Goal: Transaction & Acquisition: Book appointment/travel/reservation

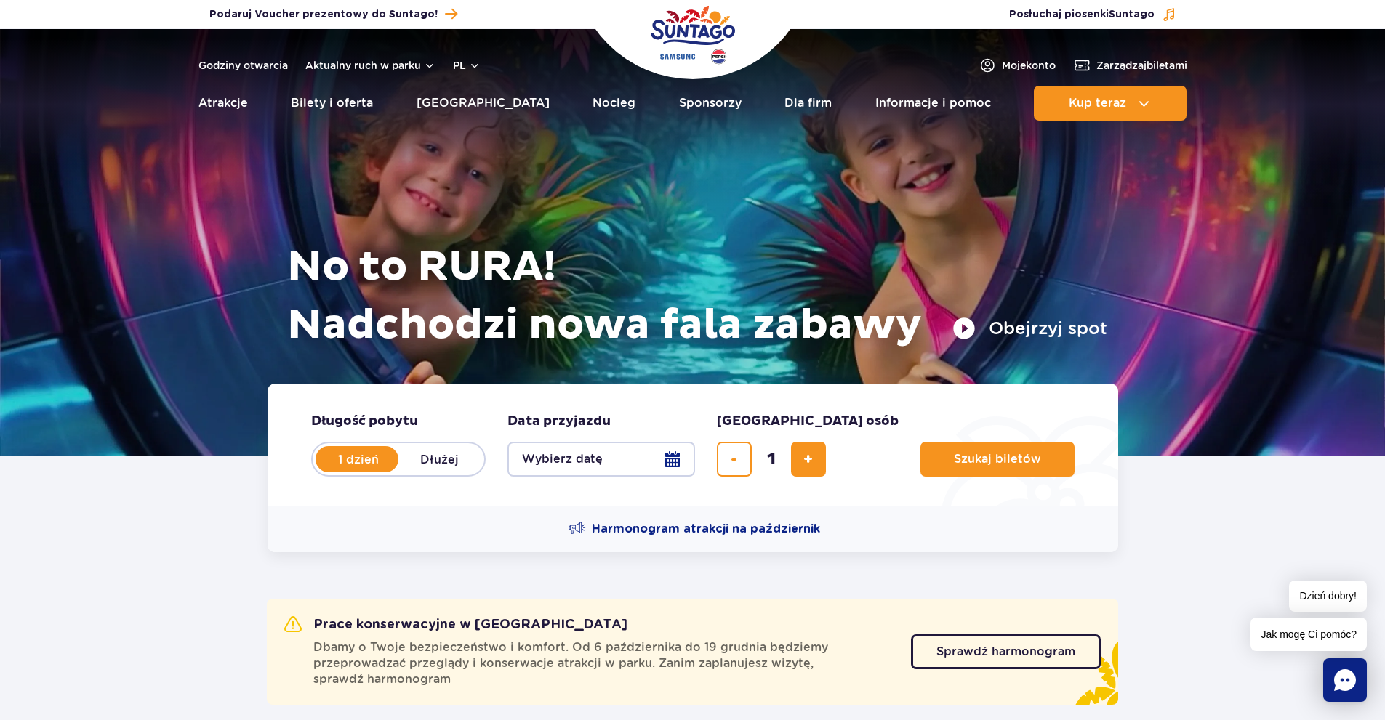
click at [437, 461] on label "Dłużej" at bounding box center [439, 459] width 83 height 31
click at [414, 472] on input "Dłużej" at bounding box center [406, 473] width 16 height 3
radio input "false"
radio input "true"
click at [671, 462] on button "Wybierz datę" at bounding box center [601, 459] width 188 height 35
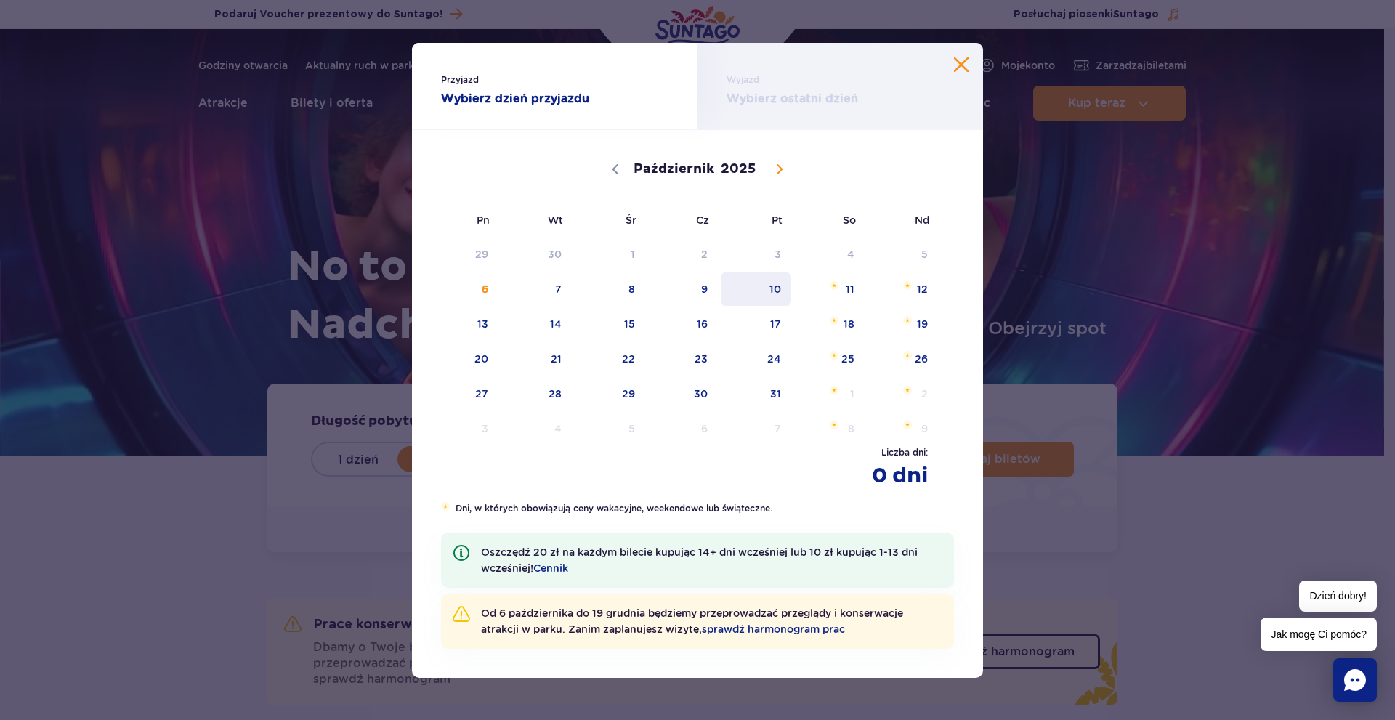
click at [780, 289] on span "10" at bounding box center [756, 289] width 73 height 33
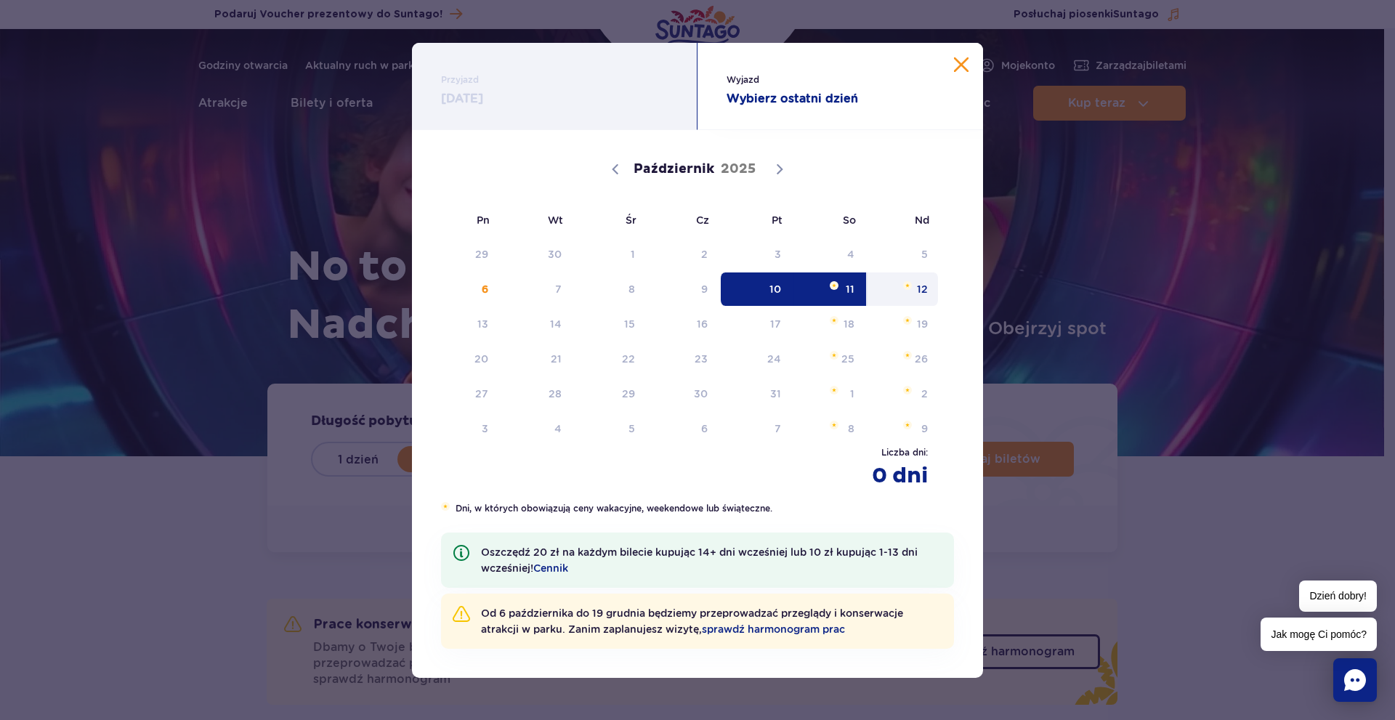
click at [919, 287] on span "12" at bounding box center [902, 289] width 73 height 33
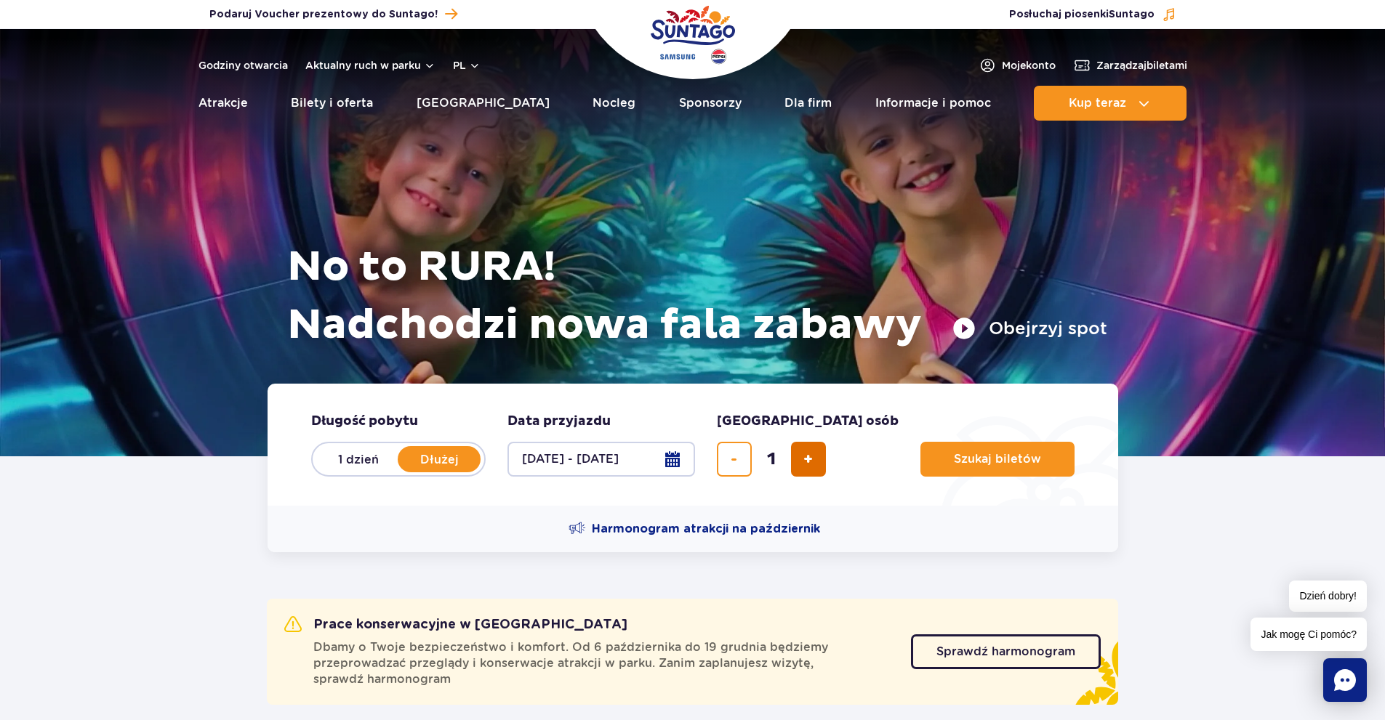
click at [818, 458] on button "dodaj bilet" at bounding box center [808, 459] width 35 height 35
click at [815, 462] on button "dodaj bilet" at bounding box center [808, 459] width 35 height 35
type input "4"
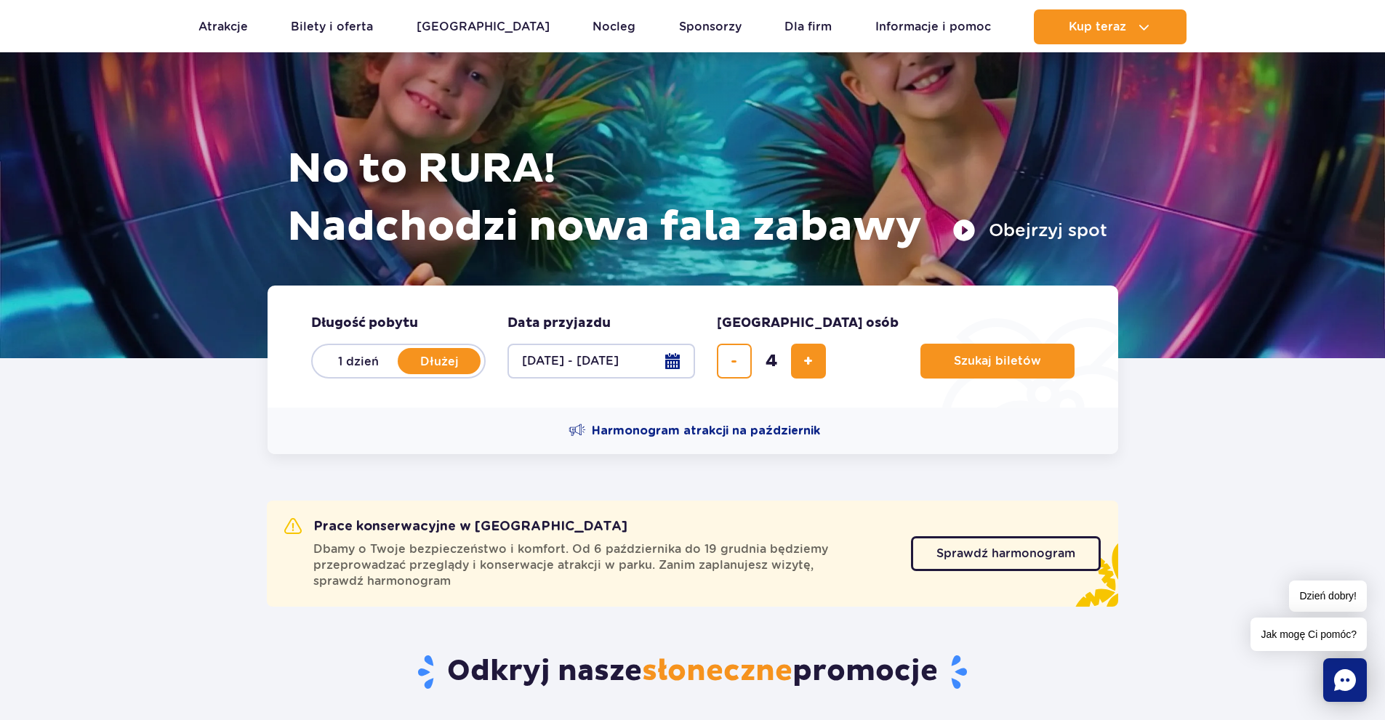
scroll to position [73, 0]
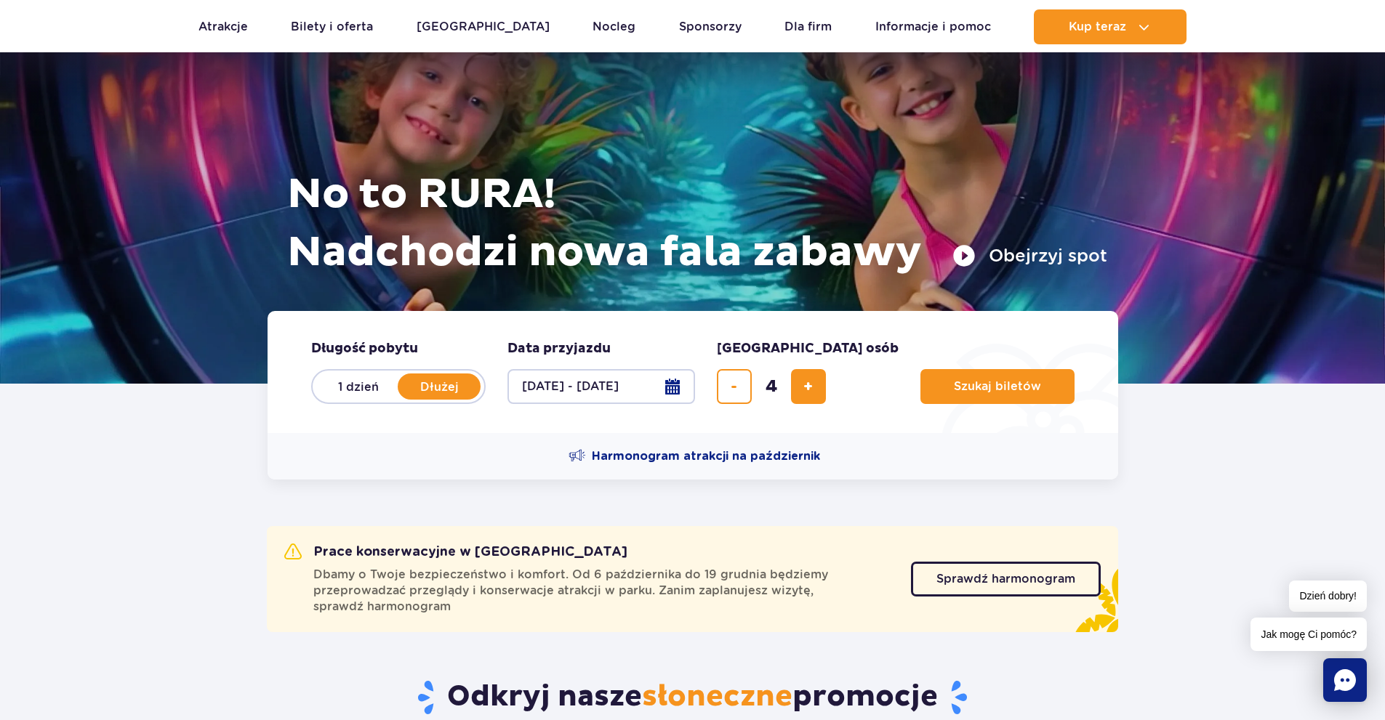
click at [676, 387] on button "10.10.25 - 12.10.25" at bounding box center [601, 386] width 188 height 35
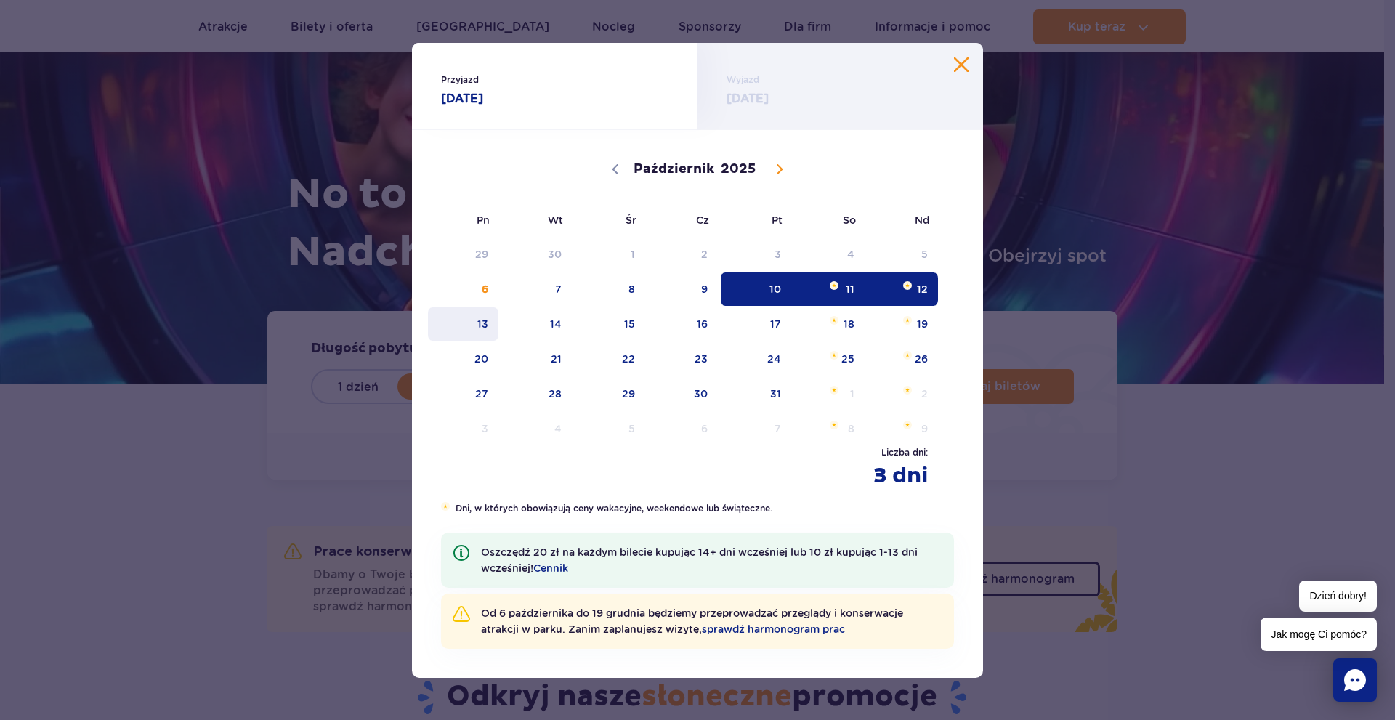
click at [479, 327] on span "13" at bounding box center [463, 323] width 73 height 33
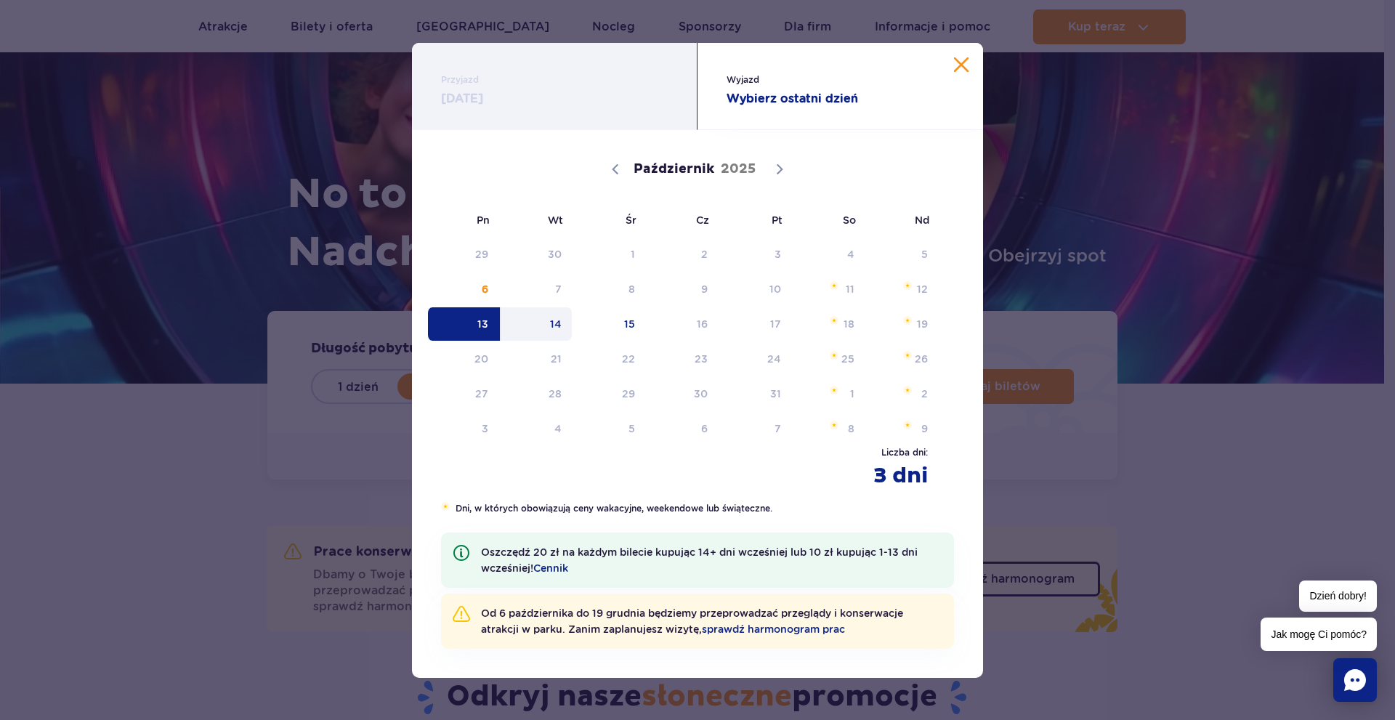
click at [560, 326] on span "14" at bounding box center [536, 323] width 73 height 33
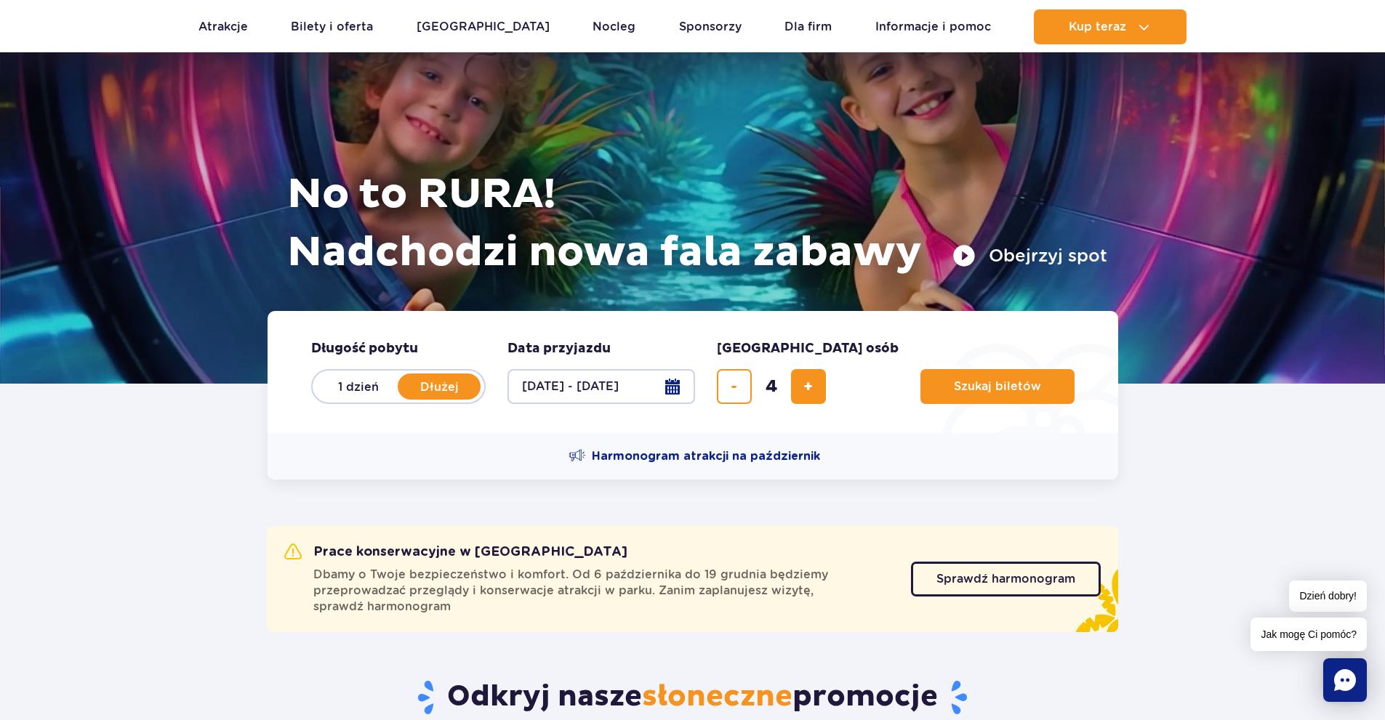
click at [672, 387] on button "[DATE] - [DATE]" at bounding box center [601, 386] width 188 height 35
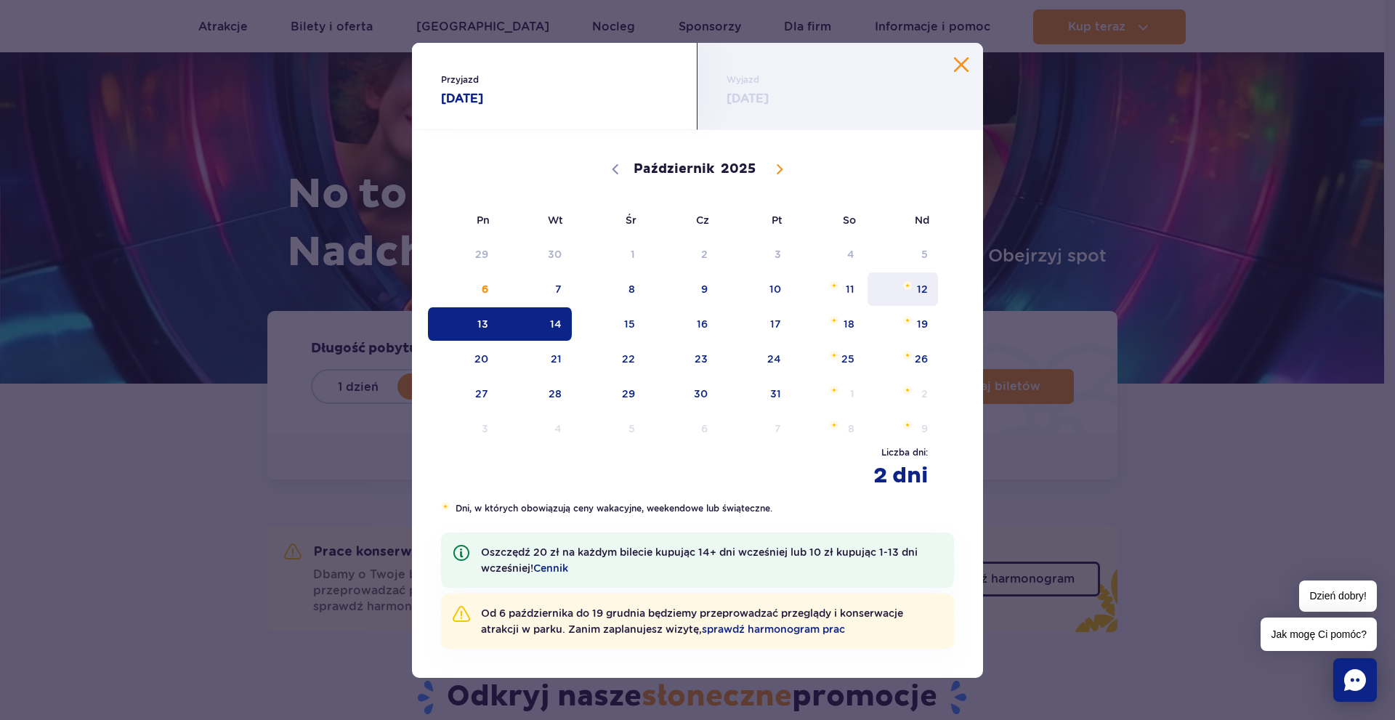
click at [909, 295] on span "12" at bounding box center [902, 289] width 73 height 33
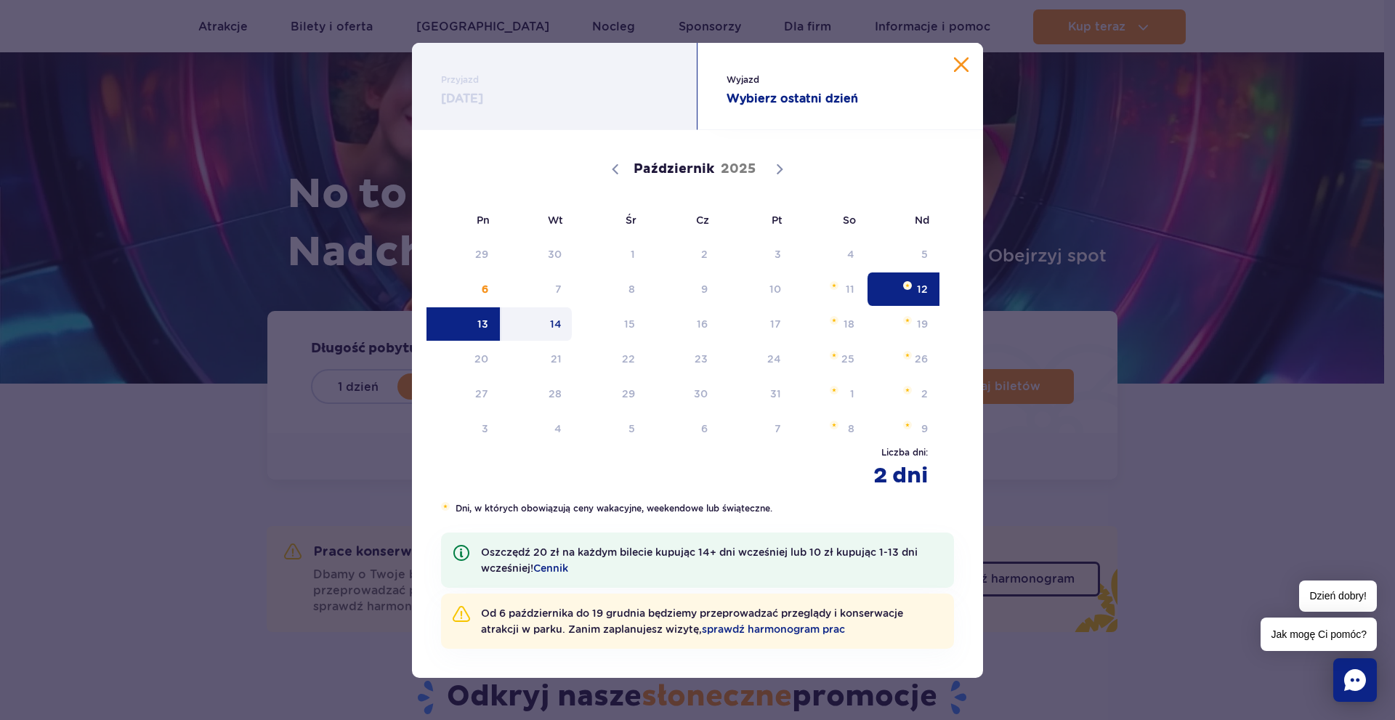
click at [560, 329] on span "14" at bounding box center [536, 323] width 73 height 33
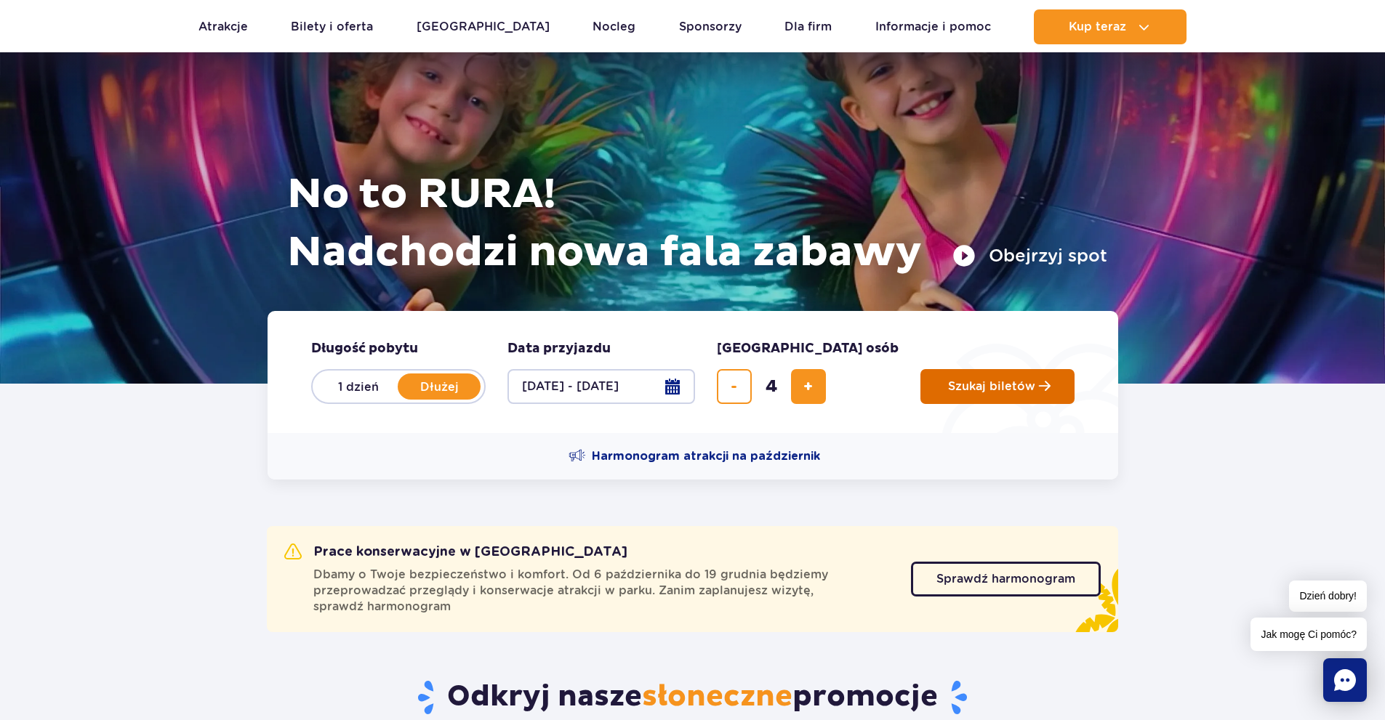
click at [956, 392] on span "Szukaj biletów" at bounding box center [991, 386] width 87 height 13
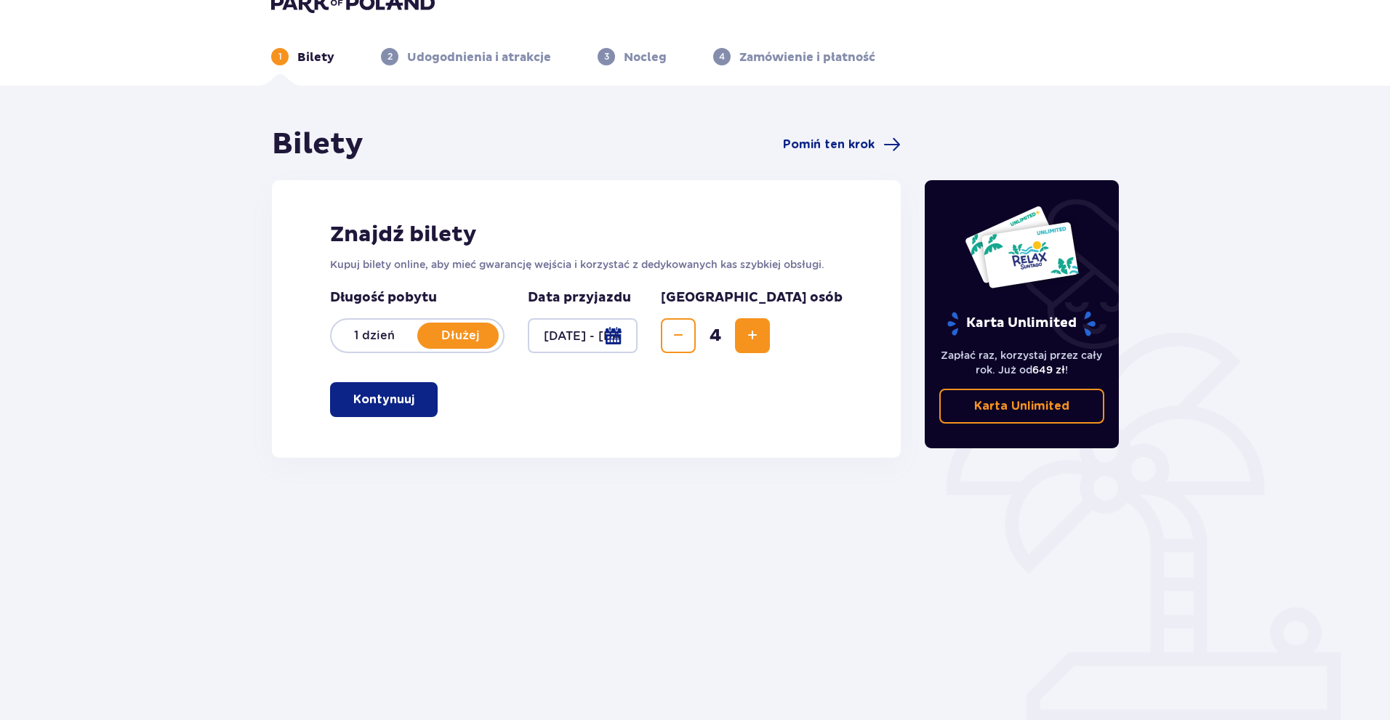
scroll to position [52, 0]
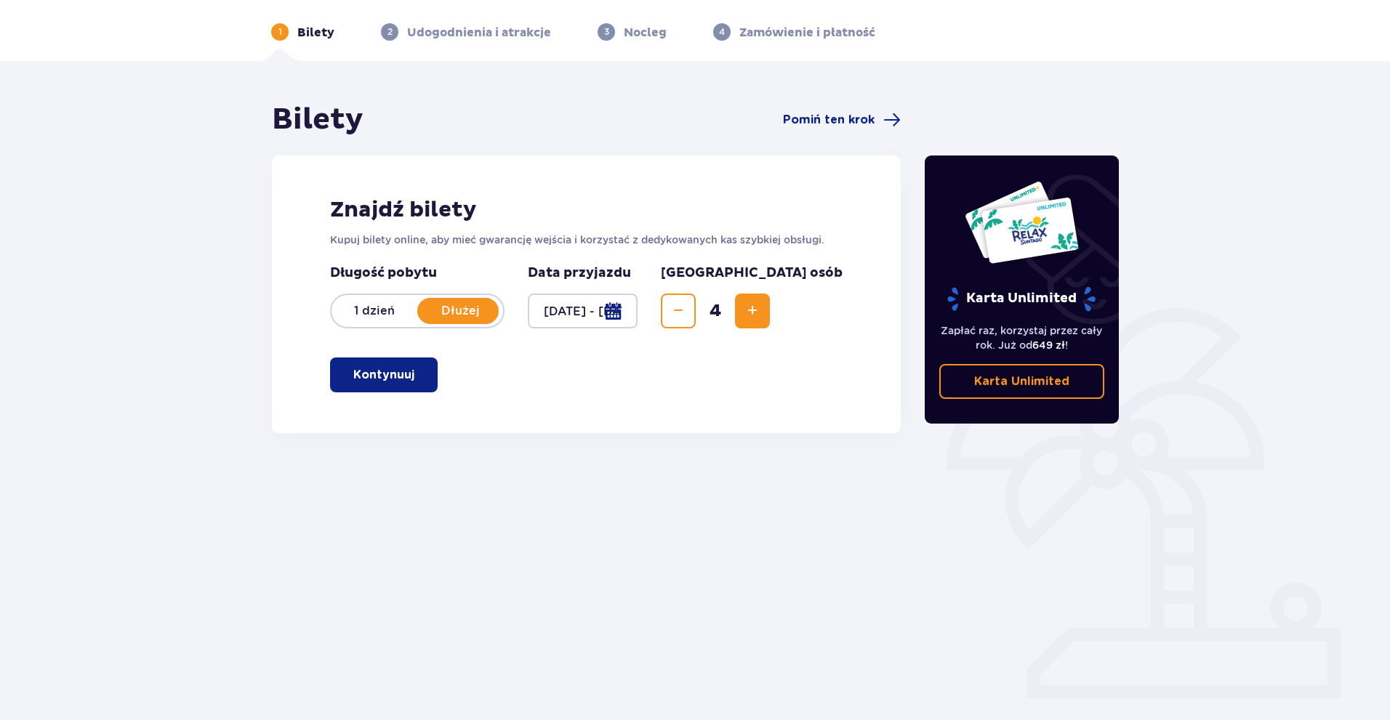
click at [406, 383] on button "Kontynuuj" at bounding box center [384, 375] width 108 height 35
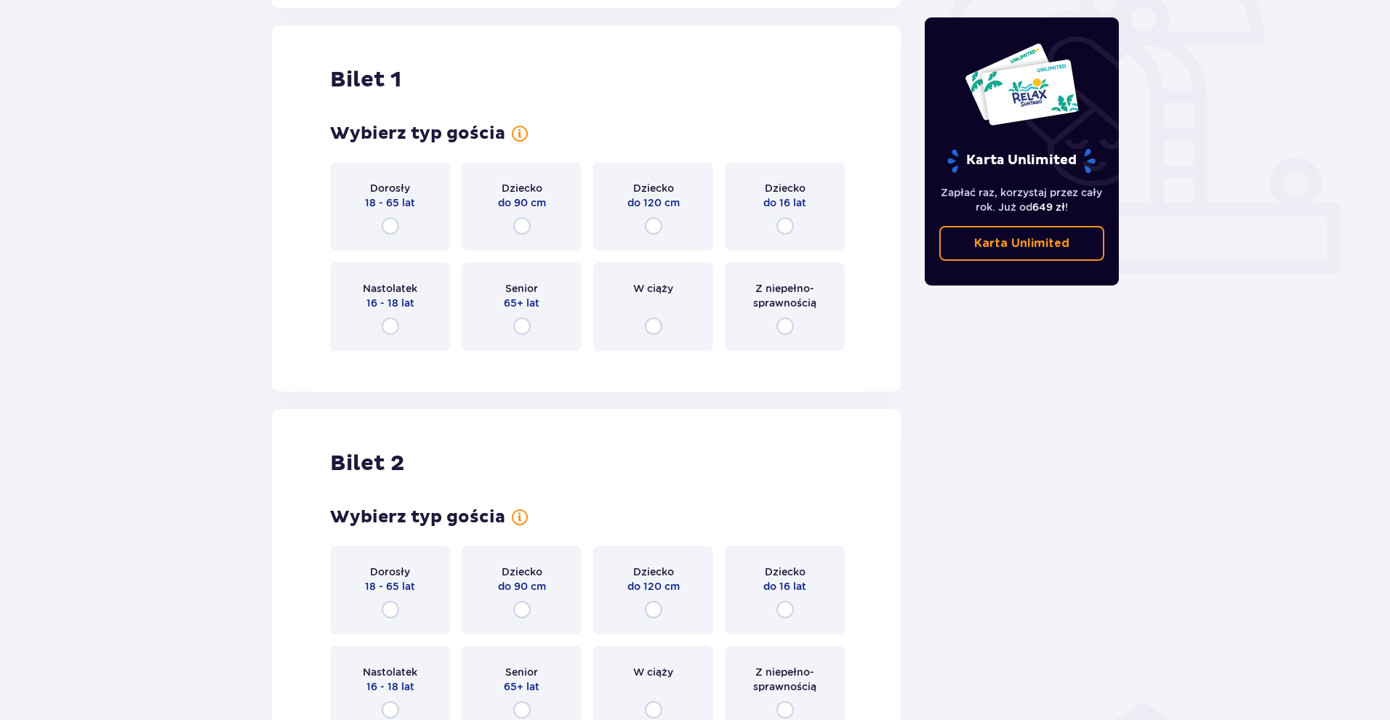
scroll to position [486, 0]
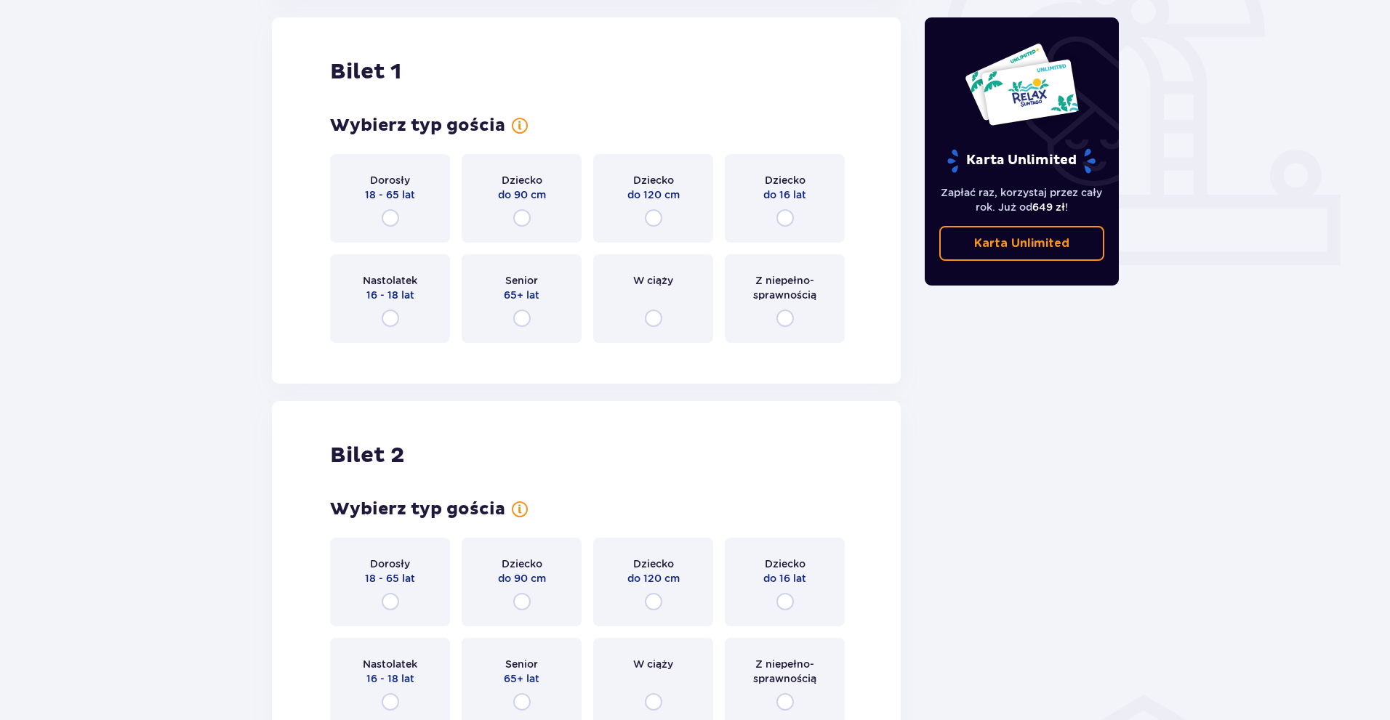
click at [390, 219] on input "radio" at bounding box center [390, 217] width 17 height 17
radio input "true"
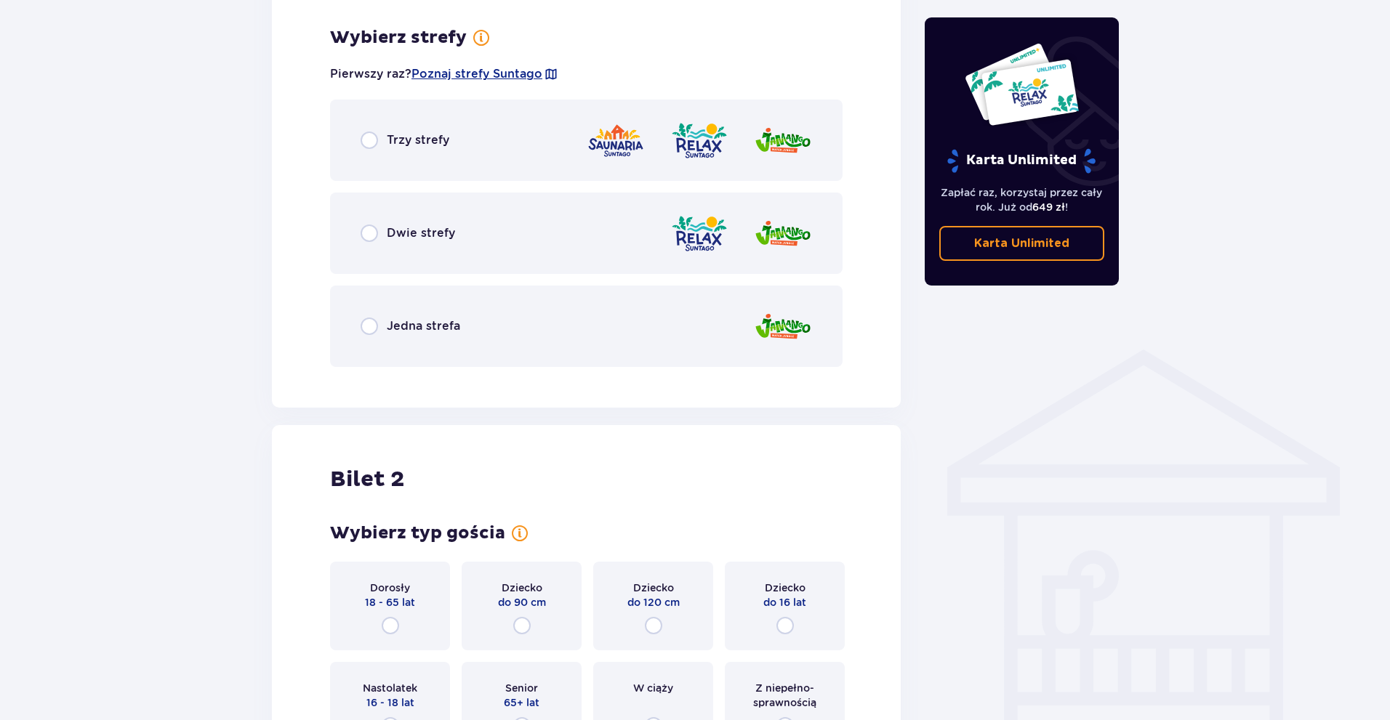
scroll to position [840, 0]
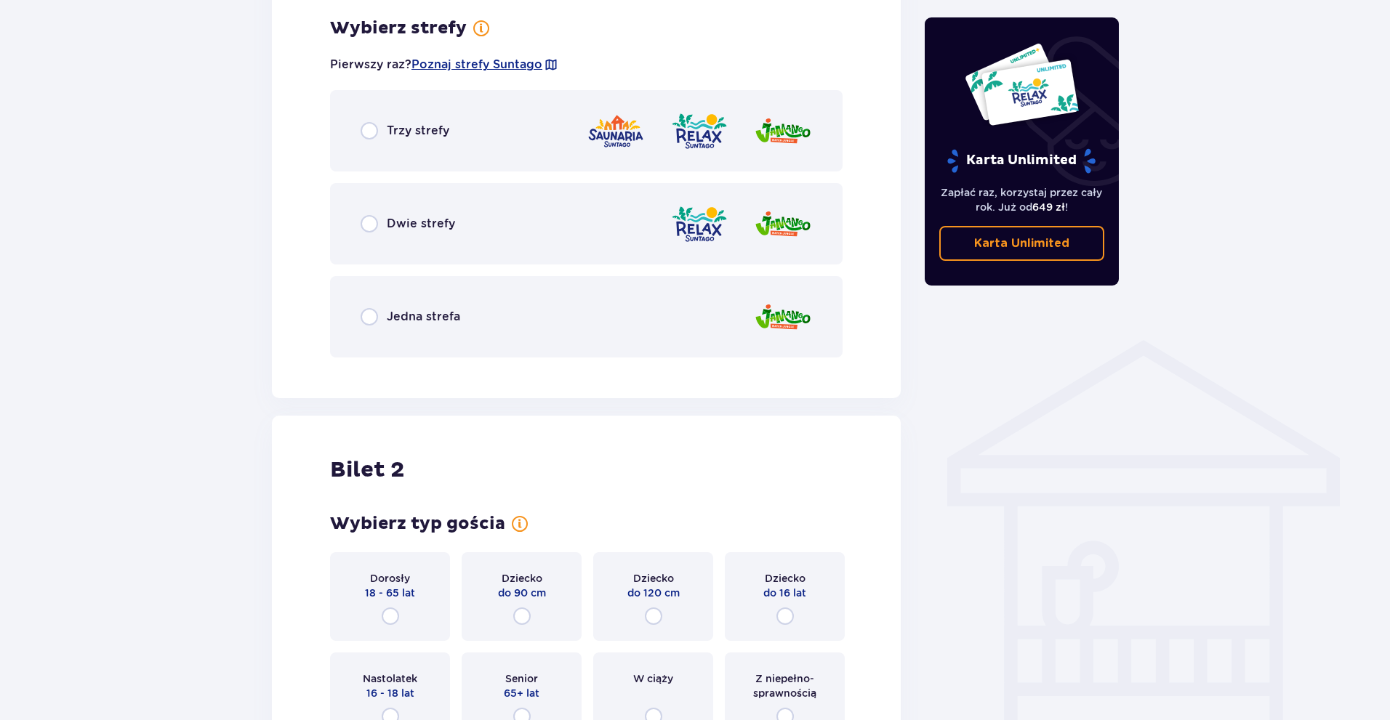
click at [366, 317] on input "radio" at bounding box center [368, 316] width 17 height 17
radio input "true"
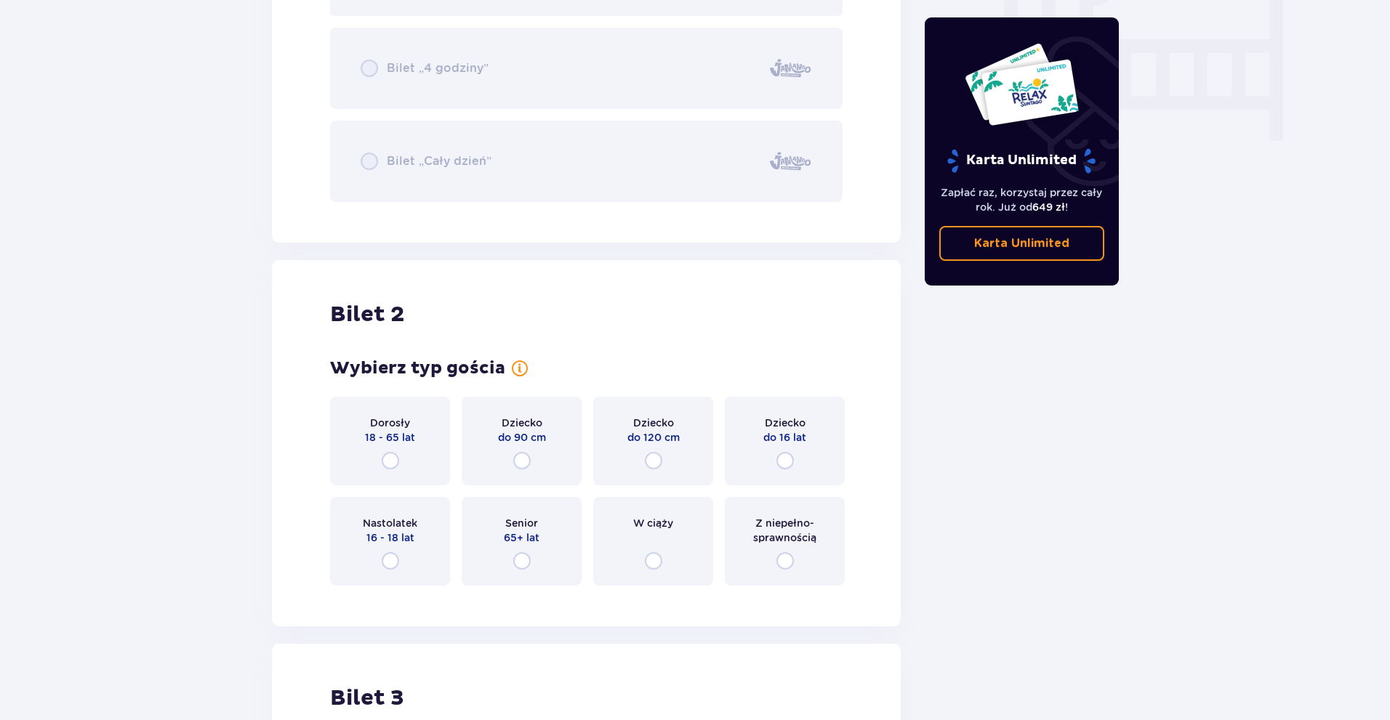
scroll to position [1427, 0]
click at [386, 464] on input "radio" at bounding box center [390, 459] width 17 height 17
radio input "true"
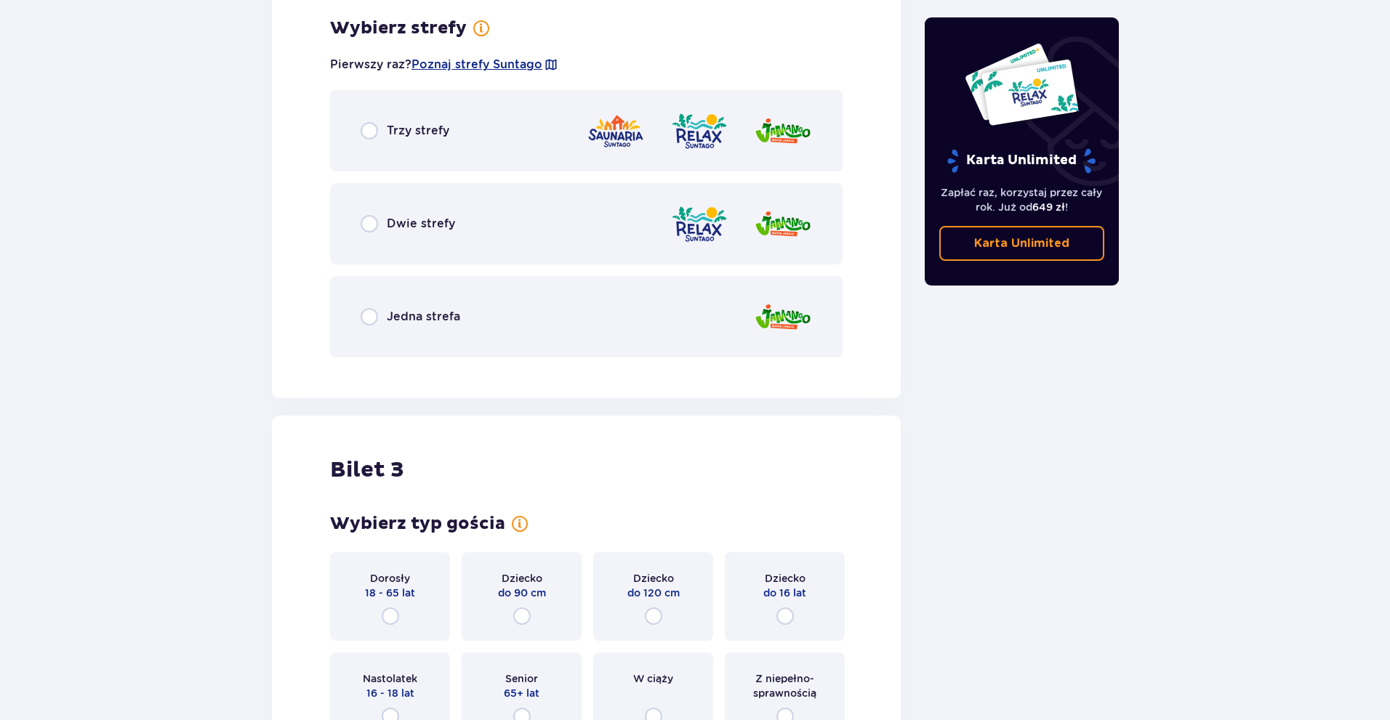
click at [370, 321] on input "radio" at bounding box center [368, 316] width 17 height 17
radio input "true"
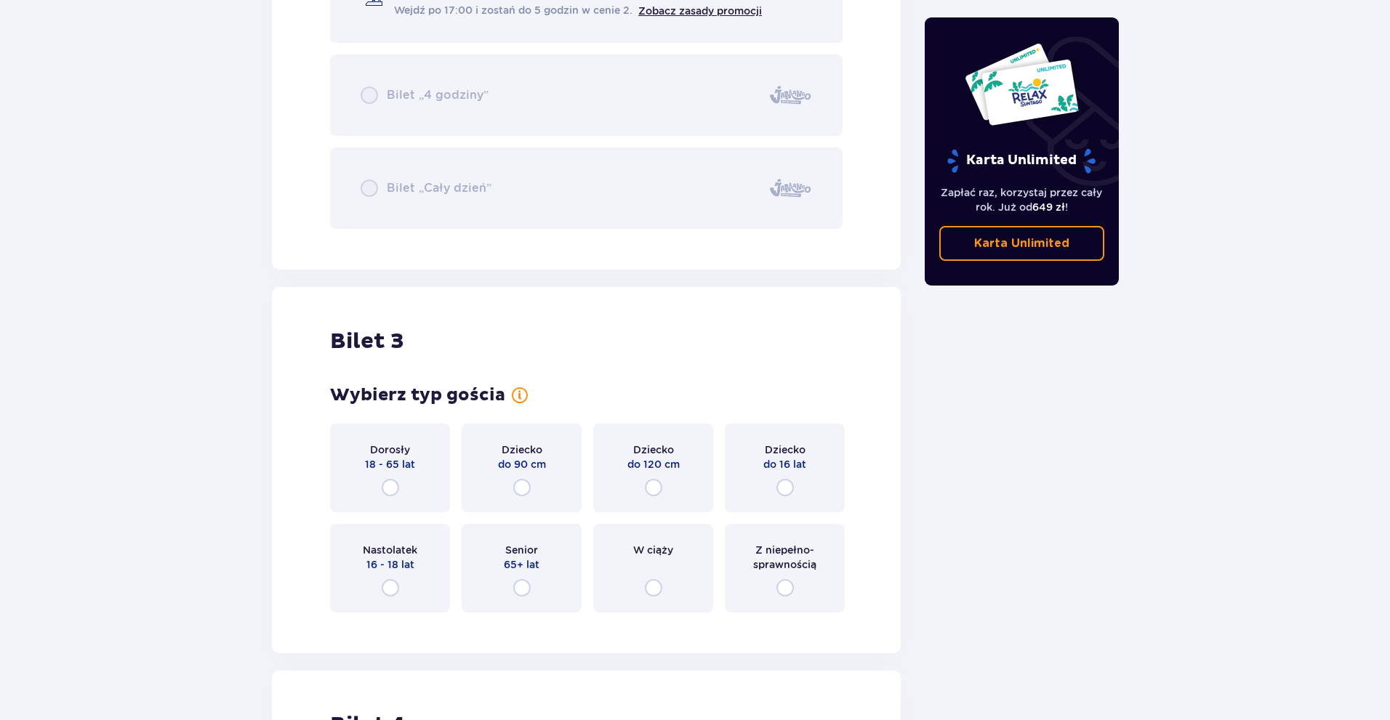
scroll to position [2620, 0]
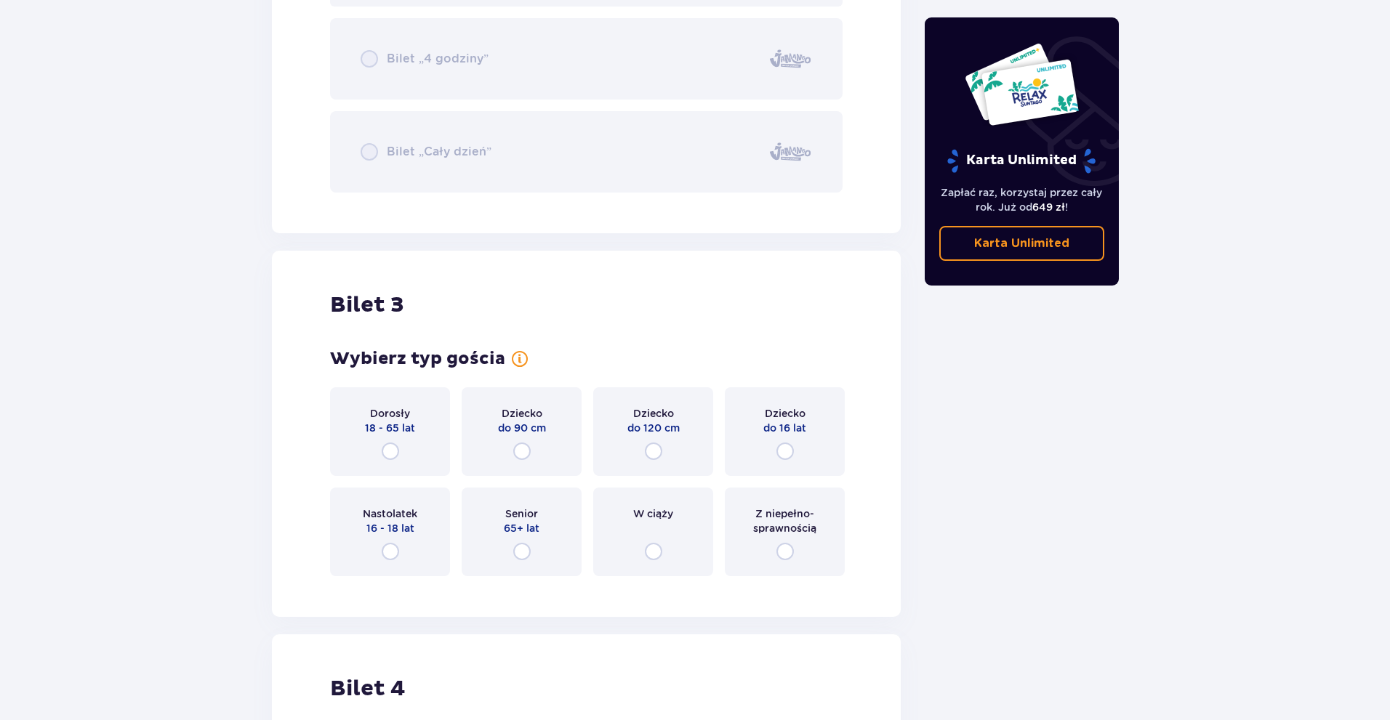
click at [783, 451] on input "radio" at bounding box center [784, 451] width 17 height 17
radio input "true"
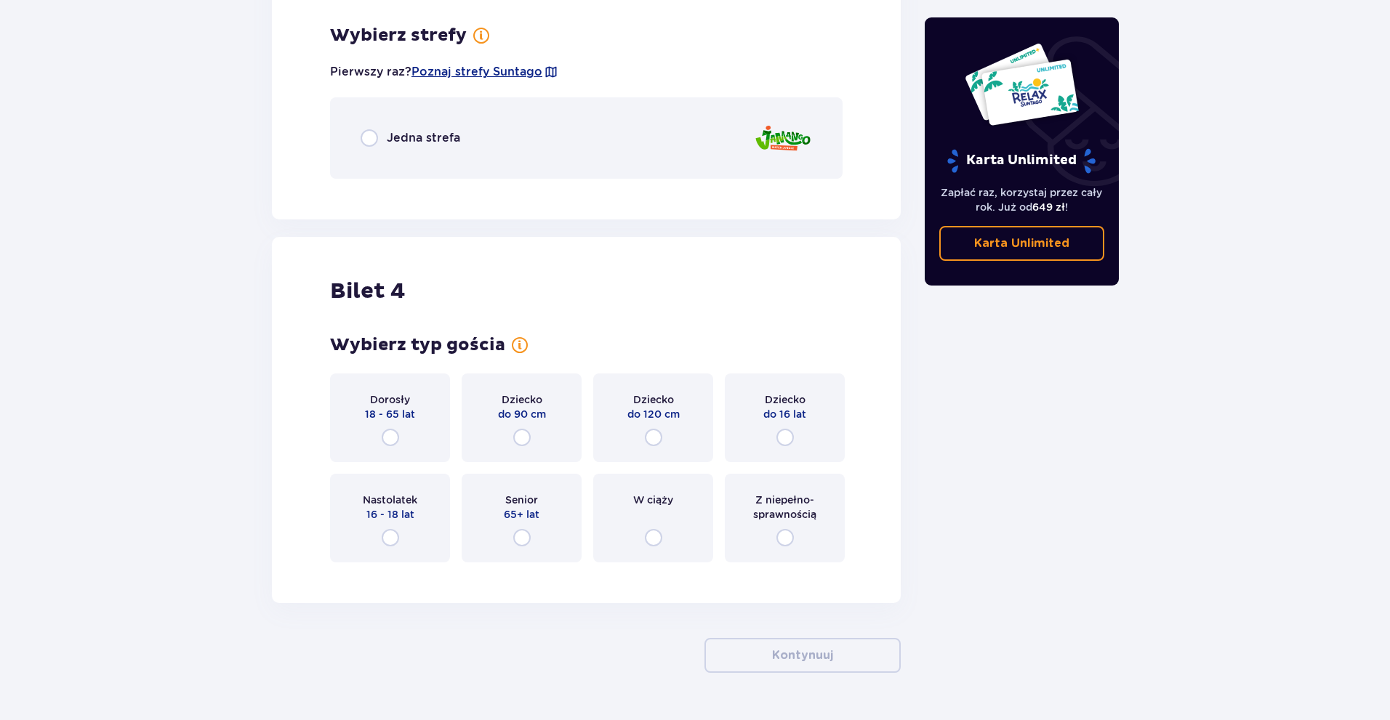
scroll to position [3208, 0]
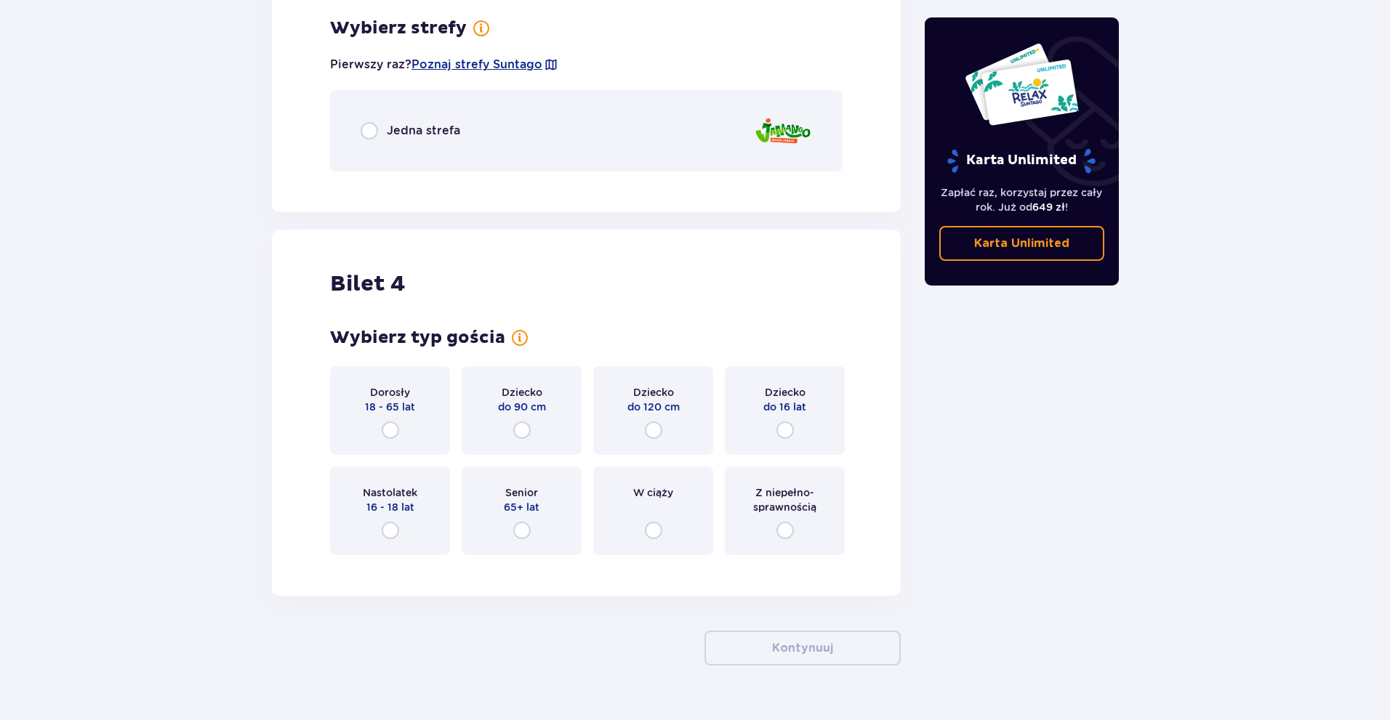
click at [370, 127] on input "radio" at bounding box center [368, 130] width 17 height 17
radio input "true"
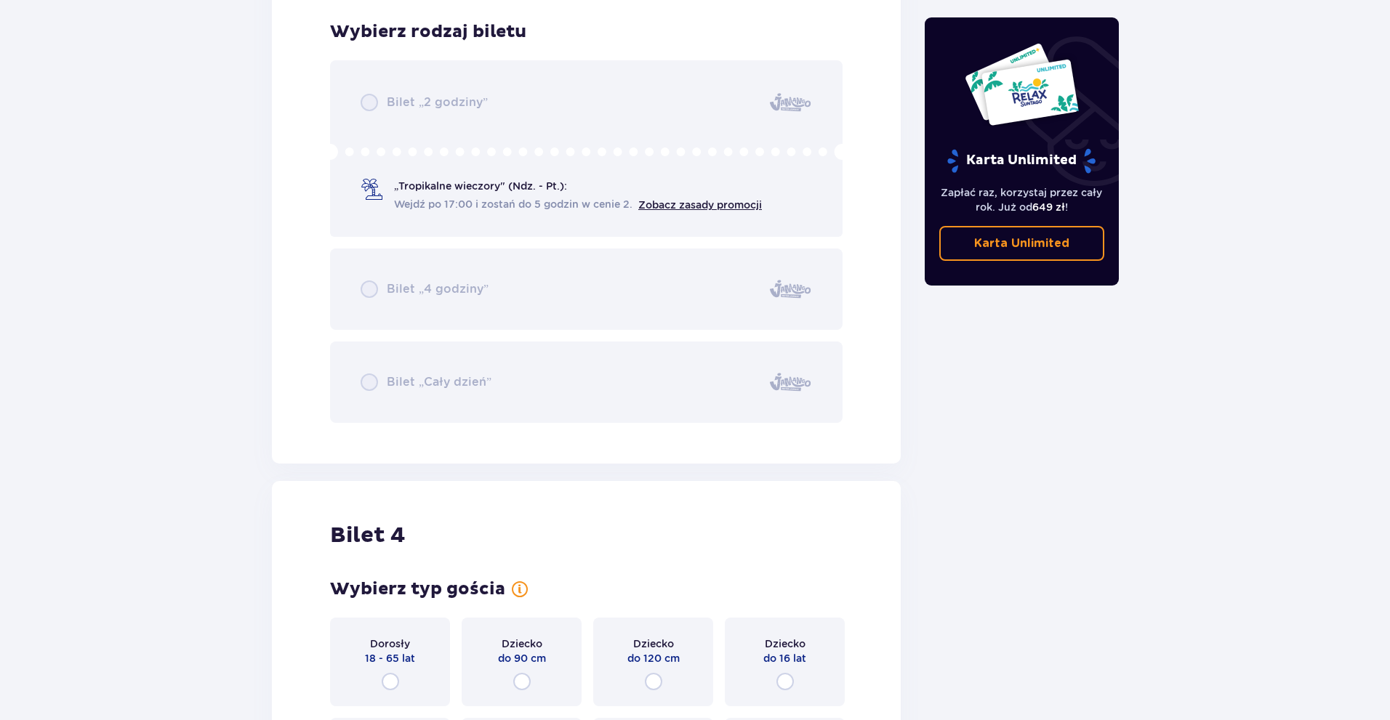
scroll to position [3391, 0]
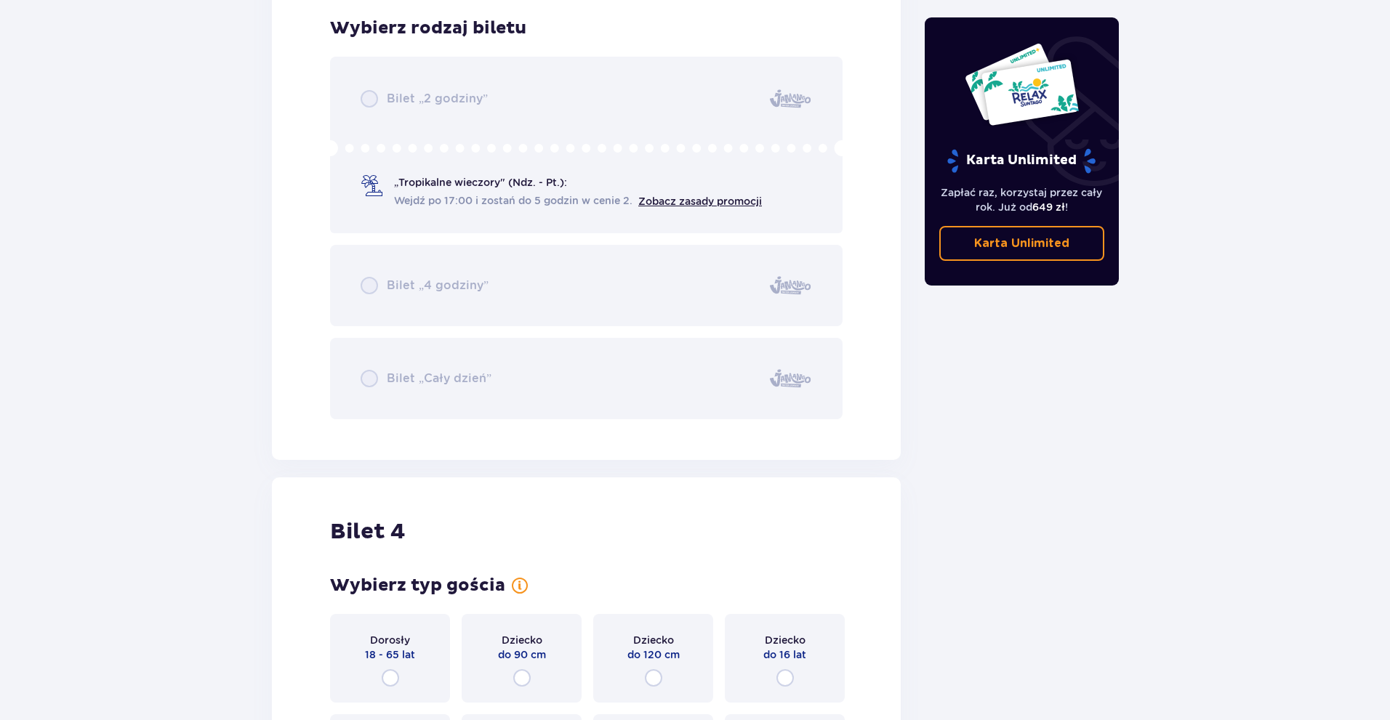
click at [785, 677] on input "radio" at bounding box center [784, 677] width 17 height 17
radio input "true"
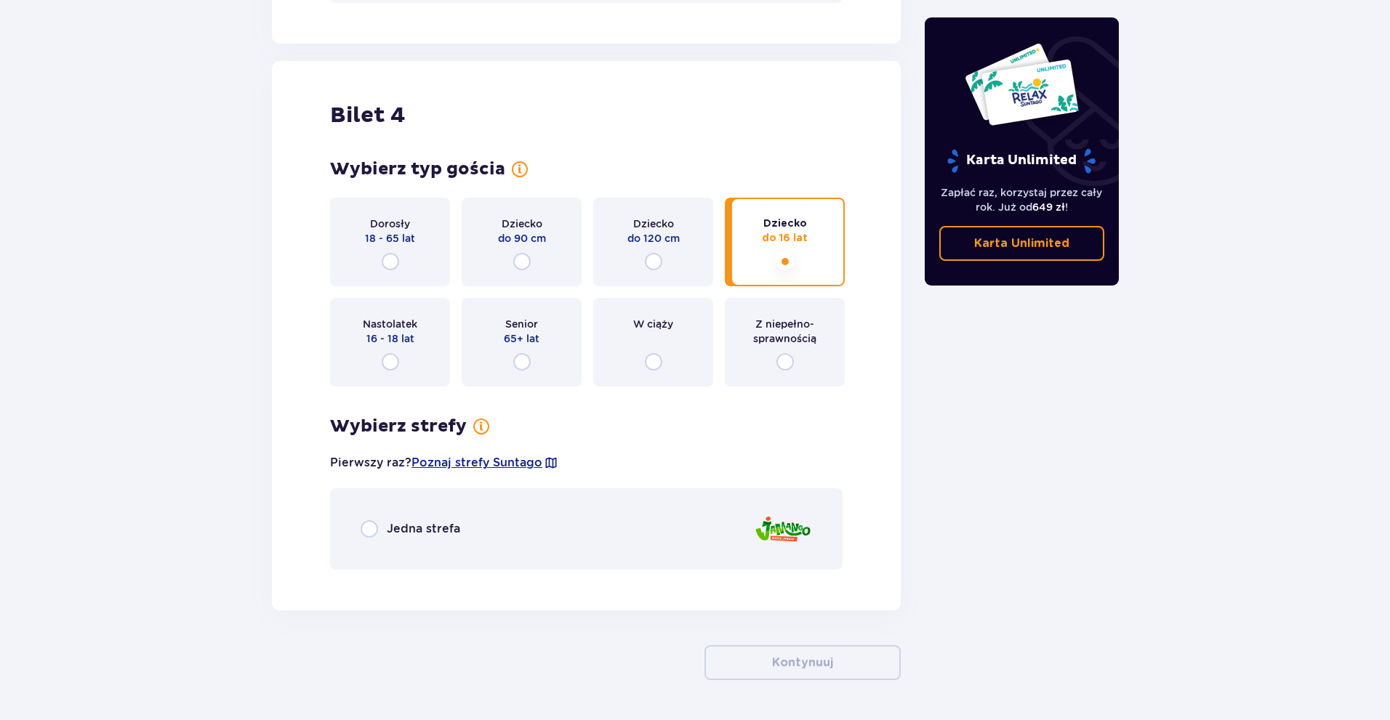
scroll to position [3855, 0]
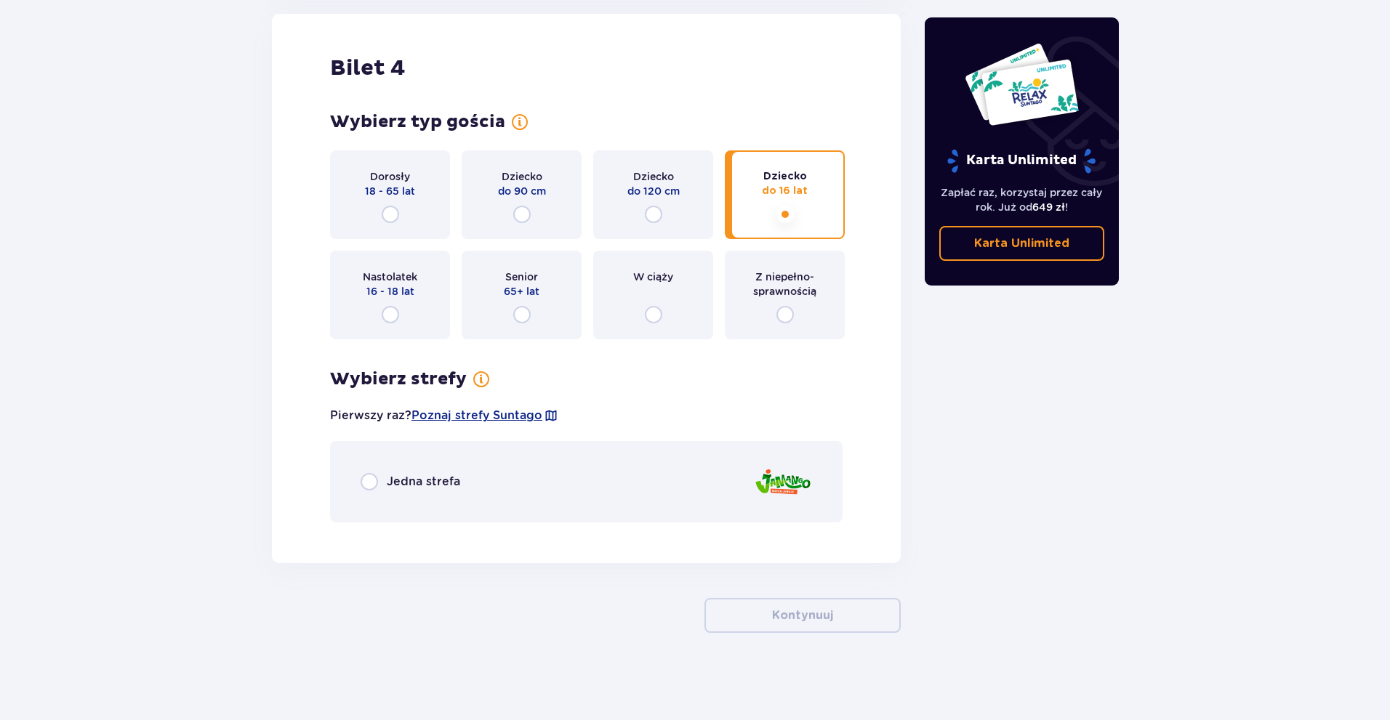
click at [362, 467] on div "Jedna strefa" at bounding box center [586, 481] width 512 height 81
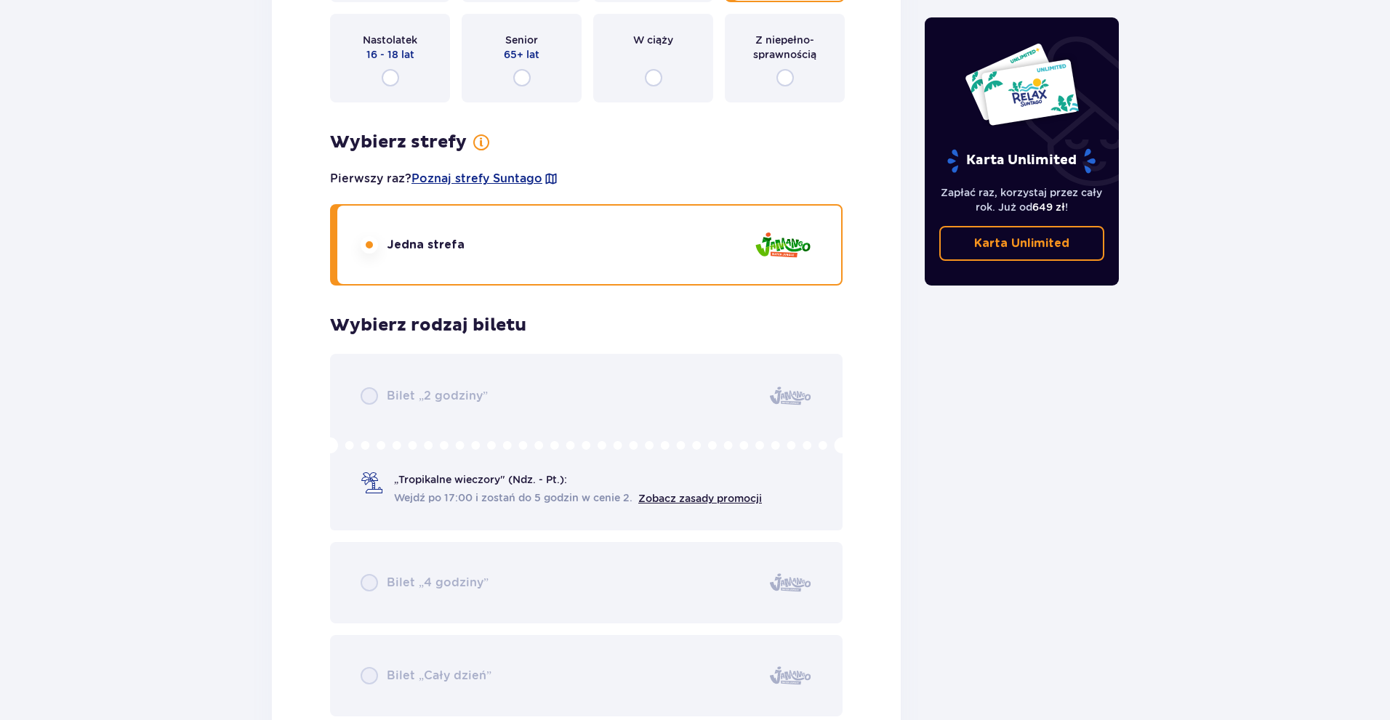
click at [368, 478] on div "Bilet „2 godziny” „Tropikalne wieczory" (Ndz. - Pt.): Wejdź po 17:00 i zostań d…" at bounding box center [586, 535] width 512 height 363
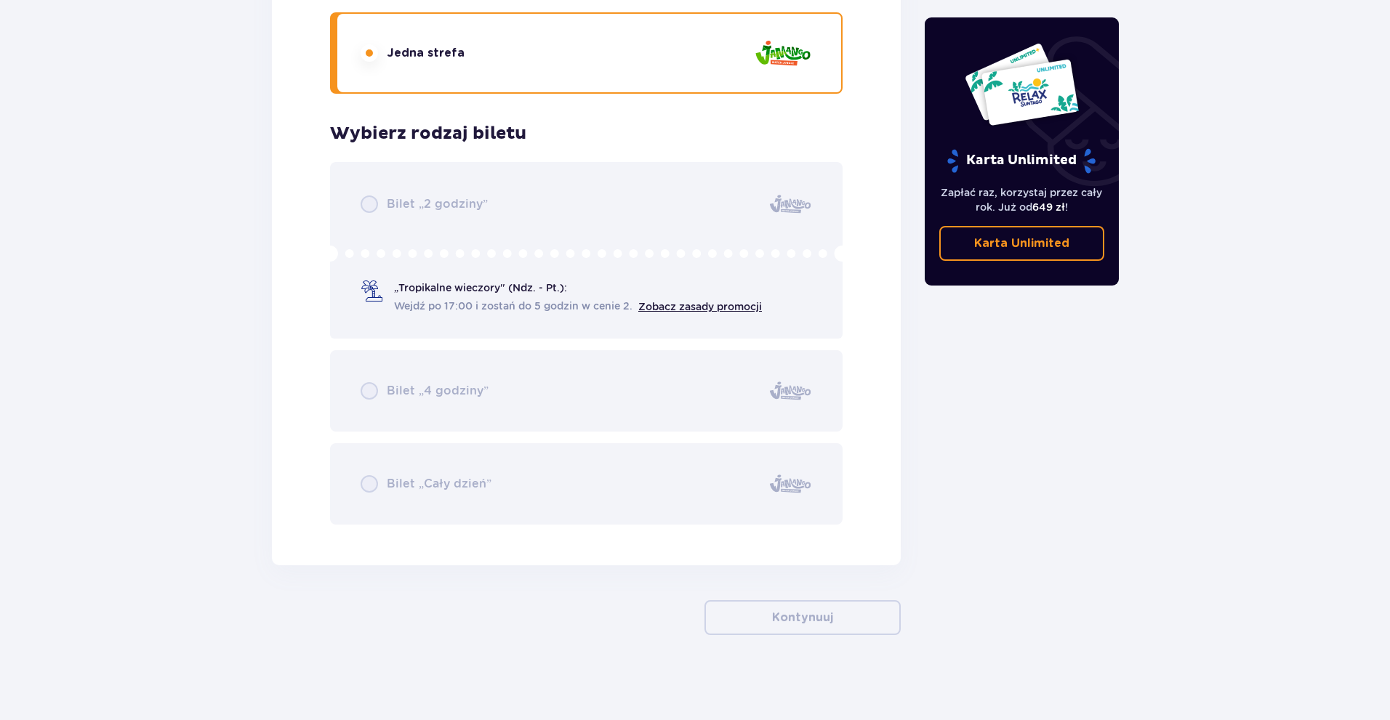
scroll to position [4286, 0]
click at [425, 199] on div "Bilet „2 godziny” „Tropikalne wieczory" (Ndz. - Pt.): Wejdź po 17:00 i zostań d…" at bounding box center [586, 341] width 512 height 363
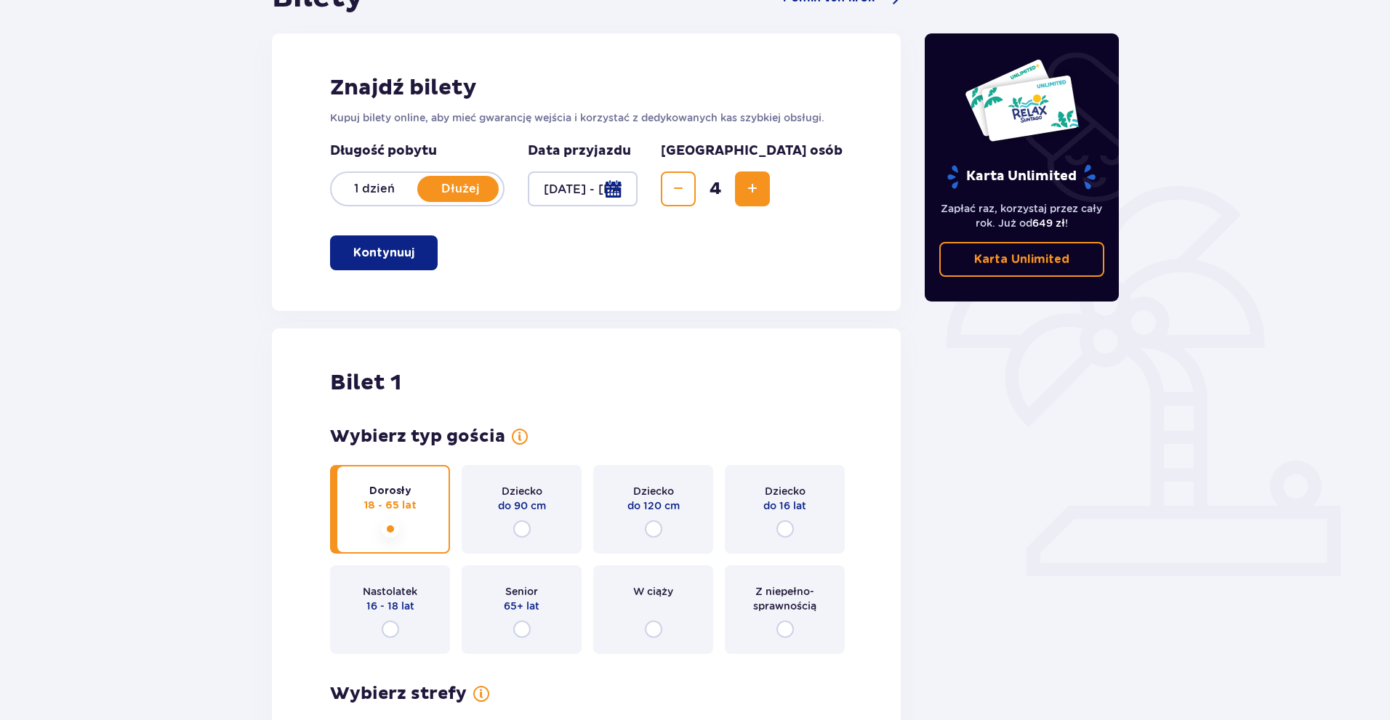
scroll to position [145, 0]
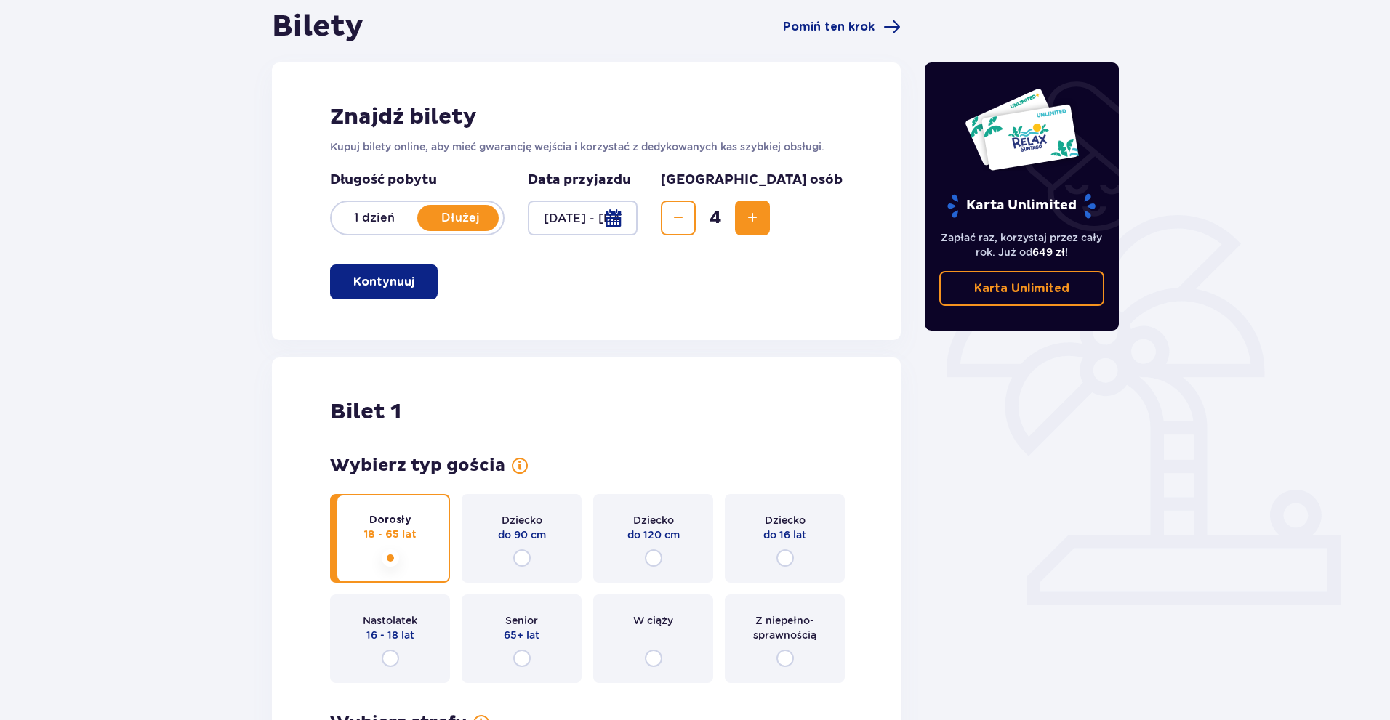
click at [388, 280] on p "Kontynuuj" at bounding box center [383, 282] width 61 height 16
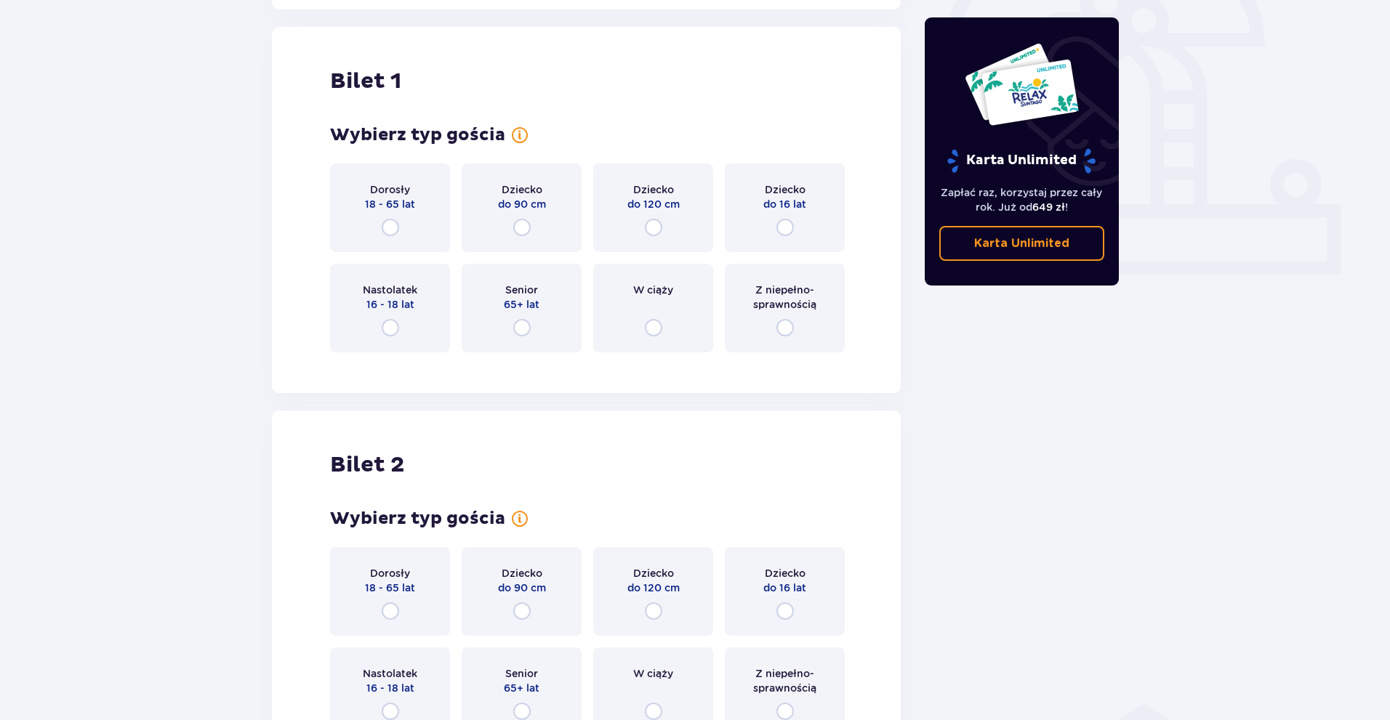
scroll to position [486, 0]
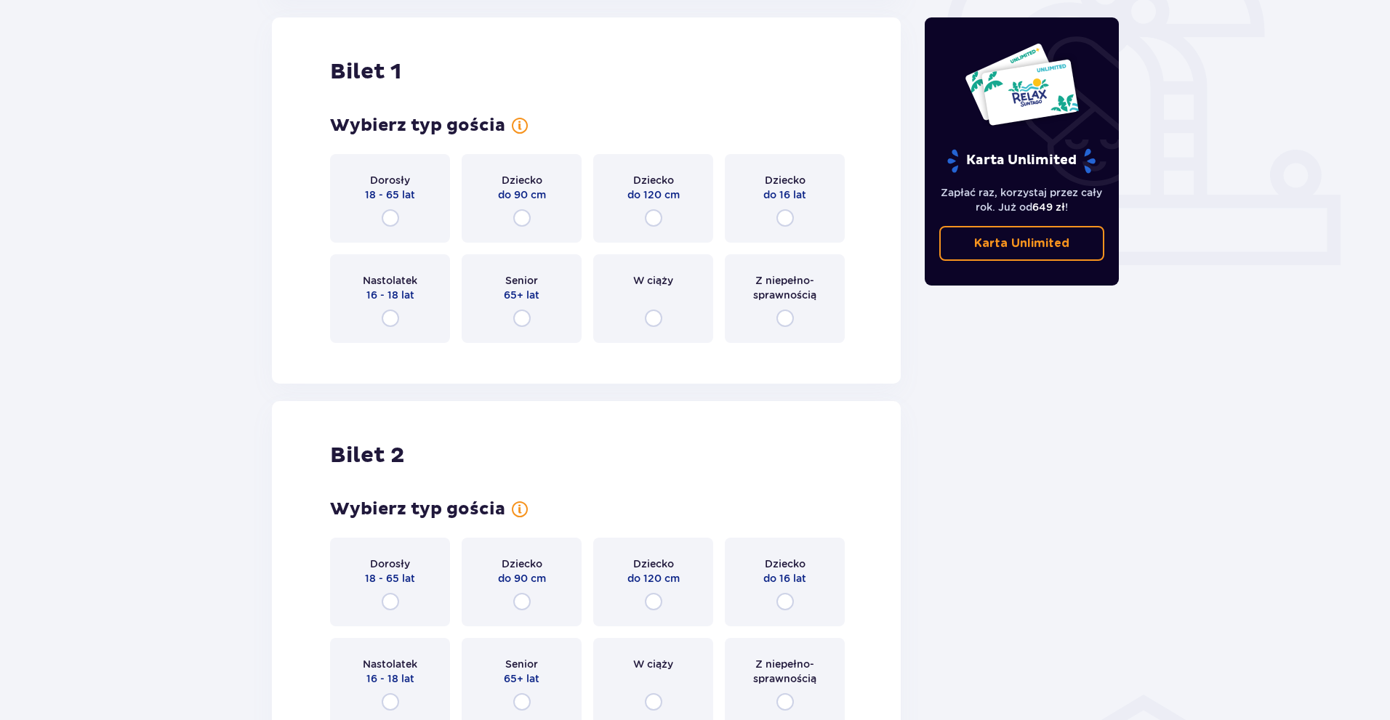
click at [396, 220] on input "radio" at bounding box center [390, 217] width 17 height 17
radio input "true"
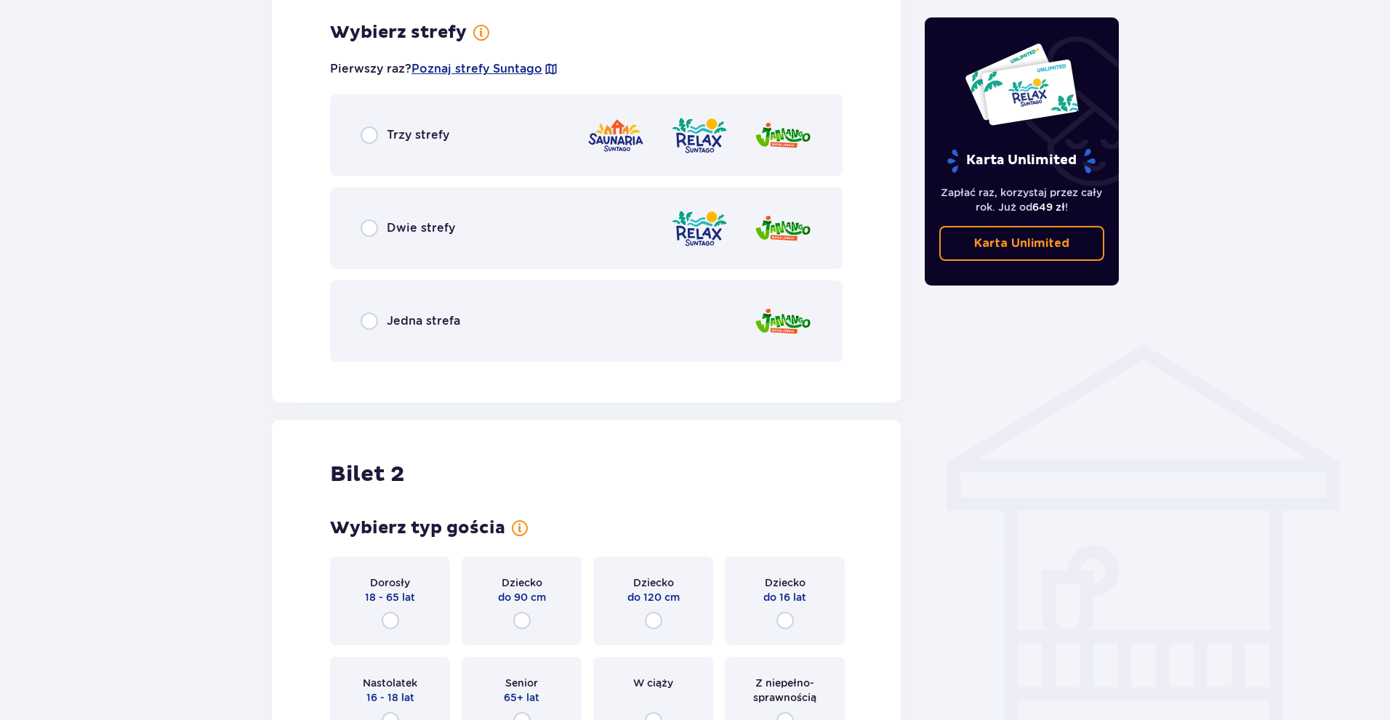
scroll to position [840, 0]
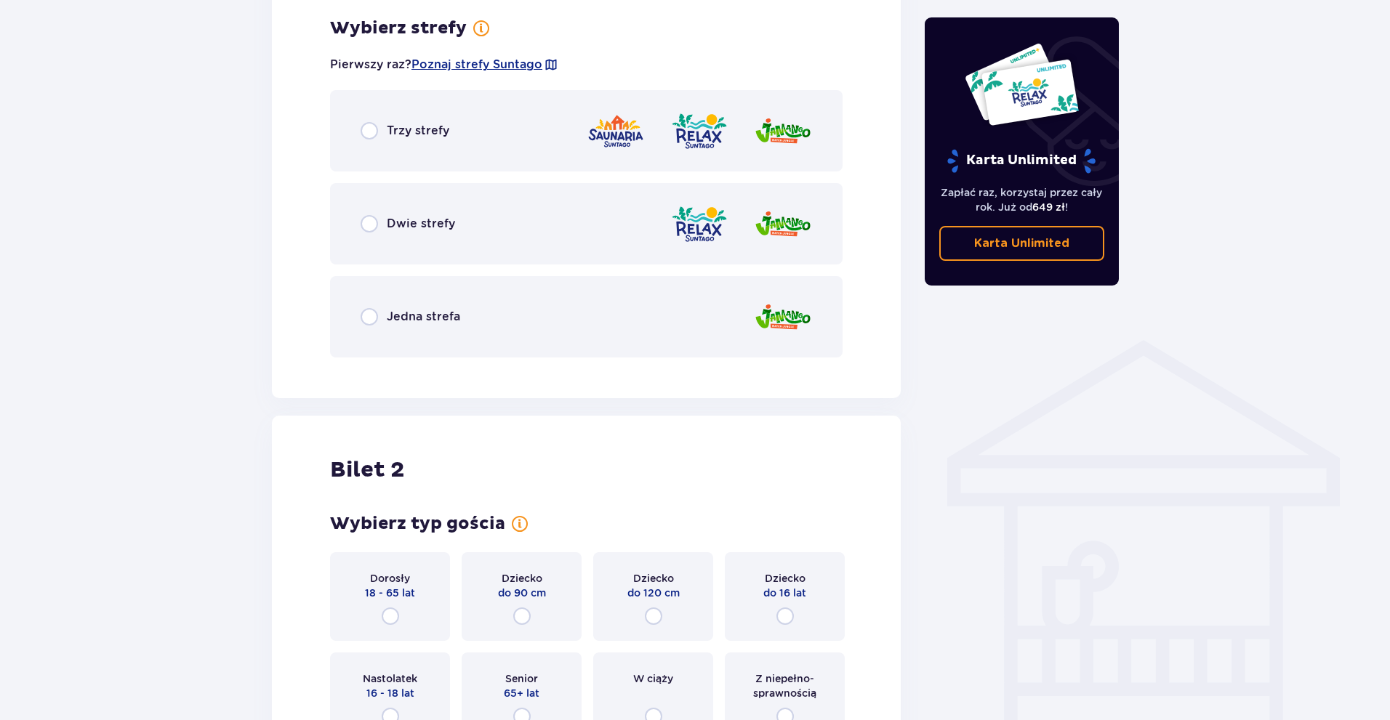
click at [369, 318] on input "radio" at bounding box center [368, 316] width 17 height 17
radio input "true"
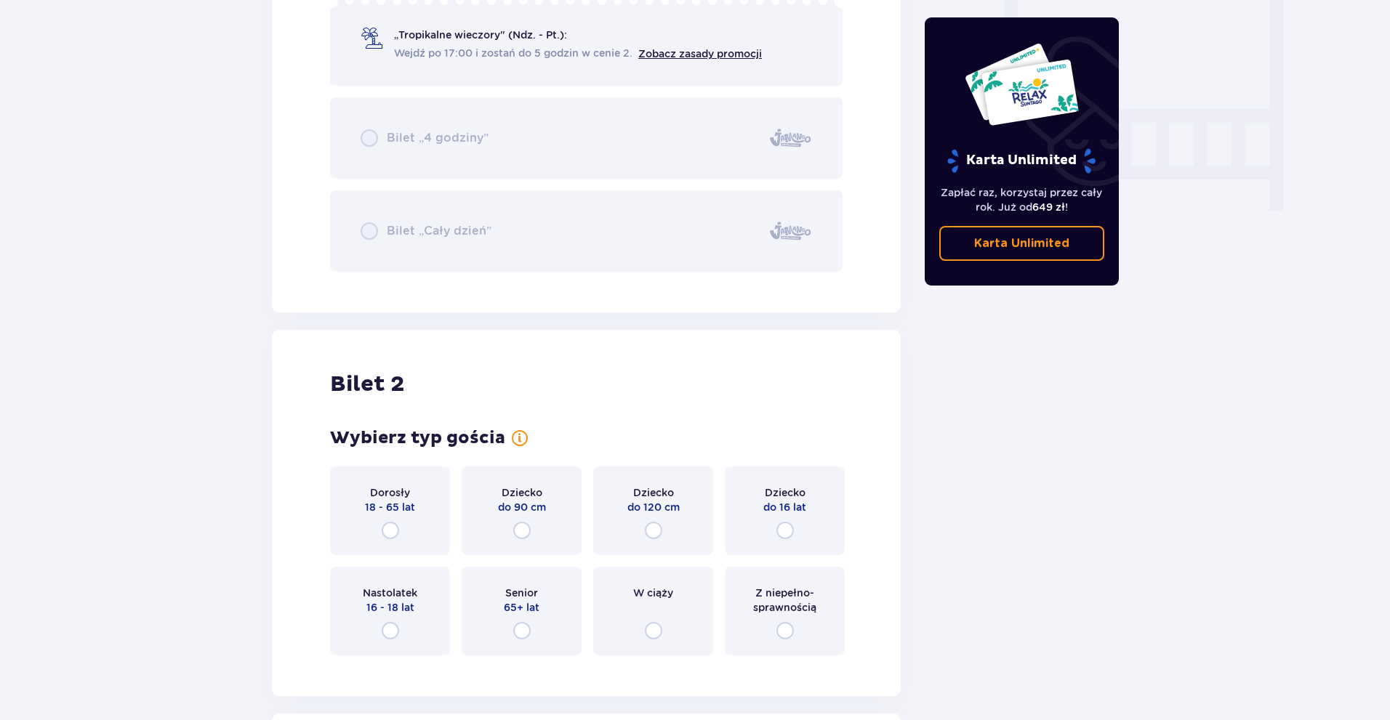
scroll to position [1500, 0]
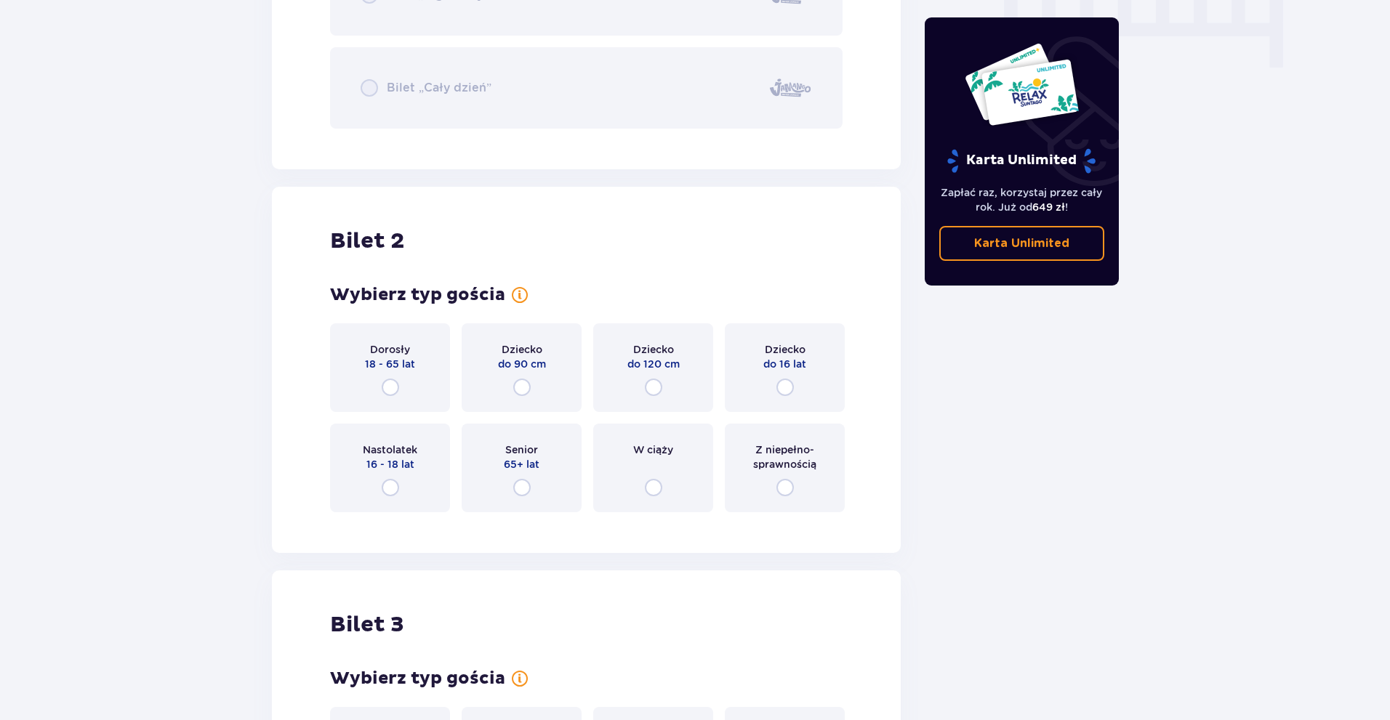
click at [395, 390] on input "radio" at bounding box center [390, 387] width 17 height 17
radio input "true"
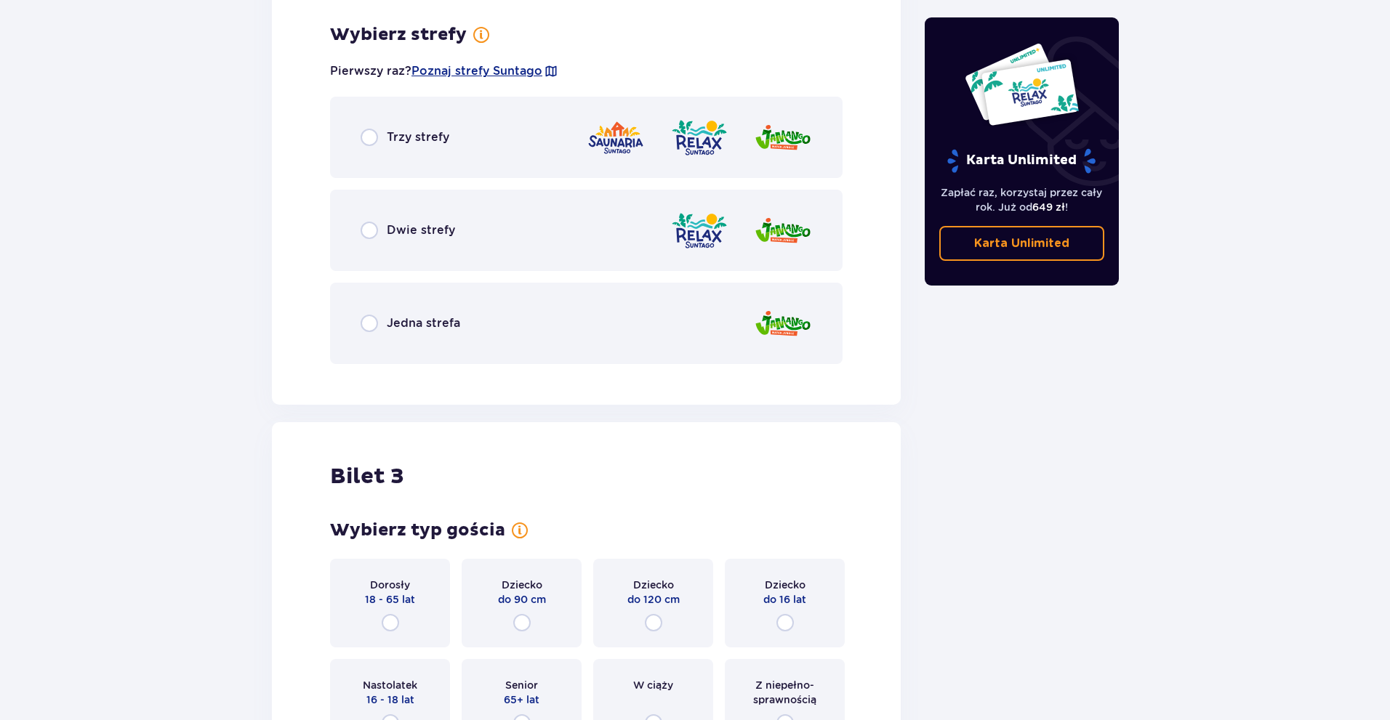
scroll to position [2024, 0]
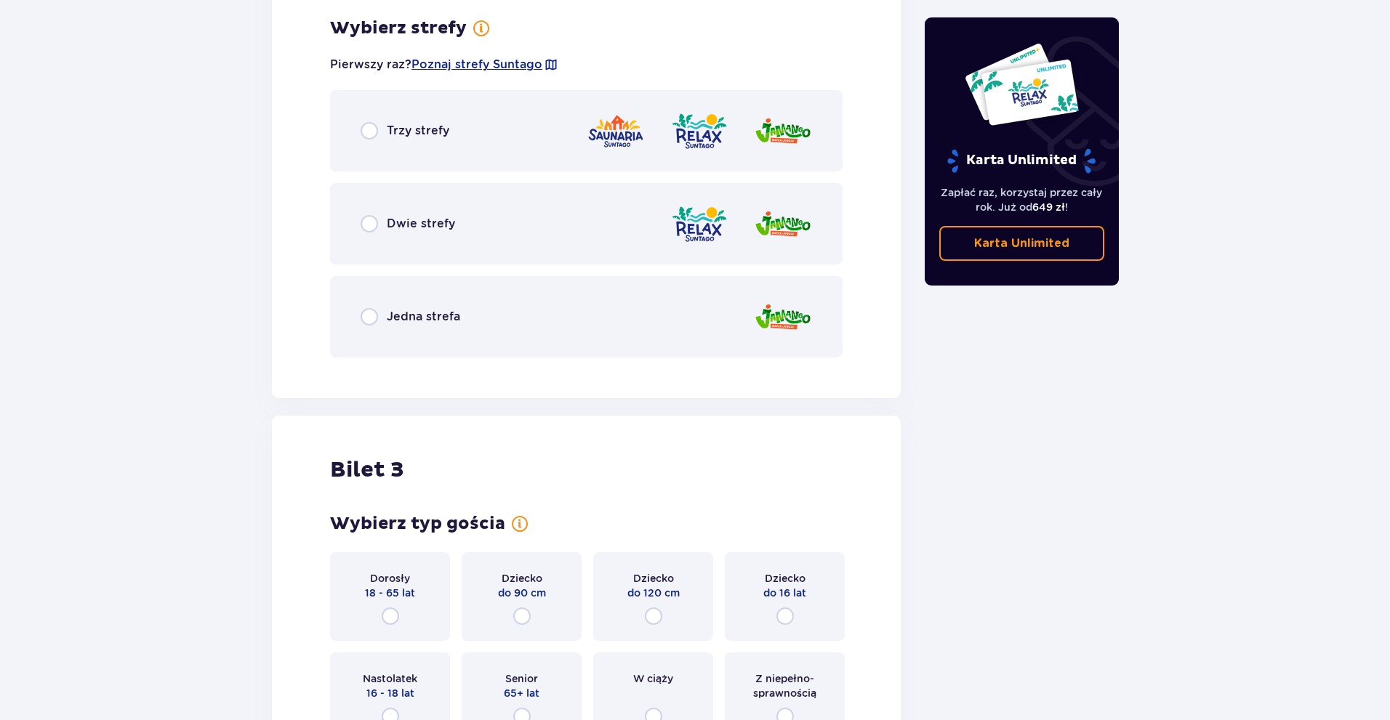
click at [364, 319] on input "radio" at bounding box center [368, 316] width 17 height 17
radio input "true"
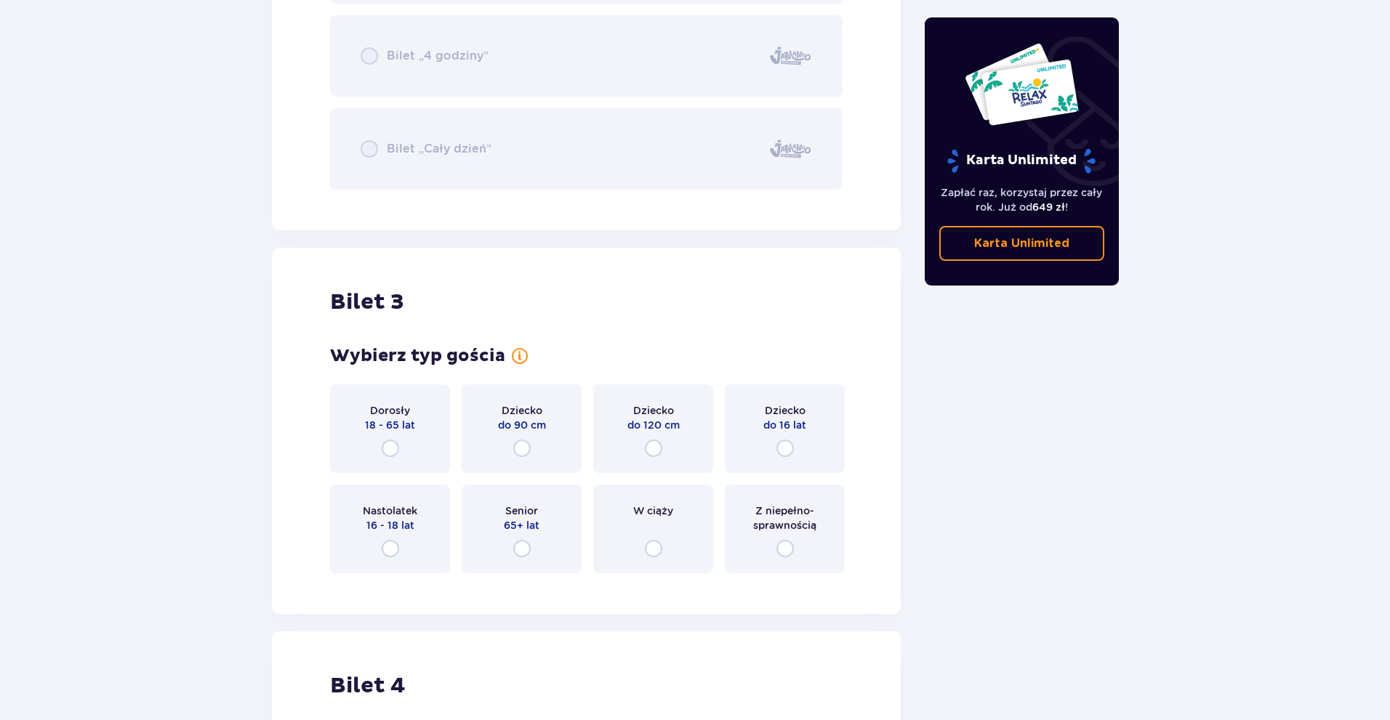
scroll to position [2684, 0]
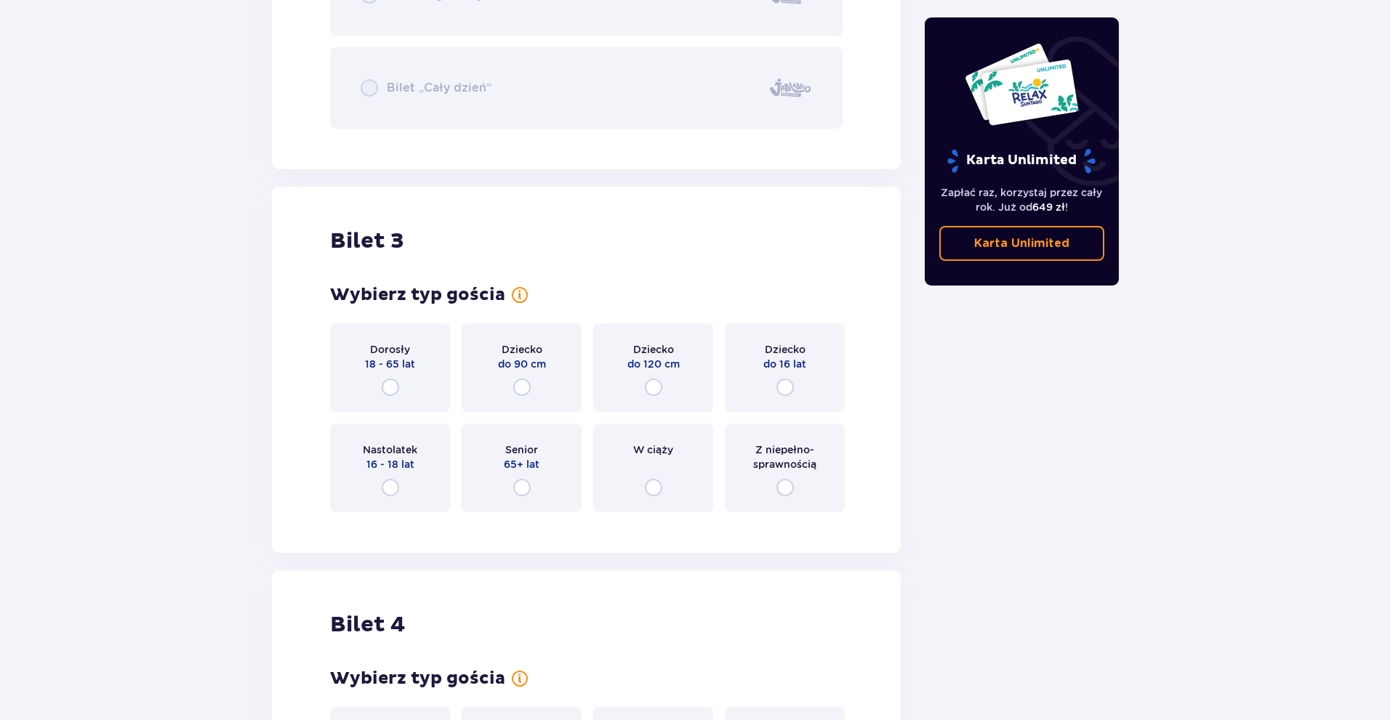
click at [784, 390] on input "radio" at bounding box center [784, 387] width 17 height 17
radio input "true"
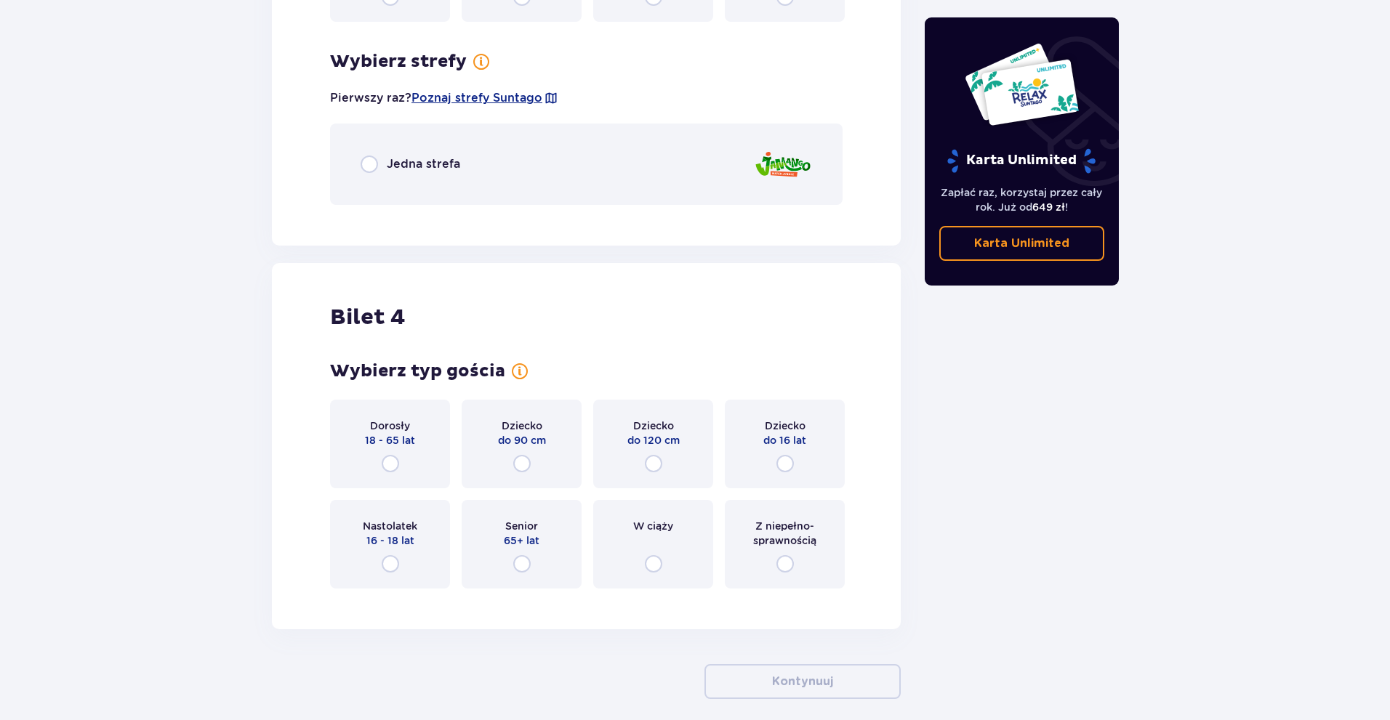
scroll to position [3208, 0]
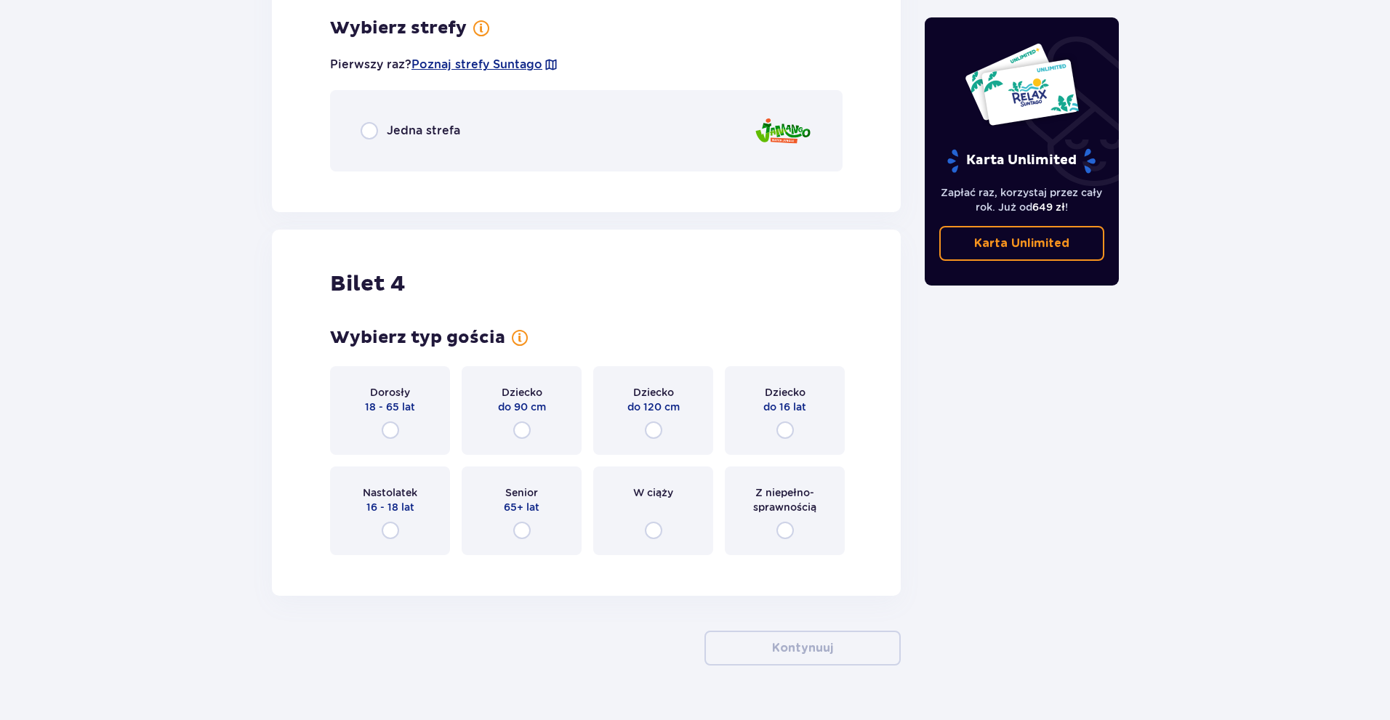
click at [373, 133] on input "radio" at bounding box center [368, 130] width 17 height 17
radio input "true"
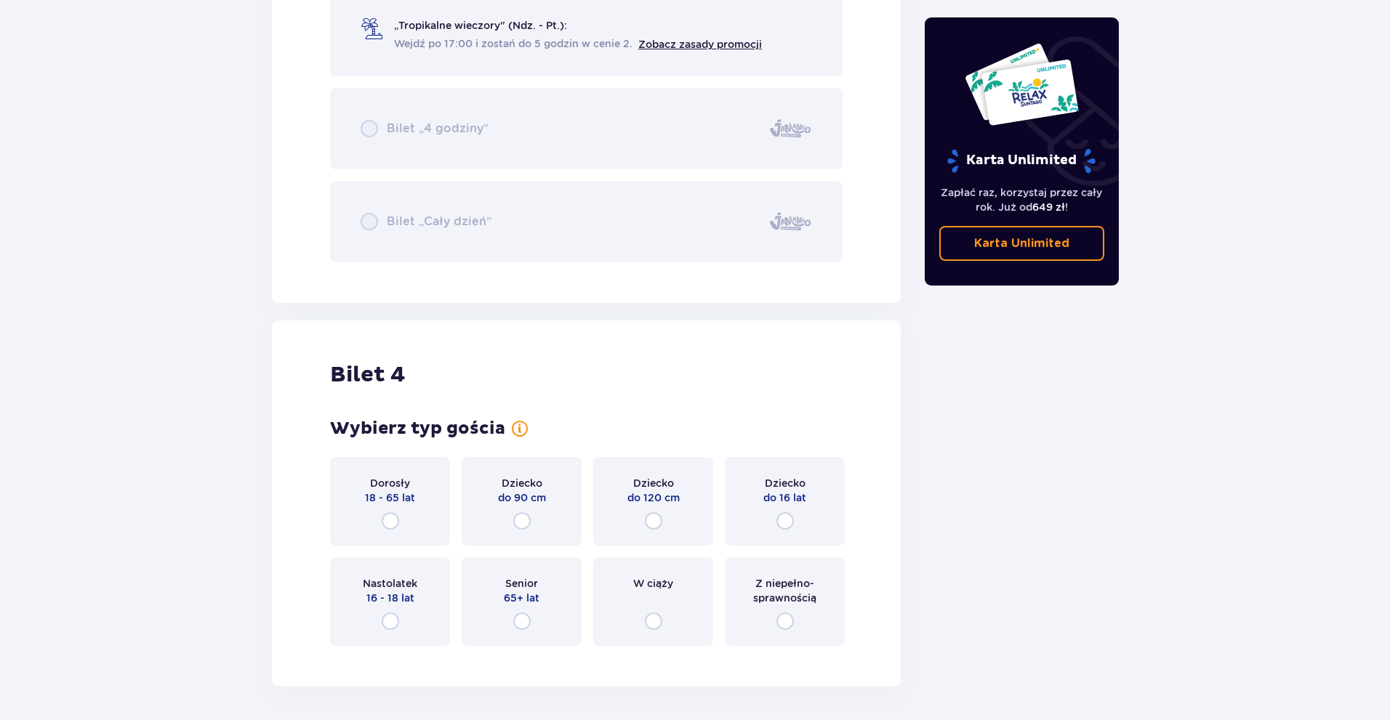
scroll to position [3672, 0]
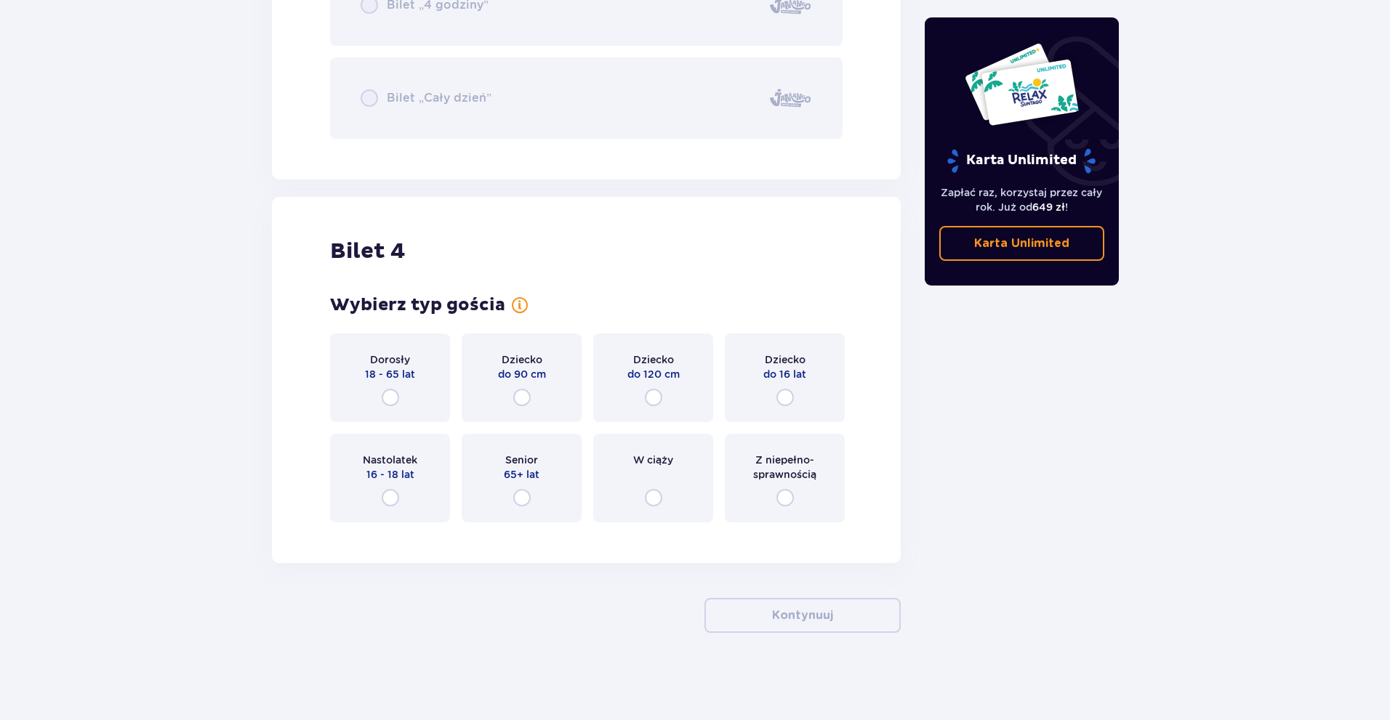
click at [783, 395] on input "radio" at bounding box center [784, 397] width 17 height 17
radio input "true"
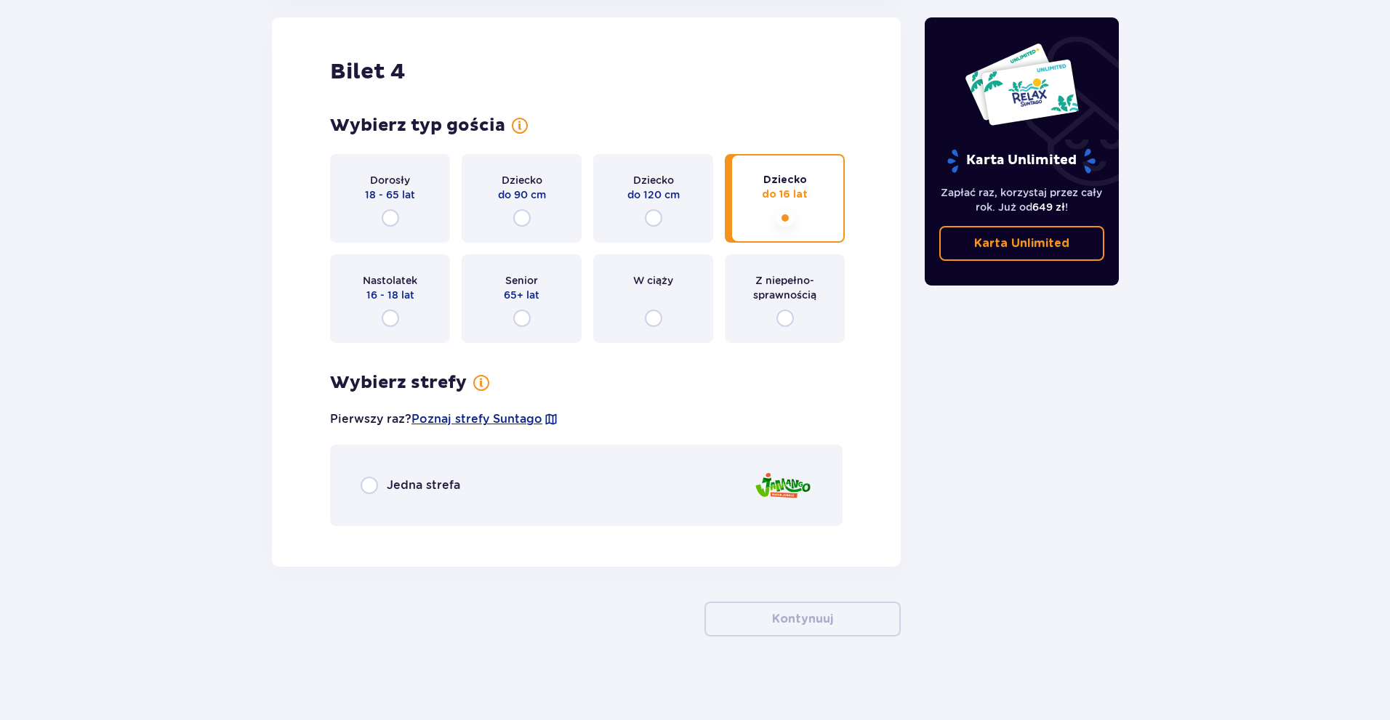
scroll to position [3855, 0]
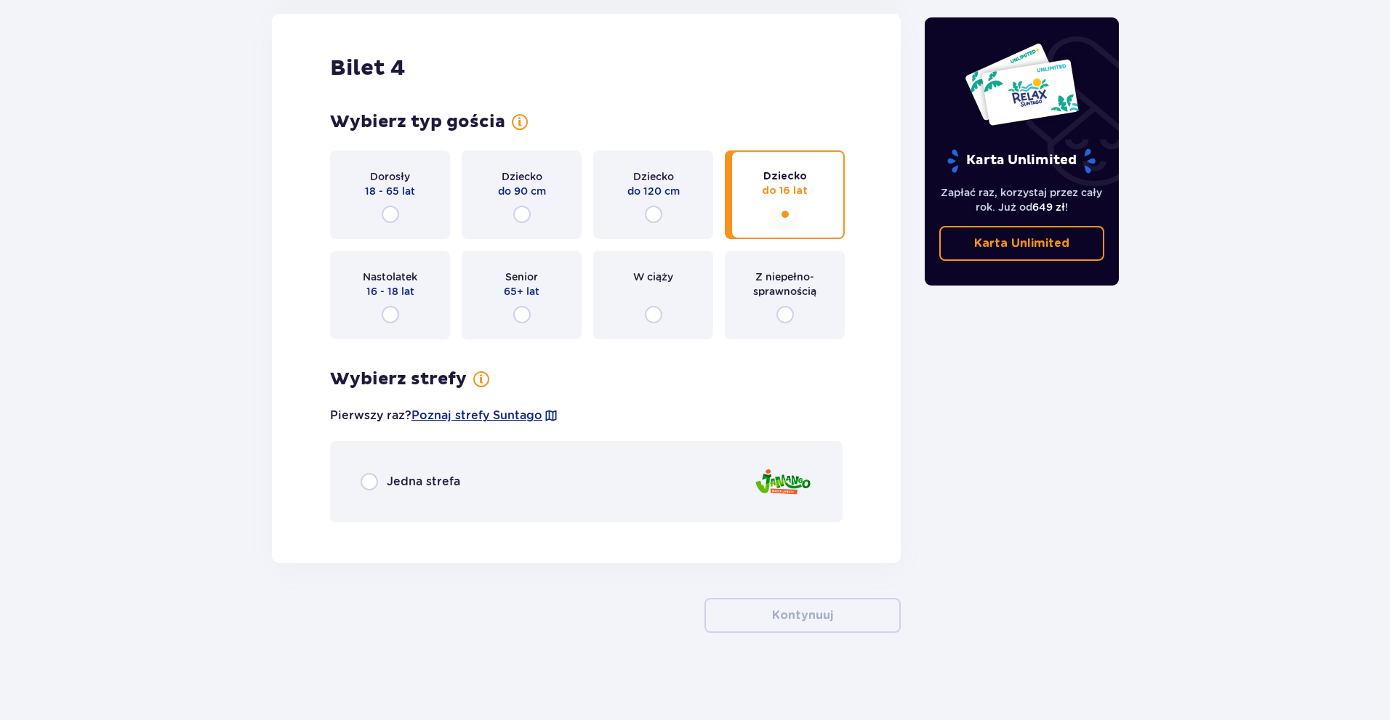
click at [372, 481] on input "radio" at bounding box center [368, 481] width 17 height 17
radio input "true"
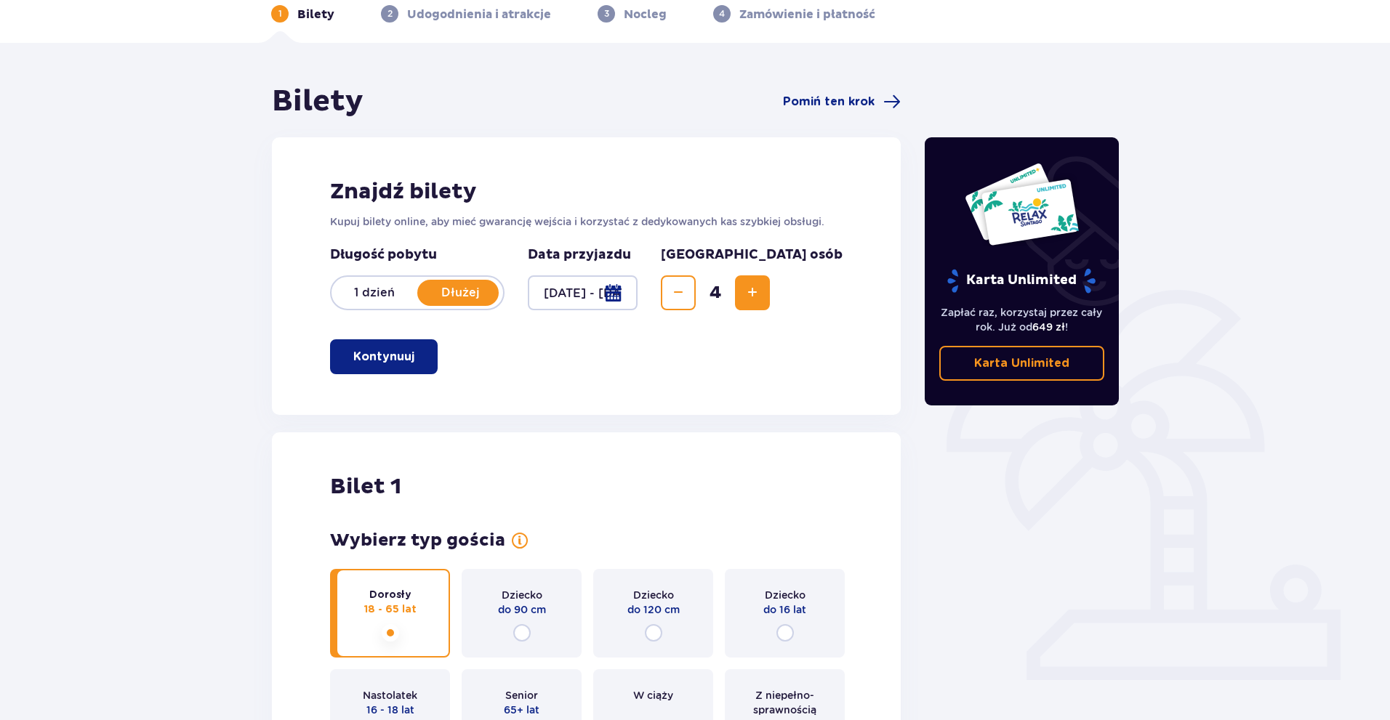
scroll to position [0, 0]
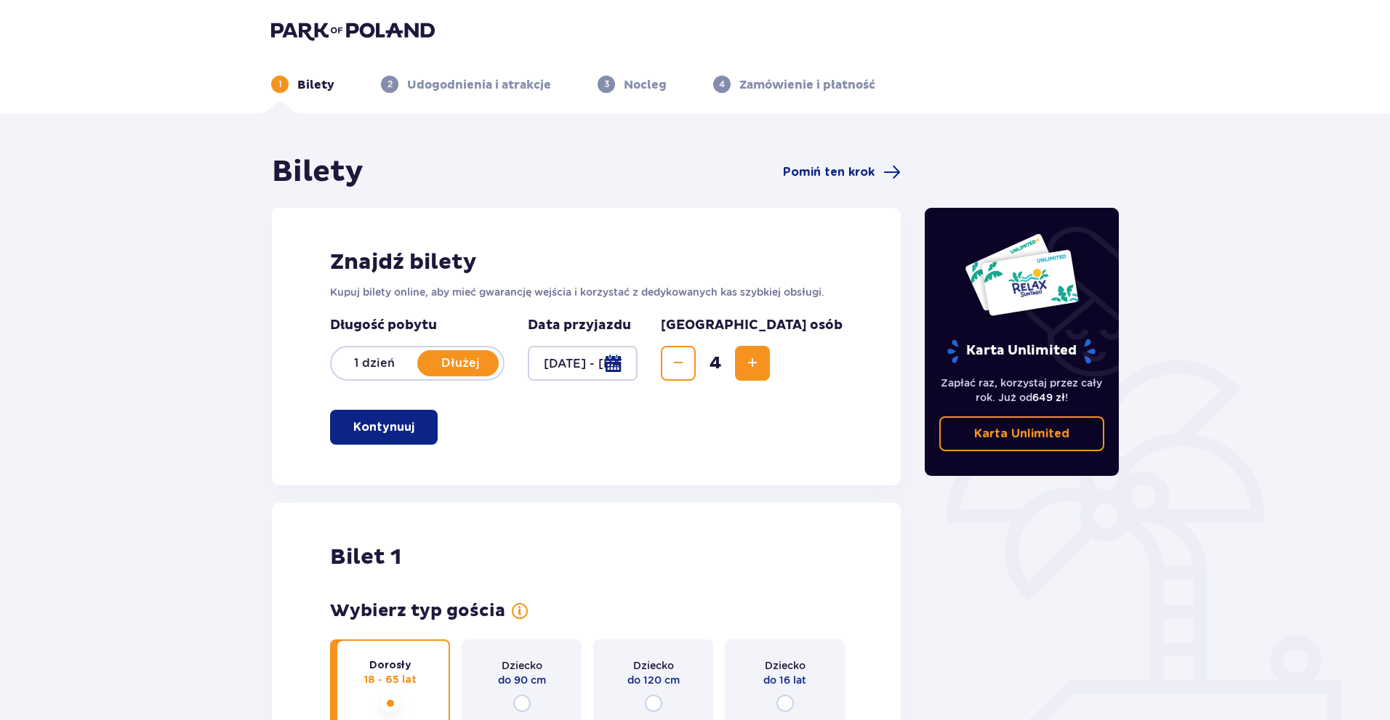
click at [637, 363] on div at bounding box center [583, 363] width 110 height 35
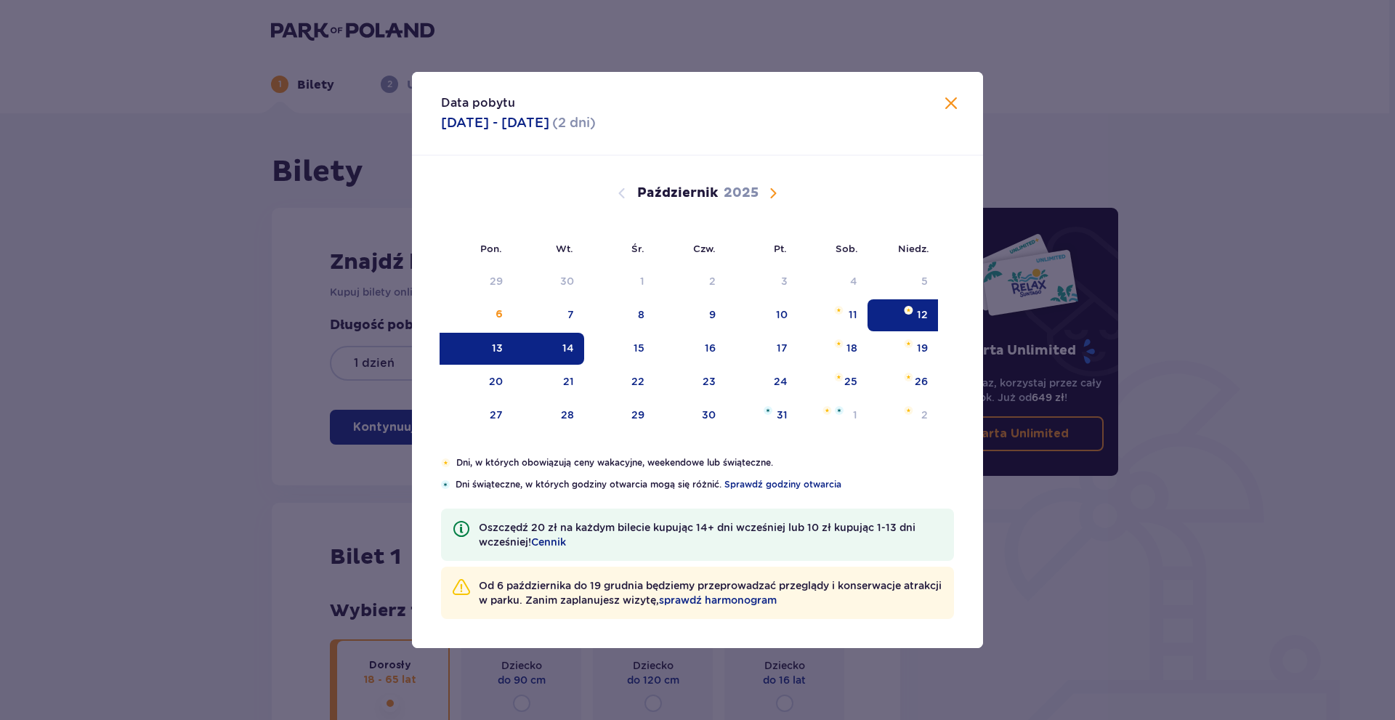
click at [496, 342] on div "13" at bounding box center [497, 348] width 11 height 15
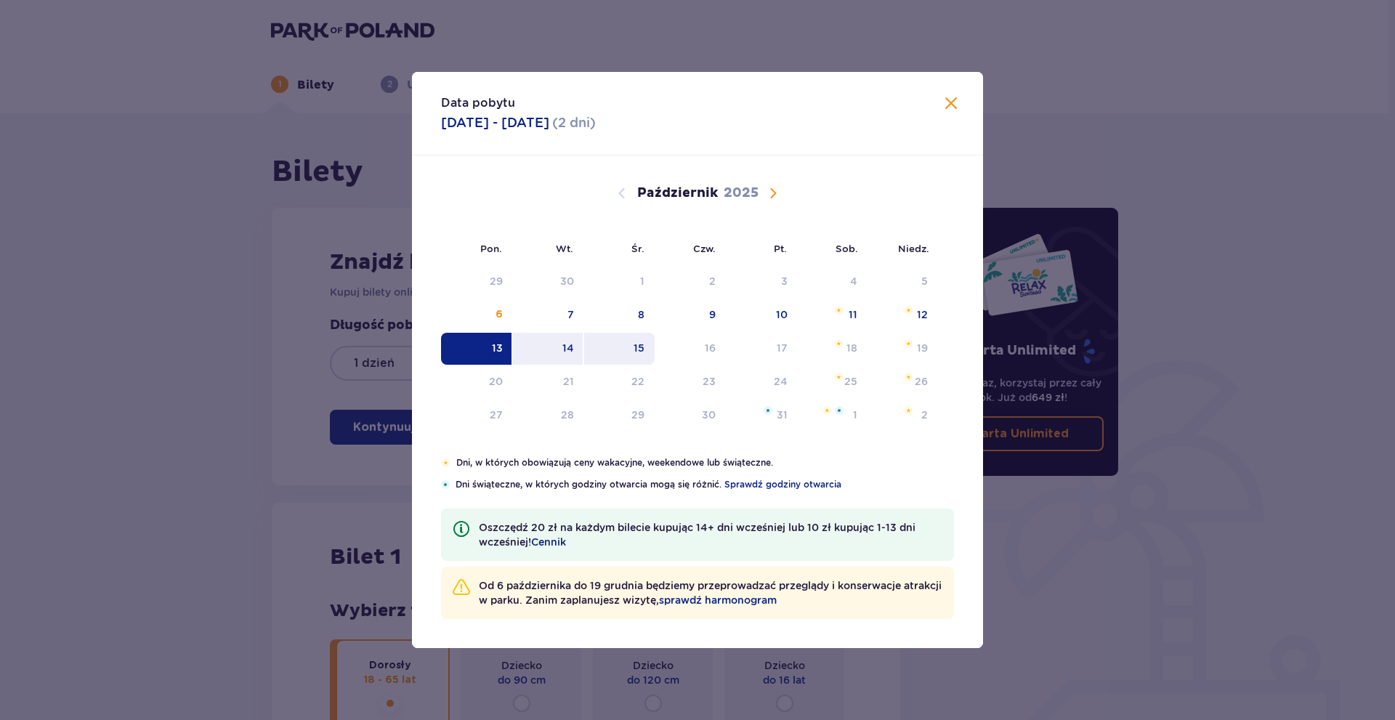
click at [629, 348] on div "15" at bounding box center [619, 349] width 70 height 32
type input "[DATE] - [DATE]"
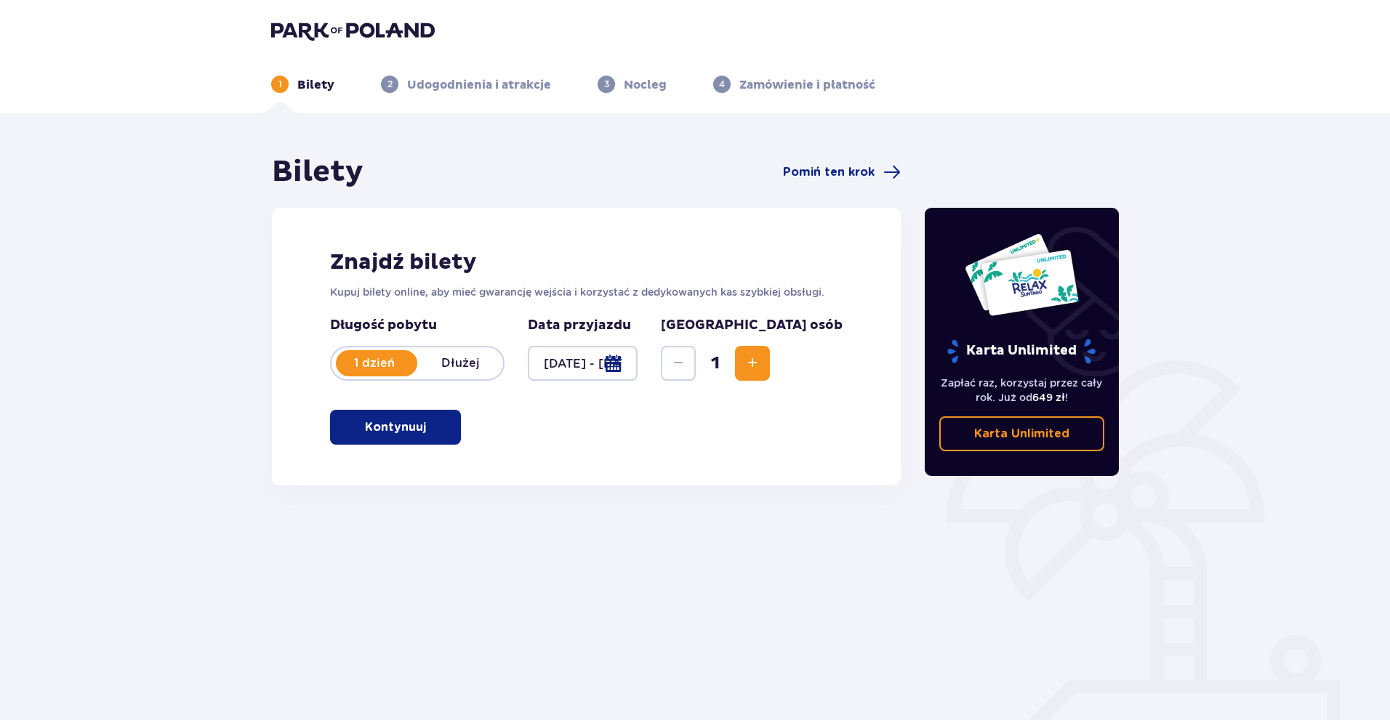
click at [454, 368] on p "Dłużej" at bounding box center [460, 363] width 86 height 16
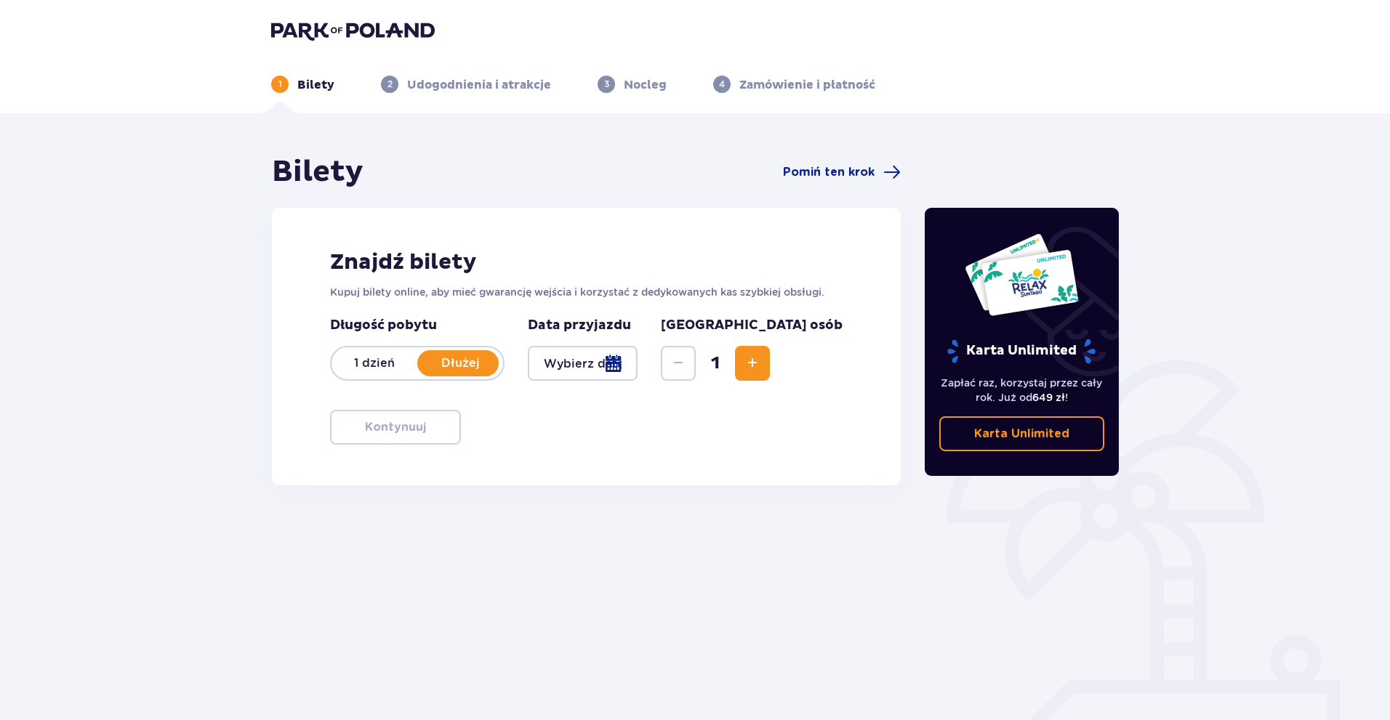
click at [637, 363] on div at bounding box center [583, 363] width 110 height 35
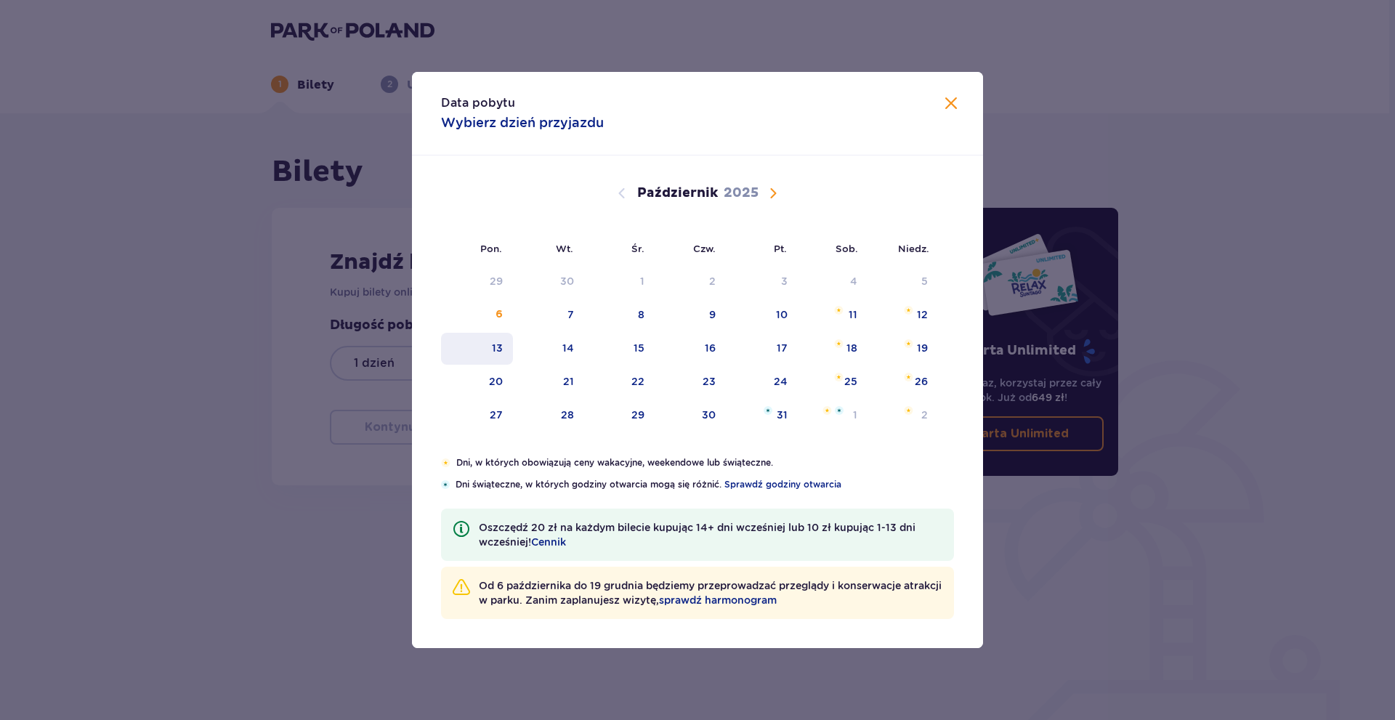
click at [496, 350] on div "13" at bounding box center [497, 348] width 11 height 15
click at [621, 347] on div "15" at bounding box center [619, 349] width 70 height 32
type input "[DATE] - [DATE]"
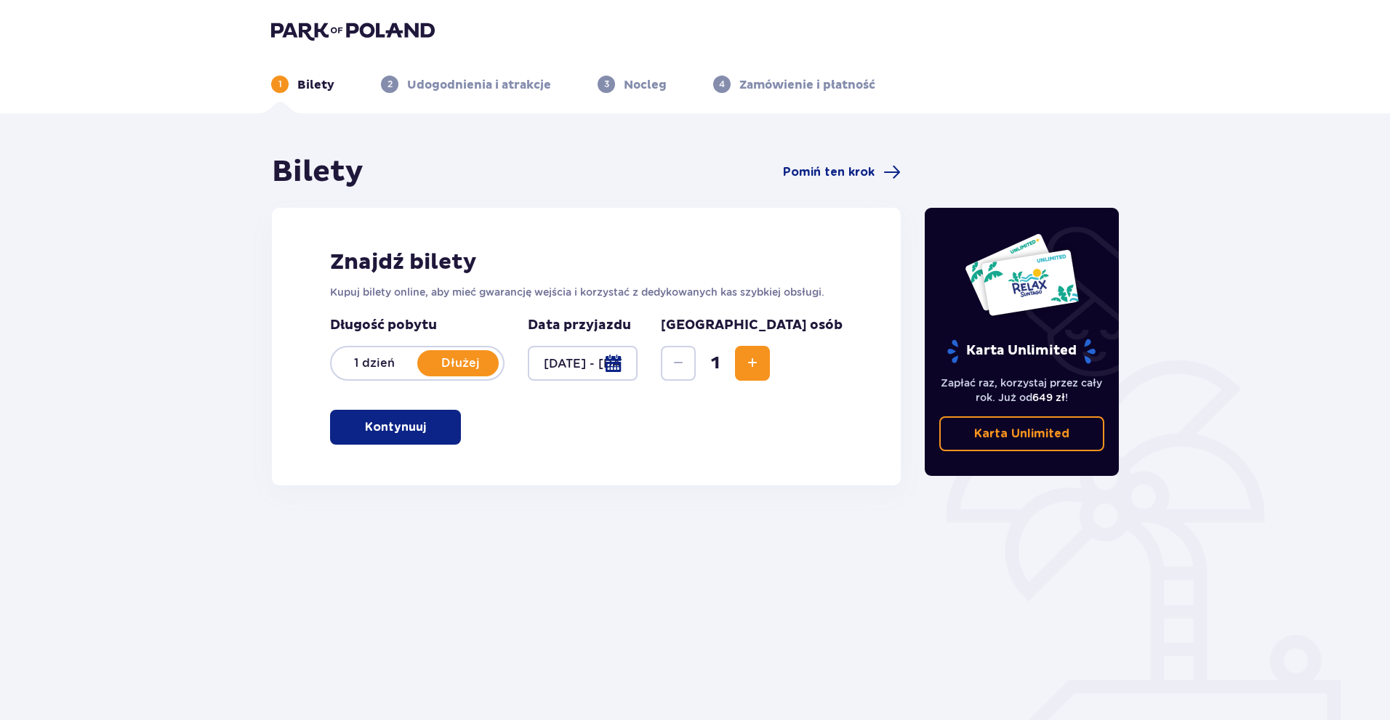
click at [761, 363] on span "Zwiększ" at bounding box center [752, 363] width 17 height 17
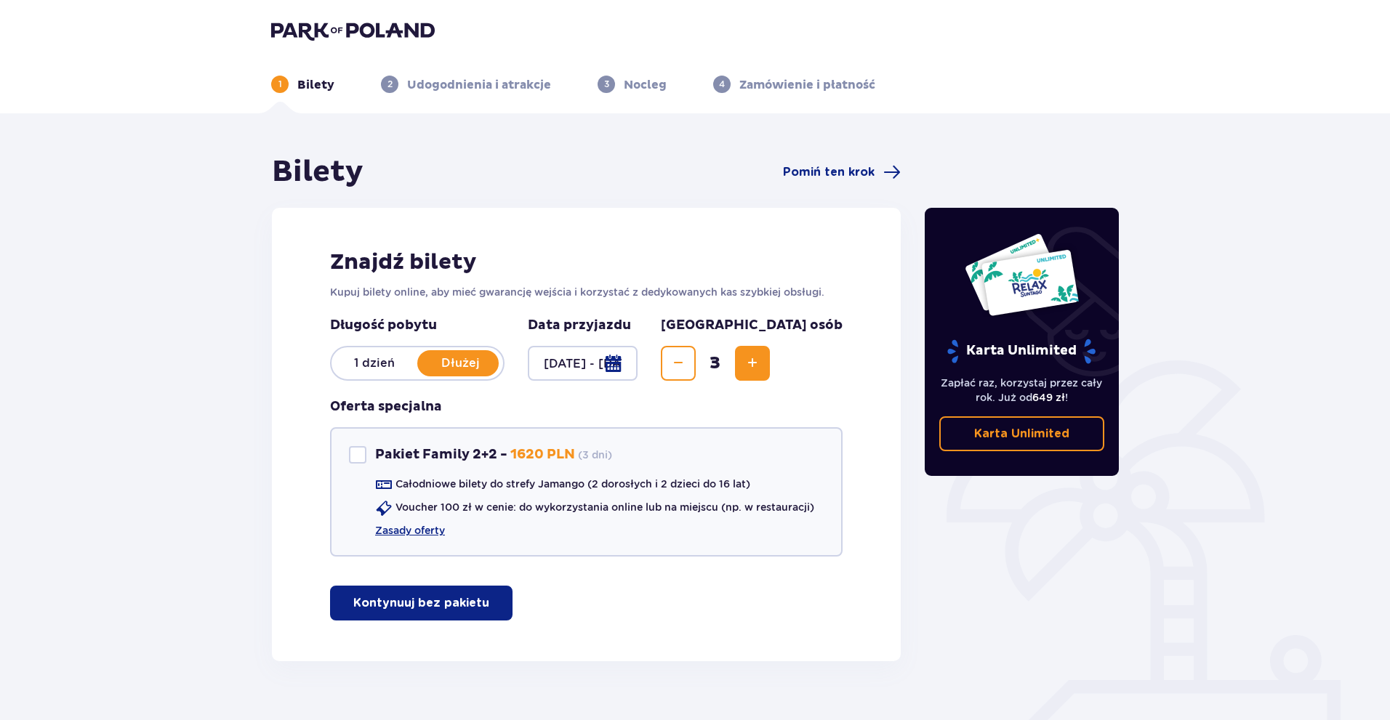
click at [761, 363] on span "Zwiększ" at bounding box center [752, 363] width 17 height 17
click at [363, 459] on div "Pakiet Family 2+2" at bounding box center [357, 454] width 17 height 17
checkbox input "true"
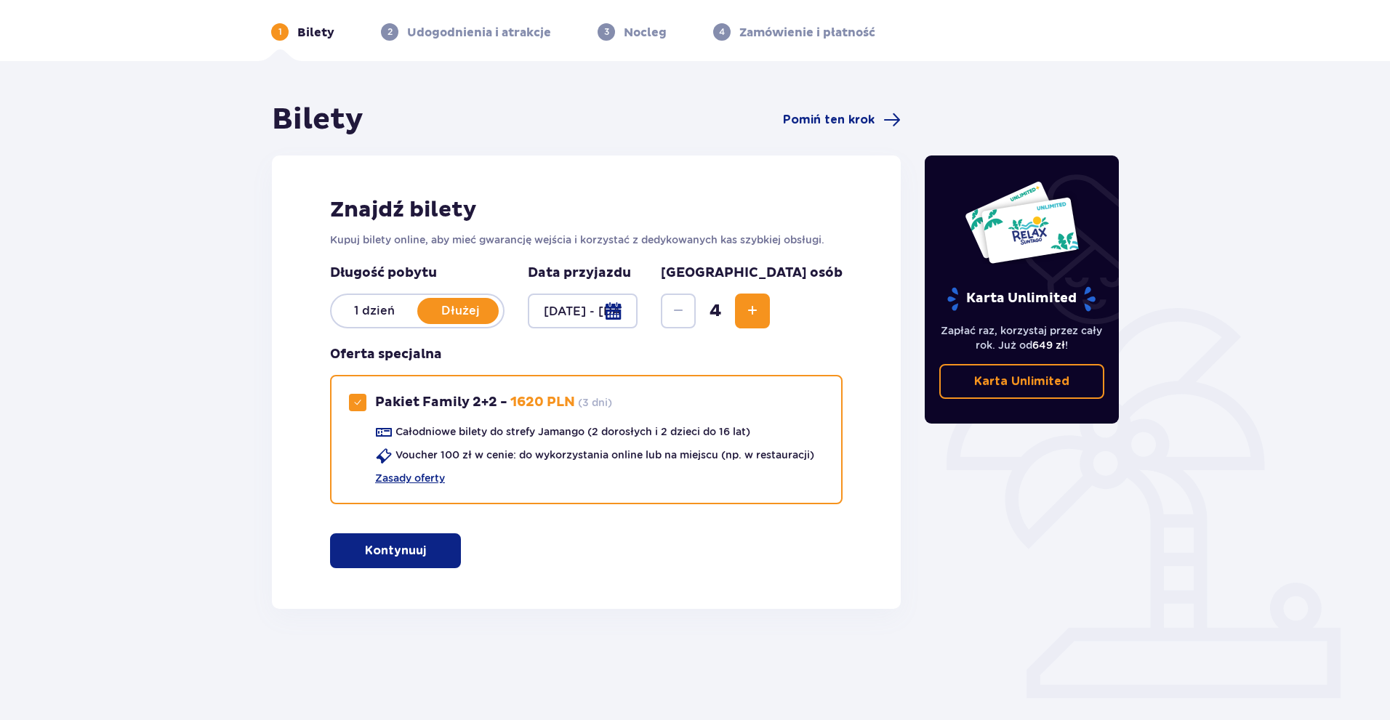
click at [431, 547] on span "button" at bounding box center [428, 550] width 17 height 17
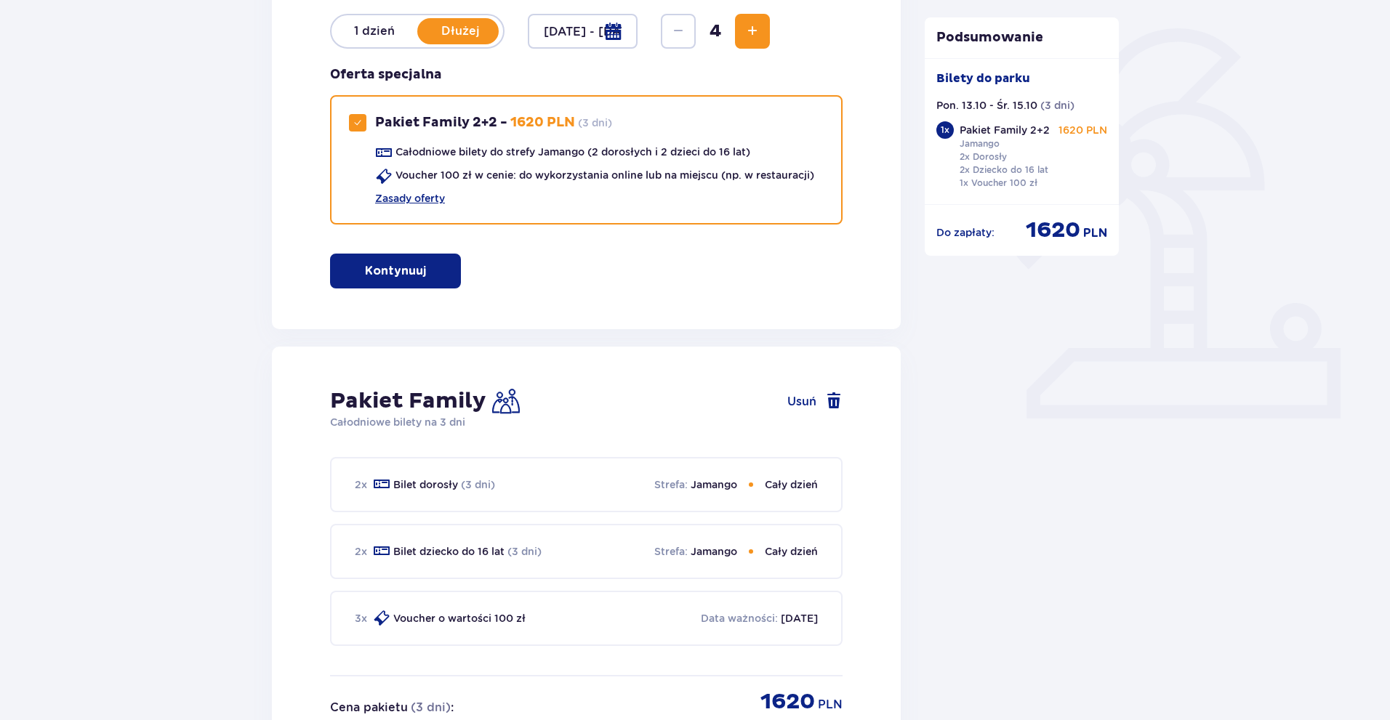
scroll to position [298, 0]
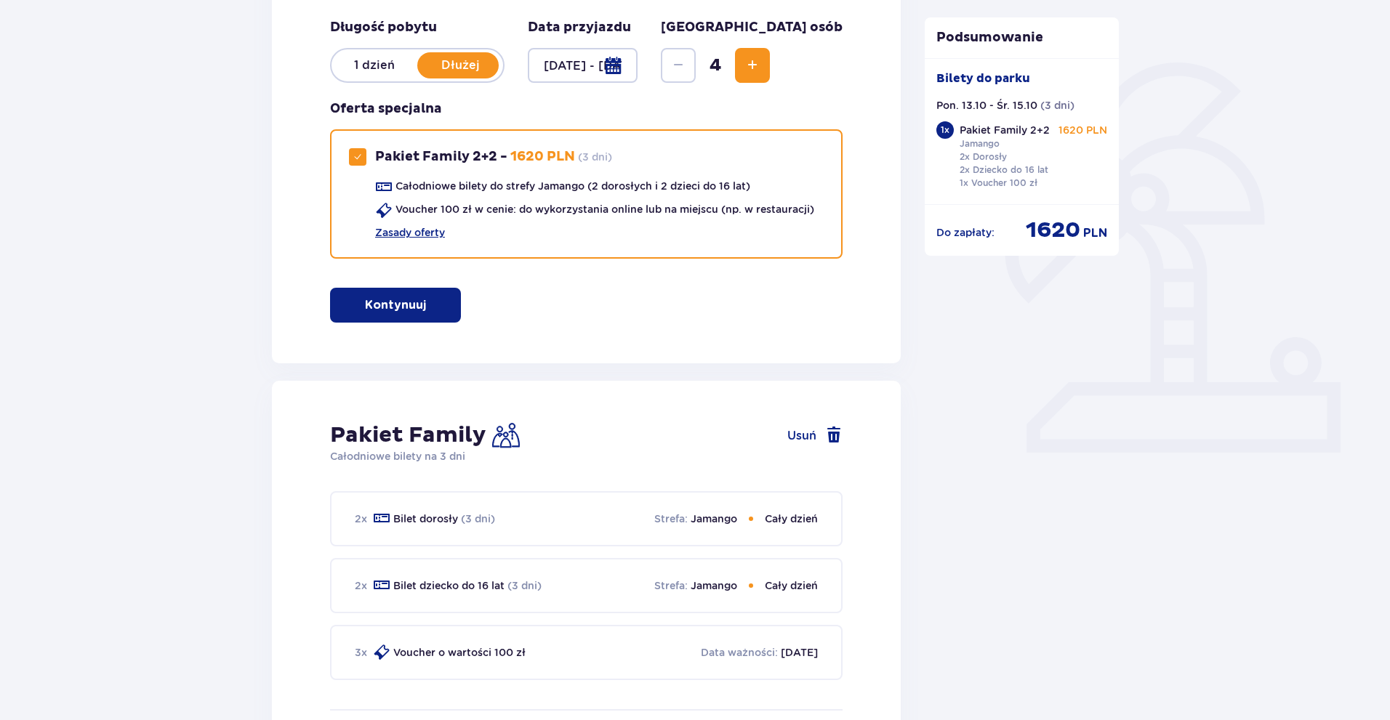
click at [589, 57] on div at bounding box center [583, 65] width 110 height 35
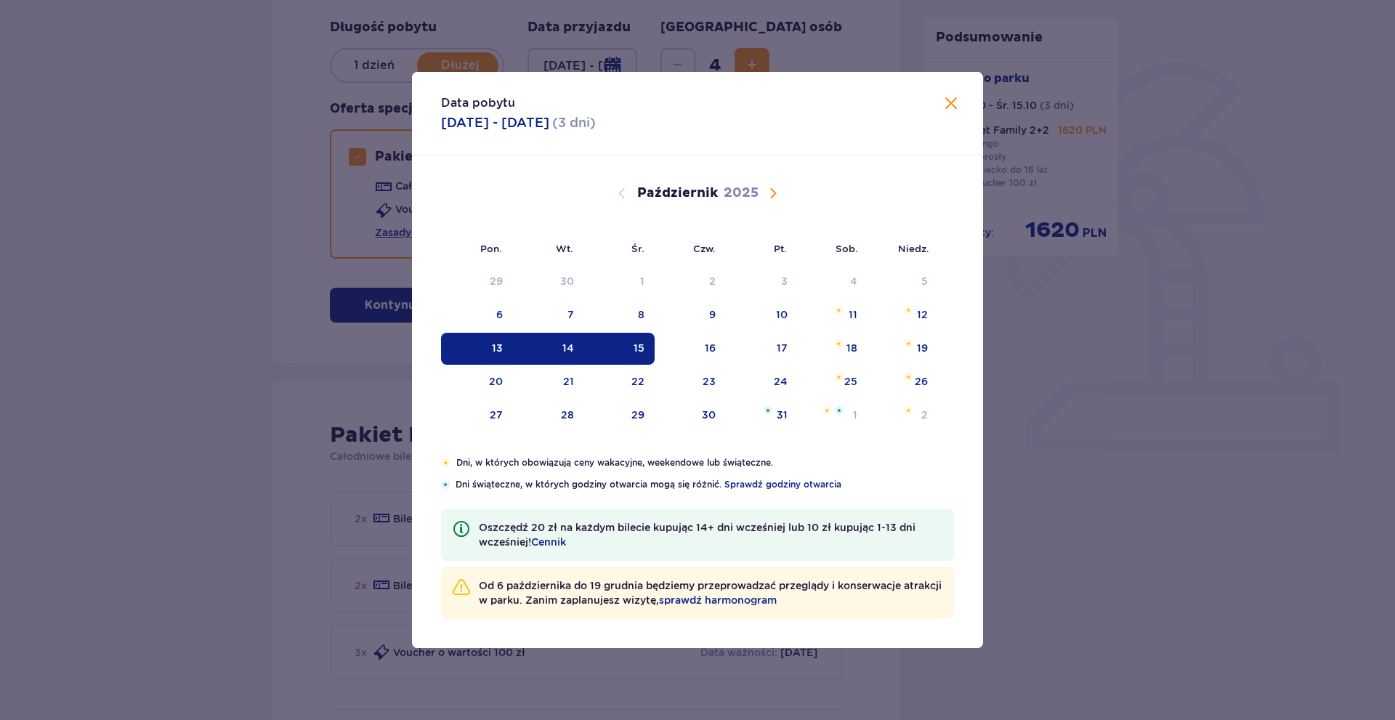
click at [495, 348] on div "13" at bounding box center [497, 348] width 11 height 15
click at [569, 347] on div "14" at bounding box center [569, 348] width 12 height 15
type input "[DATE] - [DATE]"
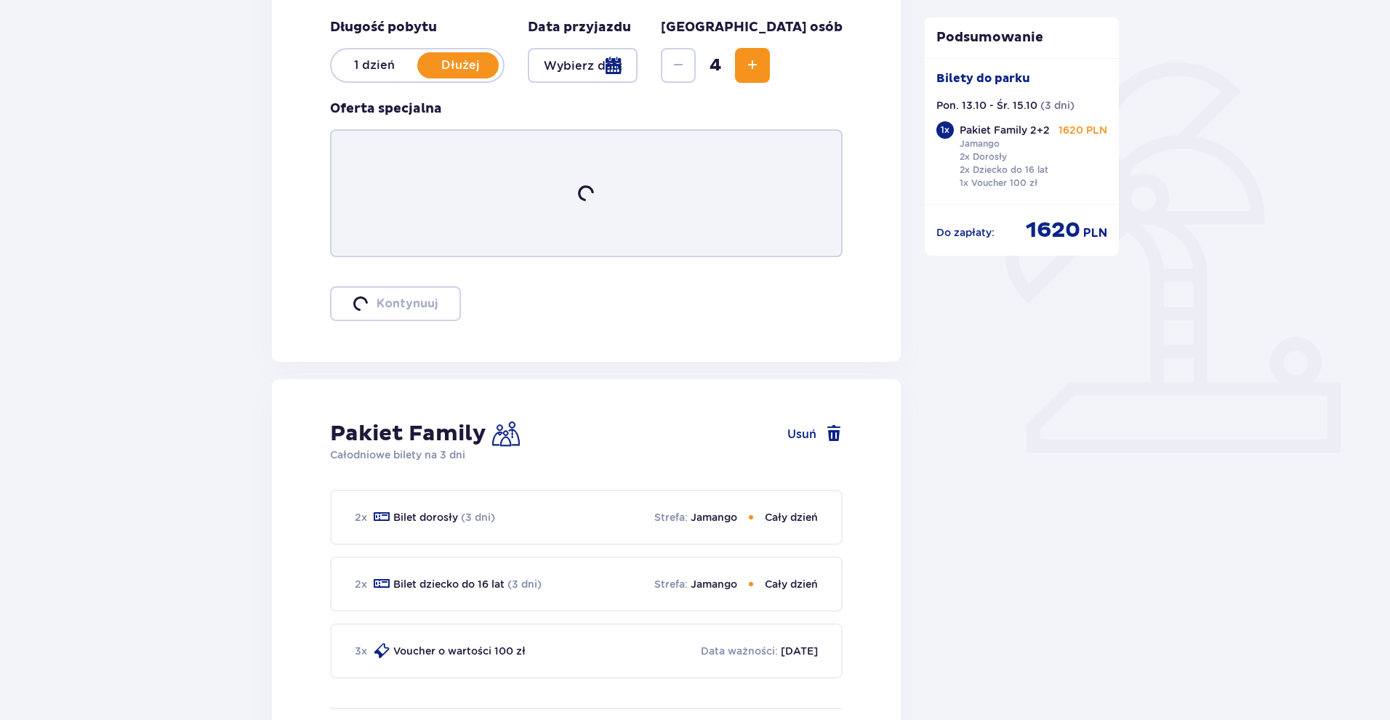
scroll to position [52, 0]
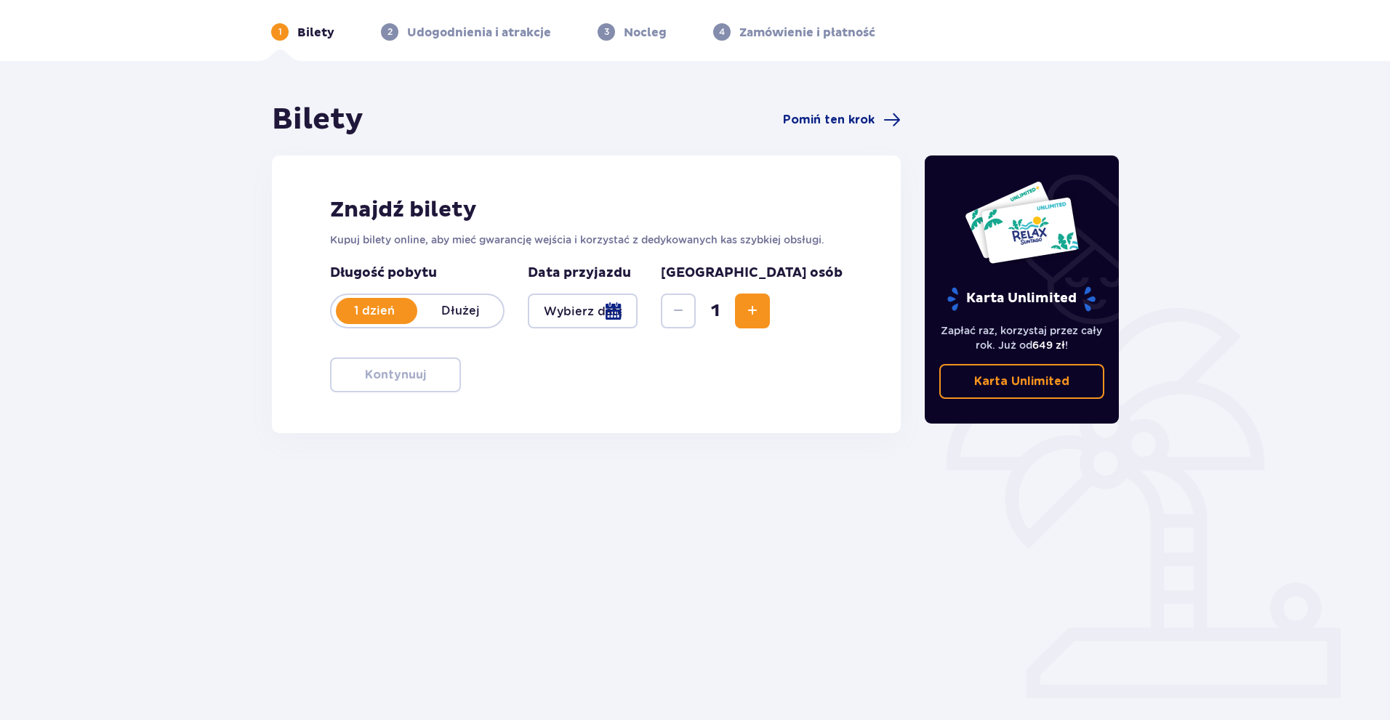
click at [761, 312] on span "Zwiększ" at bounding box center [752, 310] width 17 height 17
click at [637, 307] on div at bounding box center [583, 311] width 110 height 35
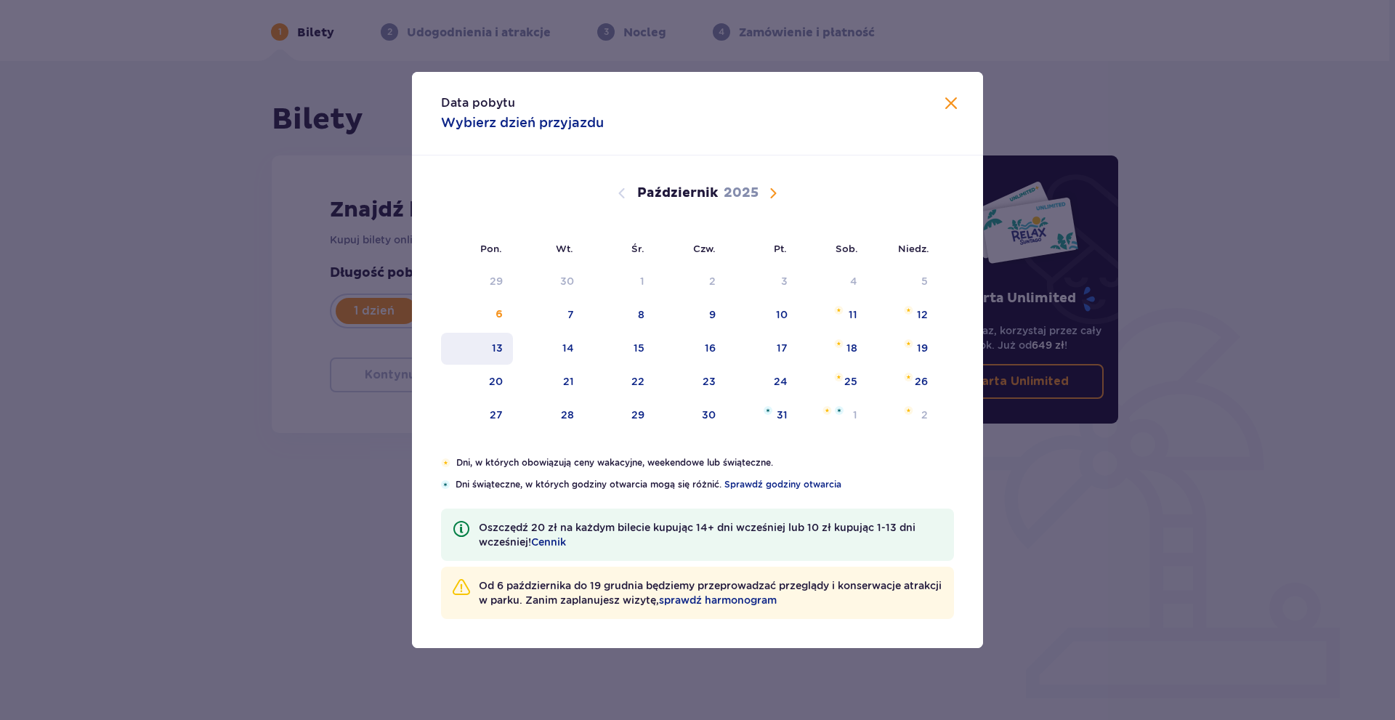
click at [496, 346] on div "13" at bounding box center [497, 348] width 11 height 15
click at [568, 349] on div "14" at bounding box center [569, 348] width 12 height 15
type input "[DATE]"
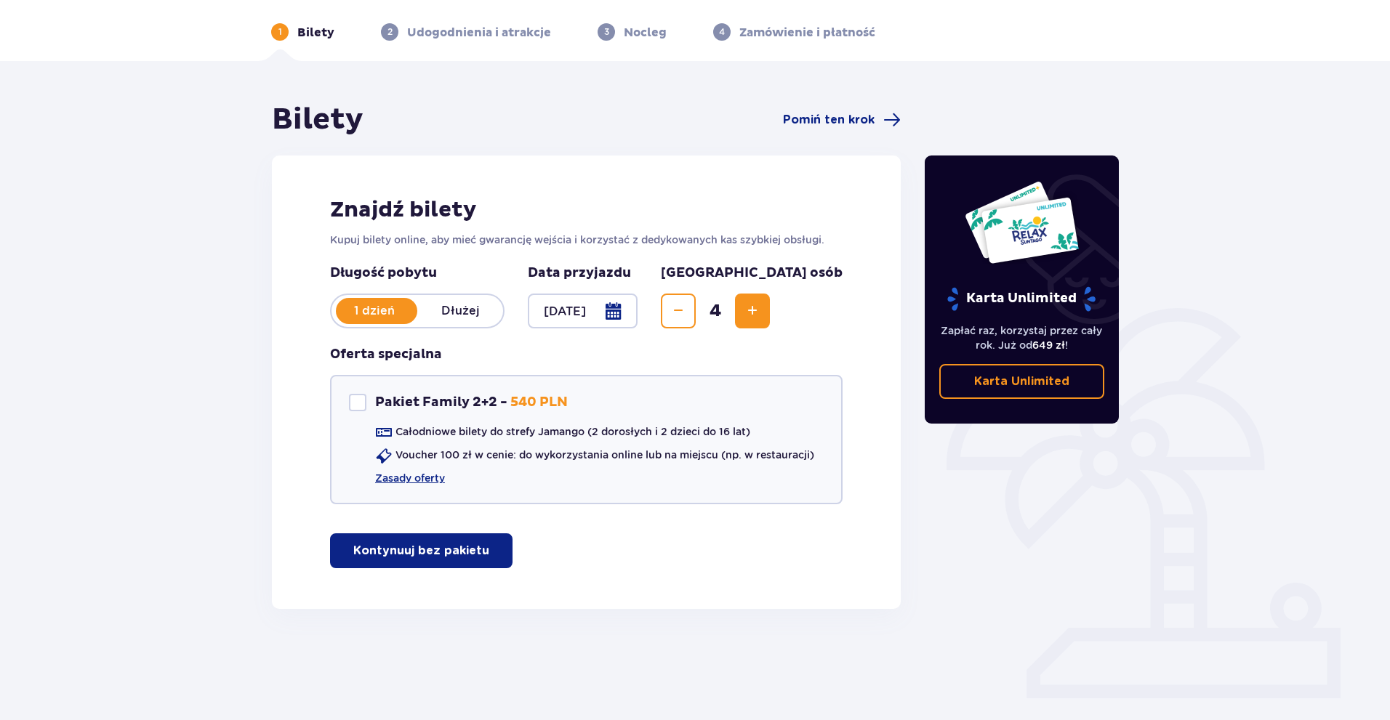
click at [470, 313] on p "Dłużej" at bounding box center [460, 311] width 86 height 16
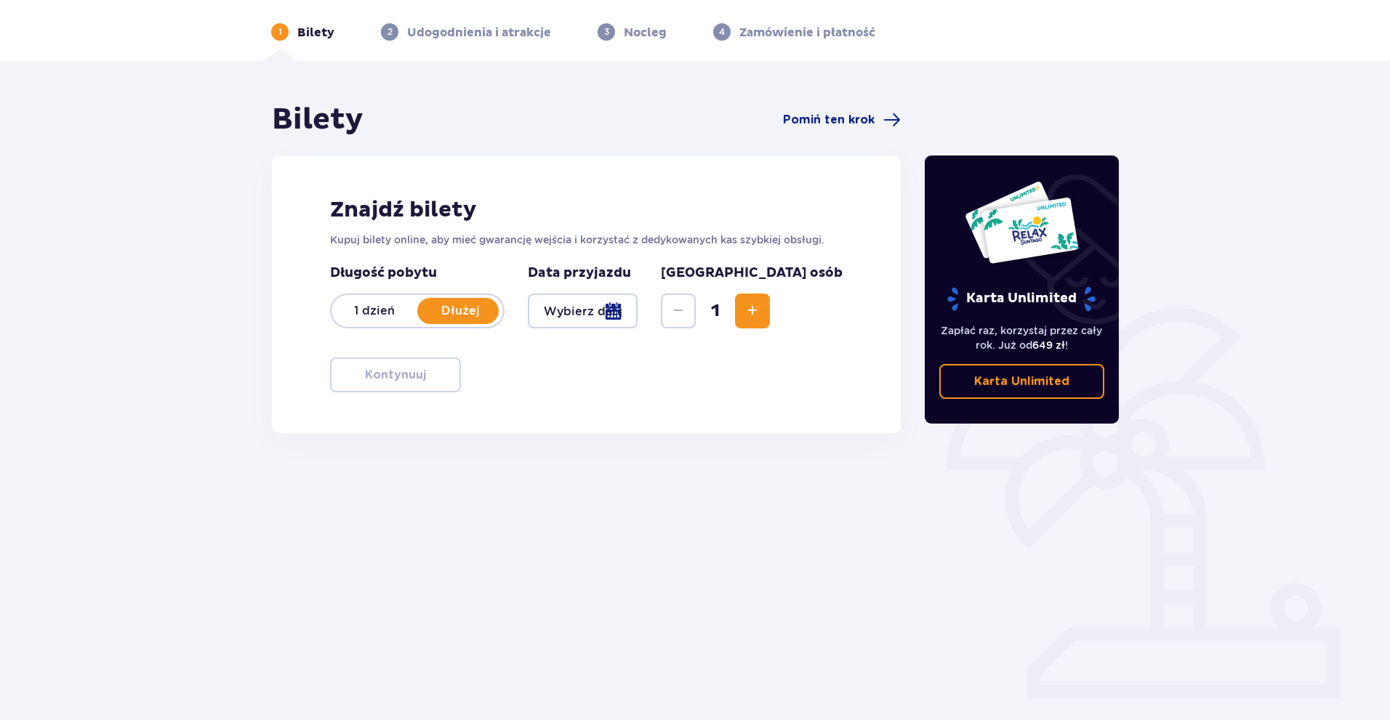
click at [637, 308] on div at bounding box center [583, 311] width 110 height 35
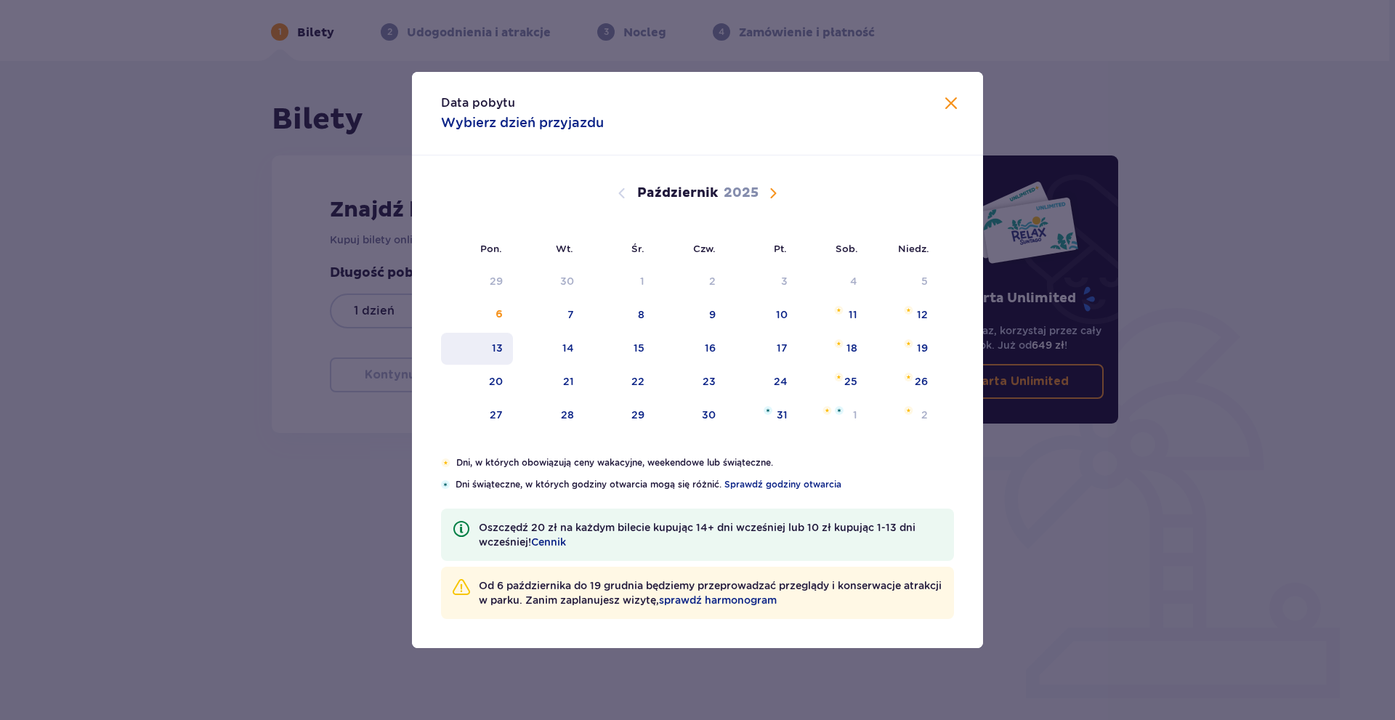
click at [502, 341] on div "13" at bounding box center [497, 348] width 11 height 15
click at [570, 345] on div "14" at bounding box center [569, 348] width 12 height 15
type input "[DATE] - [DATE]"
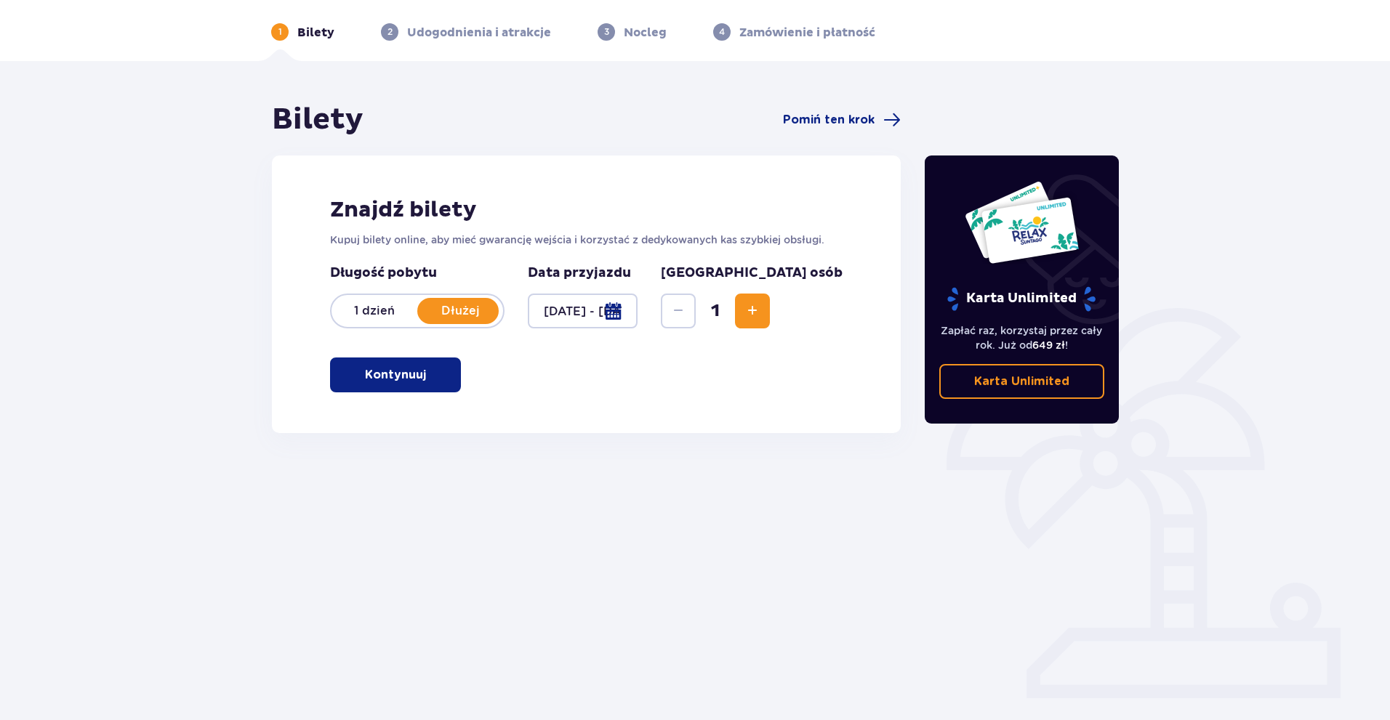
click at [761, 315] on span "Zwiększ" at bounding box center [752, 310] width 17 height 17
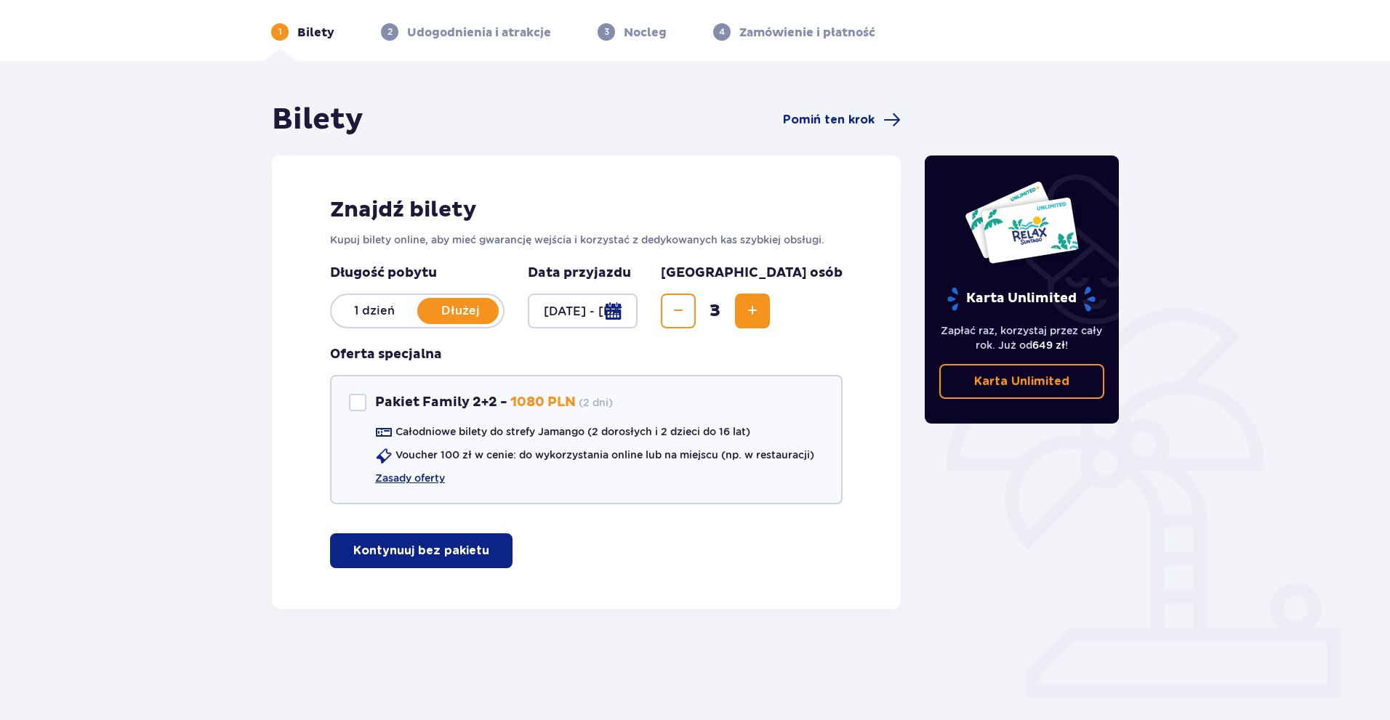
click at [761, 315] on span "Zwiększ" at bounding box center [752, 310] width 17 height 17
click at [356, 401] on div "Pakiet Family 2+2" at bounding box center [357, 402] width 17 height 17
checkbox input "true"
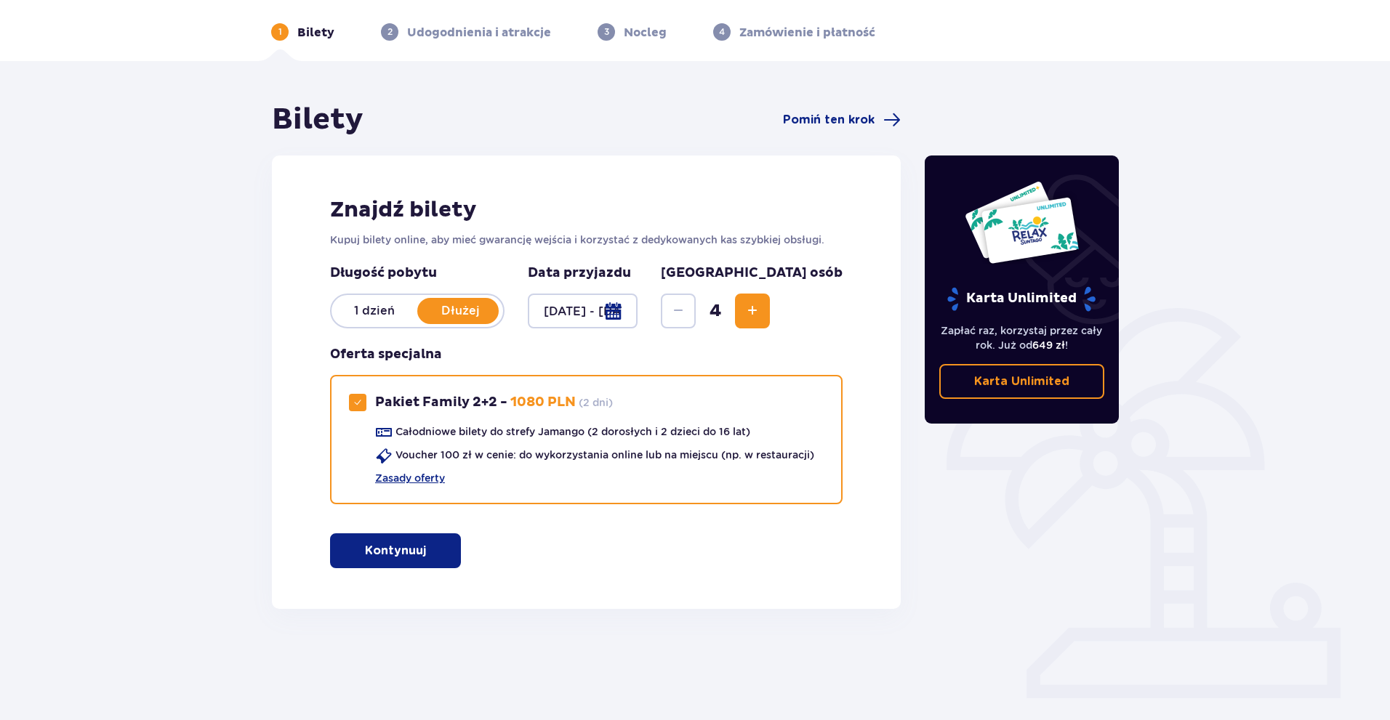
click at [425, 549] on span "button" at bounding box center [428, 550] width 17 height 17
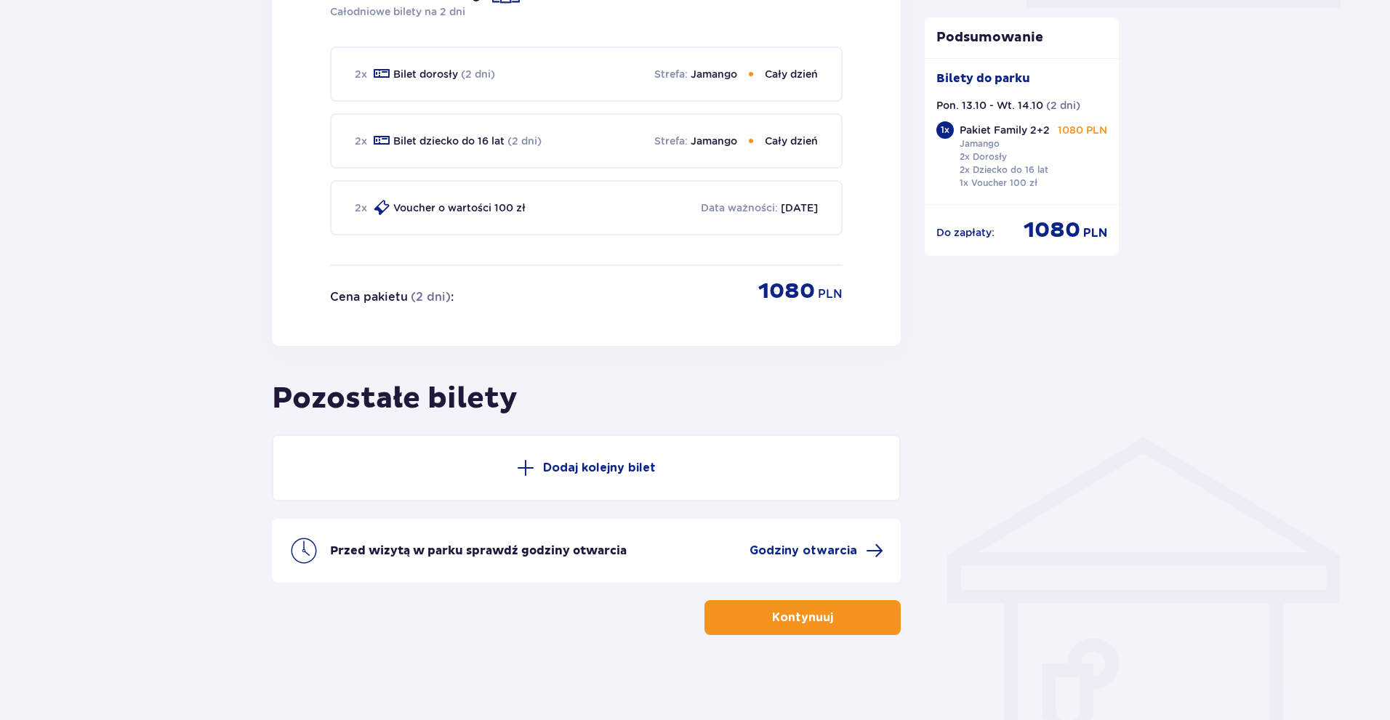
scroll to position [745, 0]
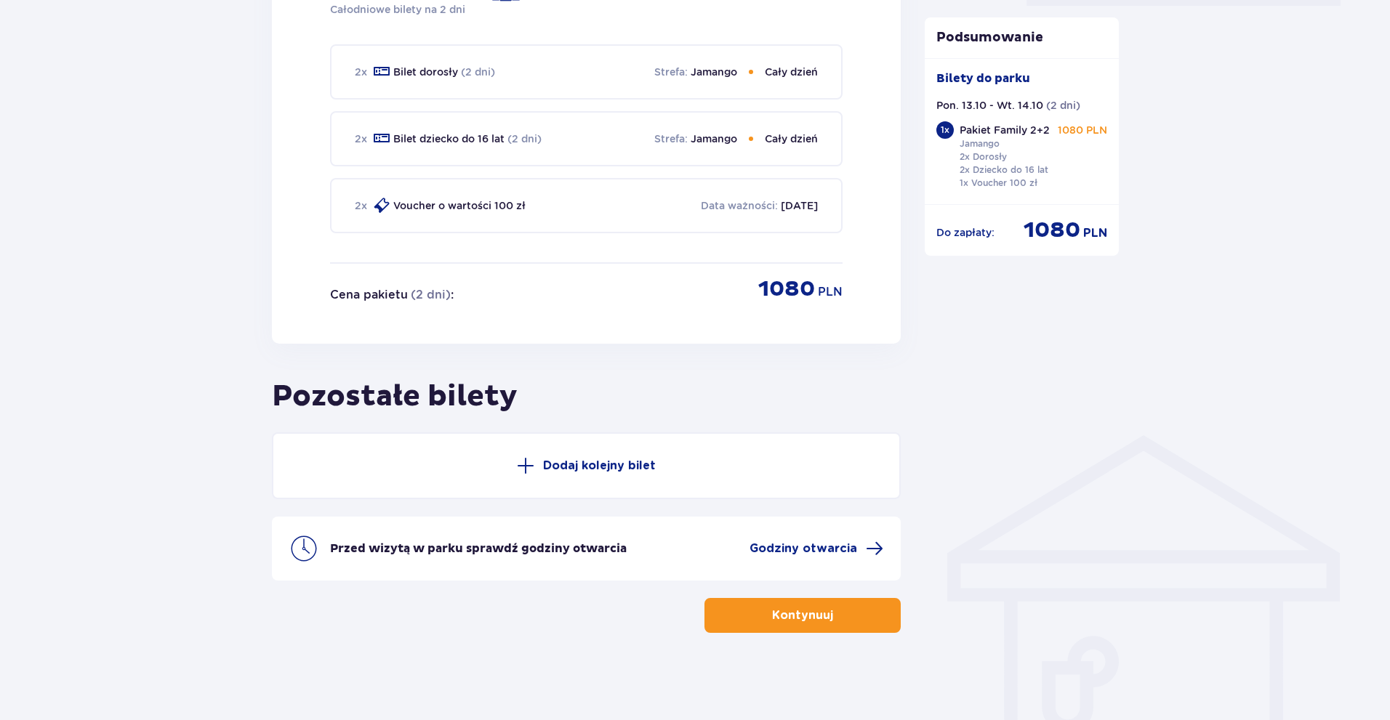
click at [836, 618] on span "button" at bounding box center [835, 615] width 17 height 17
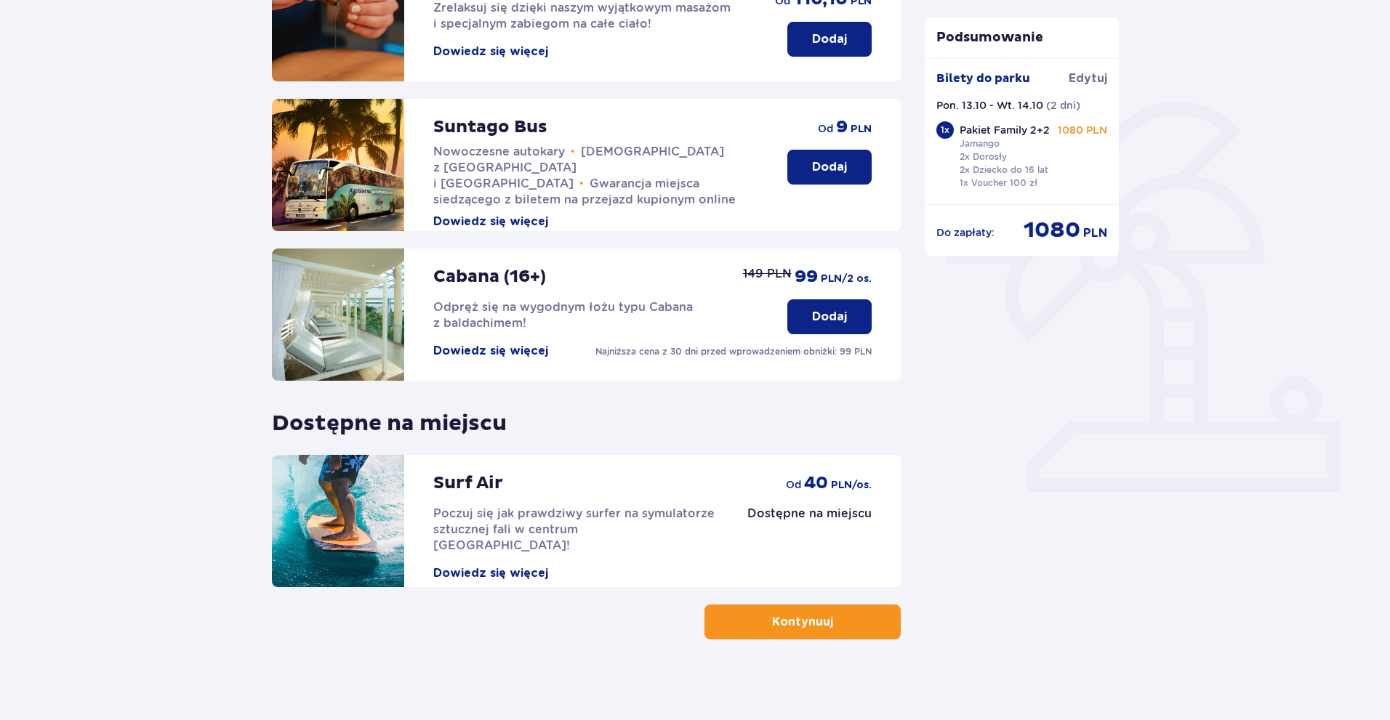
scroll to position [265, 0]
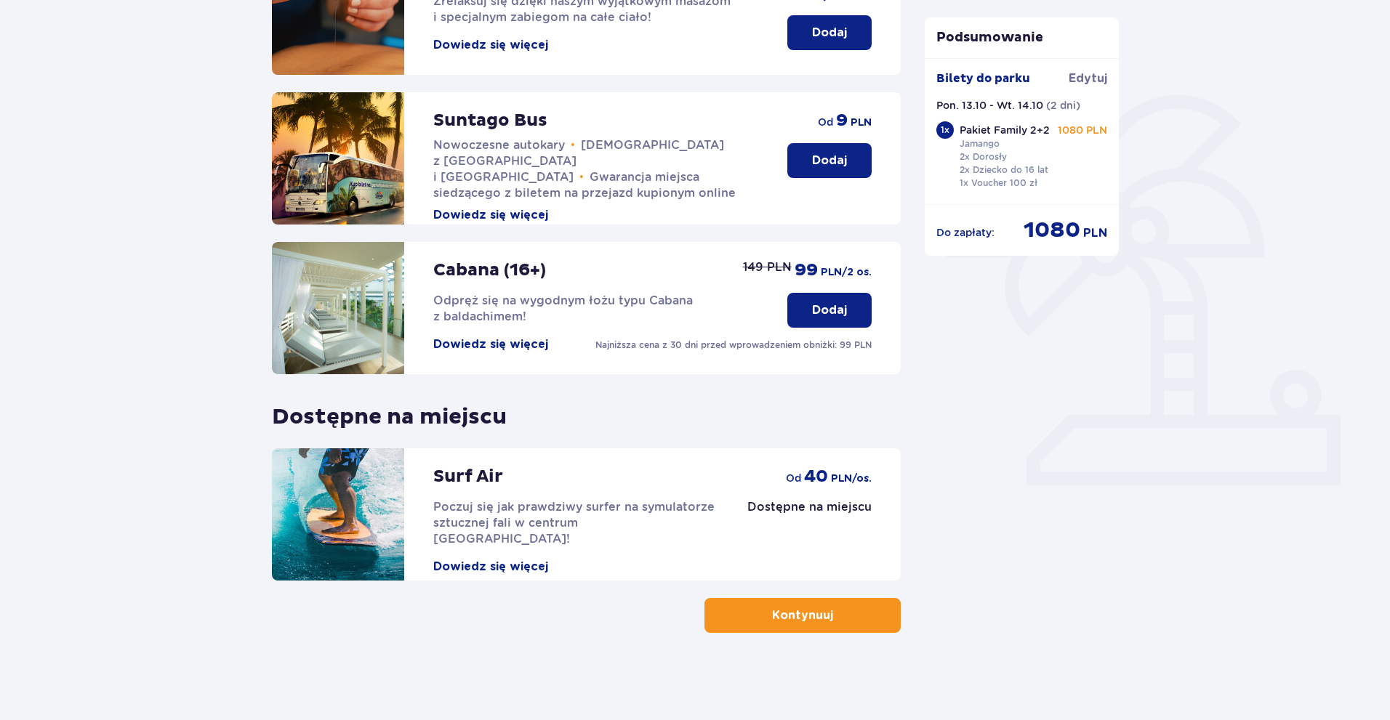
click at [814, 629] on button "Kontynuuj" at bounding box center [802, 615] width 196 height 35
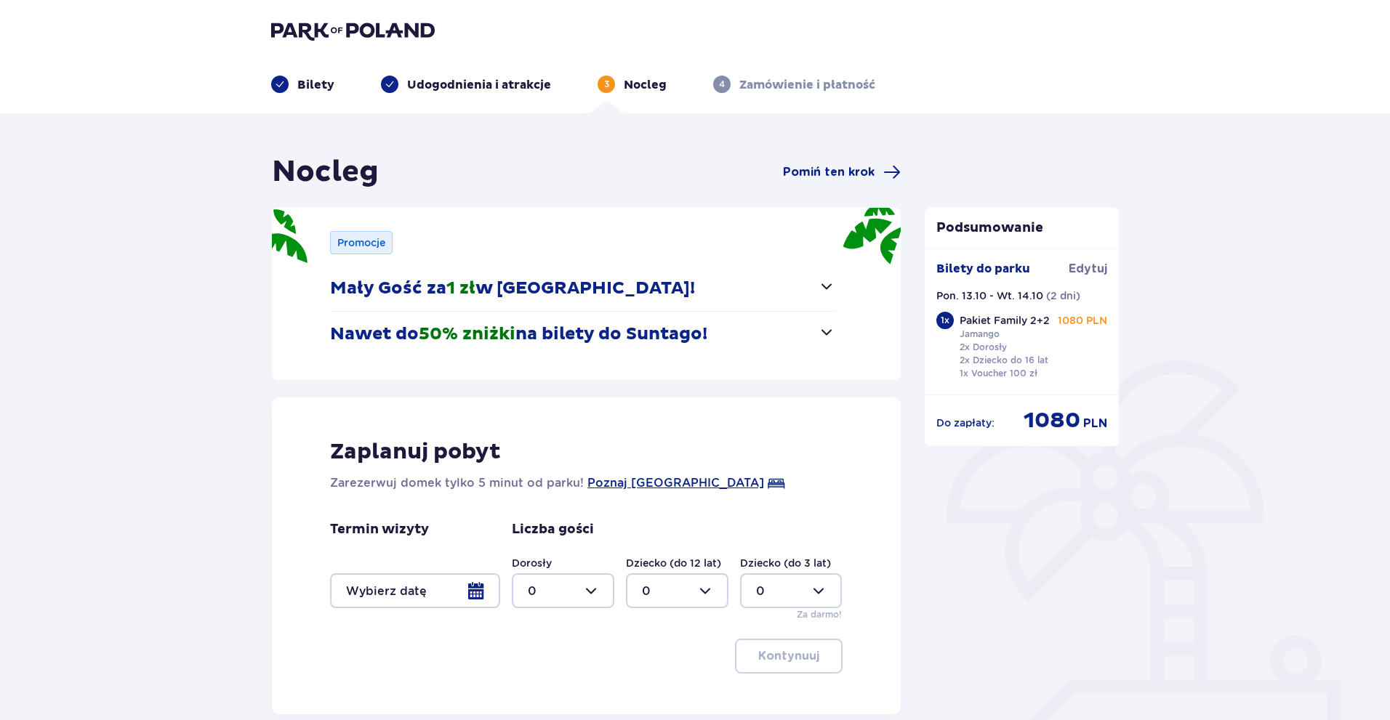
click at [824, 331] on span "button" at bounding box center [826, 331] width 17 height 17
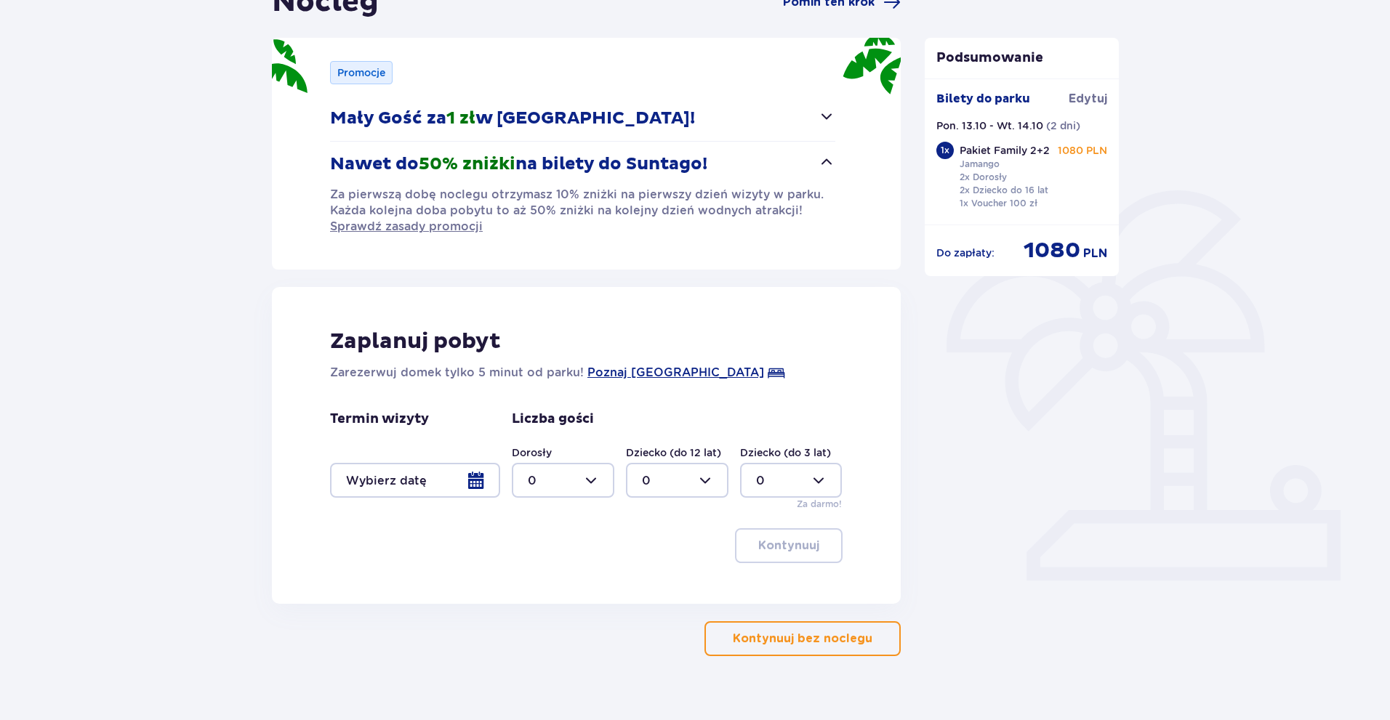
scroll to position [193, 0]
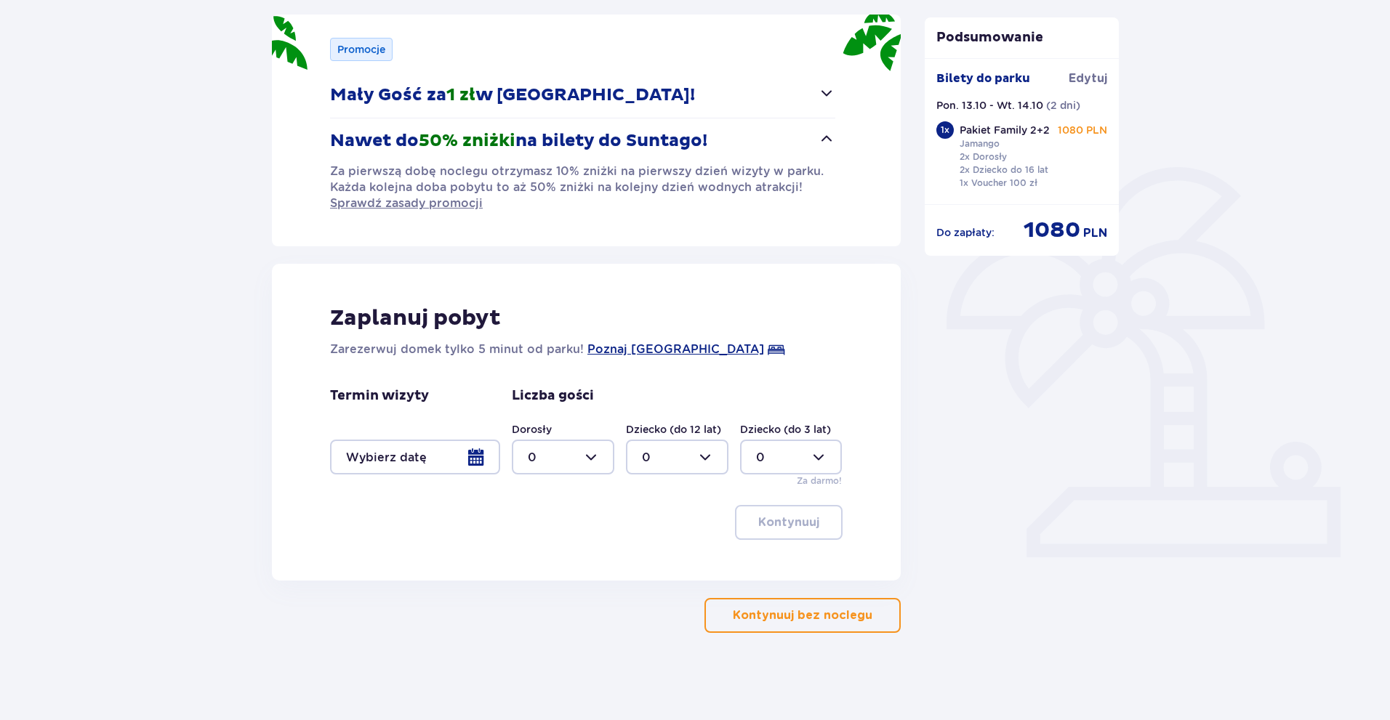
click at [475, 458] on div at bounding box center [415, 457] width 170 height 35
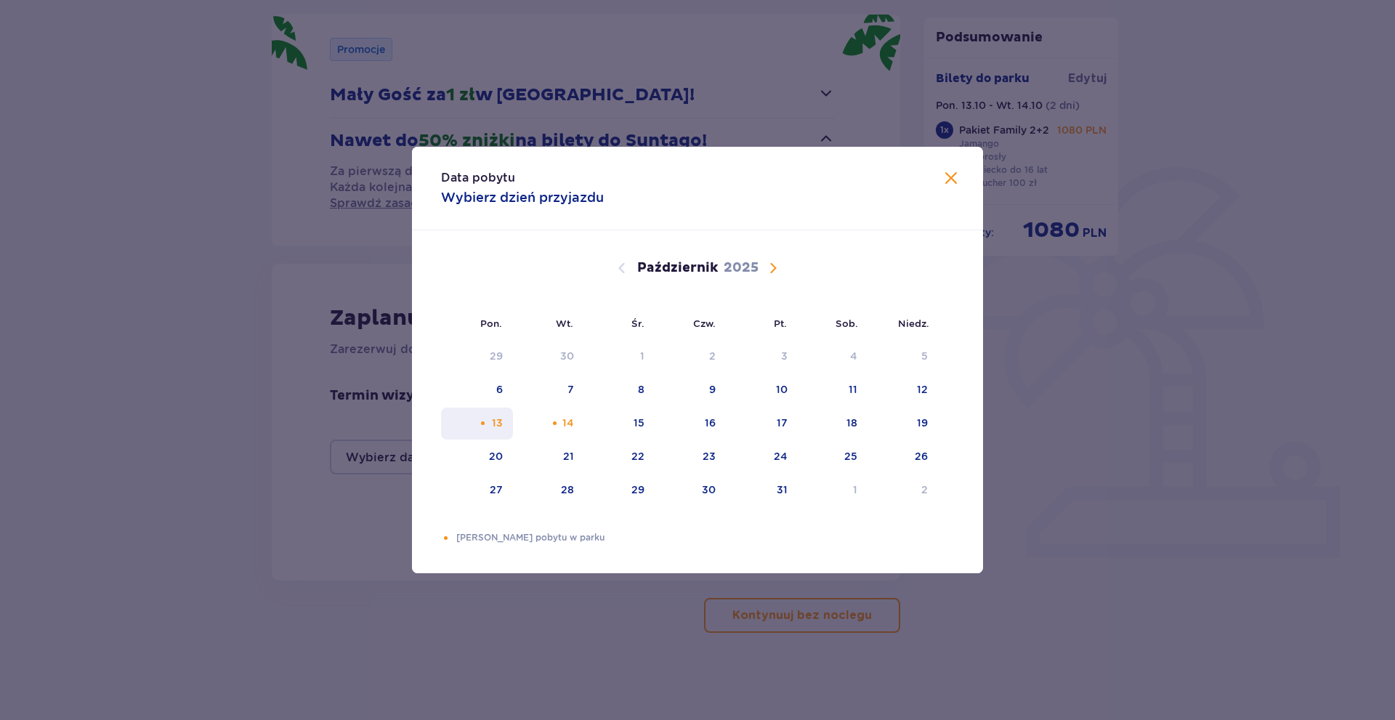
click at [504, 428] on div "13" at bounding box center [477, 424] width 72 height 32
click at [558, 424] on div "Pomarańczowa kropka" at bounding box center [554, 423] width 9 height 9
type input "[DATE] - [DATE]"
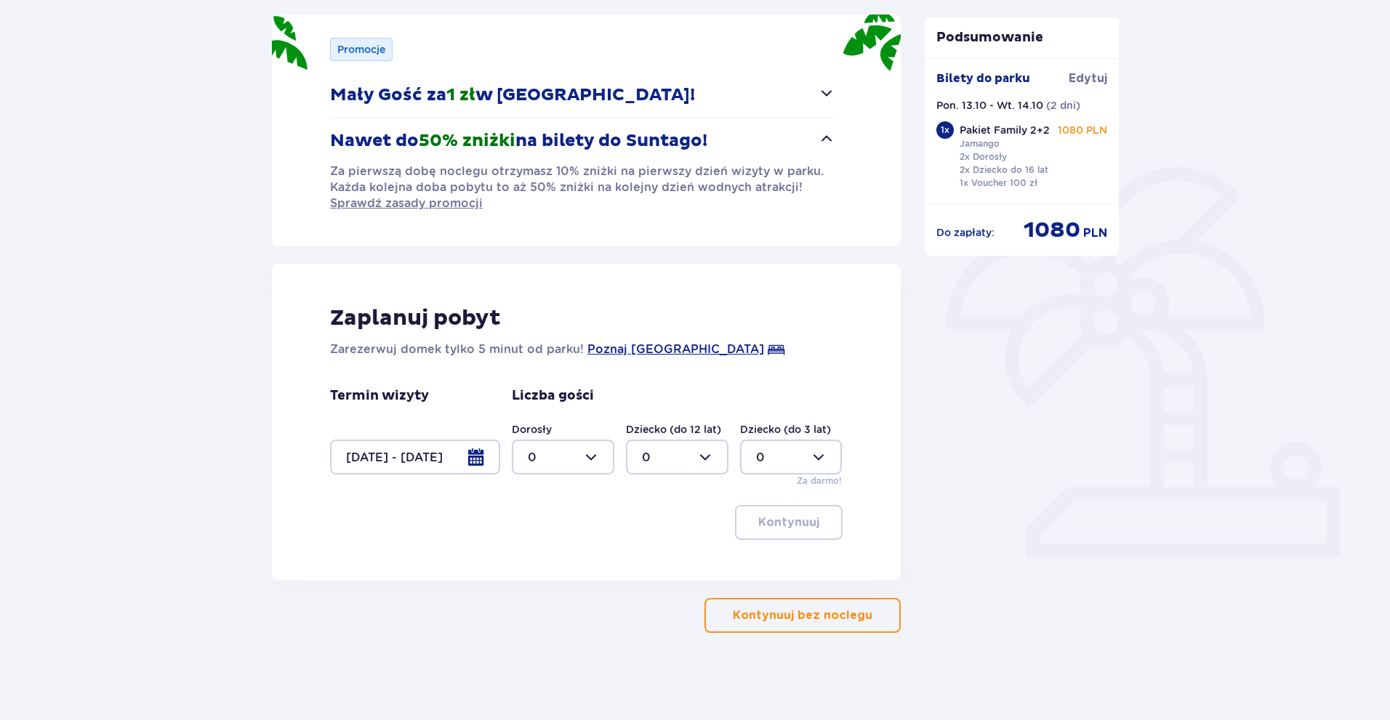
click at [597, 454] on div at bounding box center [563, 457] width 102 height 35
click at [553, 563] on div "2" at bounding box center [563, 563] width 70 height 16
click at [595, 458] on div at bounding box center [563, 457] width 102 height 35
click at [549, 482] on div "4" at bounding box center [563, 478] width 70 height 16
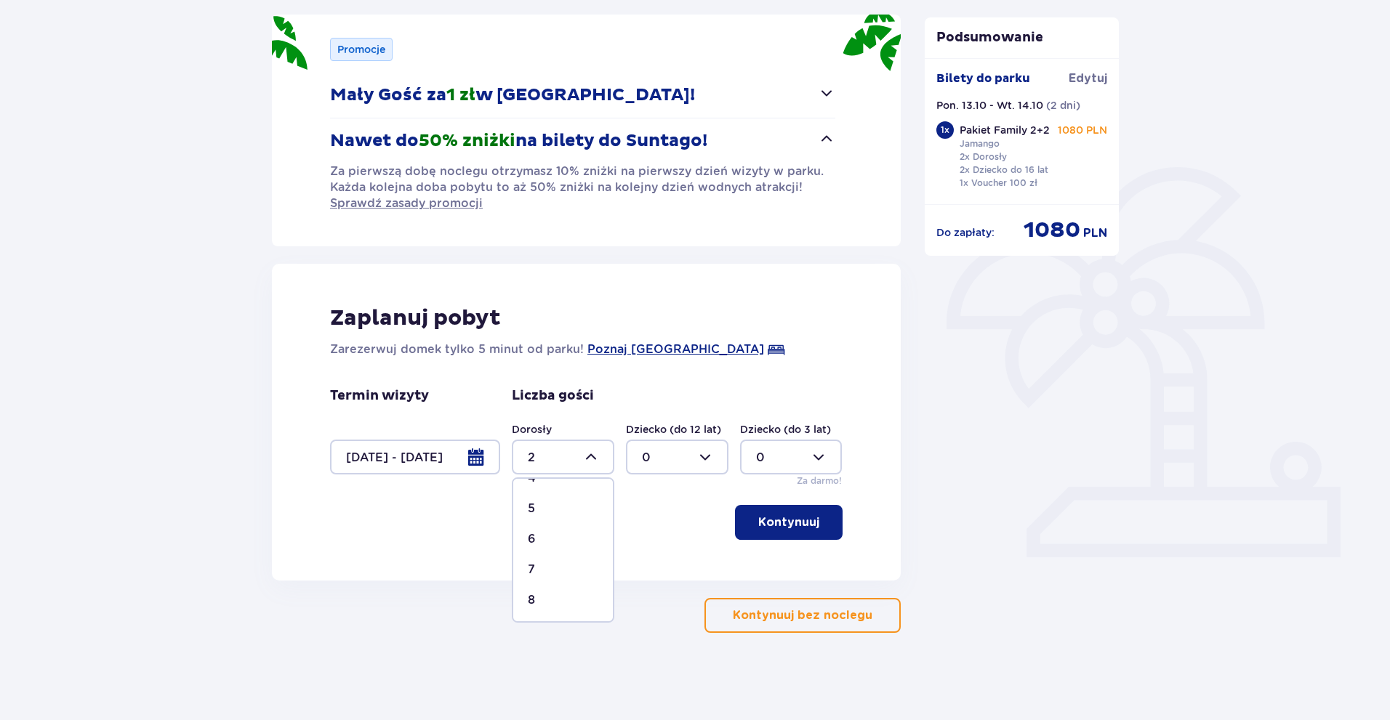
type input "4"
click at [776, 516] on p "Kontynuuj" at bounding box center [788, 523] width 61 height 16
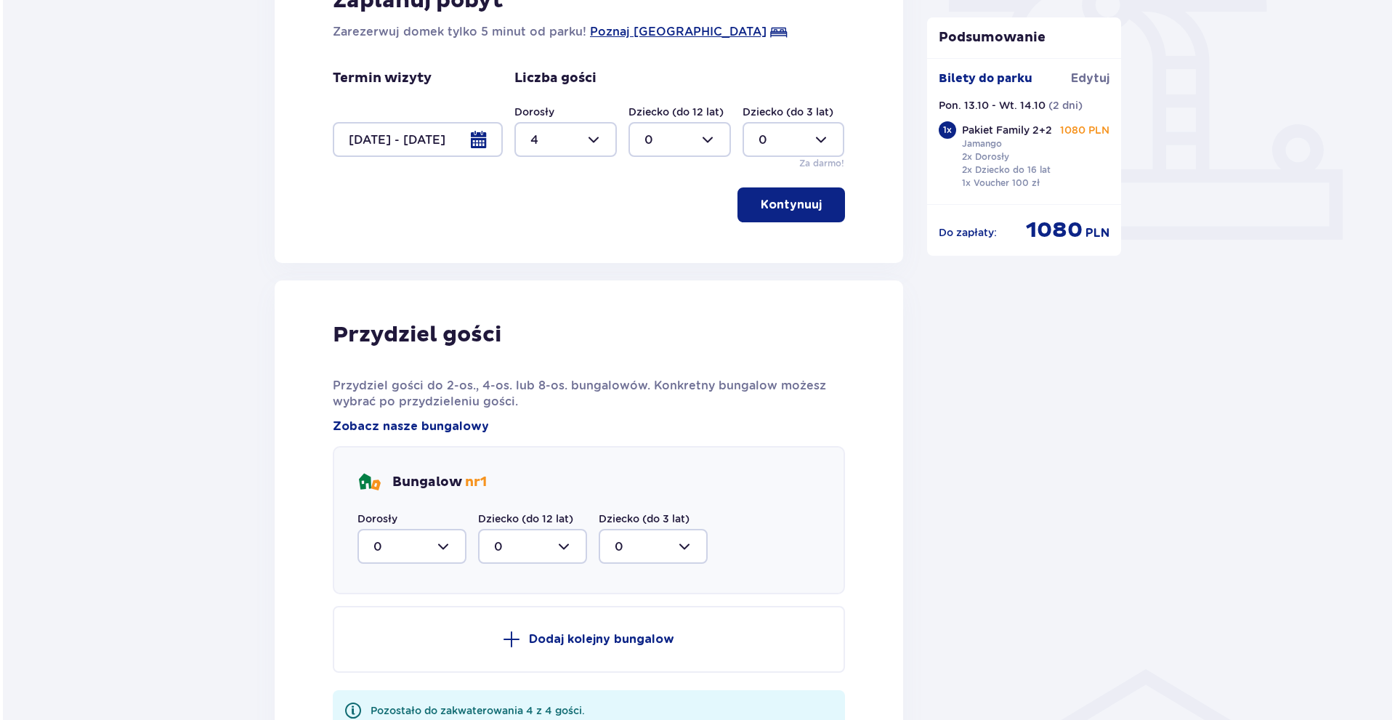
scroll to position [536, 0]
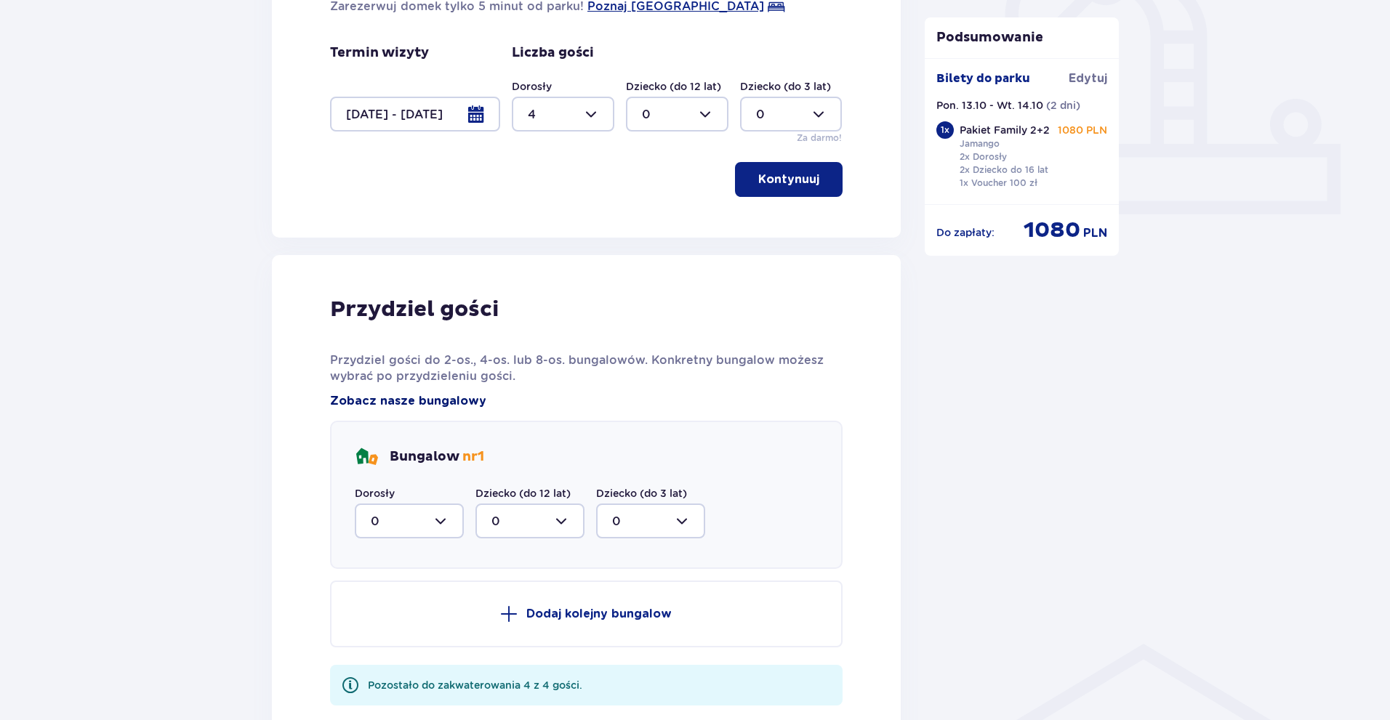
click at [448, 395] on span "Zobacz nasze bungalowy" at bounding box center [408, 401] width 156 height 16
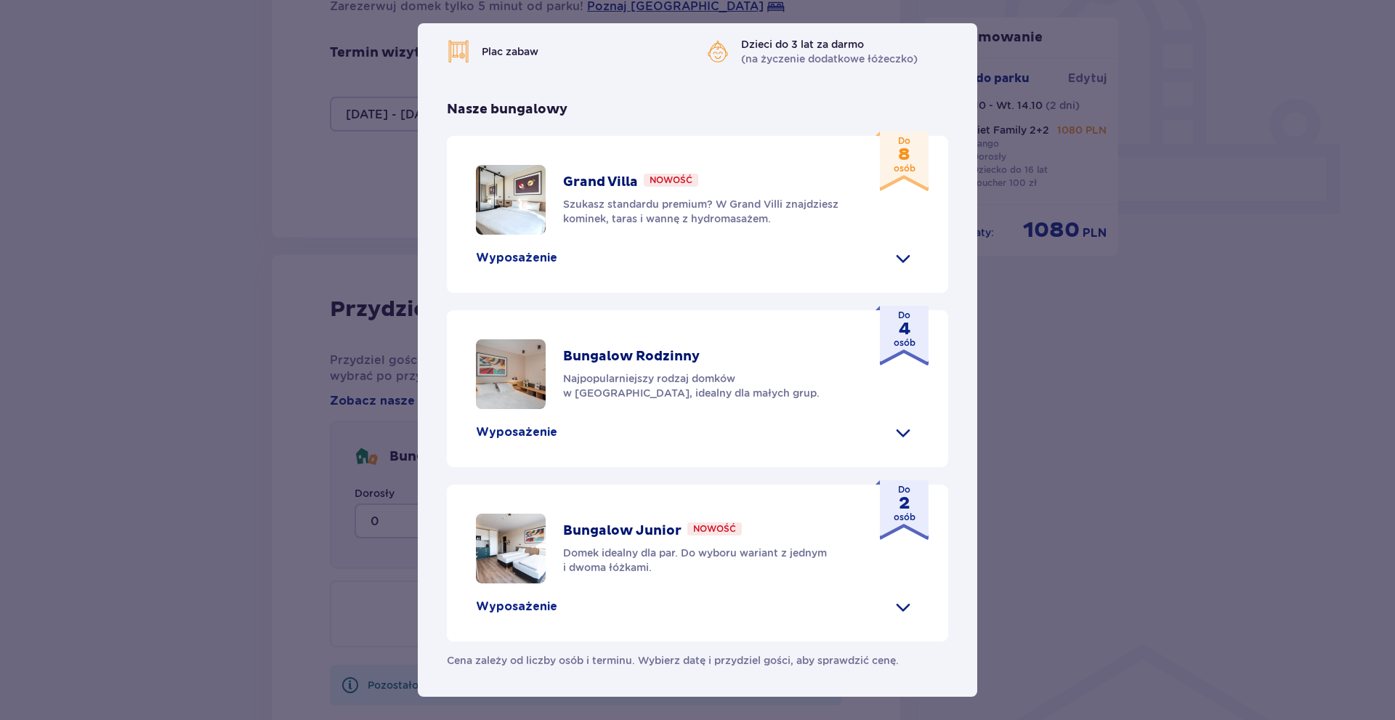
scroll to position [547, 0]
click at [595, 384] on p "Najpopularniejszy rodzaj domków w [GEOGRAPHIC_DATA], idealny dla małych grup." at bounding box center [707, 385] width 289 height 29
click at [899, 433] on span at bounding box center [903, 432] width 23 height 23
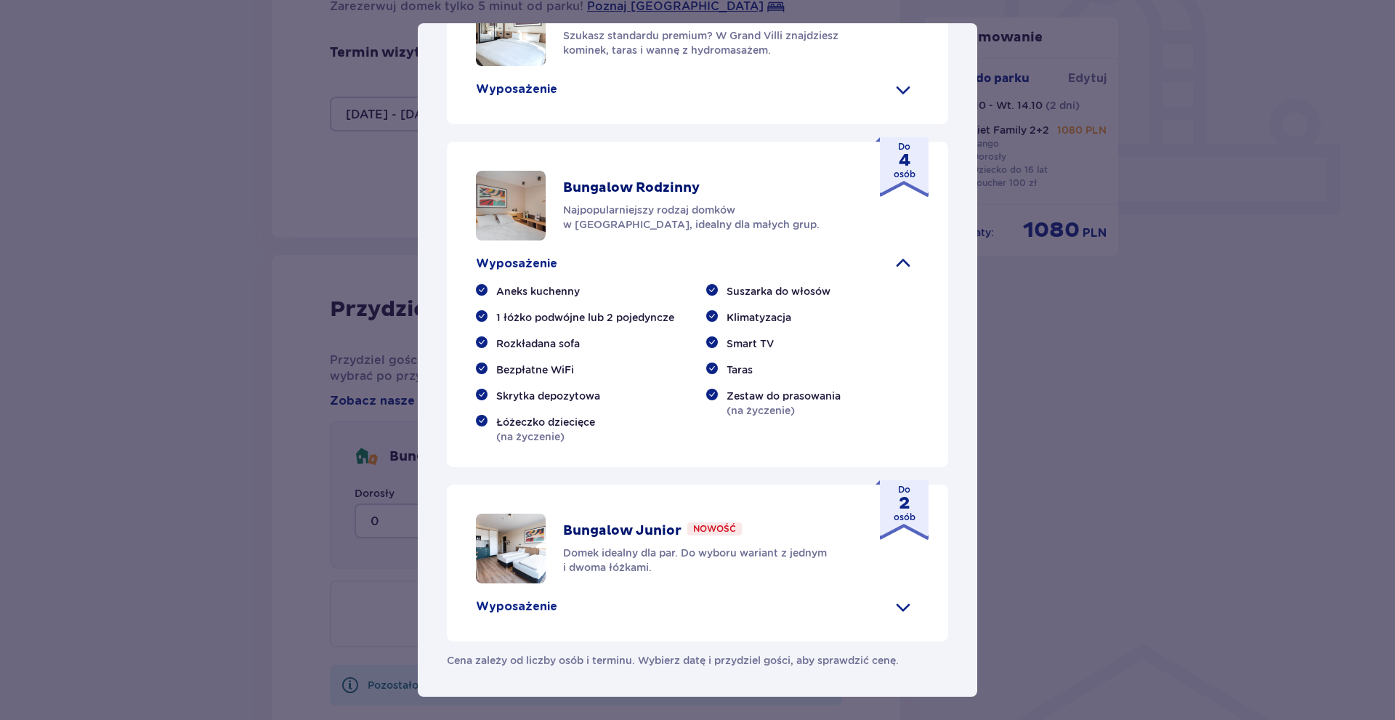
scroll to position [715, 0]
click at [517, 198] on img at bounding box center [511, 206] width 70 height 70
click at [640, 213] on p "Najpopularniejszy rodzaj domków w [GEOGRAPHIC_DATA], idealny dla małych grup." at bounding box center [707, 217] width 289 height 29
click at [665, 197] on p "Bungalow Rodzinny" at bounding box center [631, 188] width 137 height 17
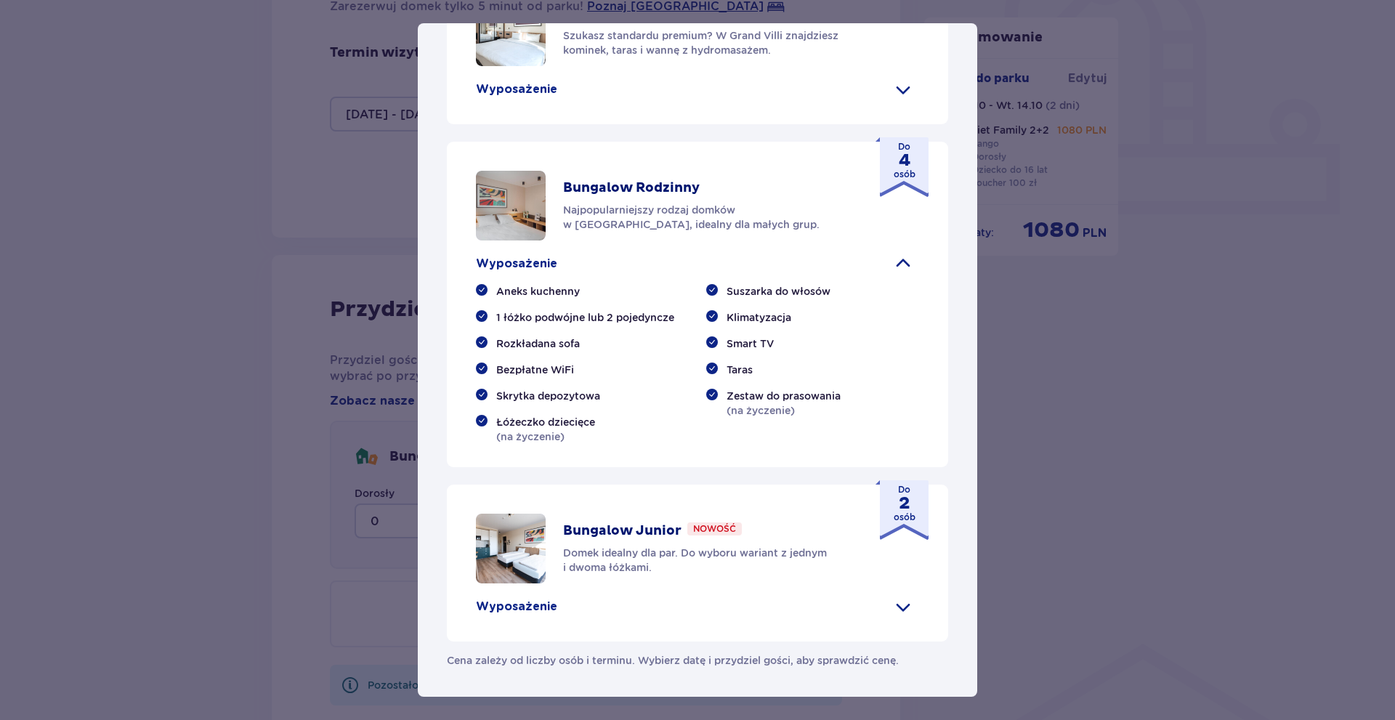
click at [518, 241] on img at bounding box center [511, 206] width 70 height 70
click at [902, 168] on strong "4" at bounding box center [905, 160] width 22 height 15
click at [791, 275] on div "Wyposażenie" at bounding box center [697, 263] width 443 height 23
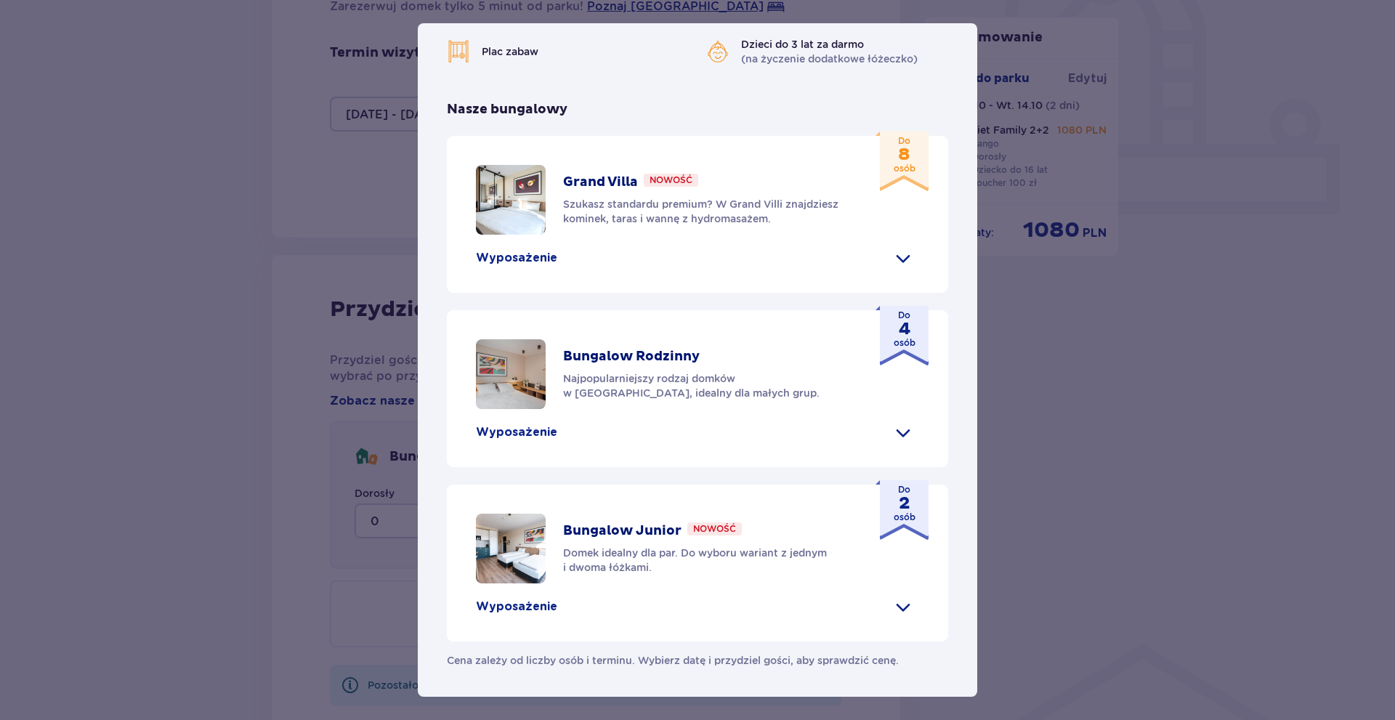
click at [759, 373] on p "Najpopularniejszy rodzaj domków w [GEOGRAPHIC_DATA], idealny dla małych grup." at bounding box center [707, 385] width 289 height 29
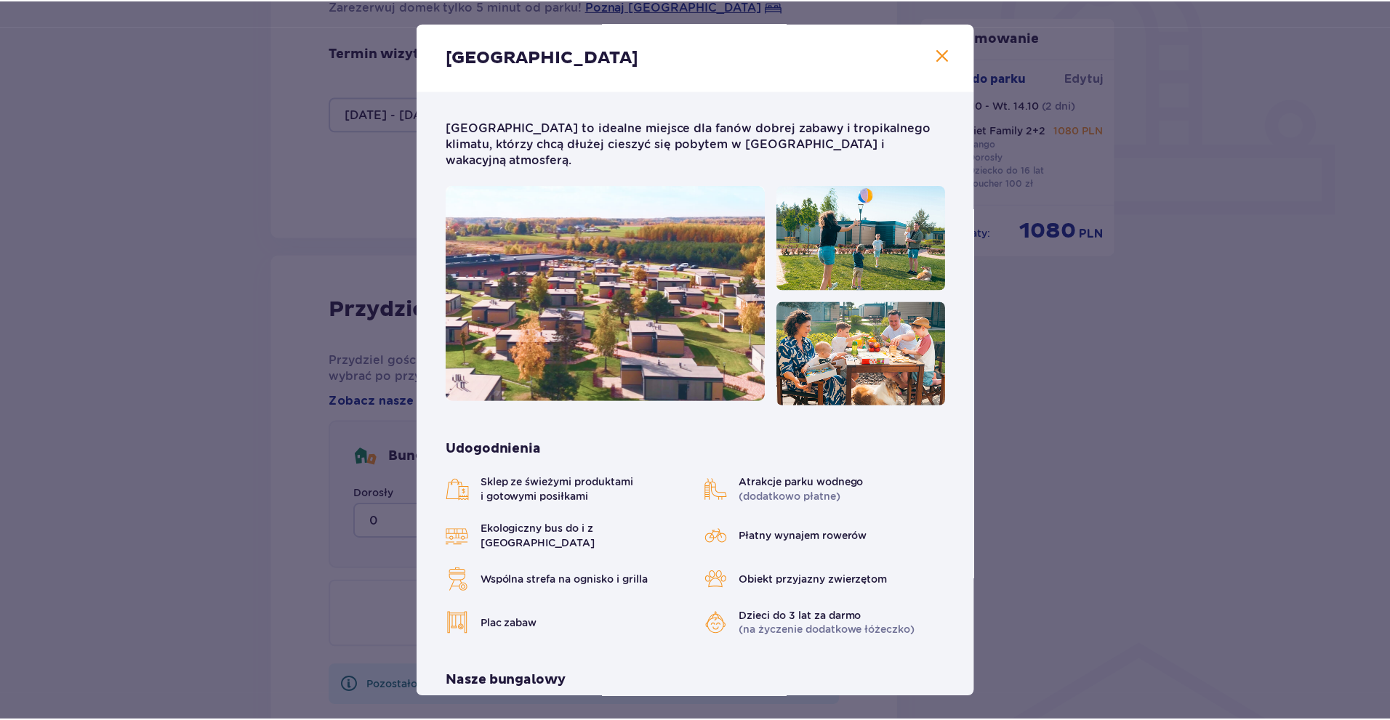
scroll to position [0, 0]
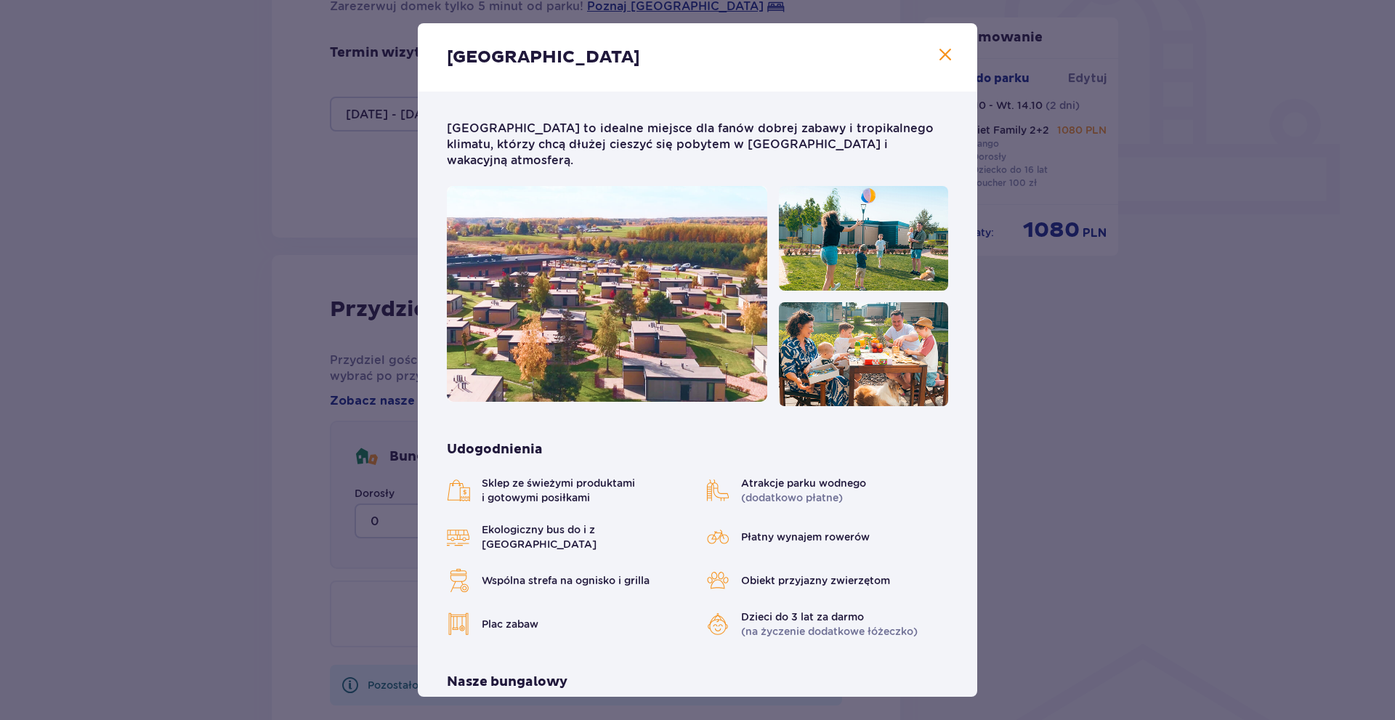
click at [940, 57] on span "Zamknij" at bounding box center [945, 55] width 17 height 17
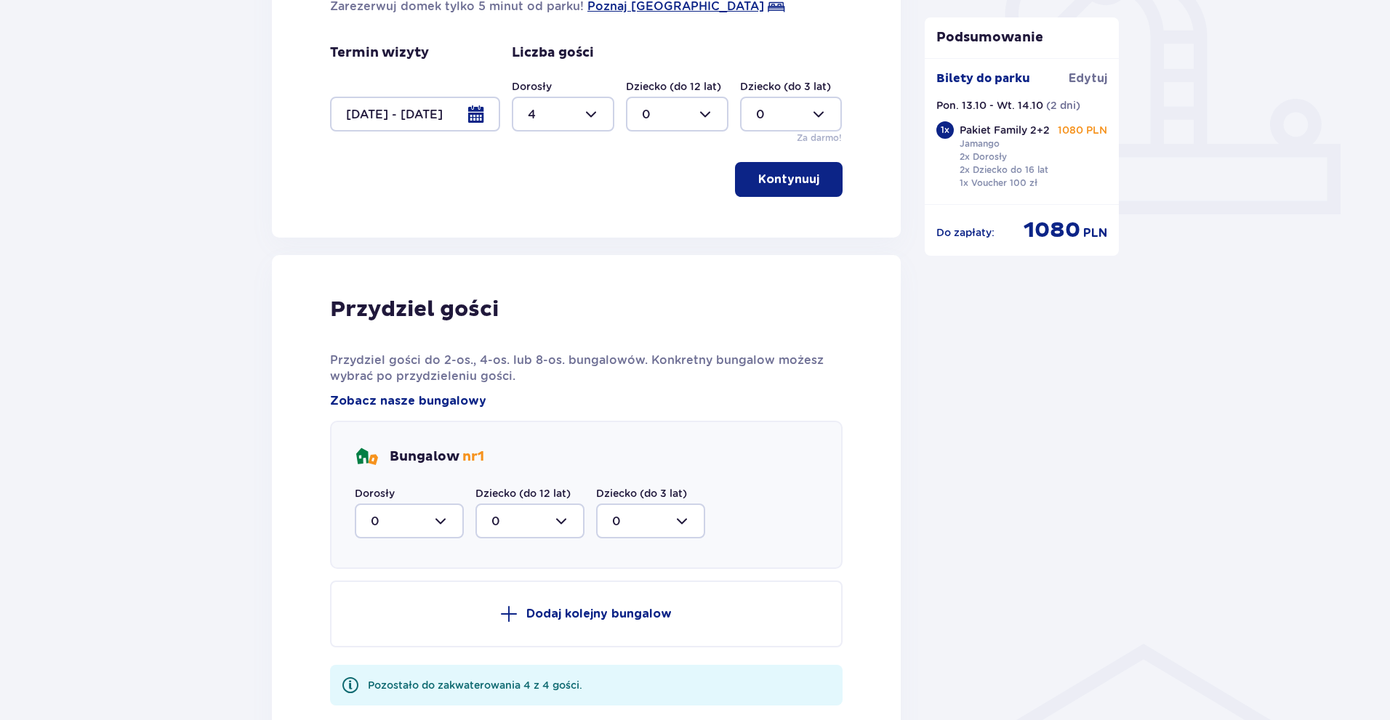
click at [439, 521] on div at bounding box center [409, 521] width 109 height 35
click at [395, 657] on div "4" at bounding box center [409, 663] width 77 height 16
type input "4"
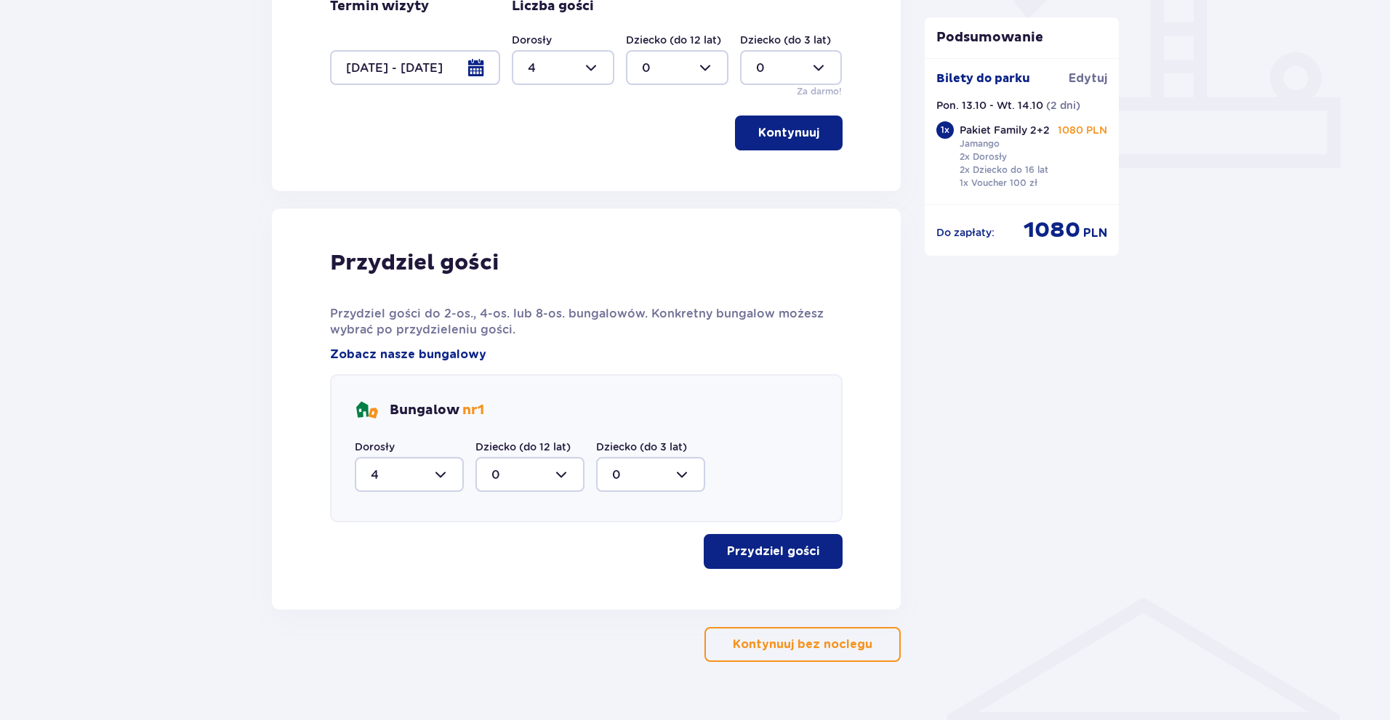
scroll to position [612, 0]
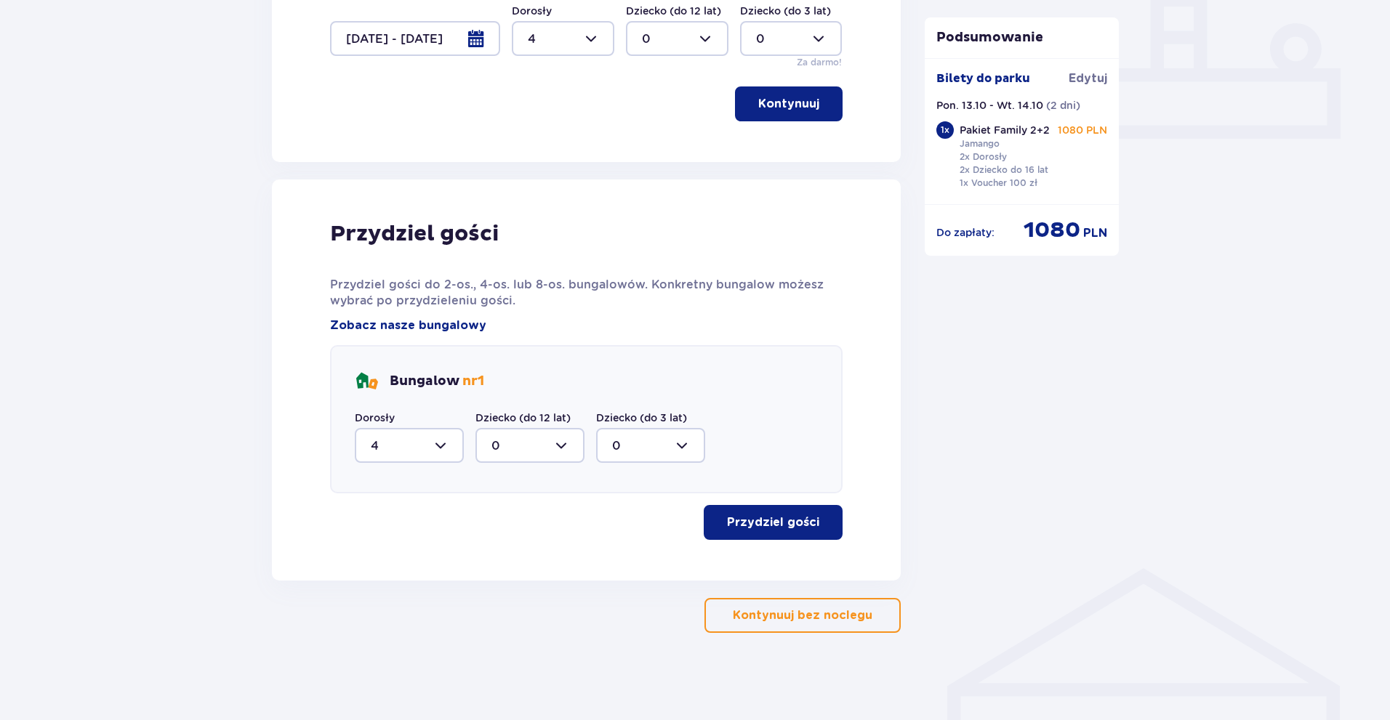
click at [783, 525] on p "Przydziel gości" at bounding box center [773, 523] width 92 height 16
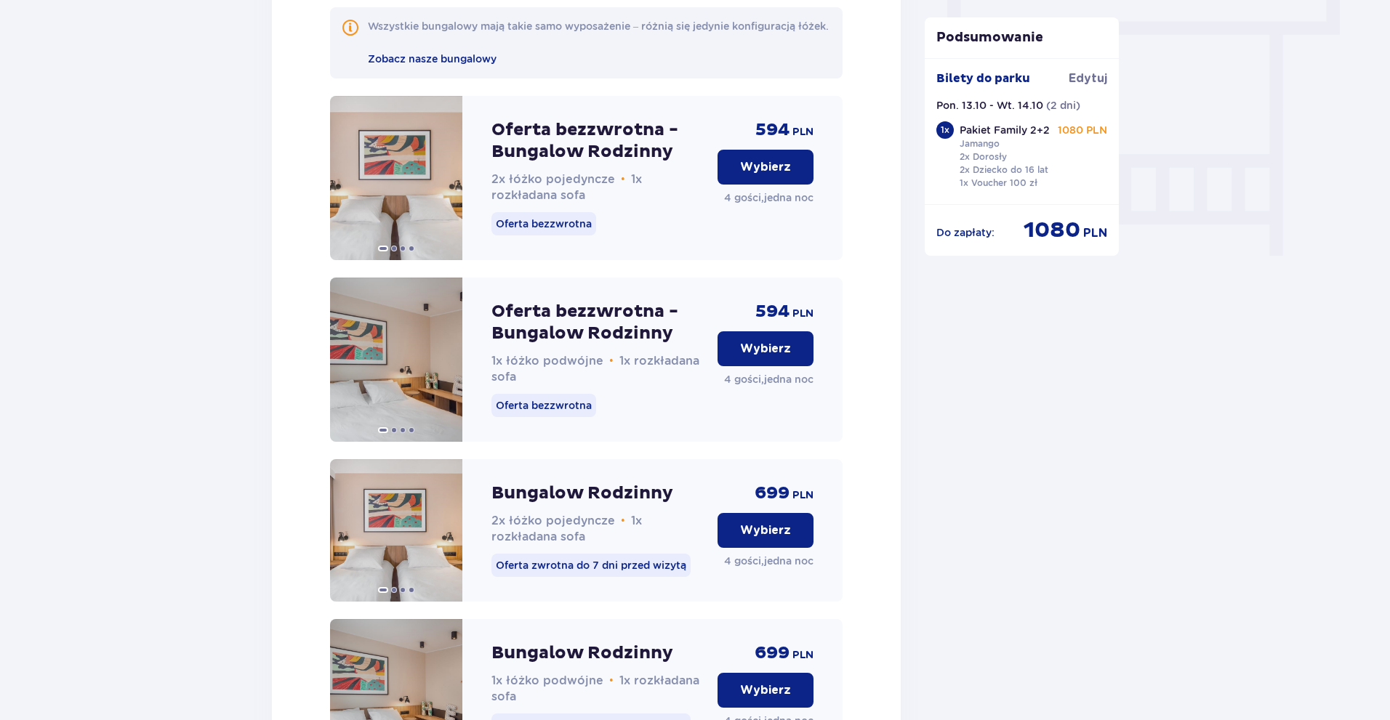
scroll to position [1338, 0]
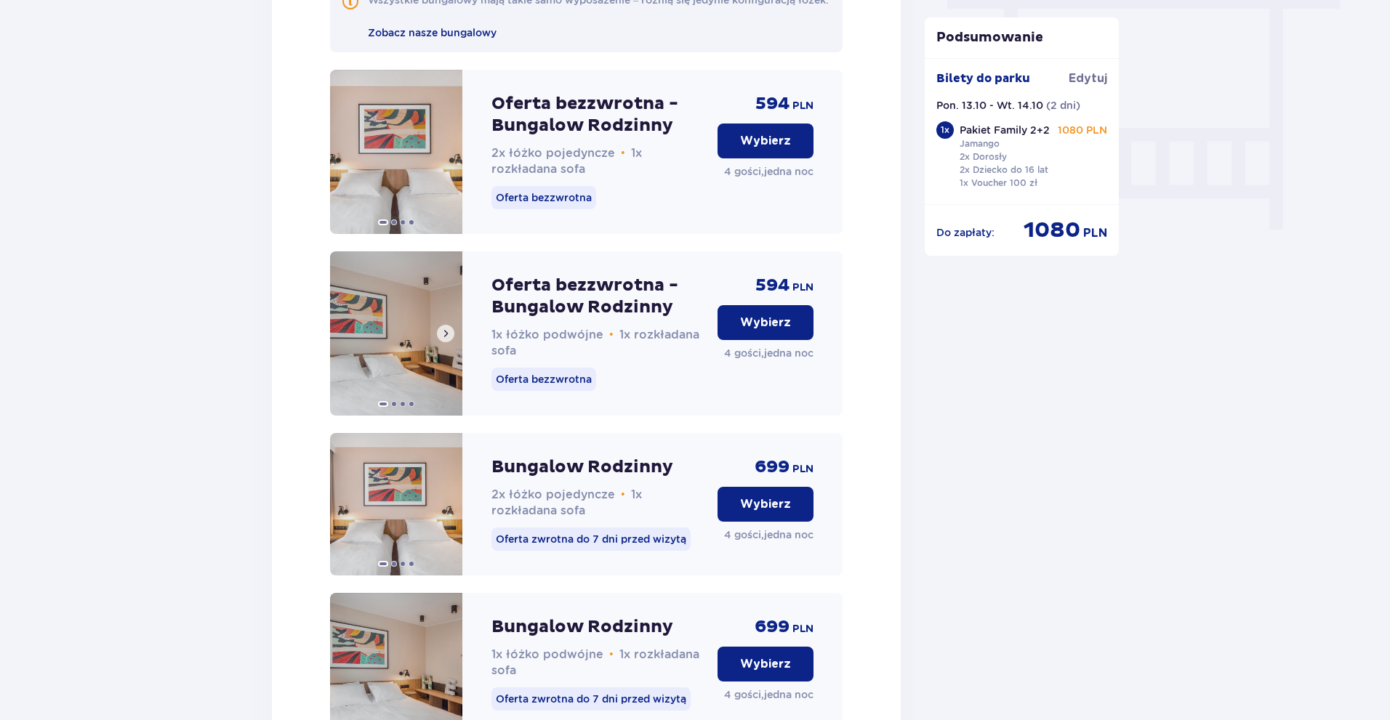
click at [448, 339] on span at bounding box center [446, 334] width 12 height 12
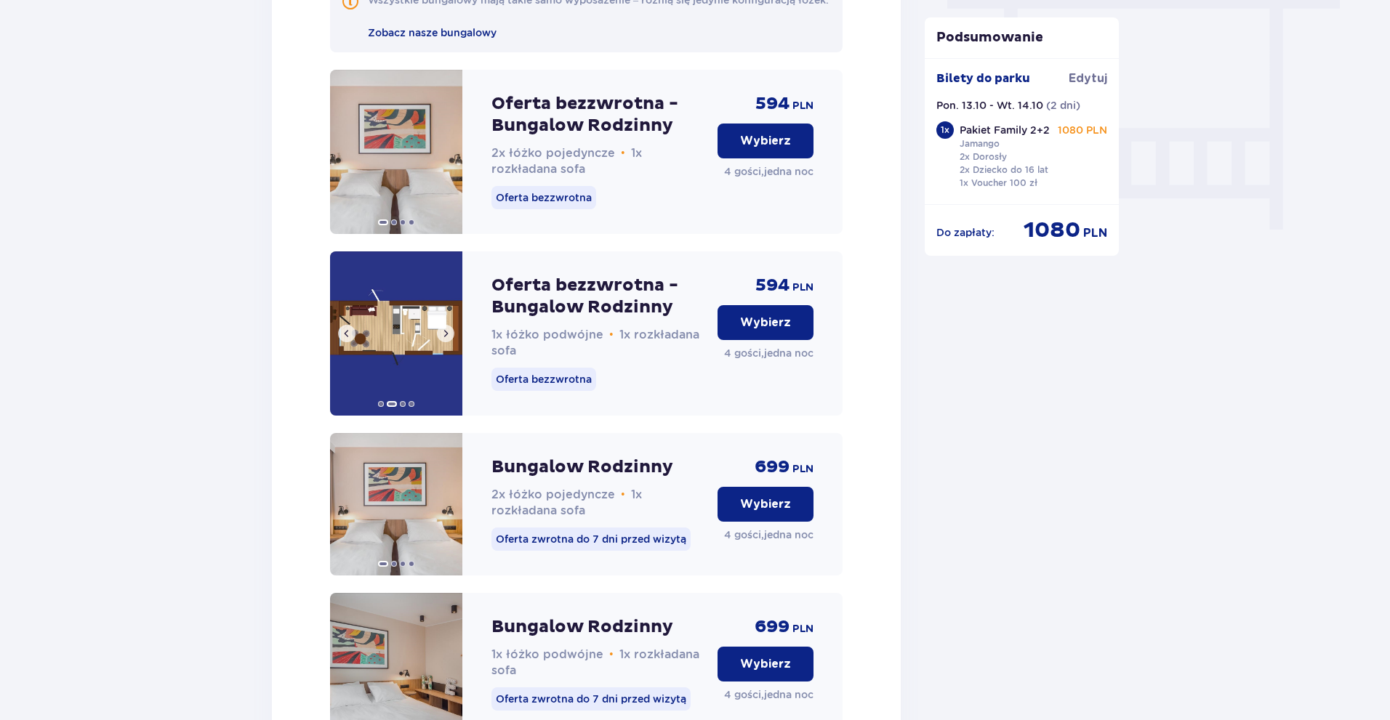
click at [406, 347] on img at bounding box center [396, 333] width 132 height 164
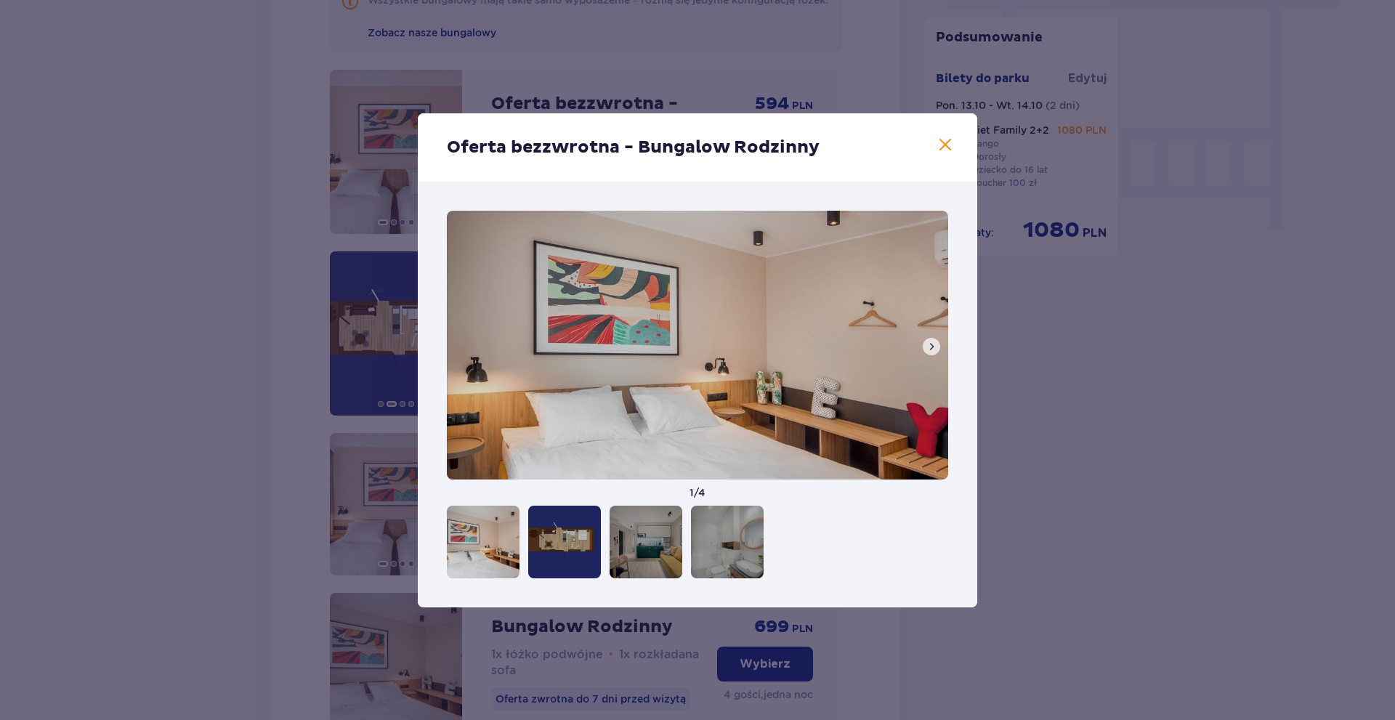
click at [576, 547] on div at bounding box center [564, 542] width 73 height 73
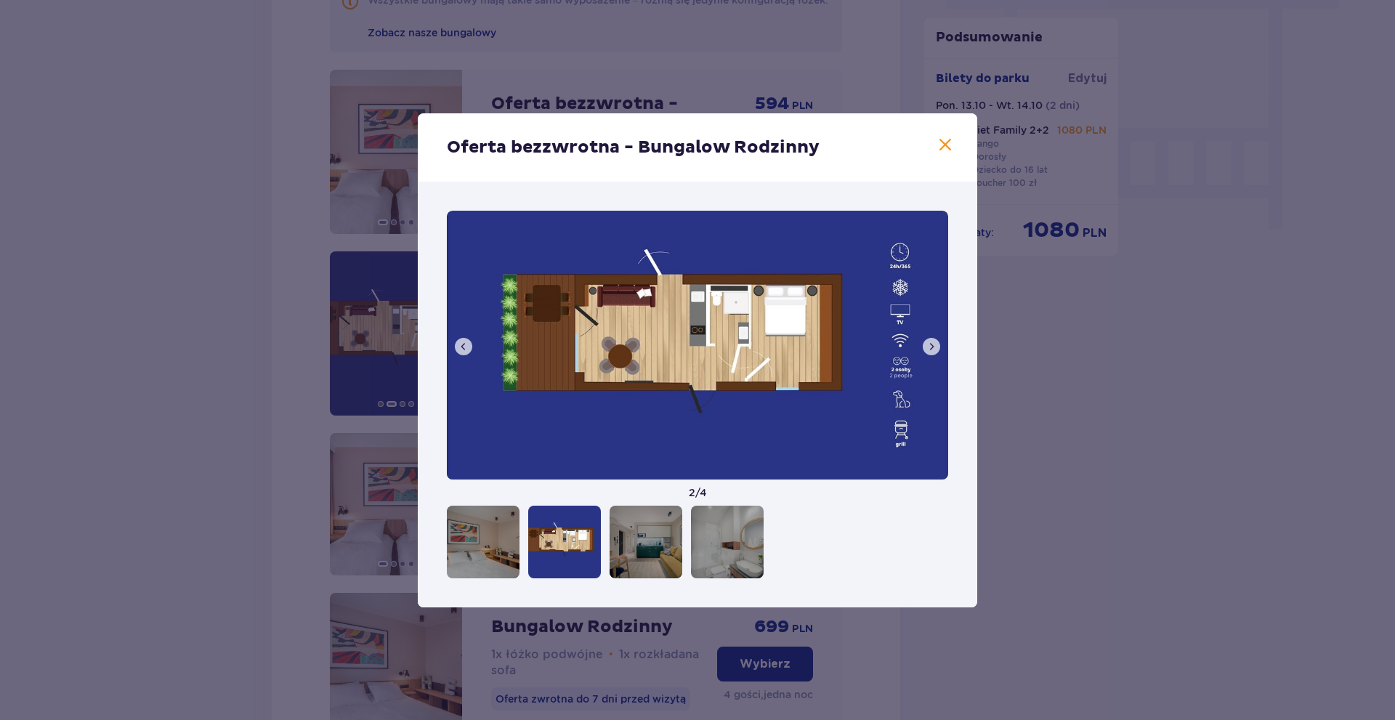
click at [944, 148] on span at bounding box center [945, 145] width 17 height 17
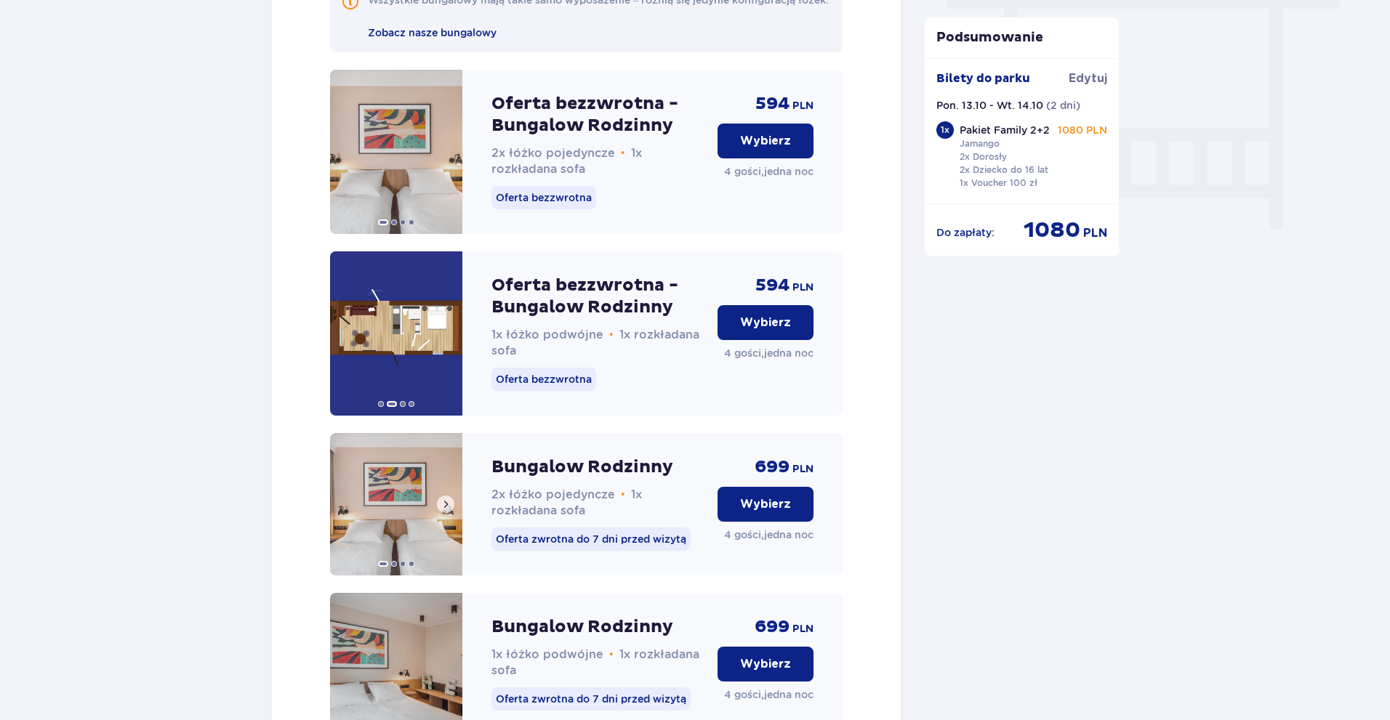
click at [382, 516] on img at bounding box center [396, 504] width 132 height 142
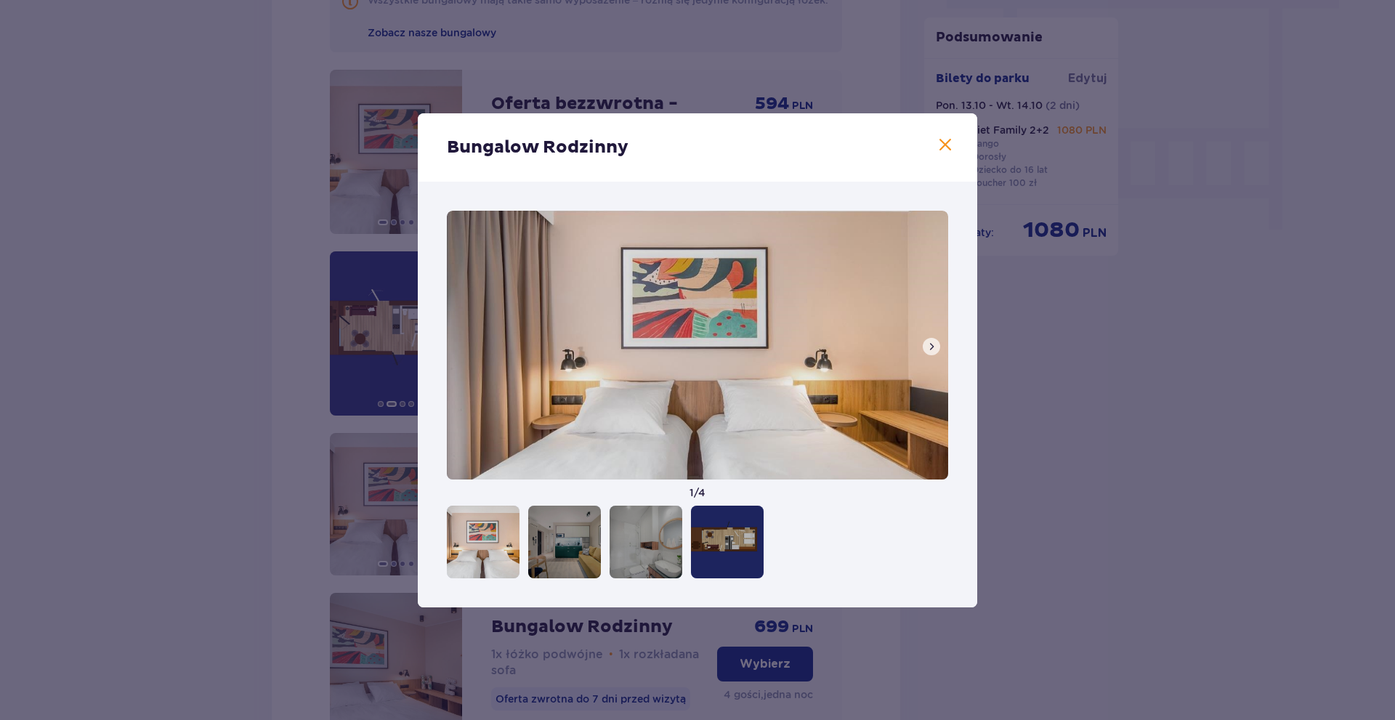
click at [729, 534] on div at bounding box center [727, 542] width 73 height 73
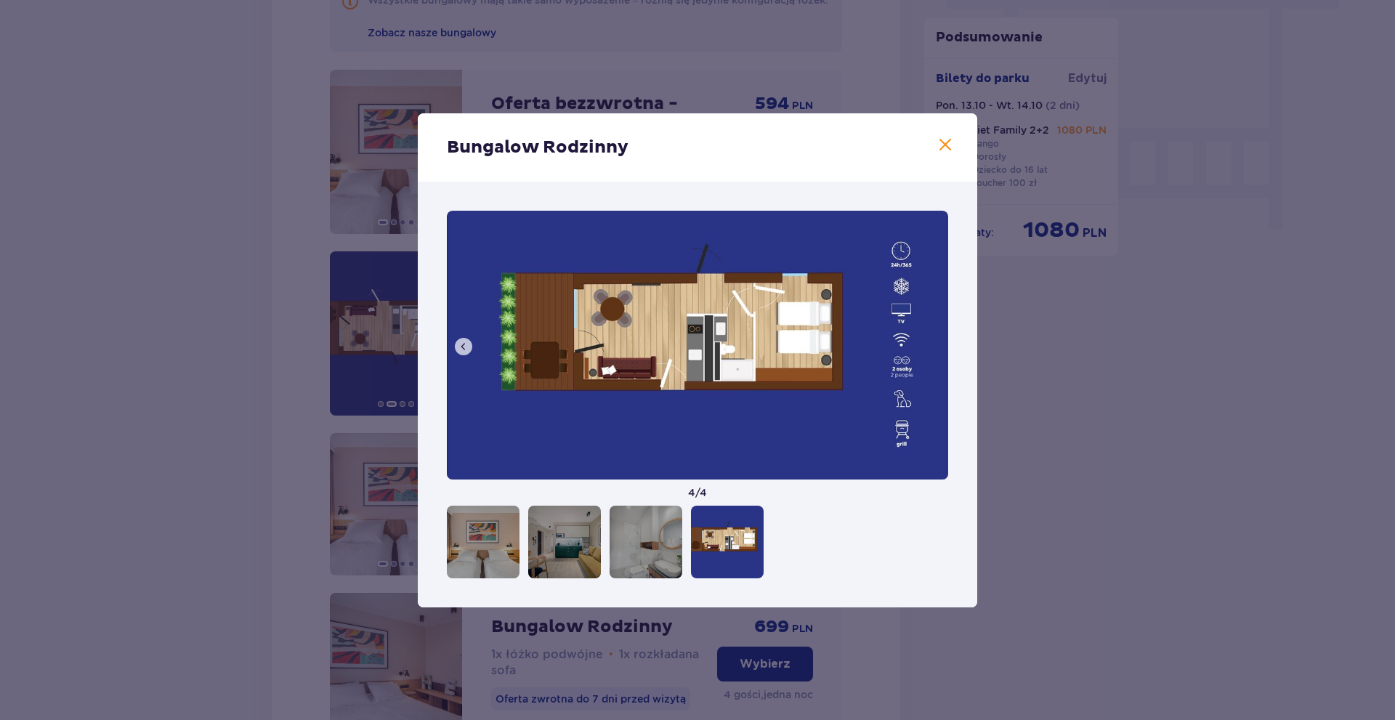
click at [945, 148] on span at bounding box center [945, 145] width 17 height 17
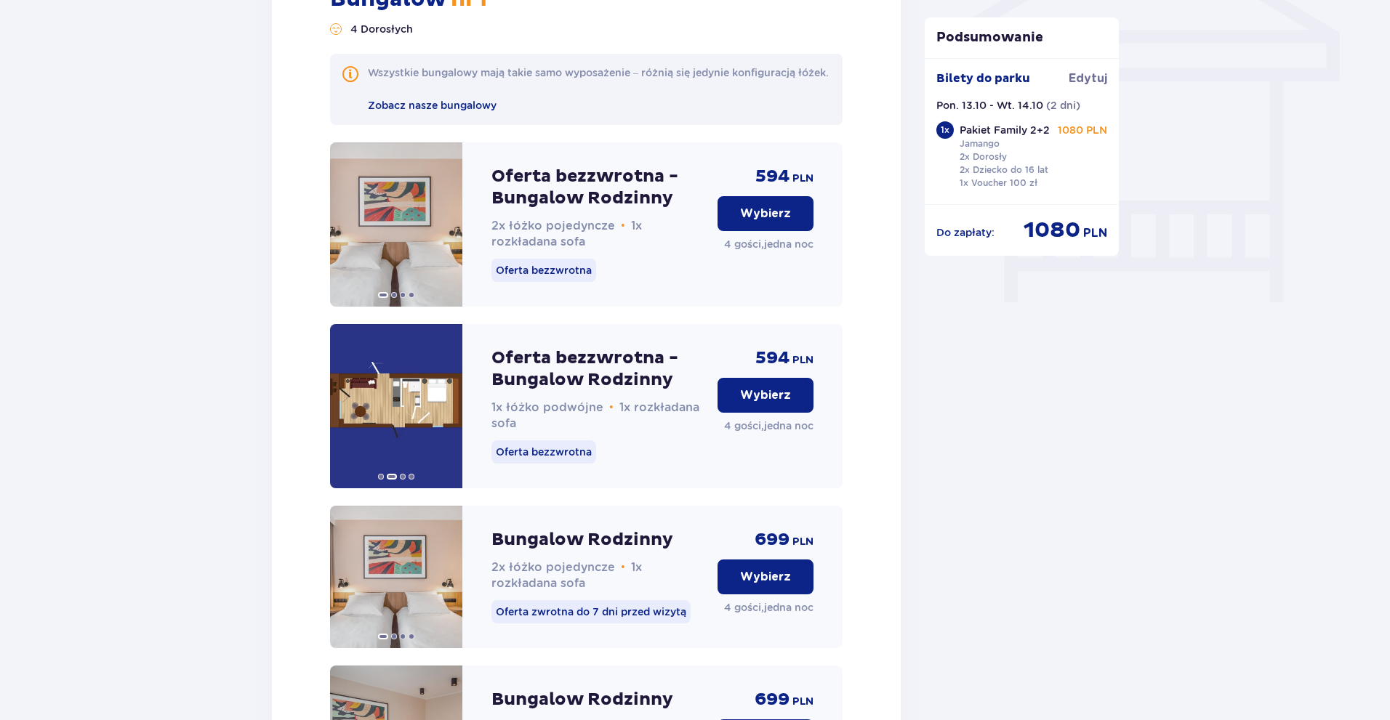
scroll to position [1193, 0]
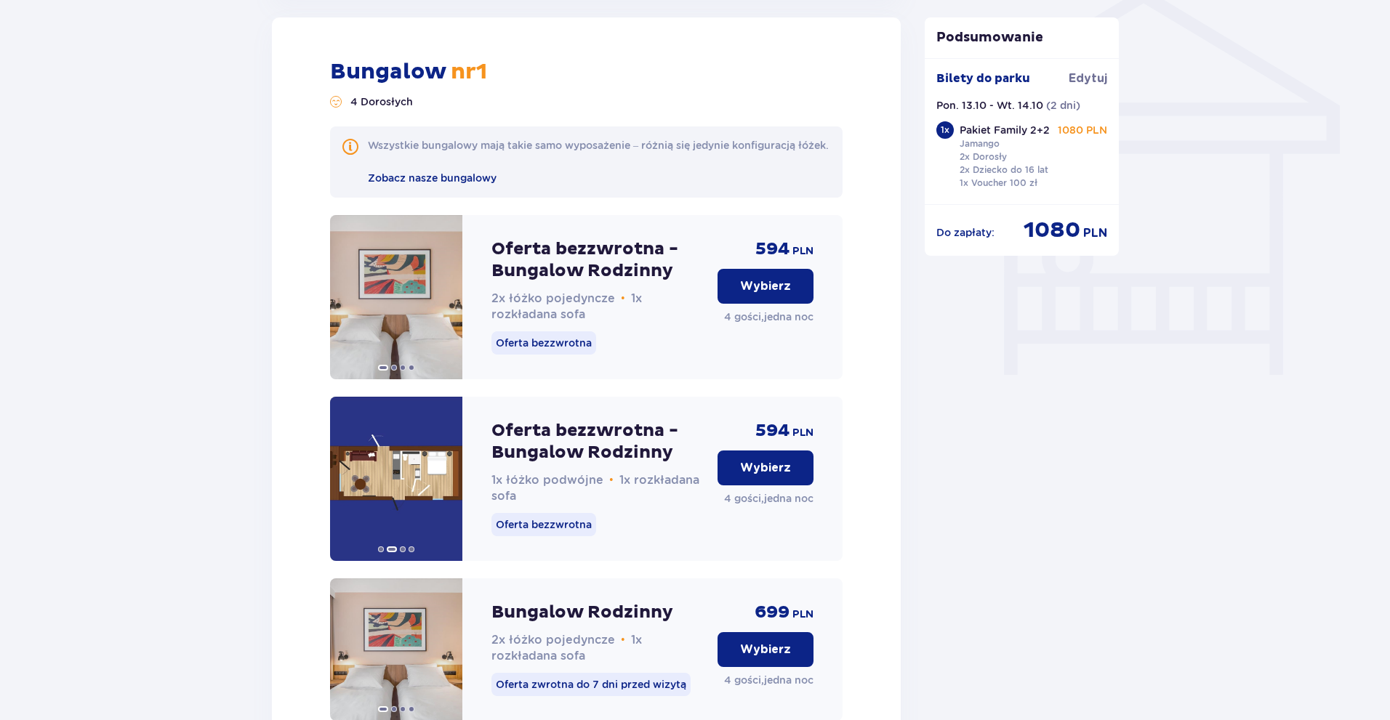
click at [767, 294] on p "Wybierz" at bounding box center [765, 286] width 51 height 16
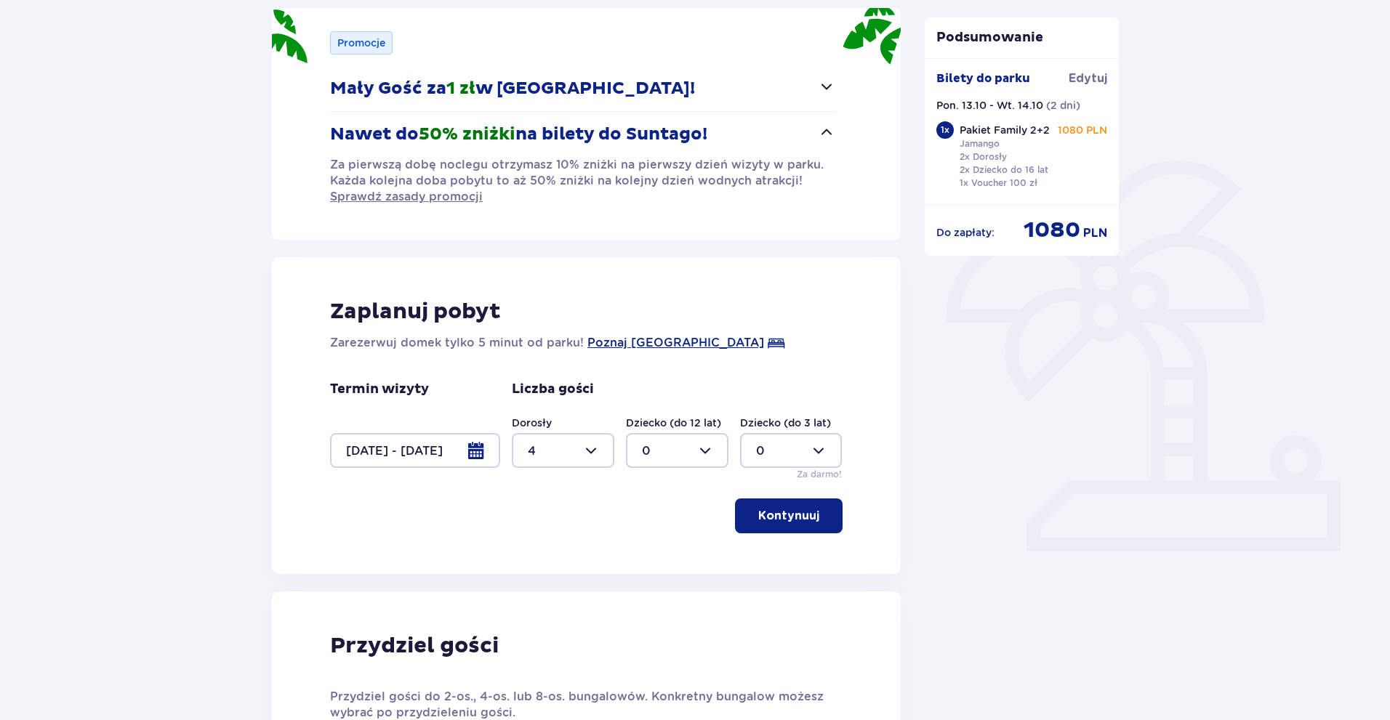
scroll to position [167, 0]
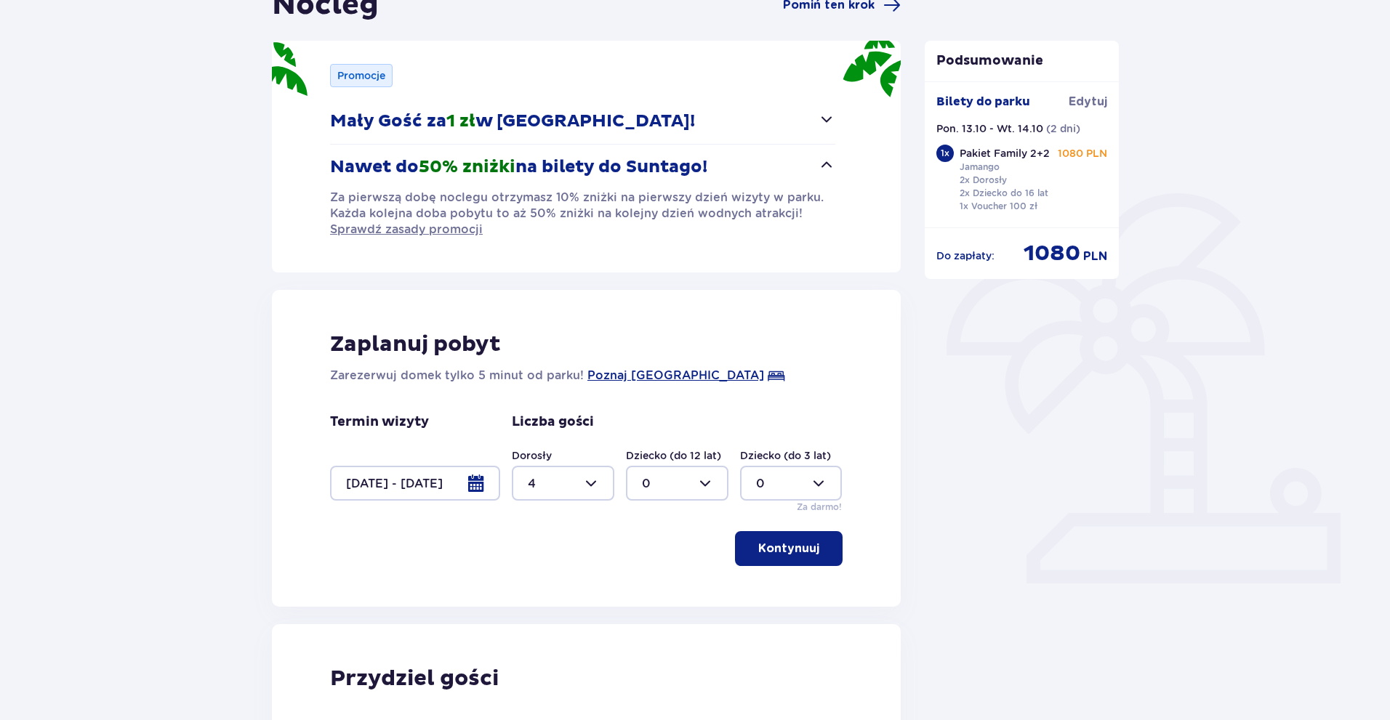
click at [472, 480] on div at bounding box center [415, 483] width 170 height 35
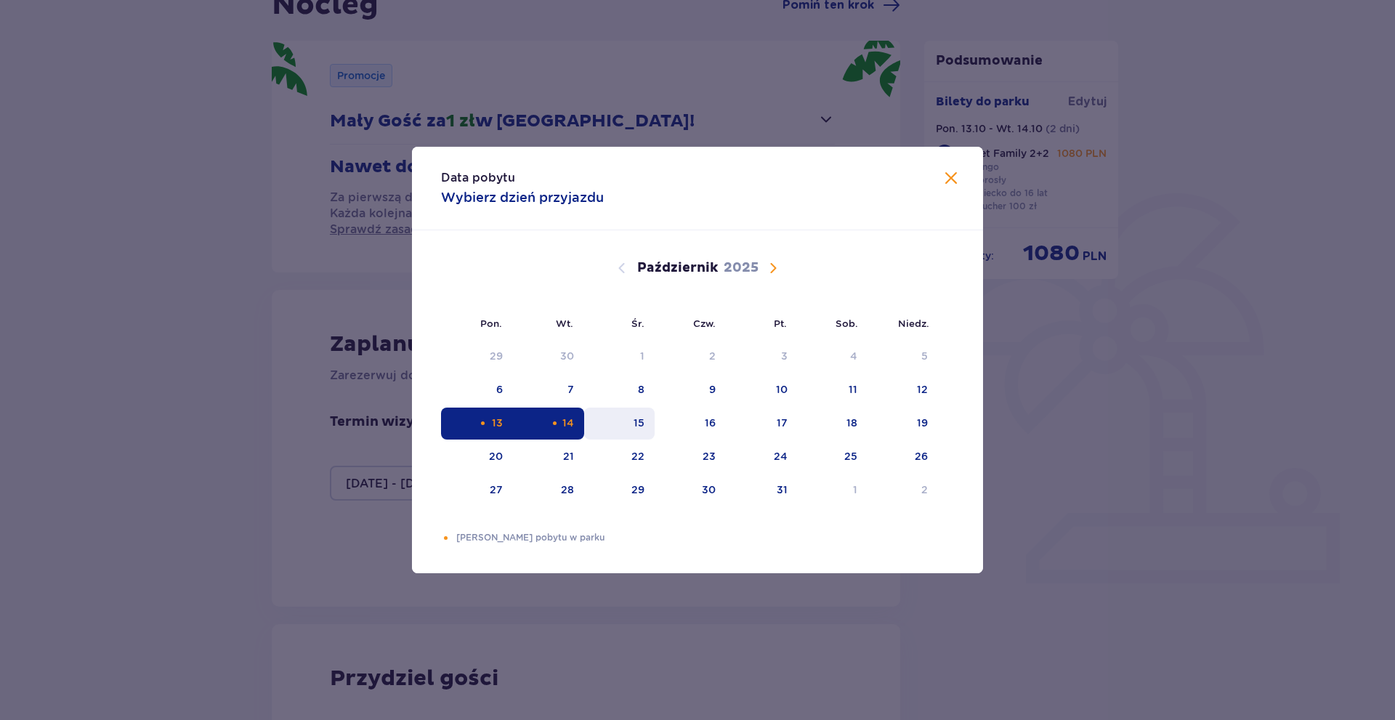
click at [640, 427] on div "15" at bounding box center [639, 423] width 11 height 15
click at [497, 415] on div "13" at bounding box center [477, 424] width 72 height 32
click at [627, 425] on div "15" at bounding box center [619, 424] width 70 height 32
type input "[DATE] - [DATE]"
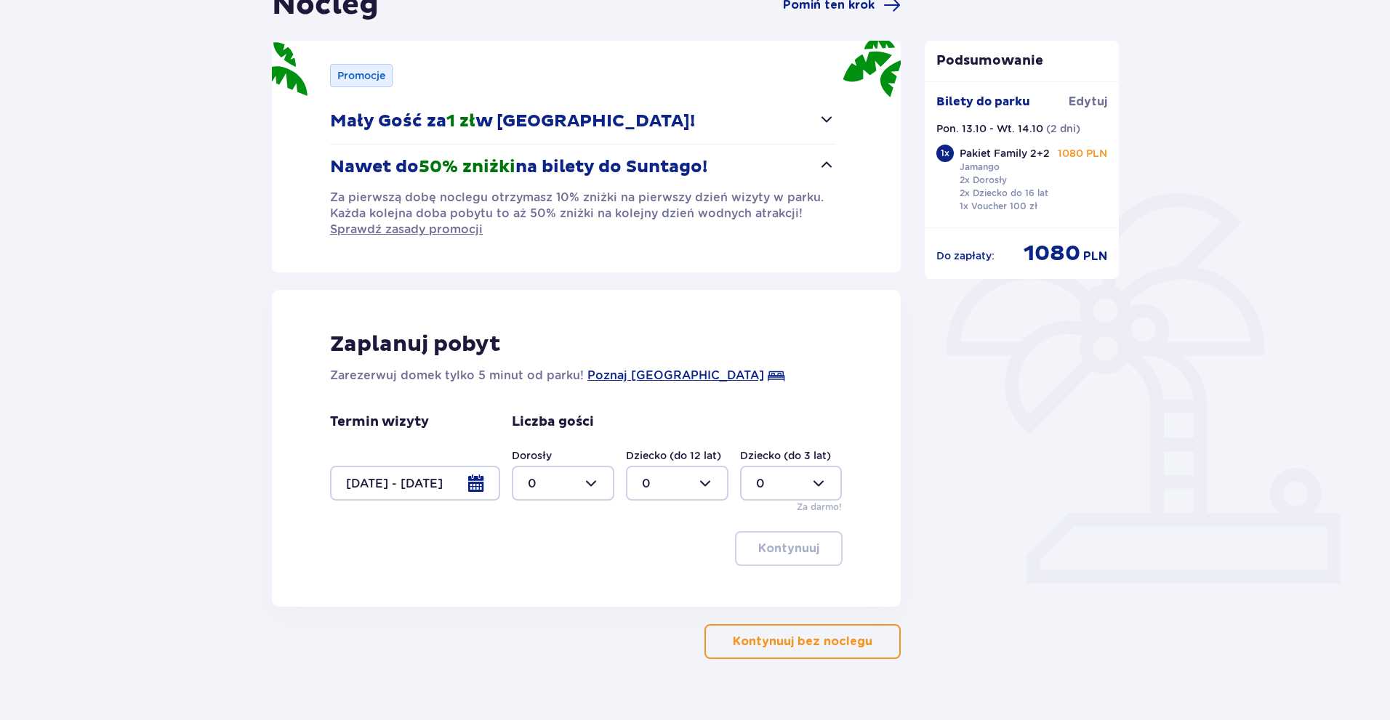
click at [591, 482] on div at bounding box center [563, 483] width 102 height 35
click at [552, 577] on div "4" at bounding box center [563, 577] width 70 height 16
type input "4"
click at [791, 548] on p "Kontynuuj" at bounding box center [788, 549] width 61 height 16
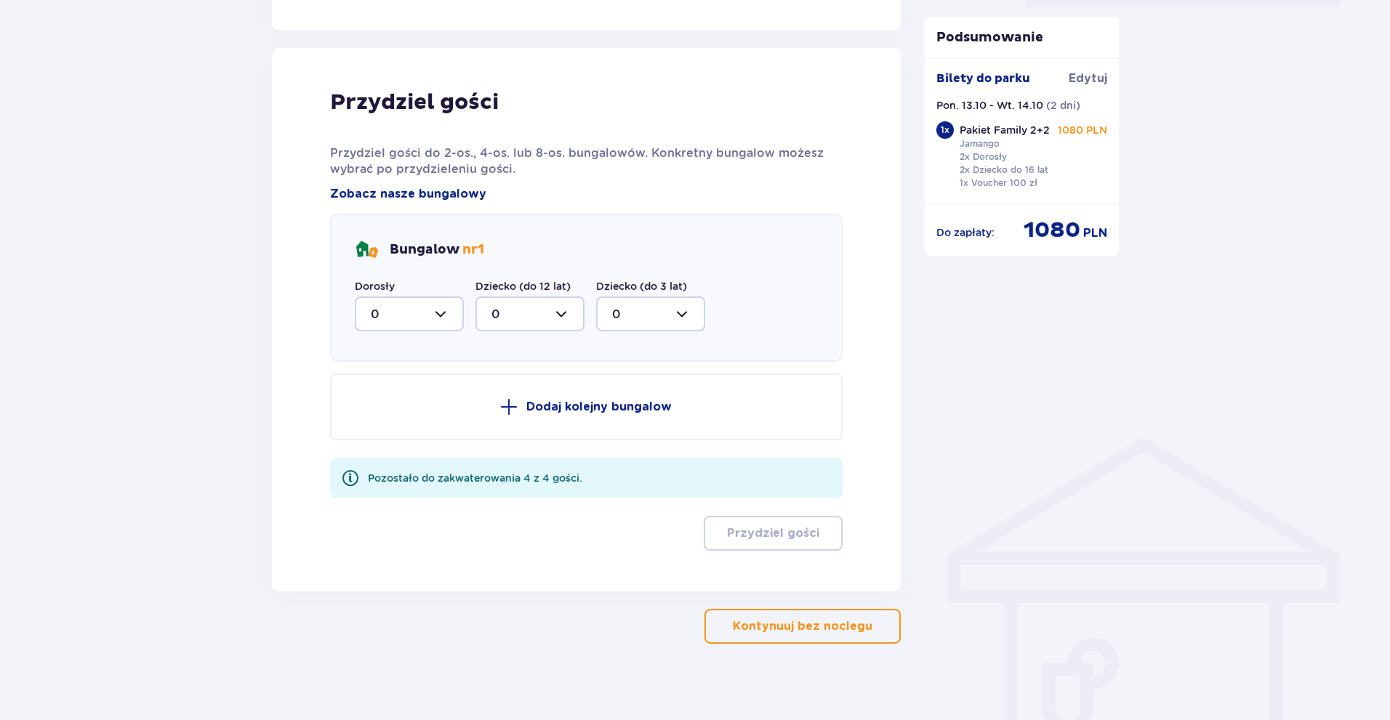
scroll to position [754, 0]
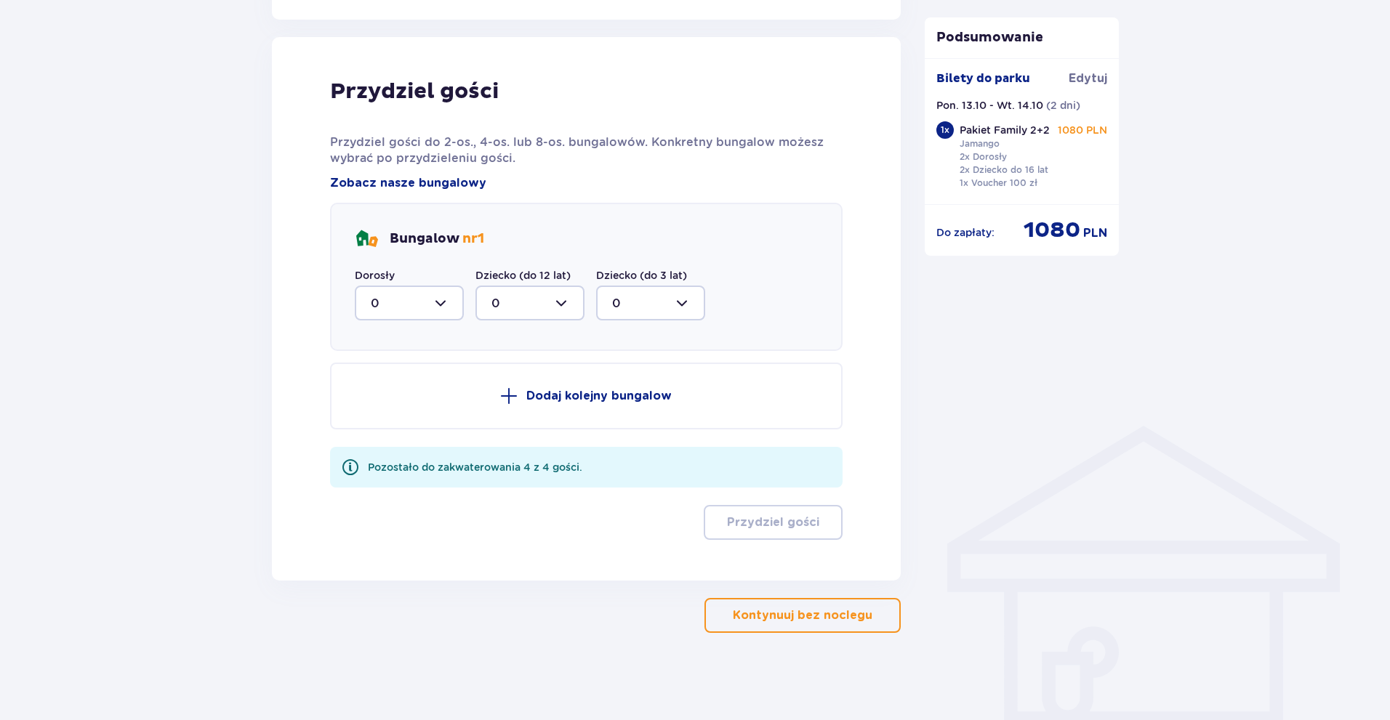
click at [442, 305] on div at bounding box center [409, 303] width 109 height 35
click at [393, 442] on div "4" at bounding box center [409, 445] width 77 height 16
type input "4"
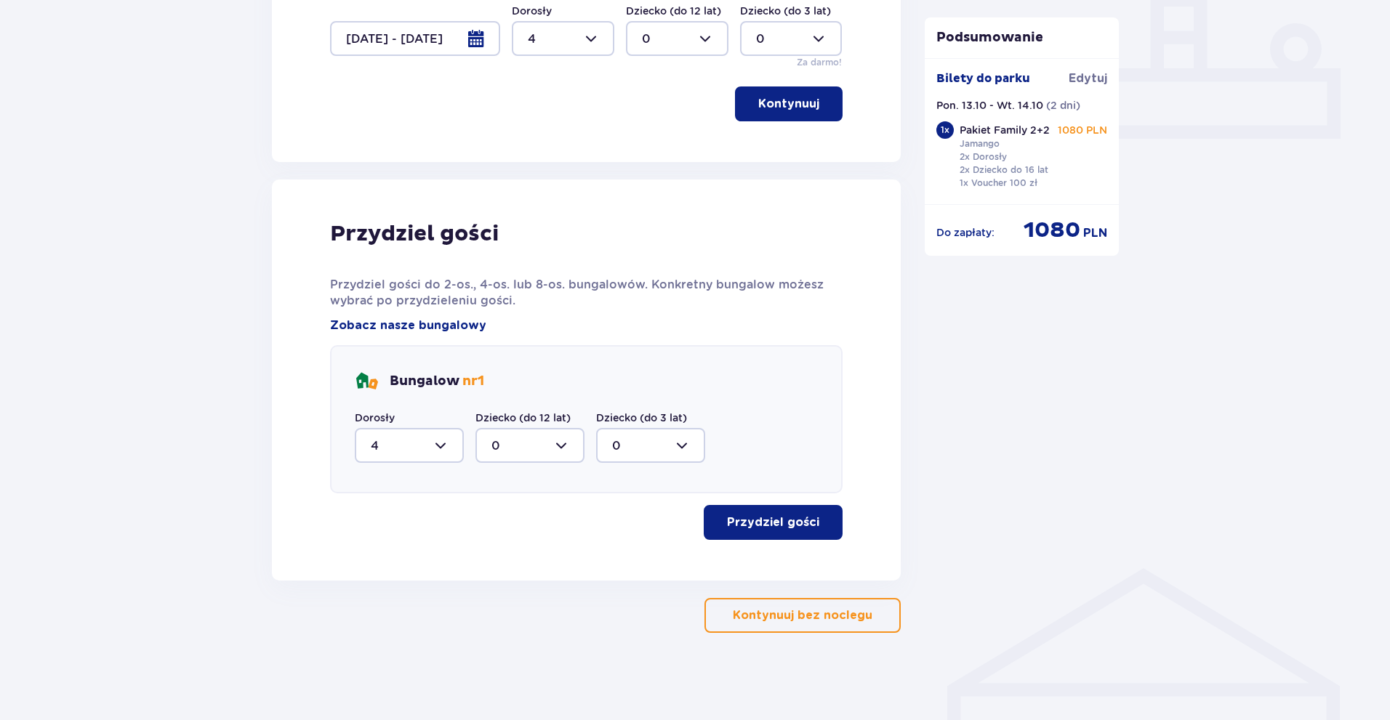
click at [750, 522] on p "Przydziel gości" at bounding box center [773, 523] width 92 height 16
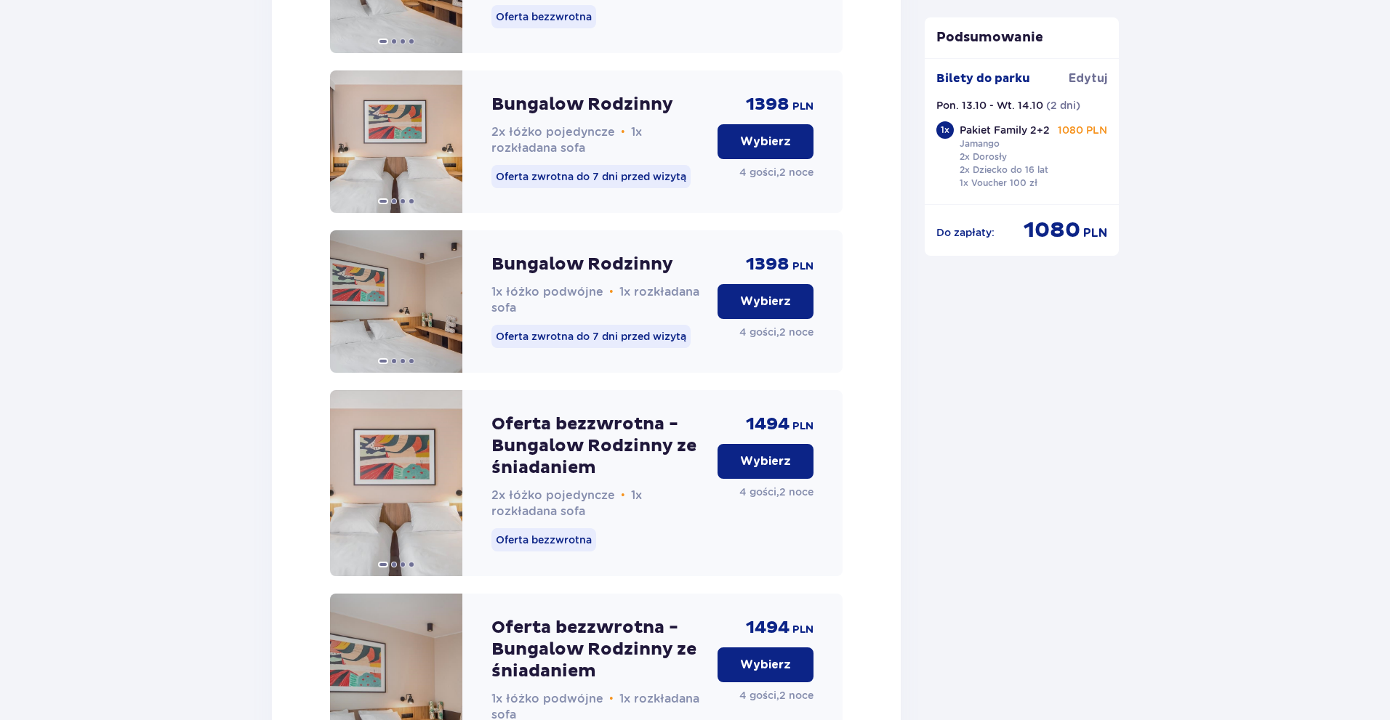
scroll to position [1701, 0]
click at [377, 502] on img at bounding box center [396, 483] width 132 height 186
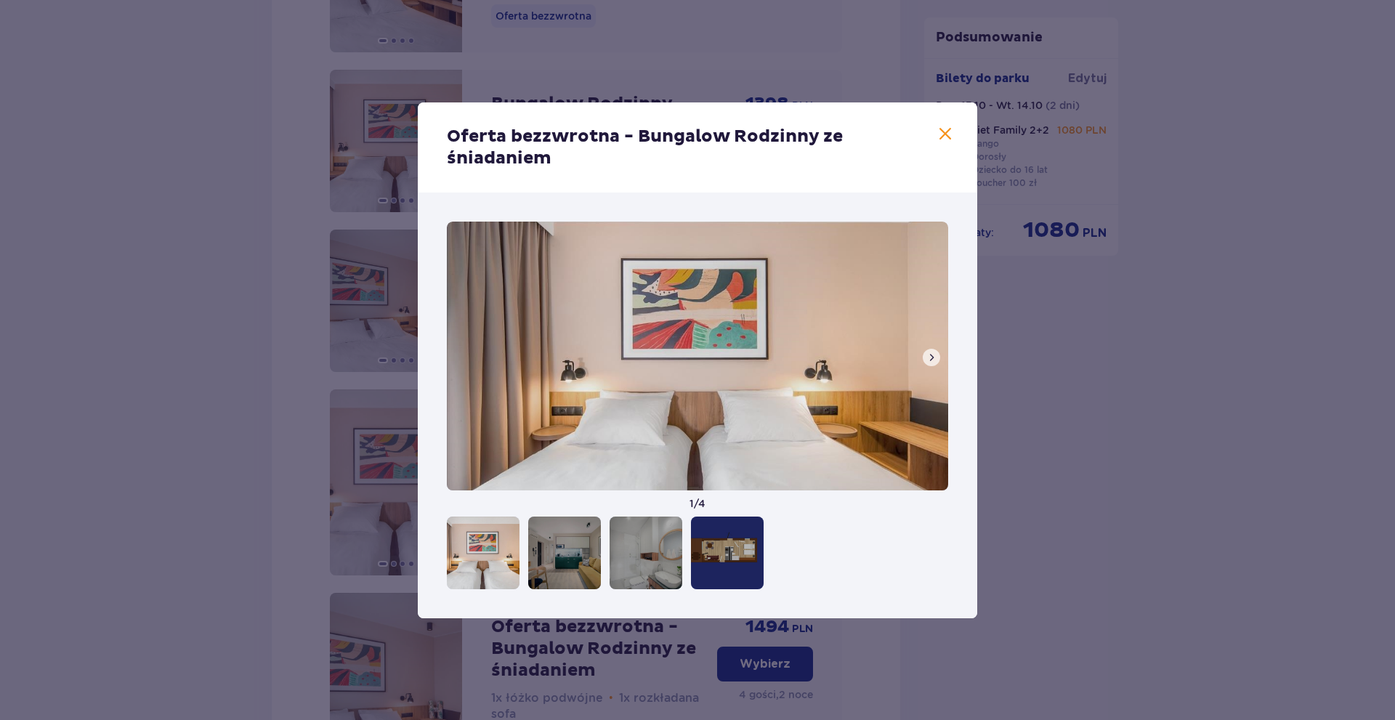
click at [720, 551] on div at bounding box center [727, 553] width 73 height 73
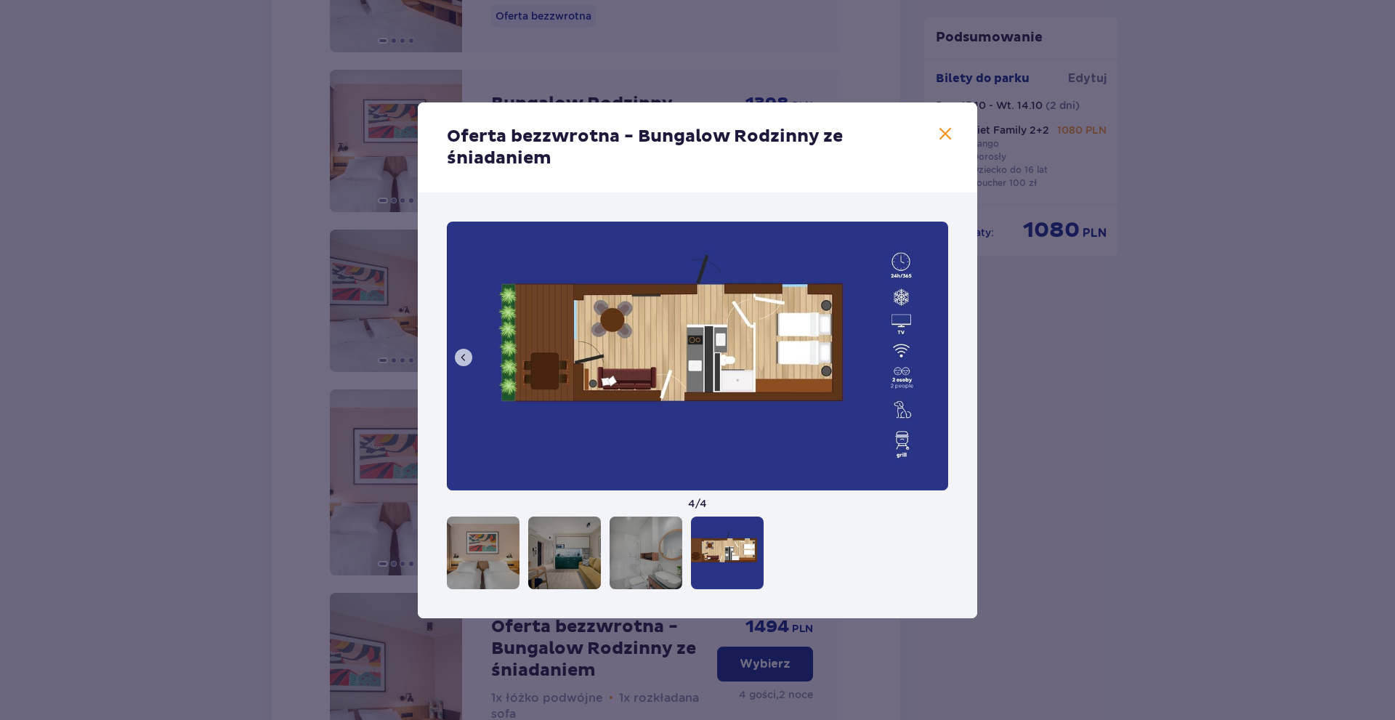
click at [642, 547] on div at bounding box center [646, 553] width 73 height 73
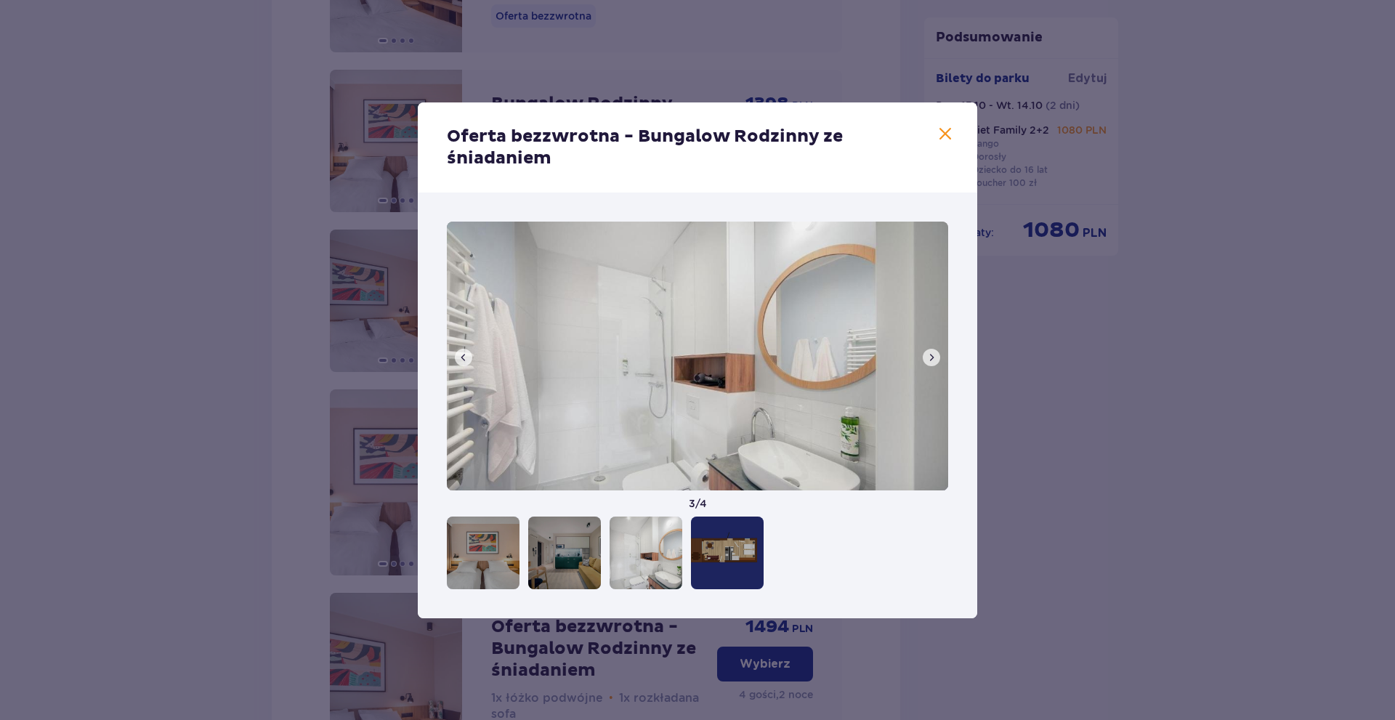
click at [568, 555] on div at bounding box center [564, 553] width 73 height 73
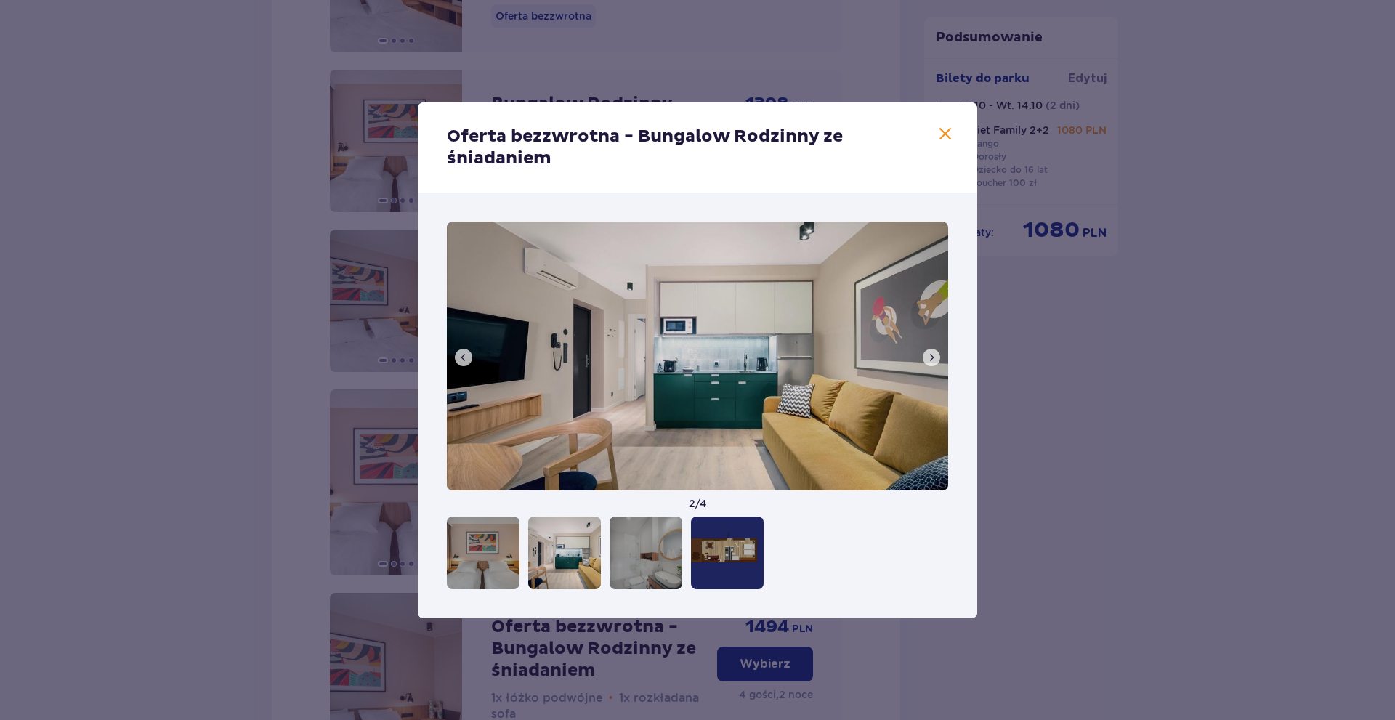
click at [507, 559] on div at bounding box center [483, 553] width 73 height 73
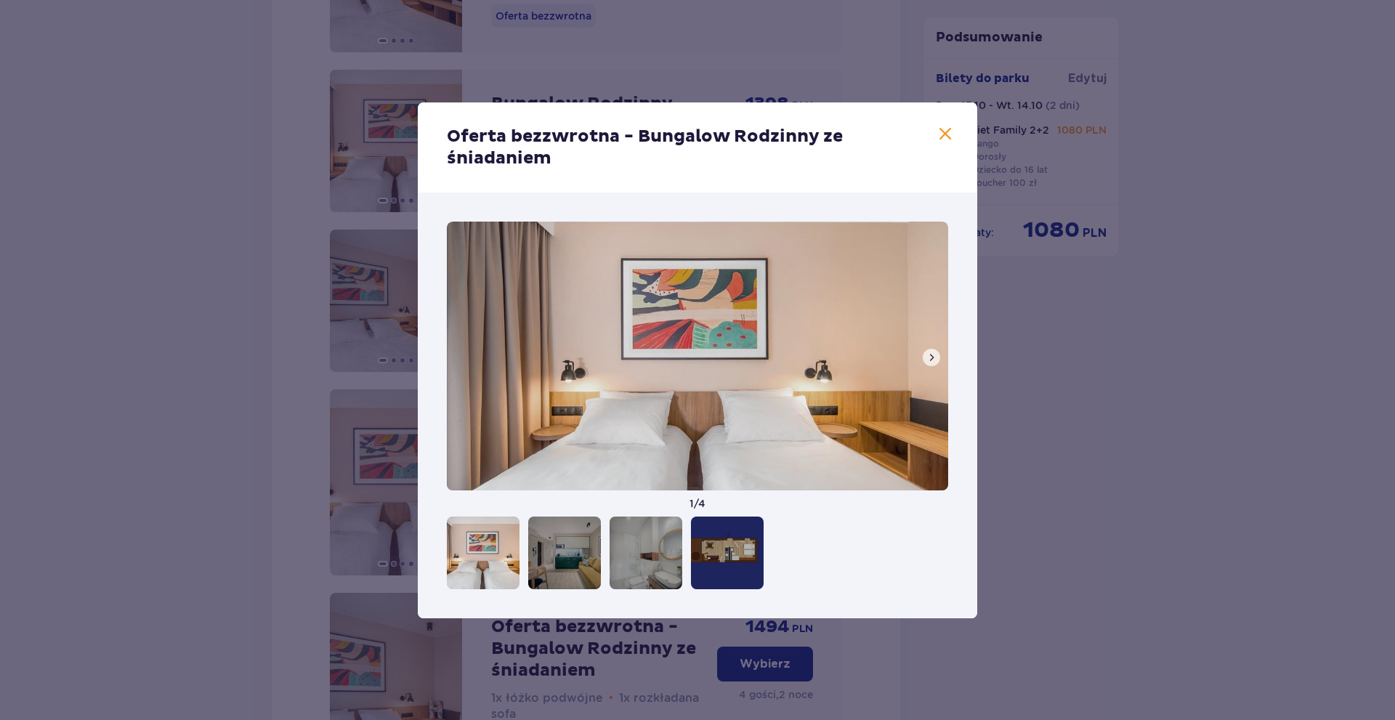
click at [943, 130] on span at bounding box center [945, 134] width 17 height 17
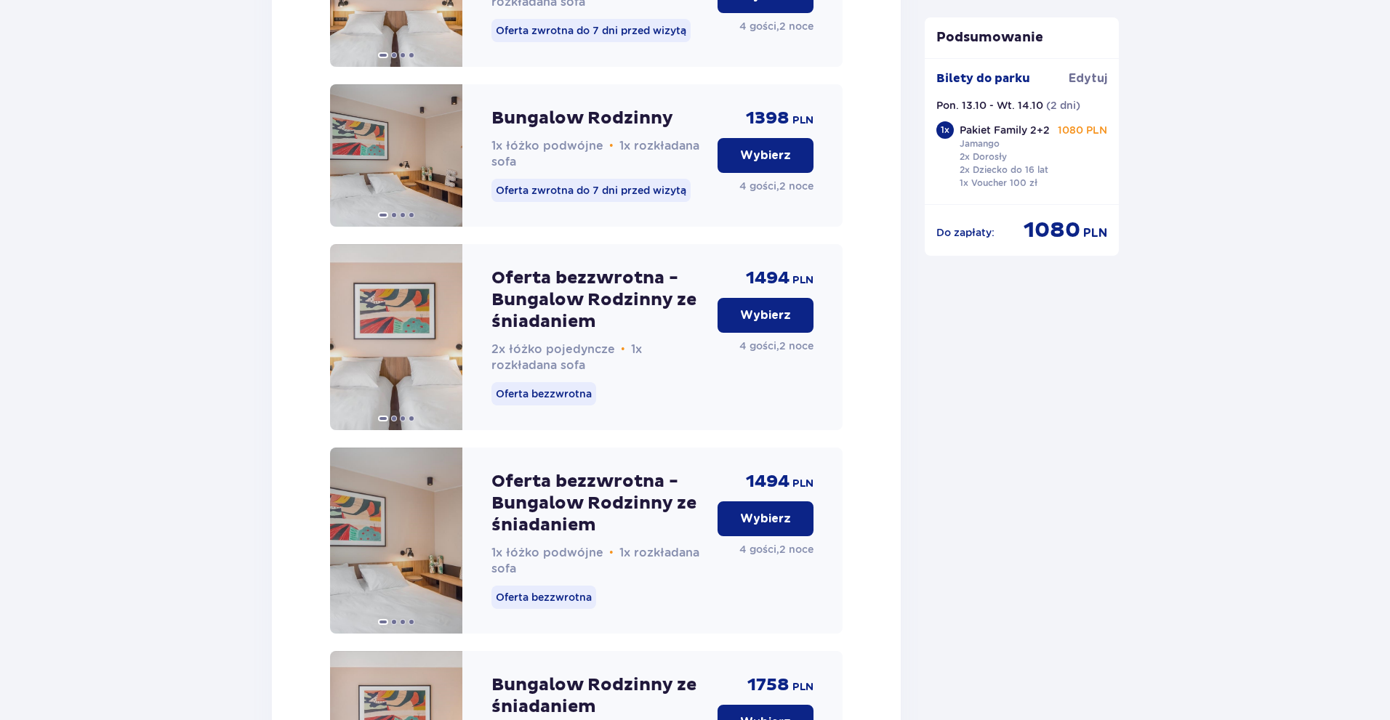
scroll to position [1919, 0]
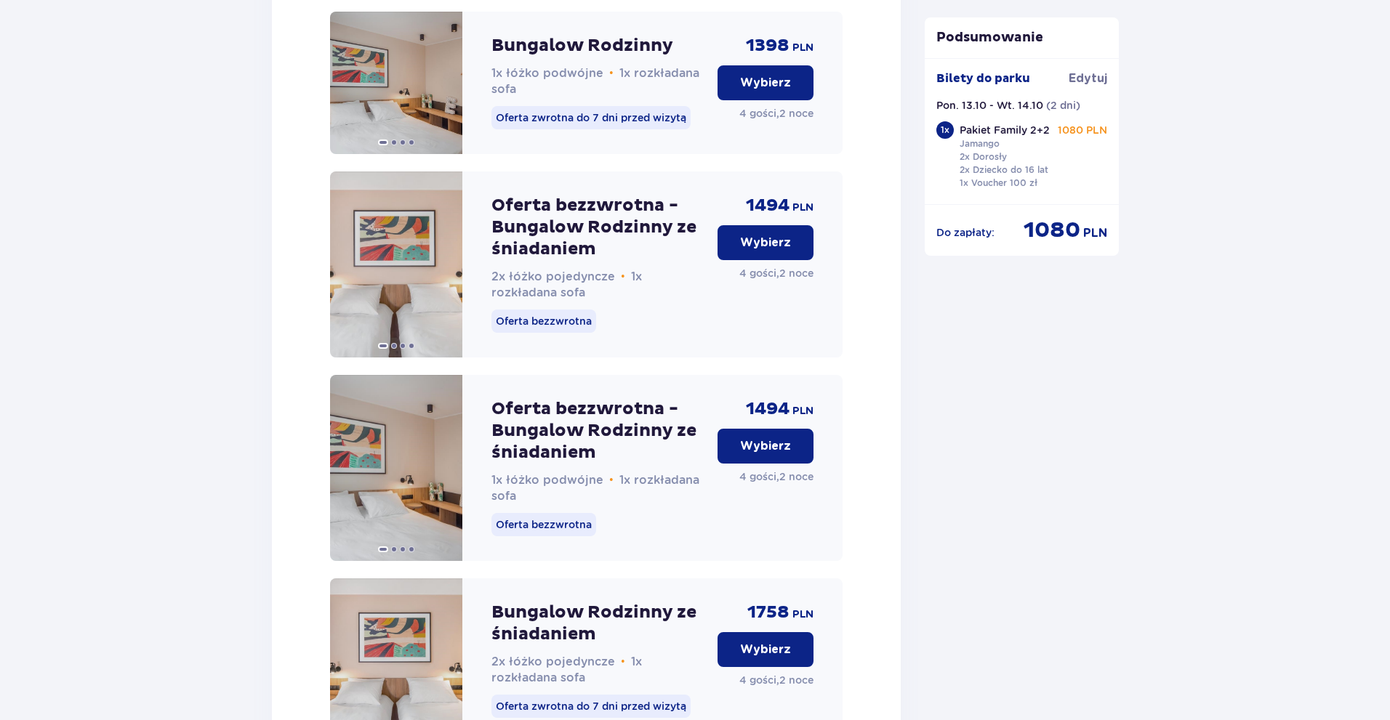
click at [769, 454] on p "Wybierz" at bounding box center [765, 446] width 51 height 16
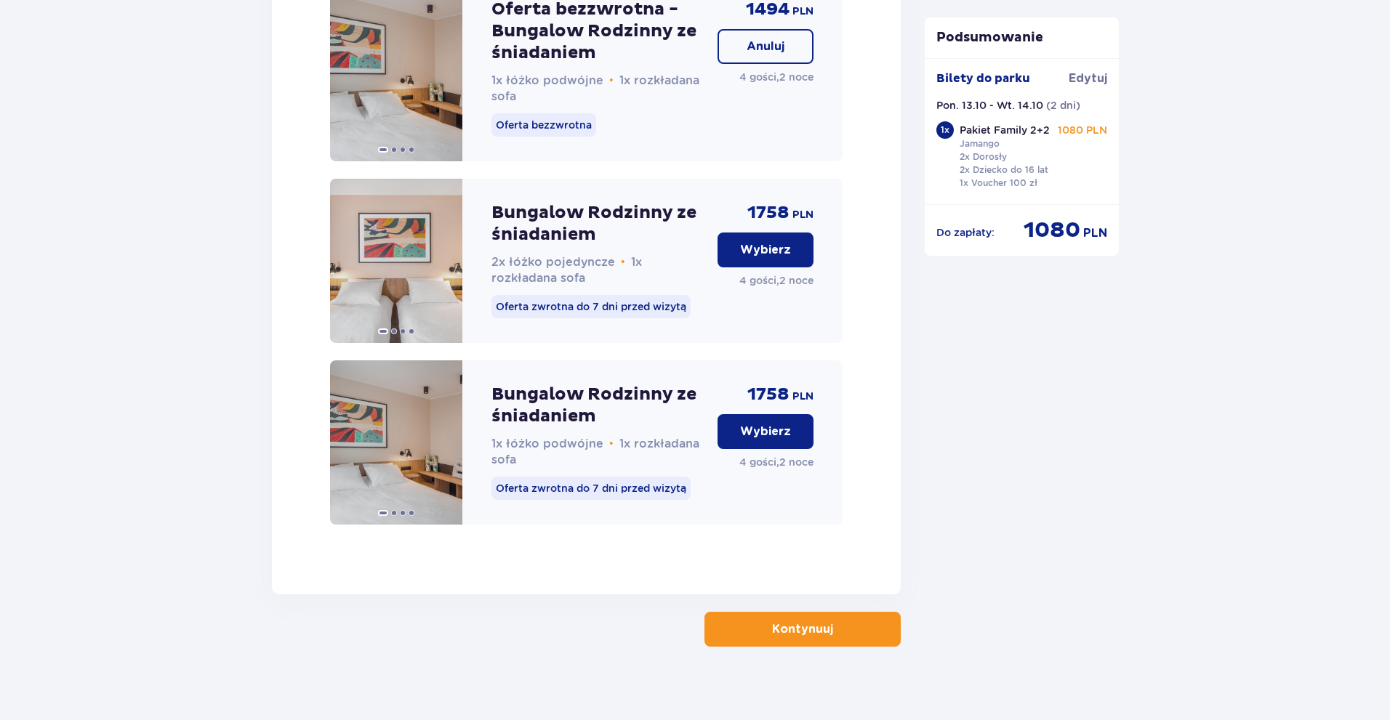
scroll to position [2348, 0]
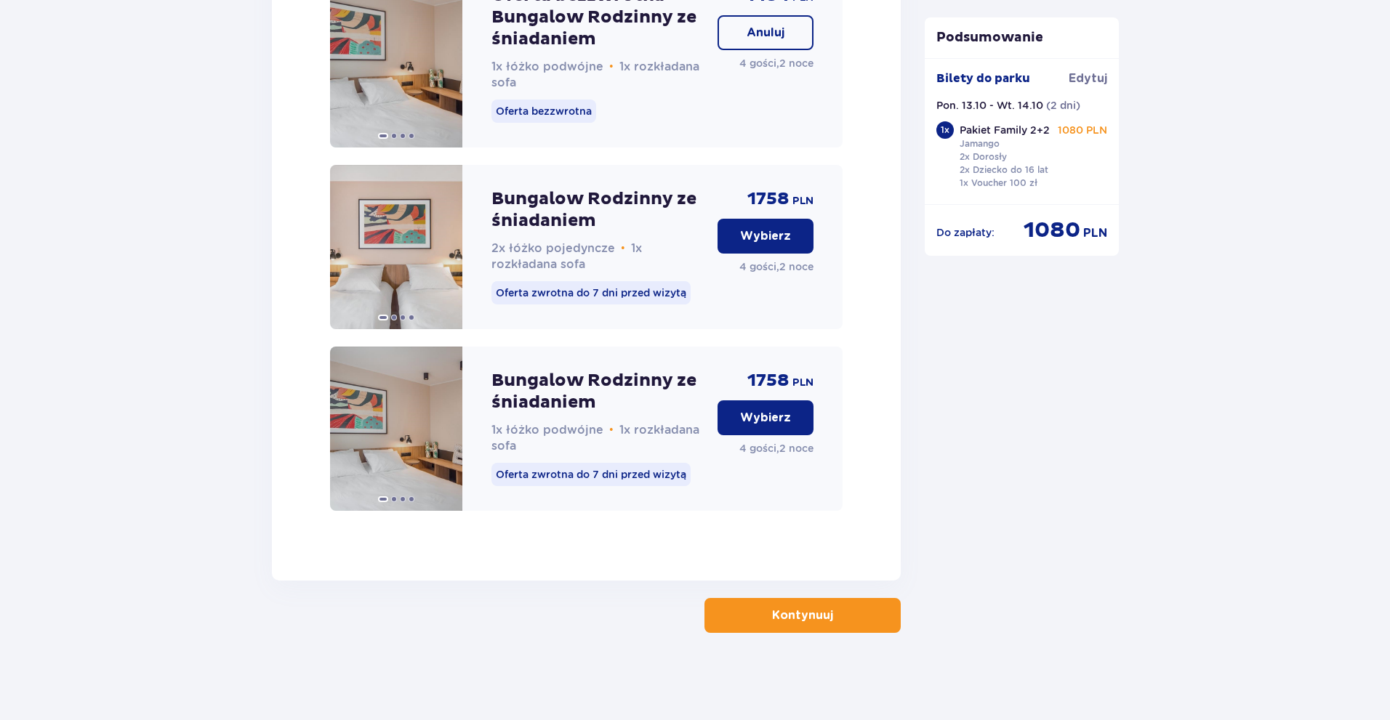
click at [851, 610] on button "Kontynuuj" at bounding box center [802, 615] width 196 height 35
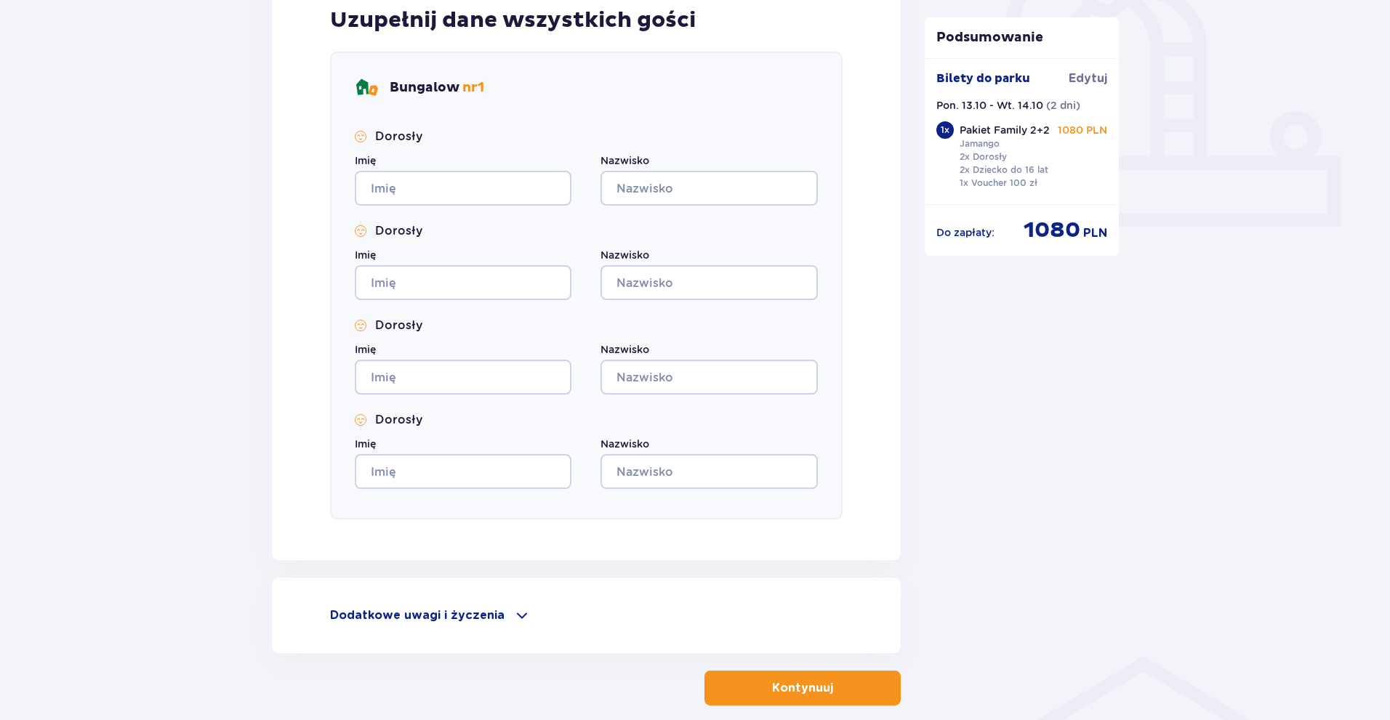
scroll to position [597, 0]
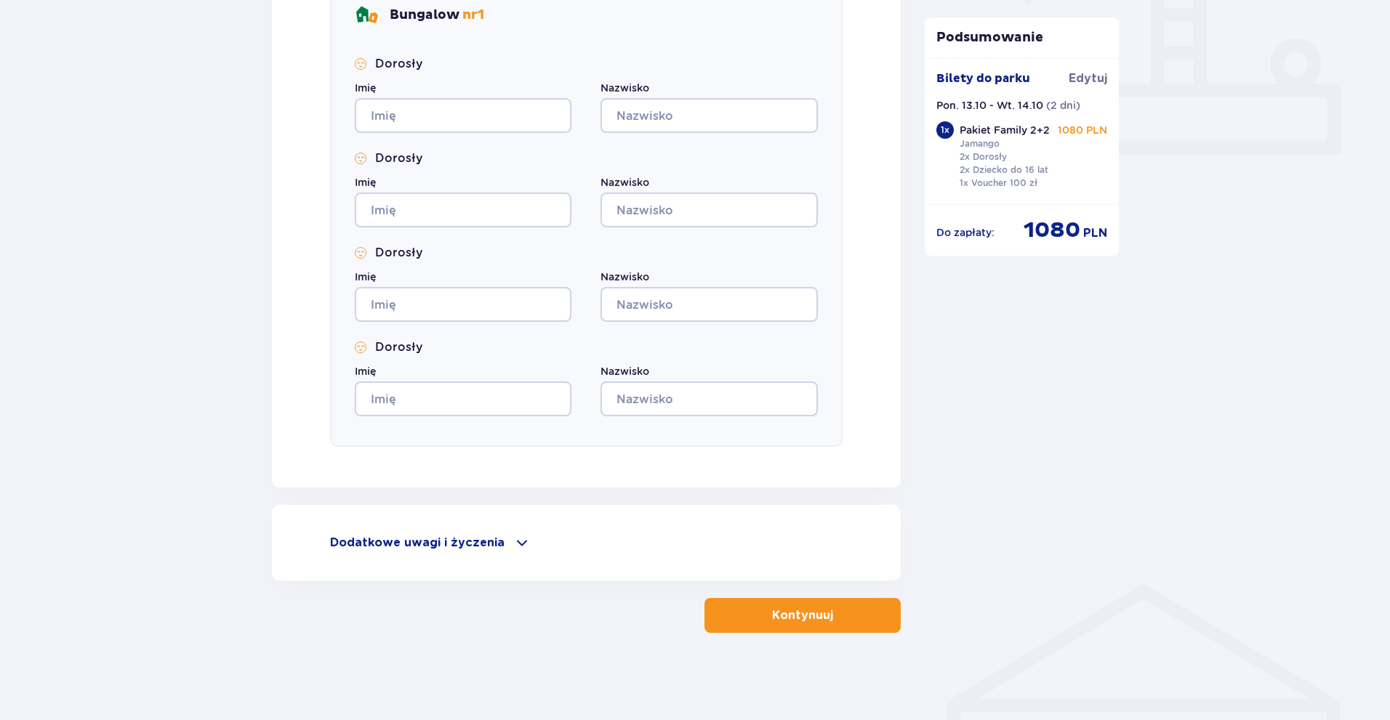
click at [516, 538] on span at bounding box center [521, 542] width 17 height 17
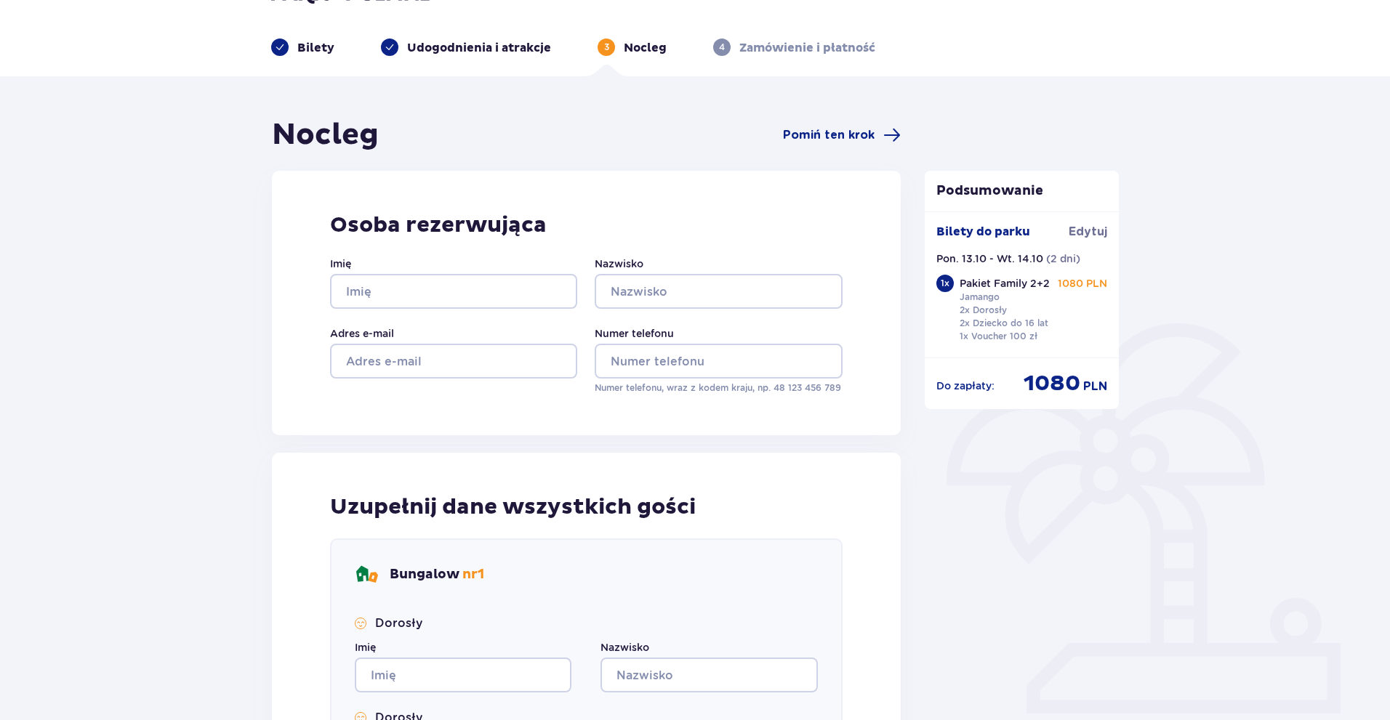
scroll to position [0, 0]
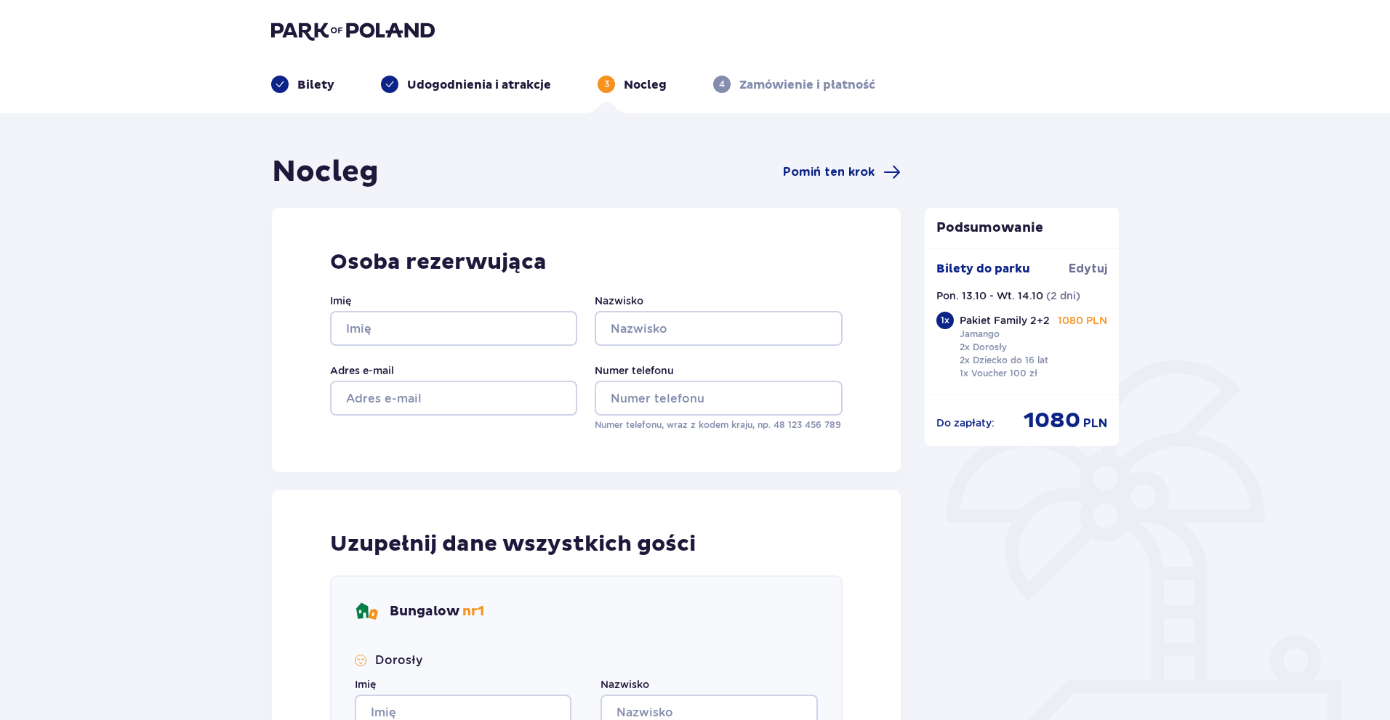
click at [846, 163] on div "Nocleg Pomiń ten krok" at bounding box center [586, 172] width 629 height 36
click at [850, 172] on span "Pomiń ten krok" at bounding box center [829, 172] width 92 height 16
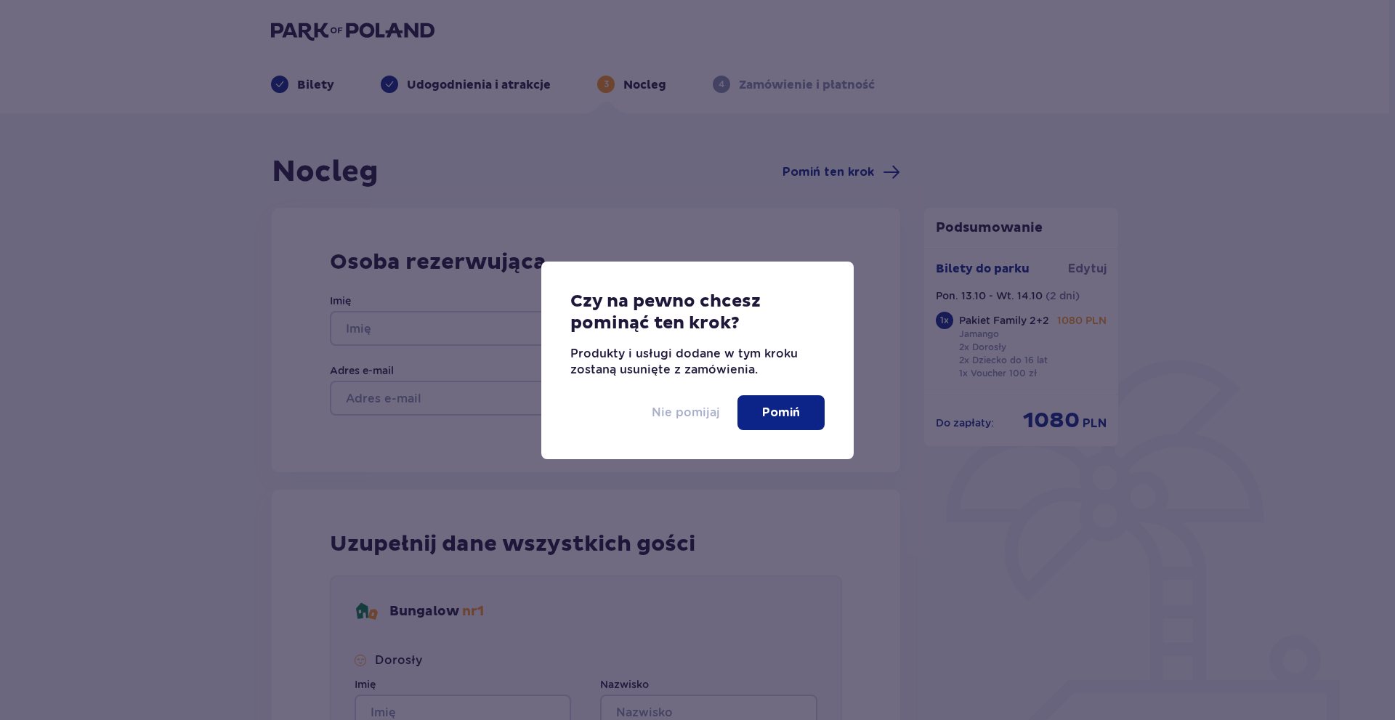
click at [689, 414] on p "Nie pomijaj" at bounding box center [686, 413] width 68 height 16
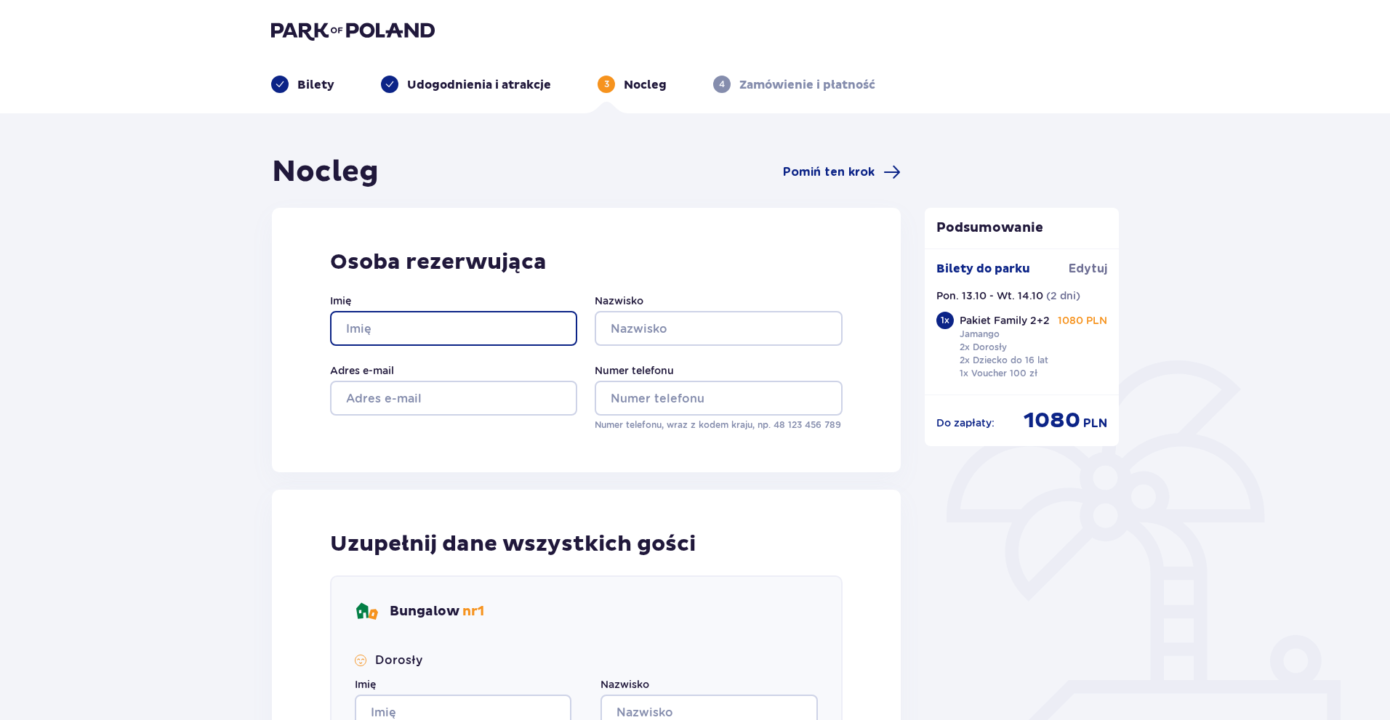
click at [460, 324] on input "Imię" at bounding box center [453, 328] width 247 height 35
type input "m"
type input "[PERSON_NAME]"
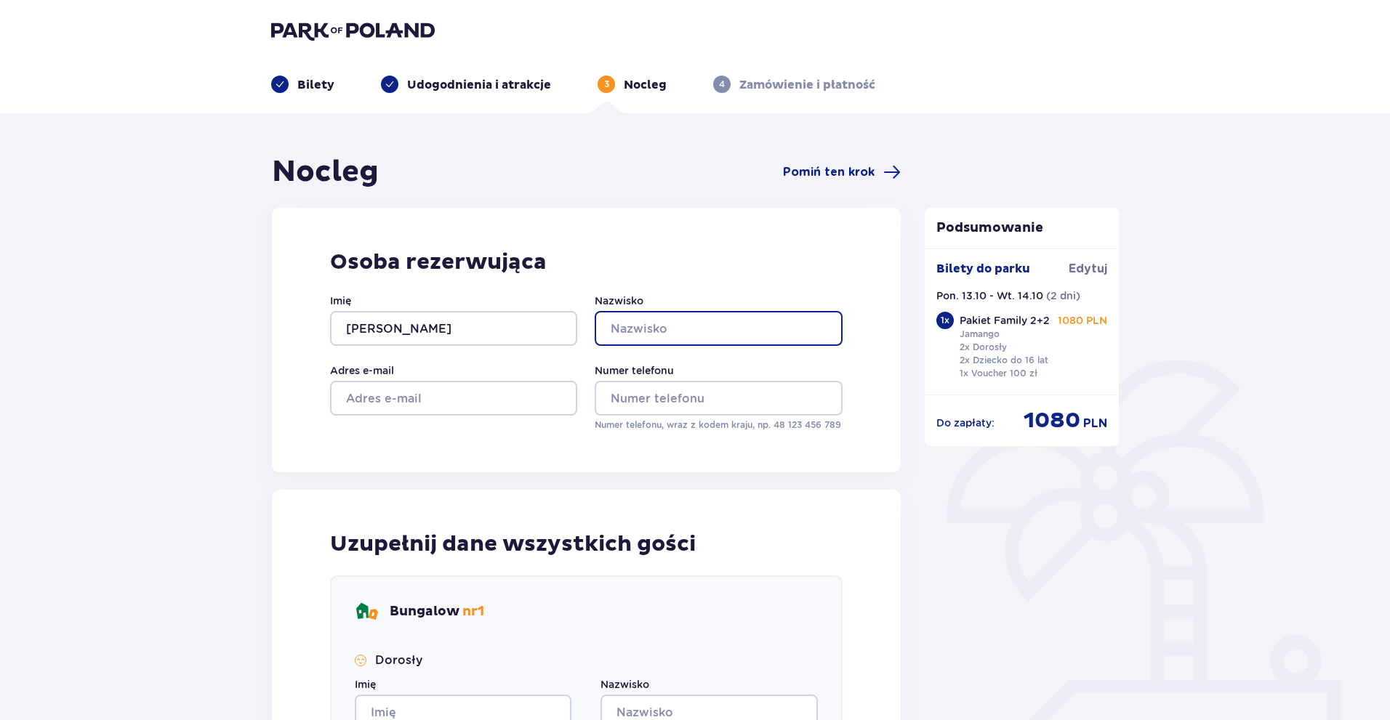
click at [667, 322] on input "Nazwisko" at bounding box center [718, 328] width 247 height 35
click at [656, 327] on input "Nazwisko" at bounding box center [718, 328] width 247 height 35
type input "Radomski"
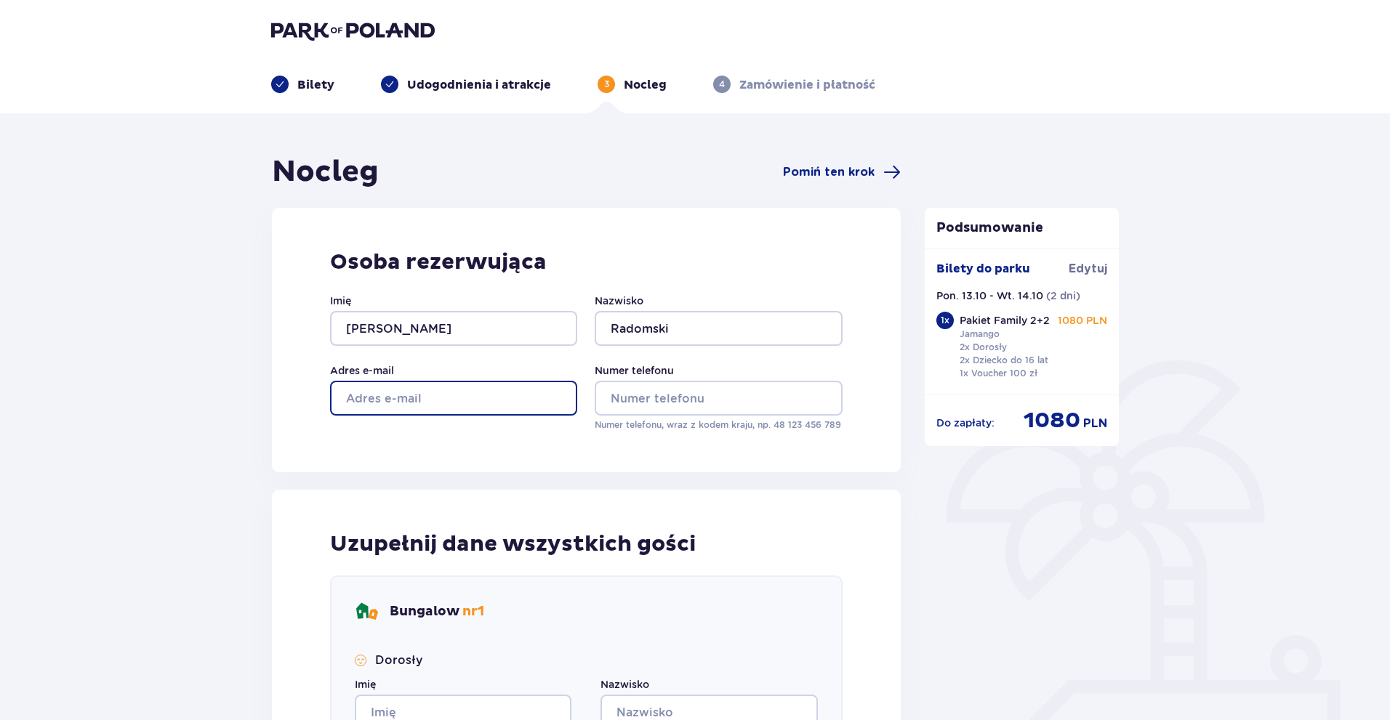
click at [509, 398] on input "Adres e-mail" at bounding box center [453, 398] width 247 height 35
type input "[EMAIL_ADDRESS][DOMAIN_NAME]"
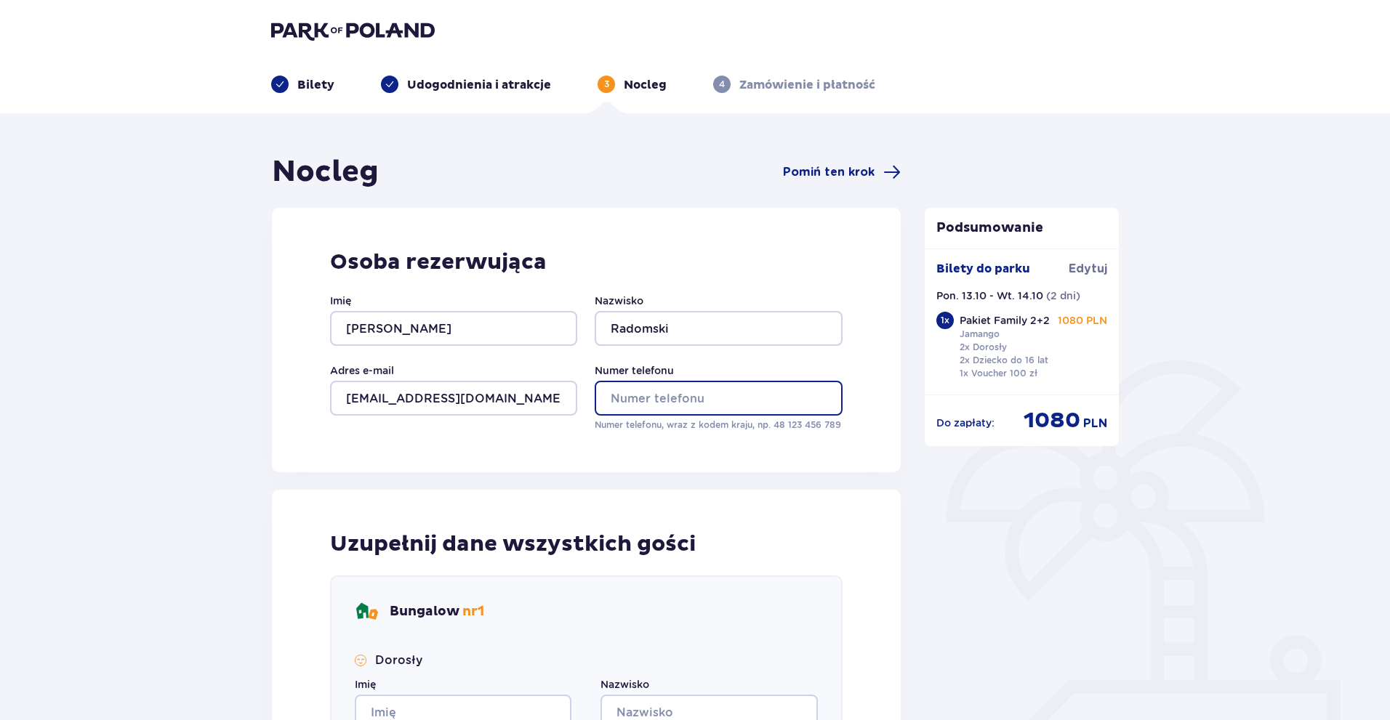
click at [609, 400] on input "Numer telefonu" at bounding box center [718, 398] width 247 height 35
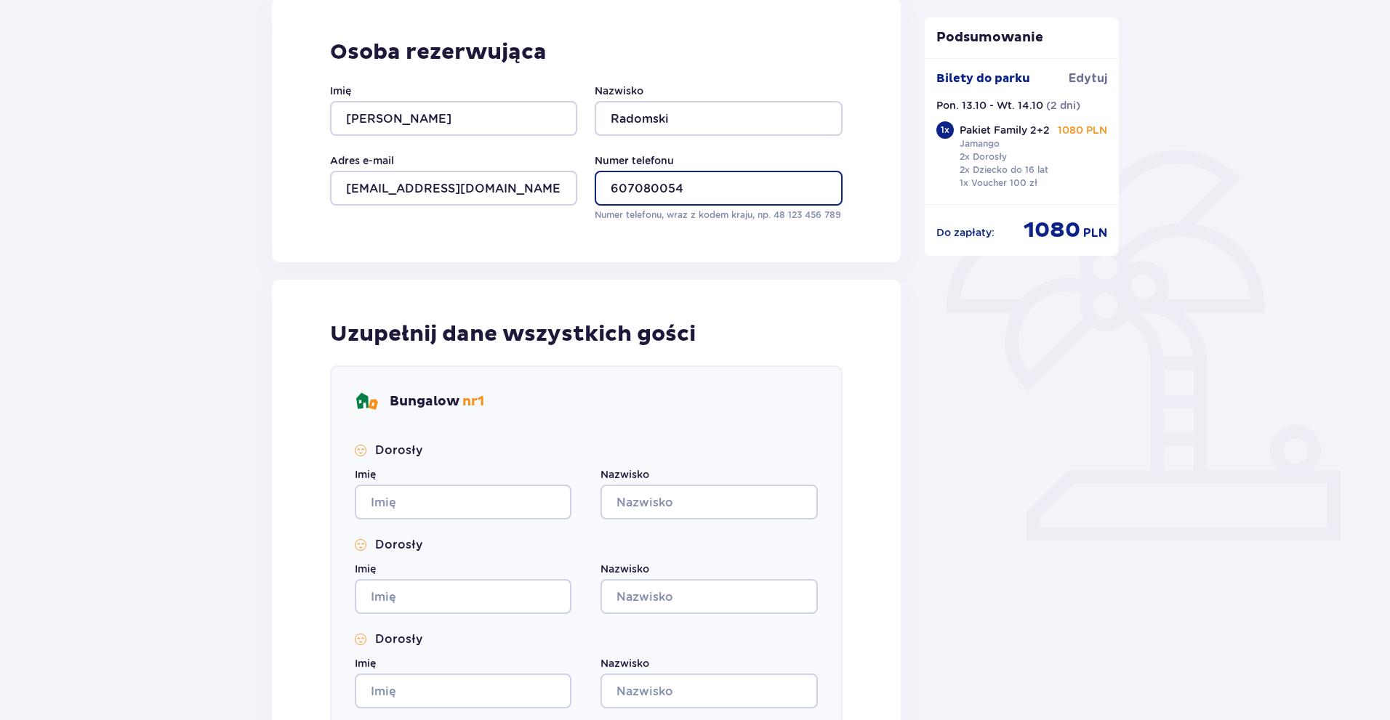
scroll to position [218, 0]
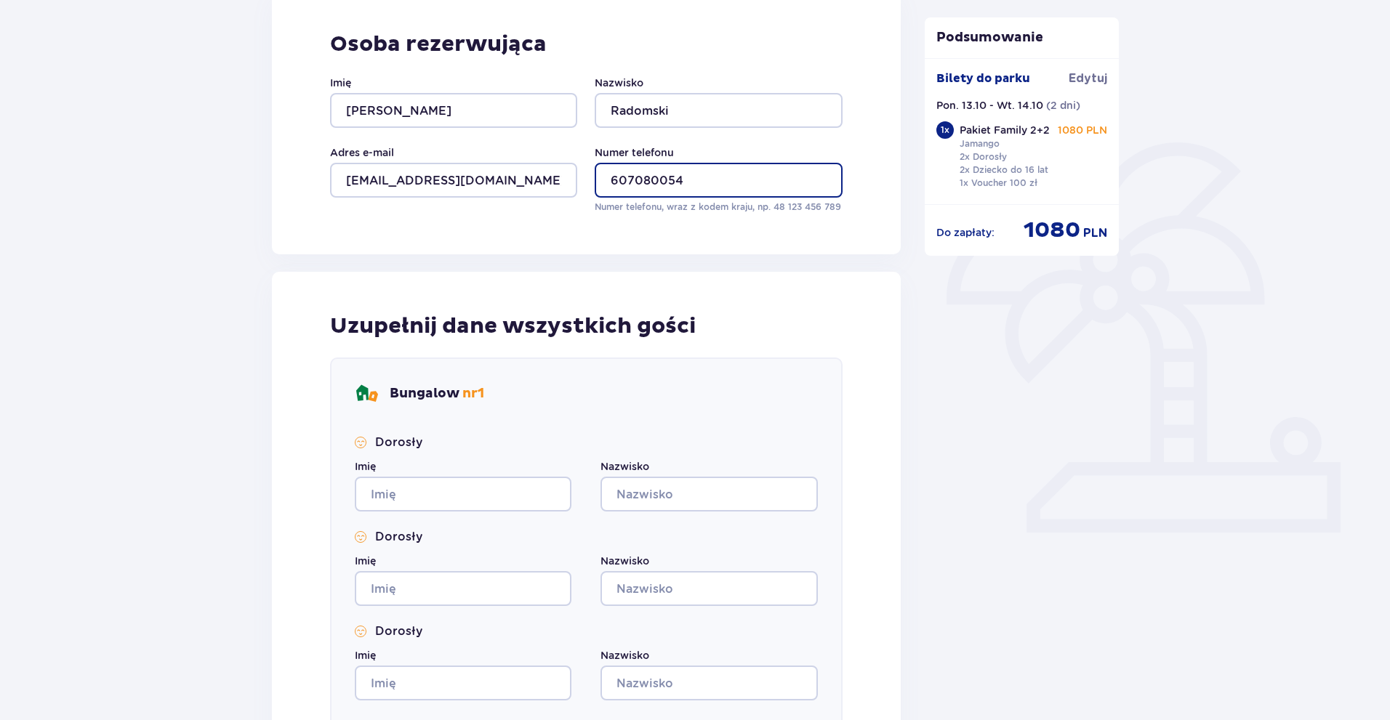
type input "607080054"
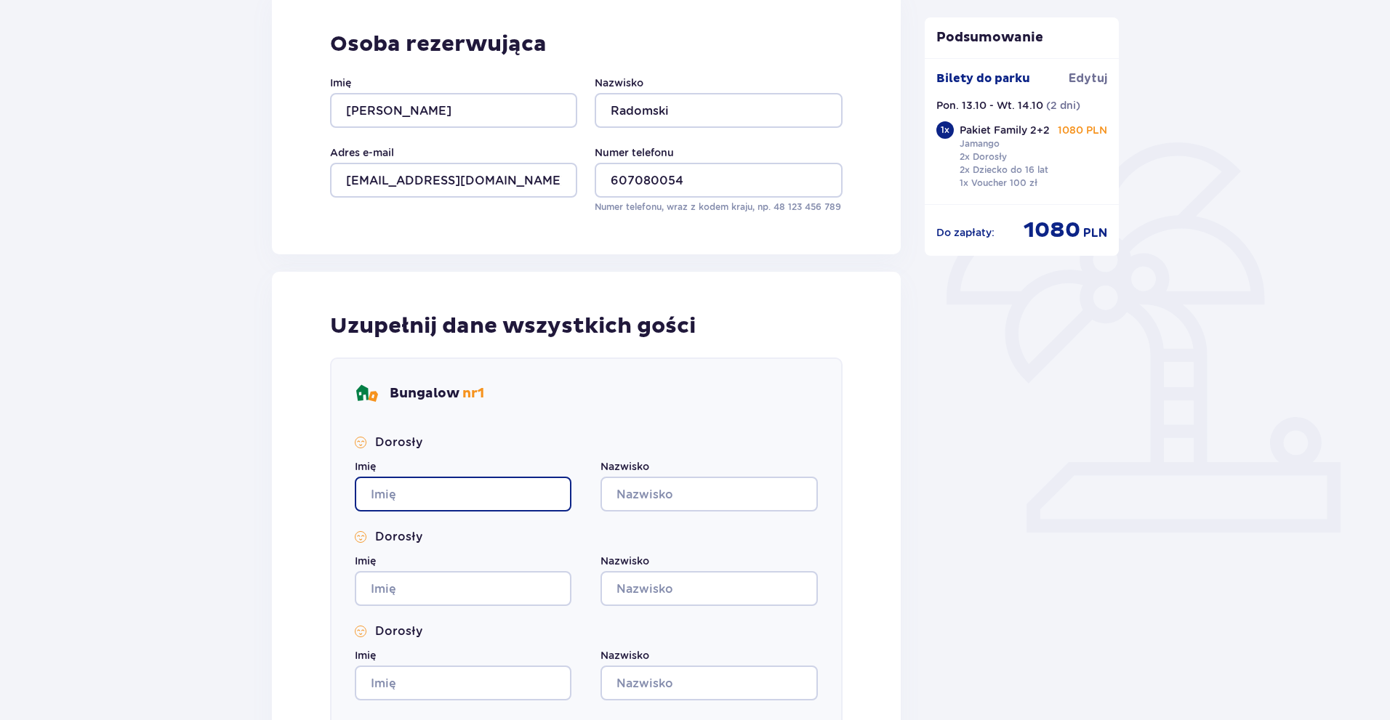
click at [484, 492] on input "Imię" at bounding box center [463, 494] width 217 height 35
type input "[PERSON_NAME]"
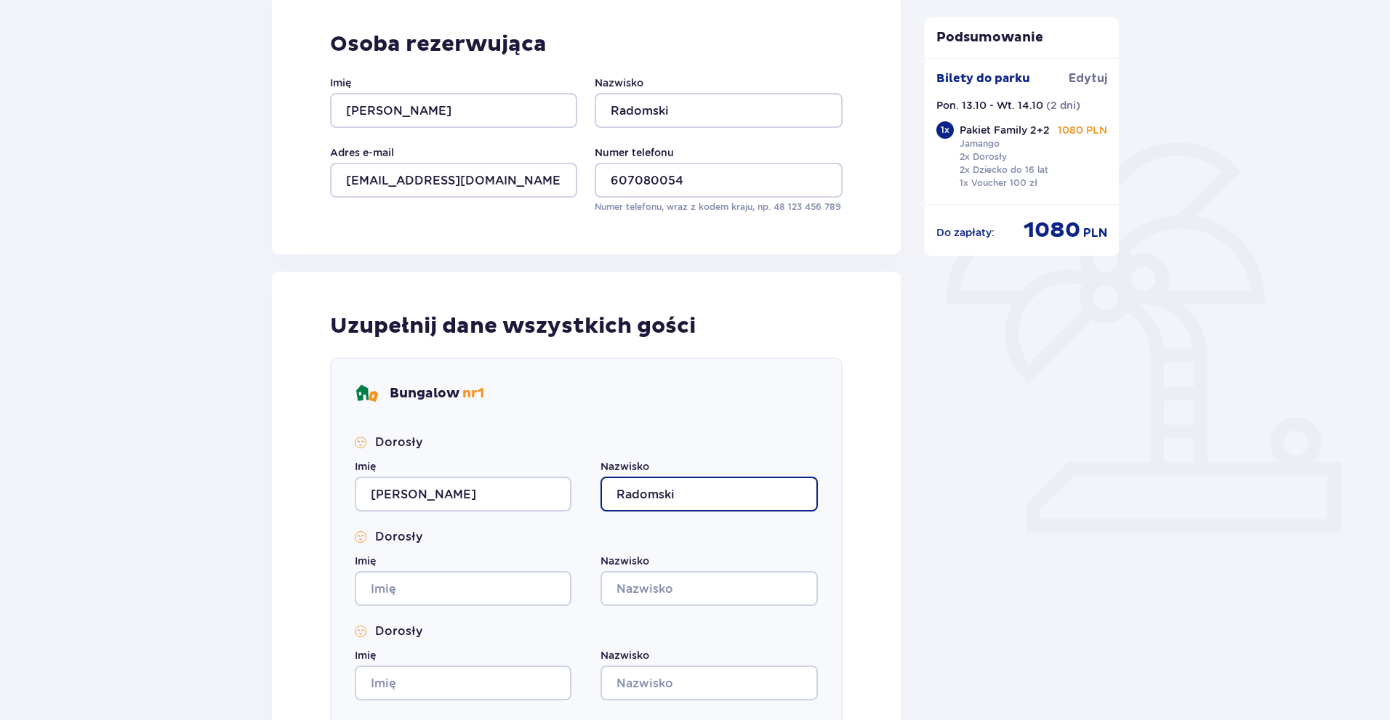
type input "Radomski"
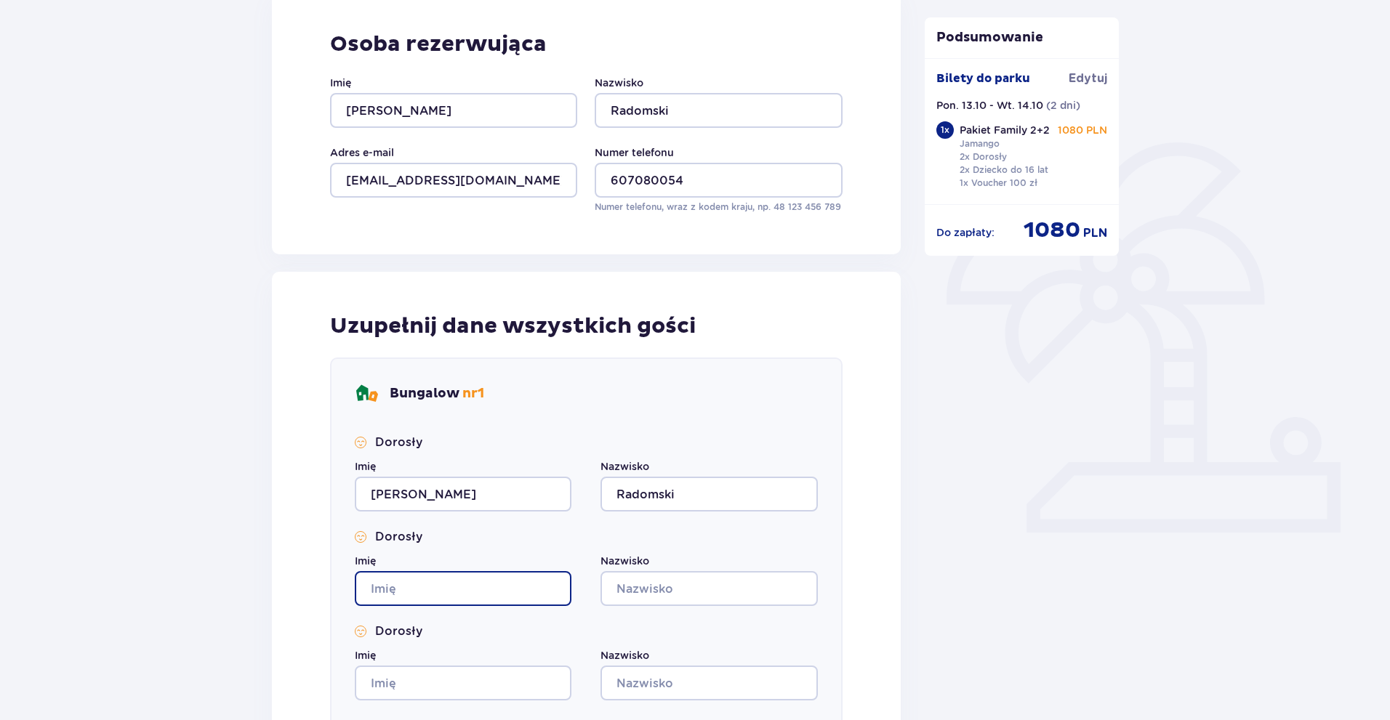
click at [437, 590] on input "Imię" at bounding box center [463, 588] width 217 height 35
type input "[PERSON_NAME]"
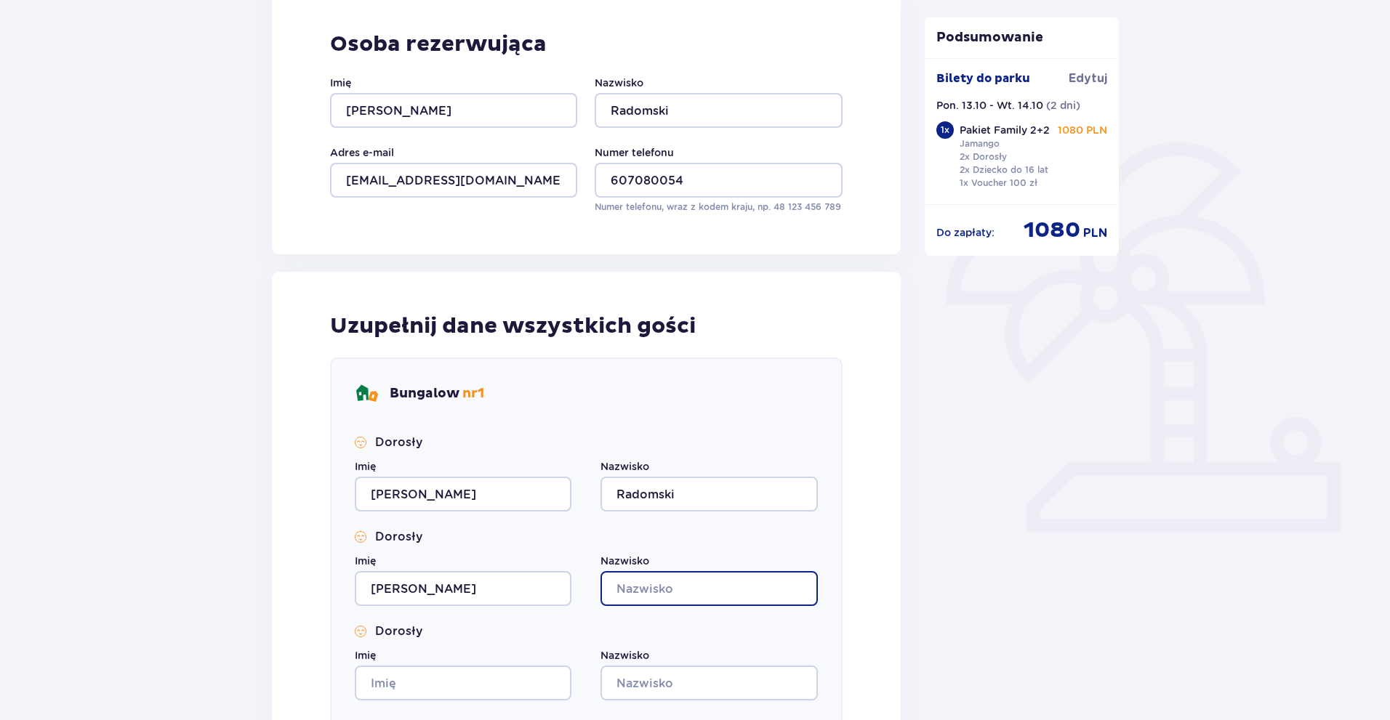
click at [639, 588] on input "Nazwisko" at bounding box center [708, 588] width 217 height 35
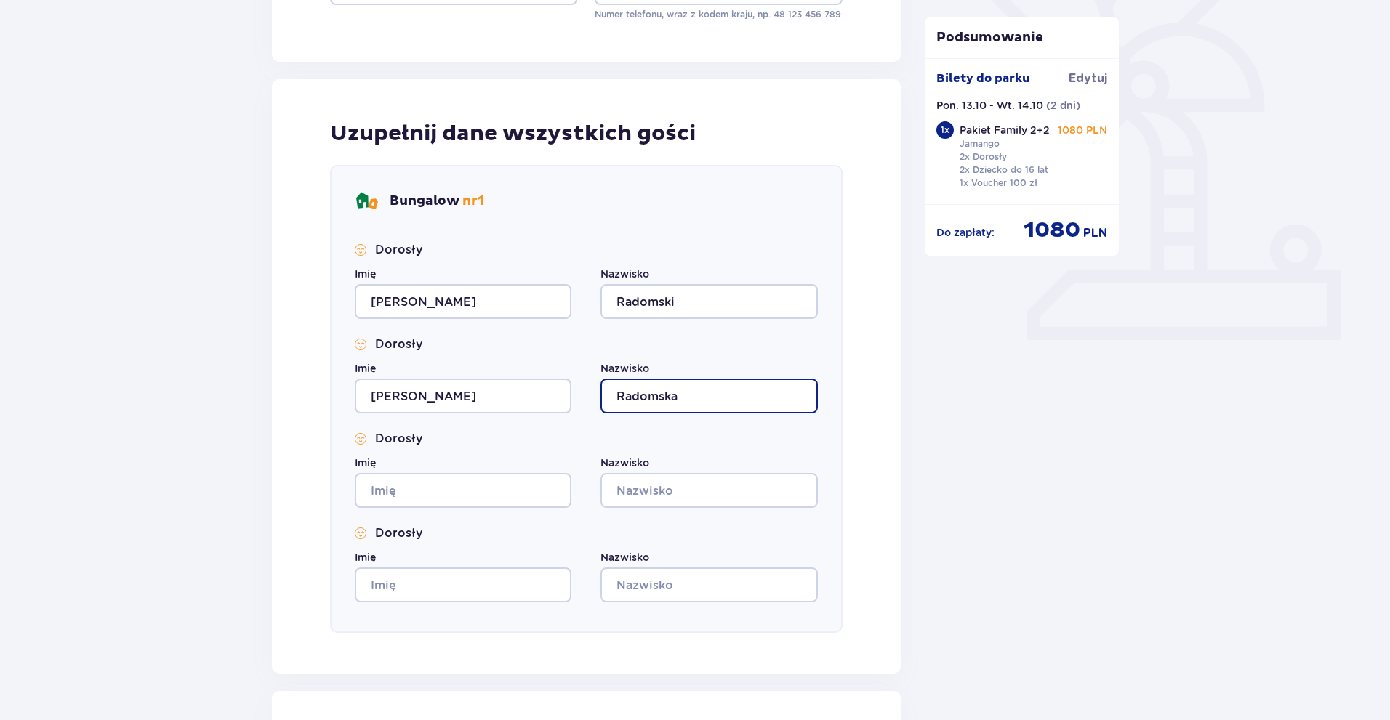
scroll to position [436, 0]
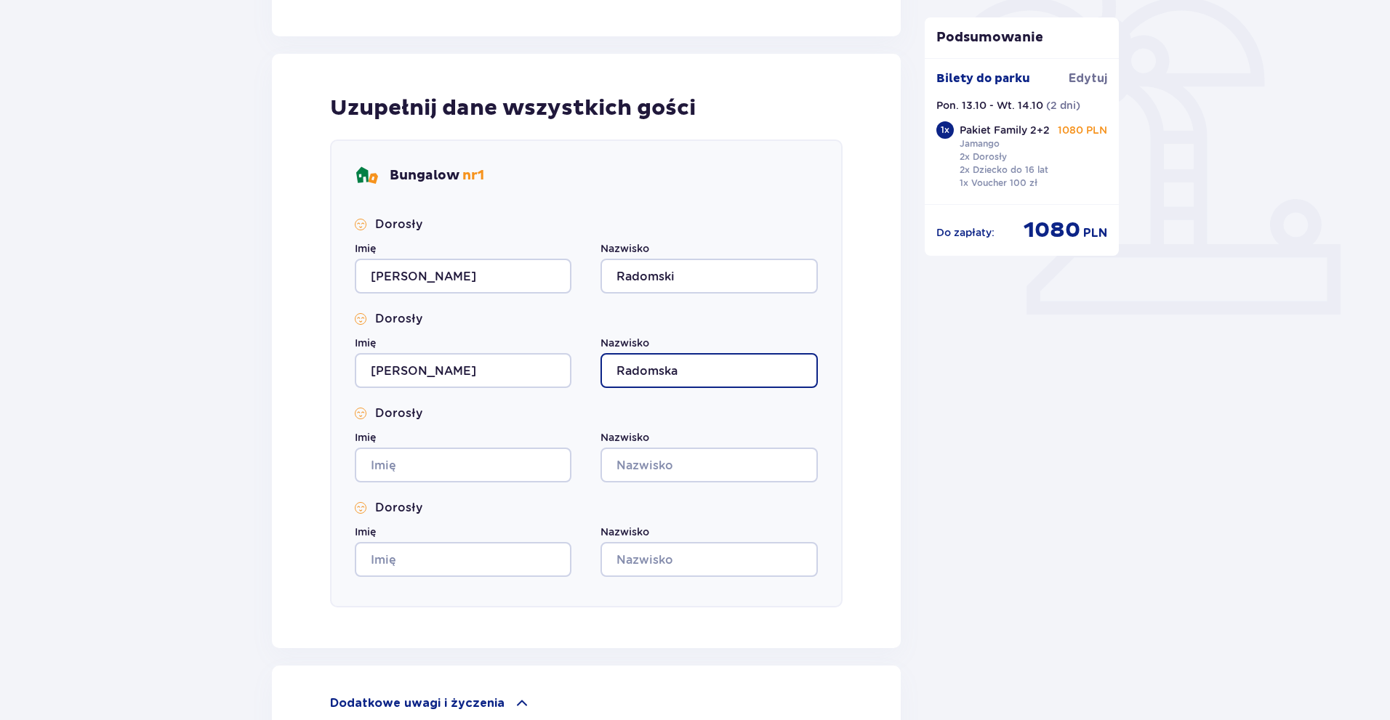
type input "Radomska"
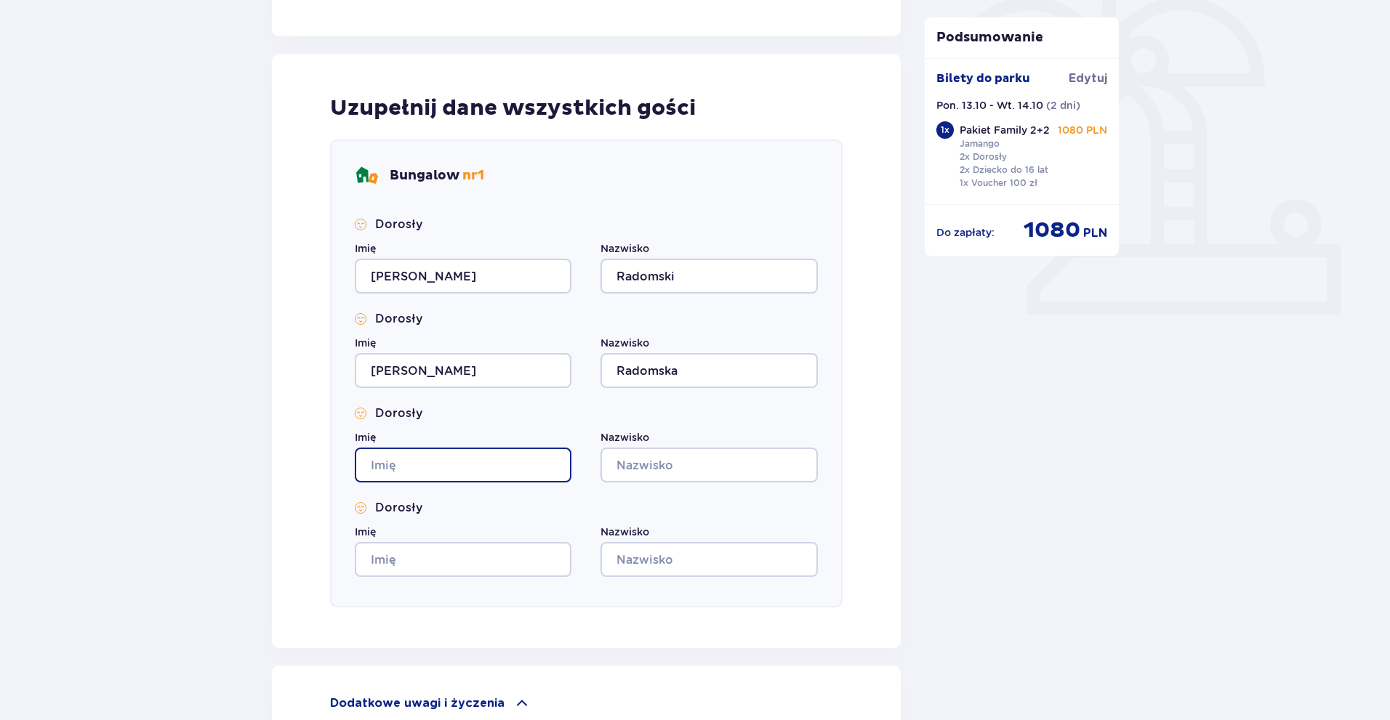
click at [456, 462] on input "Imię" at bounding box center [463, 465] width 217 height 35
type input "[PERSON_NAME]"
click at [620, 461] on input "Nazwisko" at bounding box center [708, 465] width 217 height 35
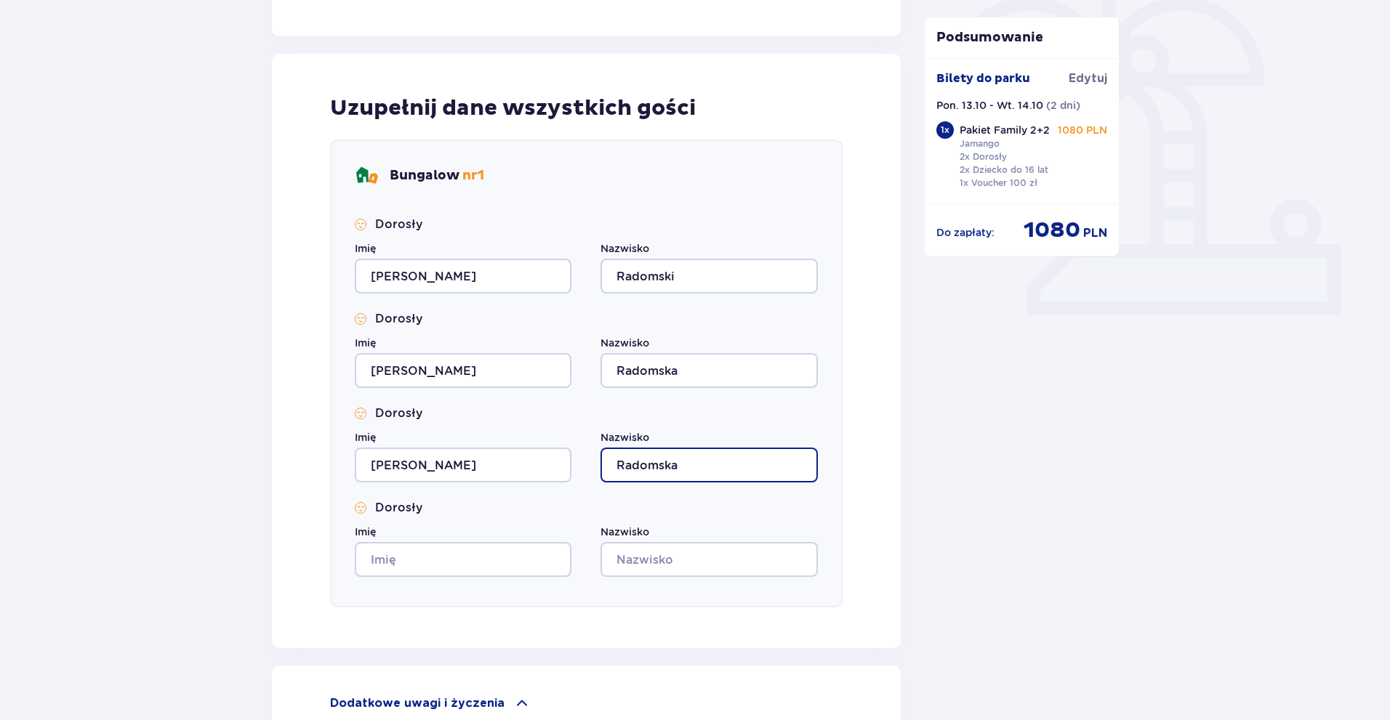
type input "Radomska"
click at [500, 561] on input "Imię" at bounding box center [463, 559] width 217 height 35
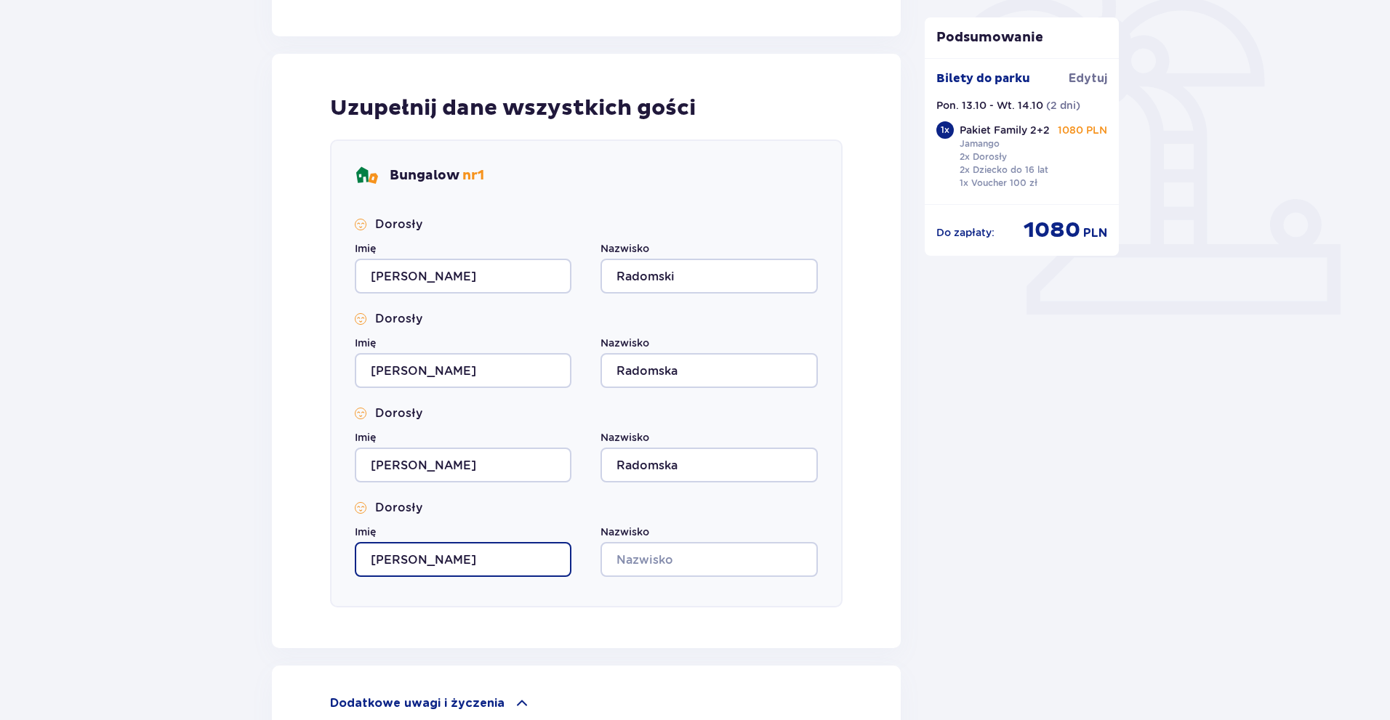
type input "[PERSON_NAME]"
click at [656, 565] on input "Nazwisko" at bounding box center [708, 559] width 217 height 35
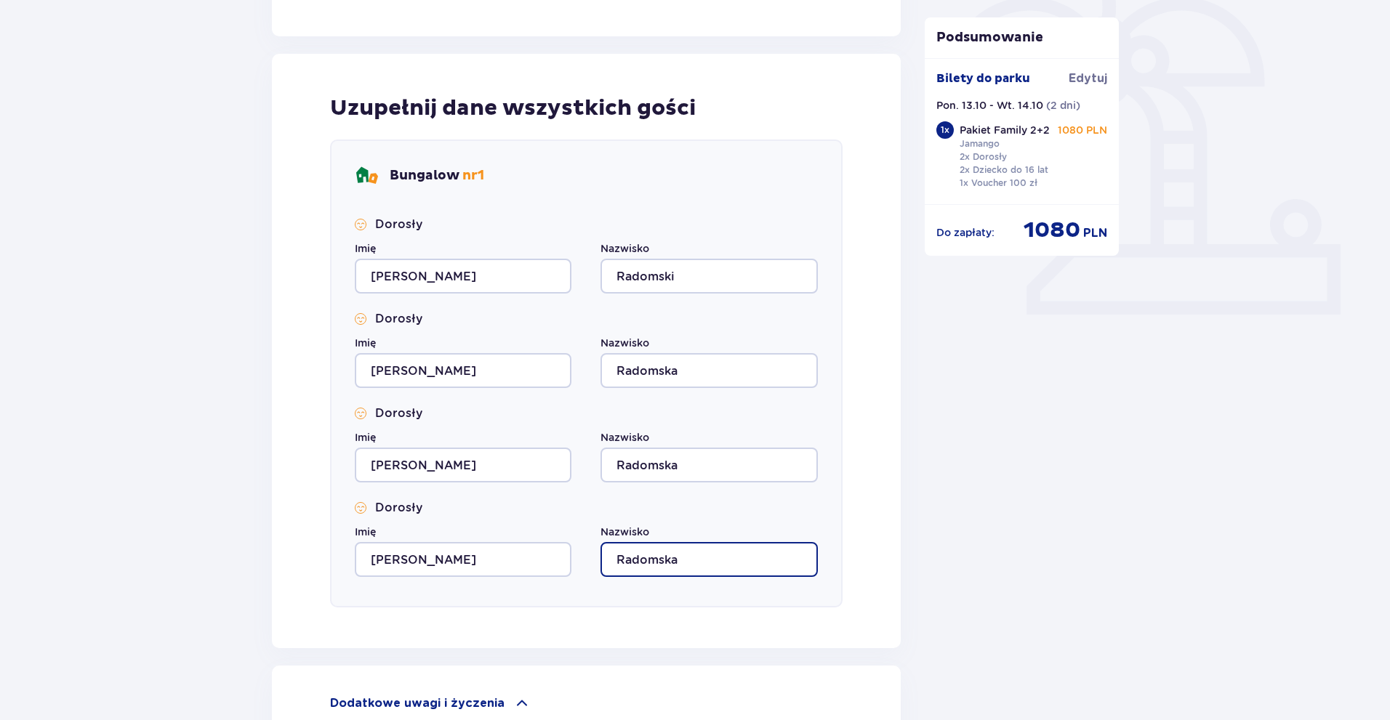
type input "Radomska"
click at [548, 602] on div "Bungalow nr 1 Dorosły Imię [PERSON_NAME] Radomski Dorosły Imię [PERSON_NAME] Ra…" at bounding box center [586, 374] width 512 height 468
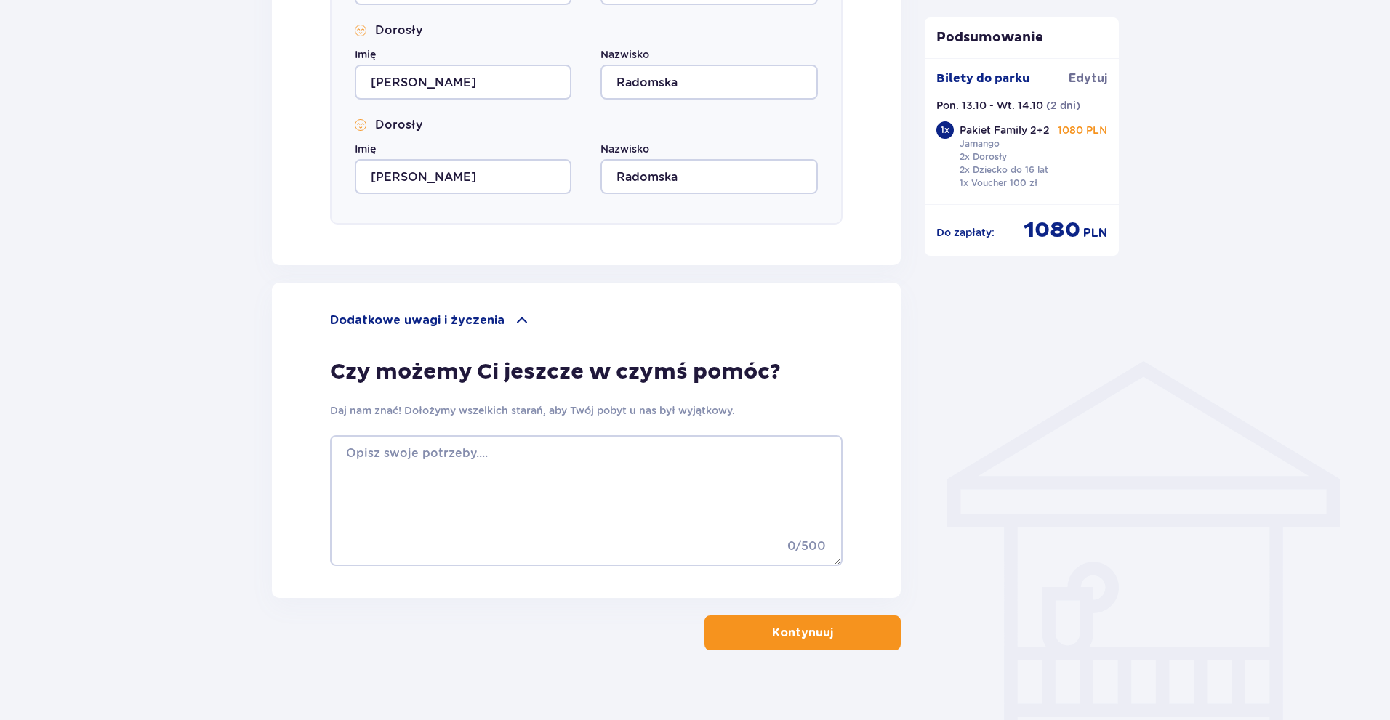
scroll to position [837, 0]
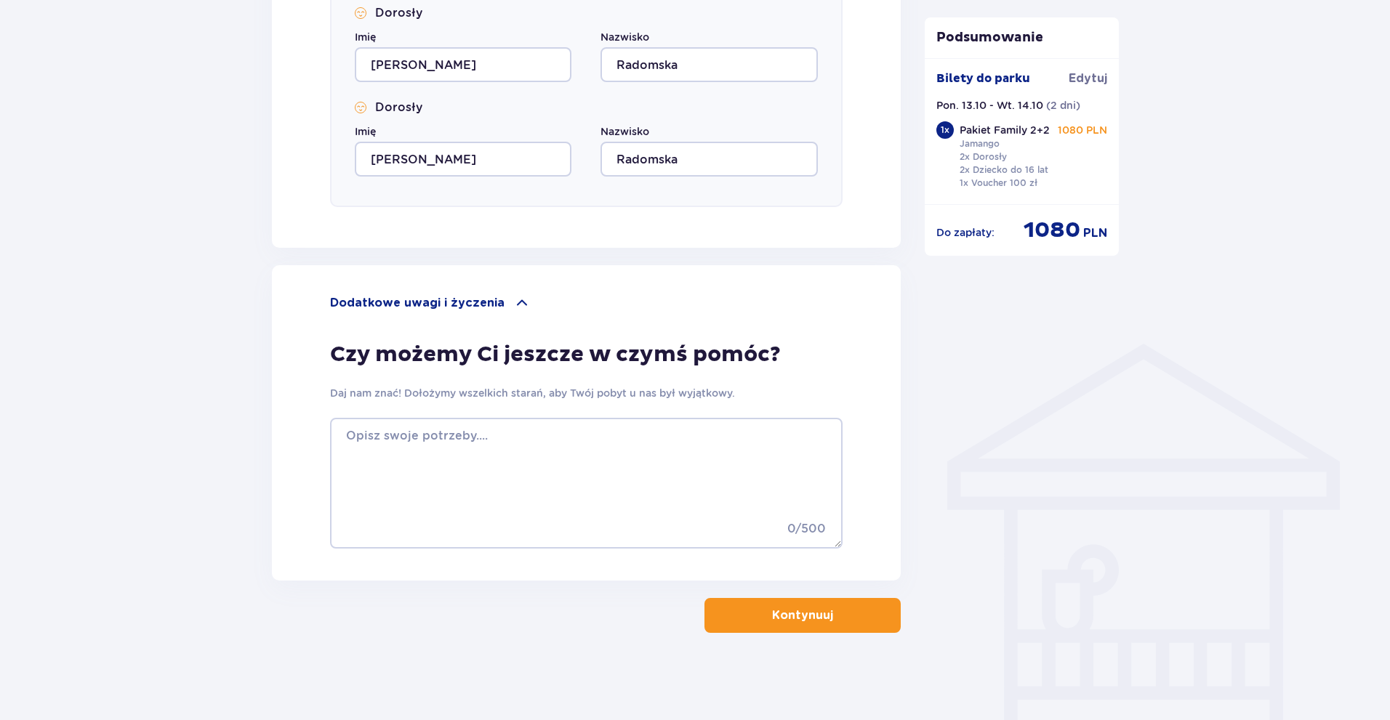
click at [752, 605] on button "Kontynuuj" at bounding box center [802, 615] width 196 height 35
